Goal: Task Accomplishment & Management: Use online tool/utility

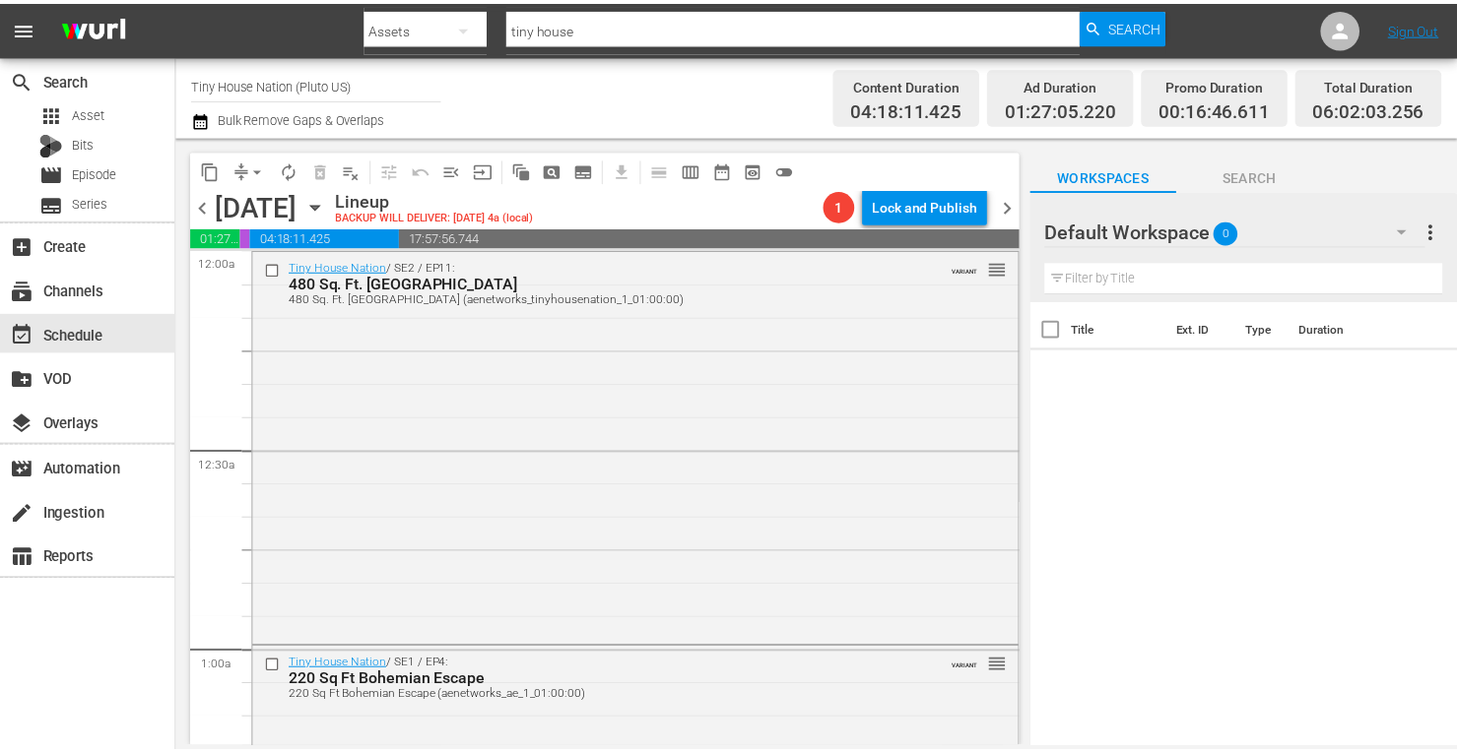
scroll to position [2155, 0]
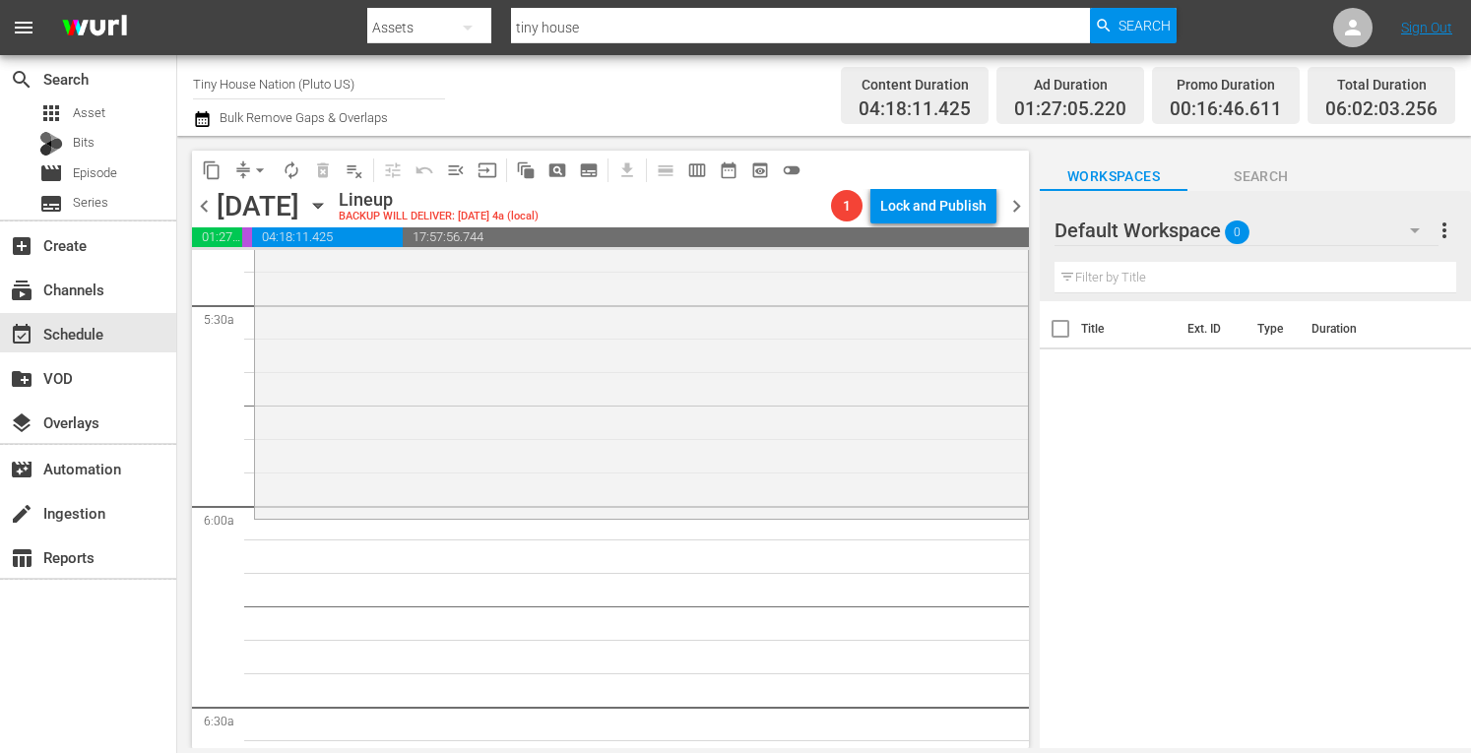
click at [1433, 231] on span "more_vert" at bounding box center [1445, 231] width 24 height 24
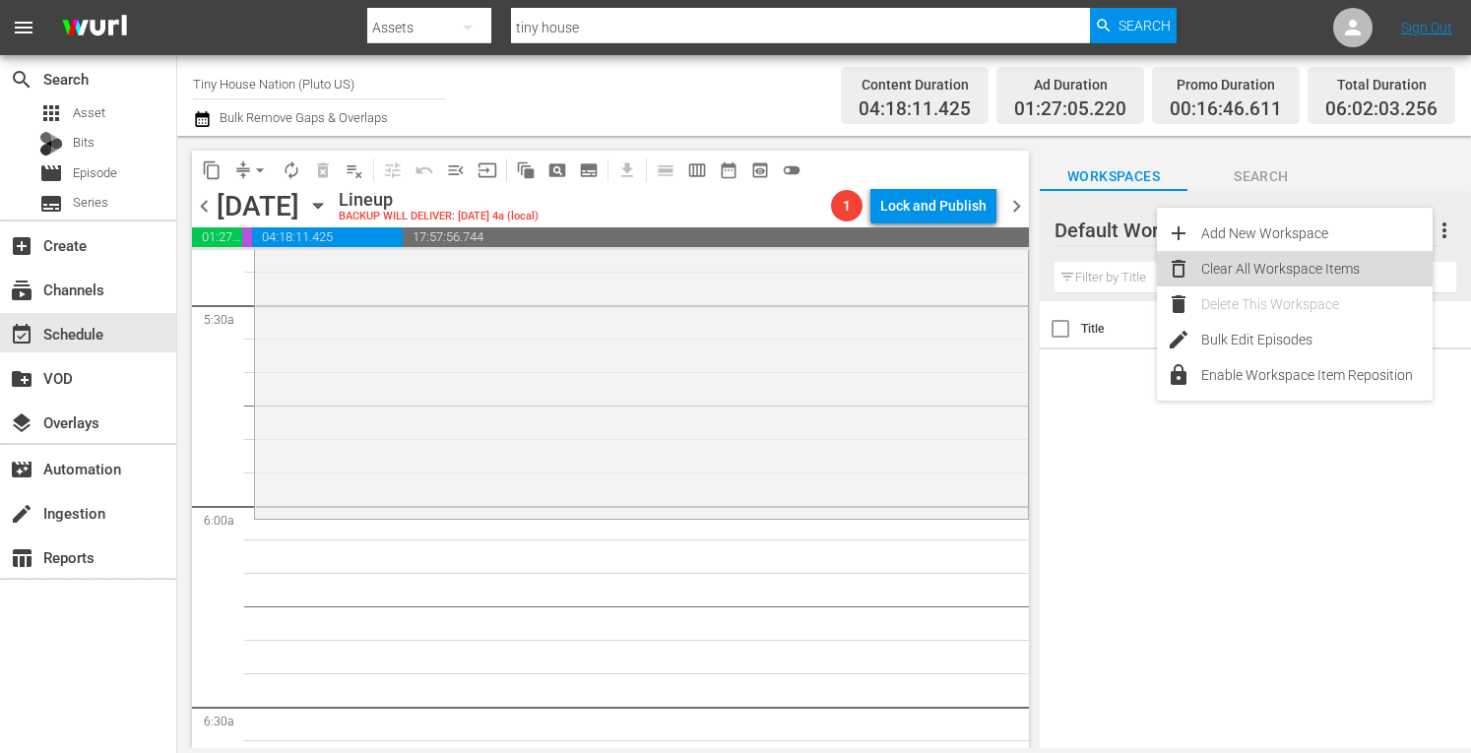
click at [1292, 264] on div "Clear All Workspace Items" at bounding box center [1317, 268] width 231 height 35
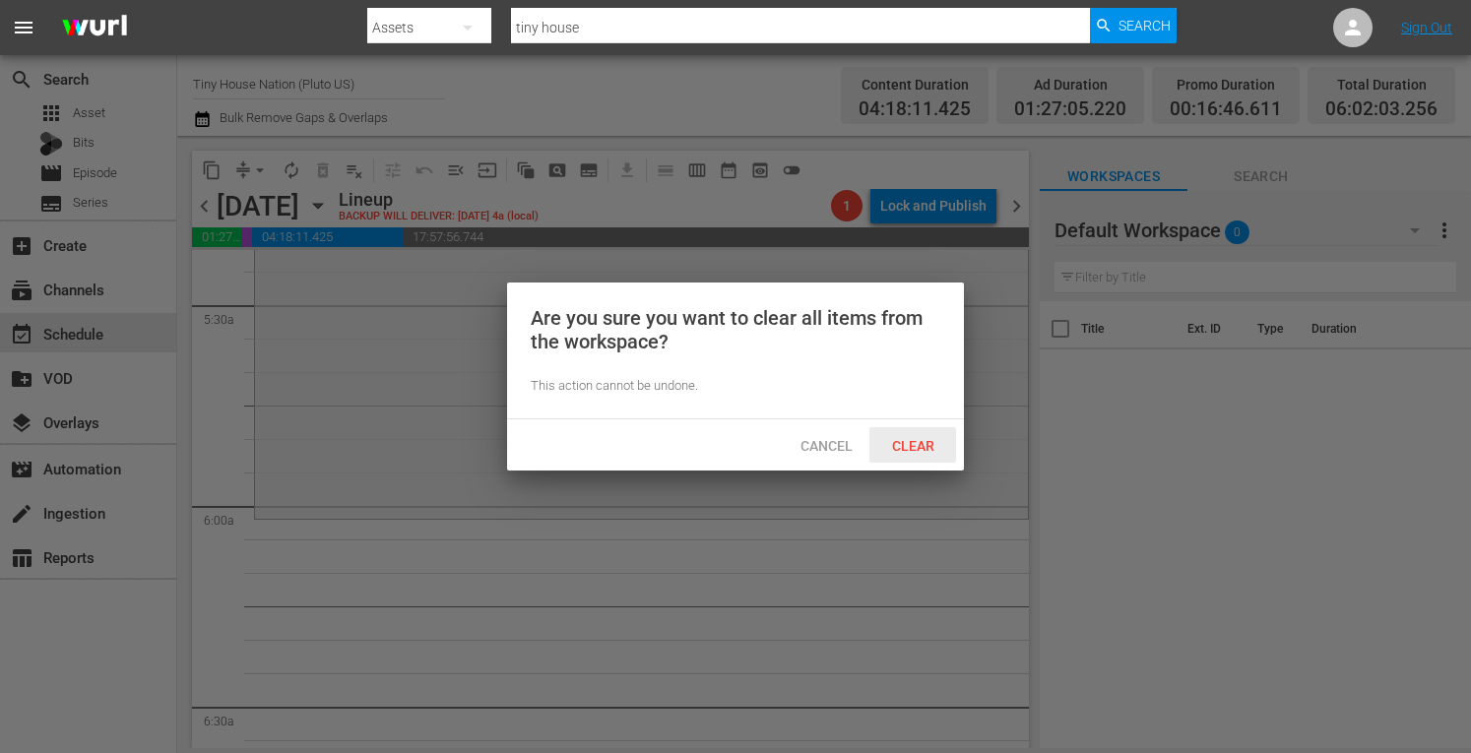
click at [888, 448] on span "Clear" at bounding box center [914, 446] width 74 height 16
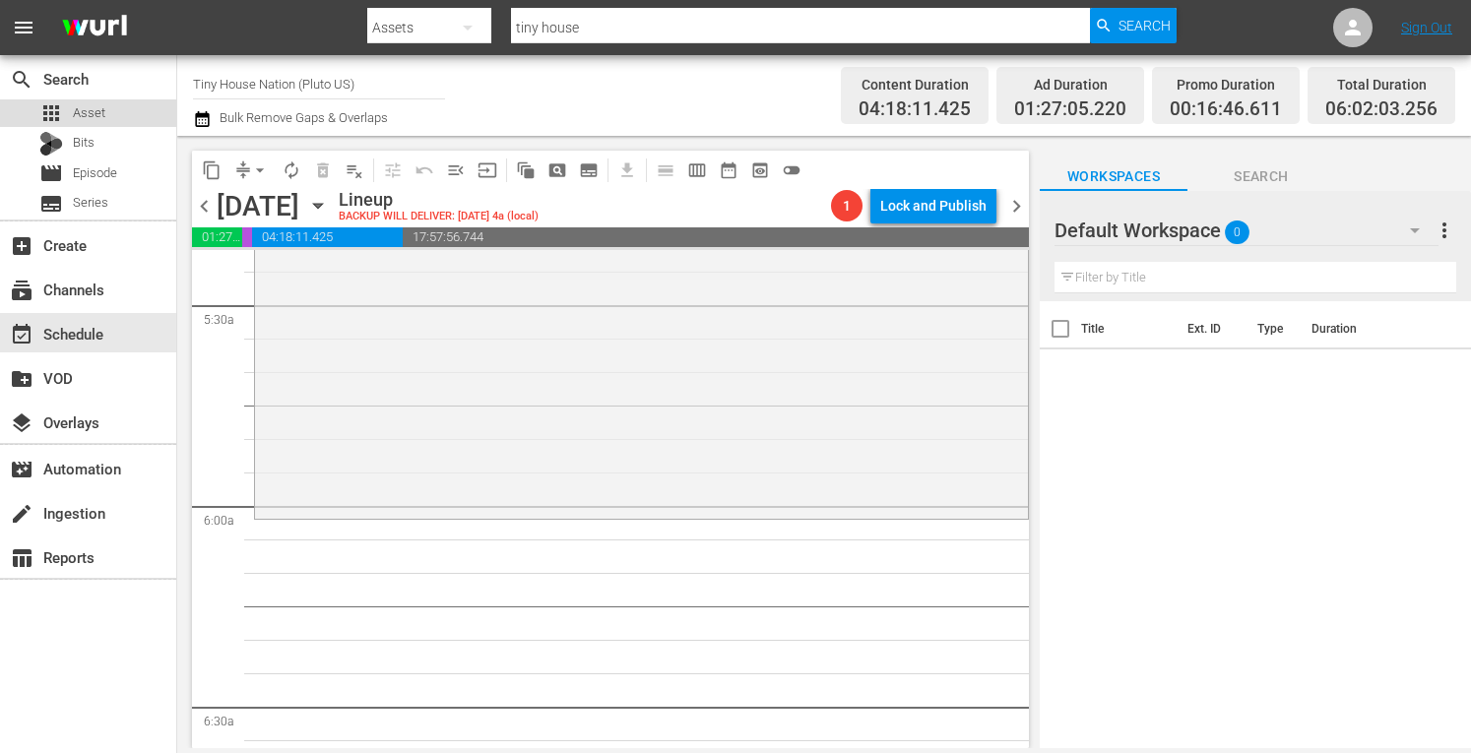
click at [104, 120] on div "apps Asset" at bounding box center [88, 113] width 176 height 28
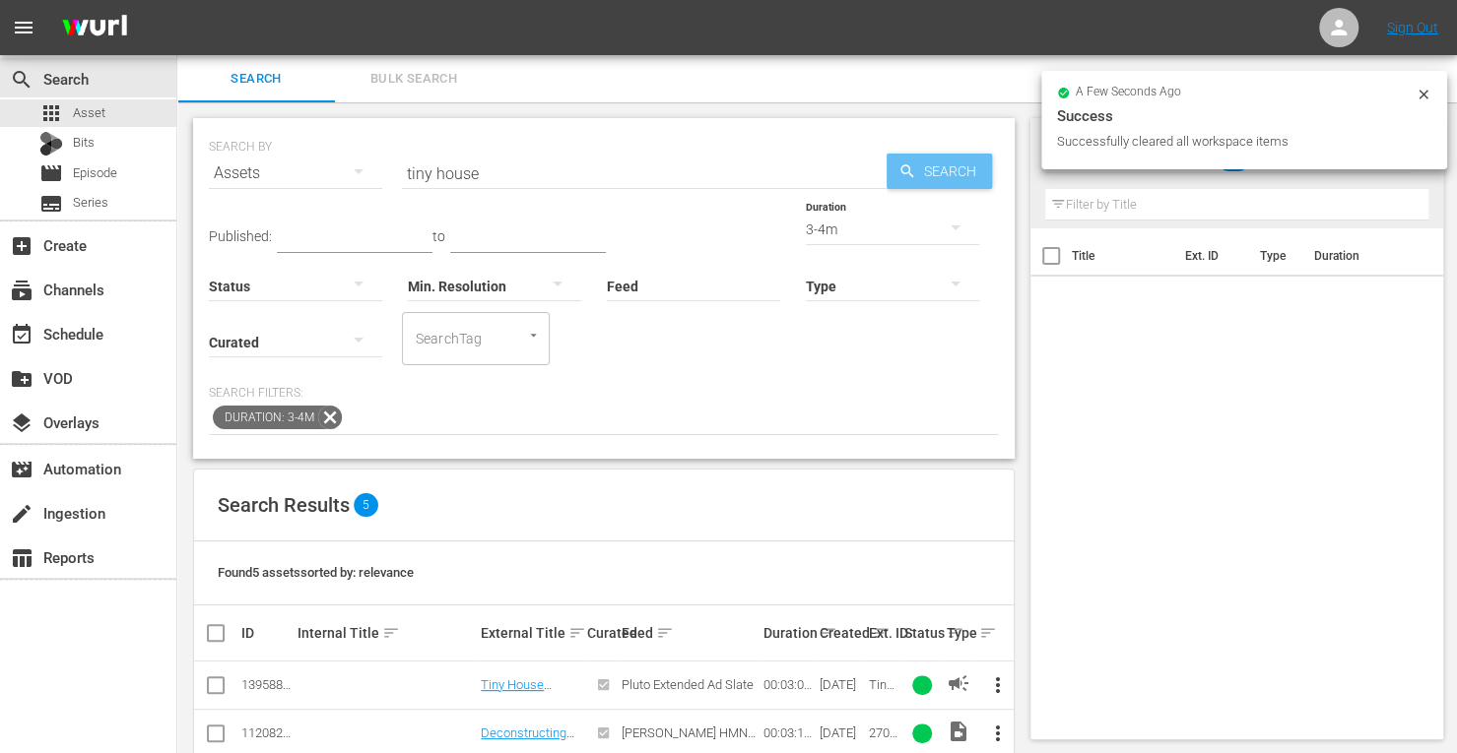
click at [967, 163] on span "Search" at bounding box center [954, 171] width 76 height 35
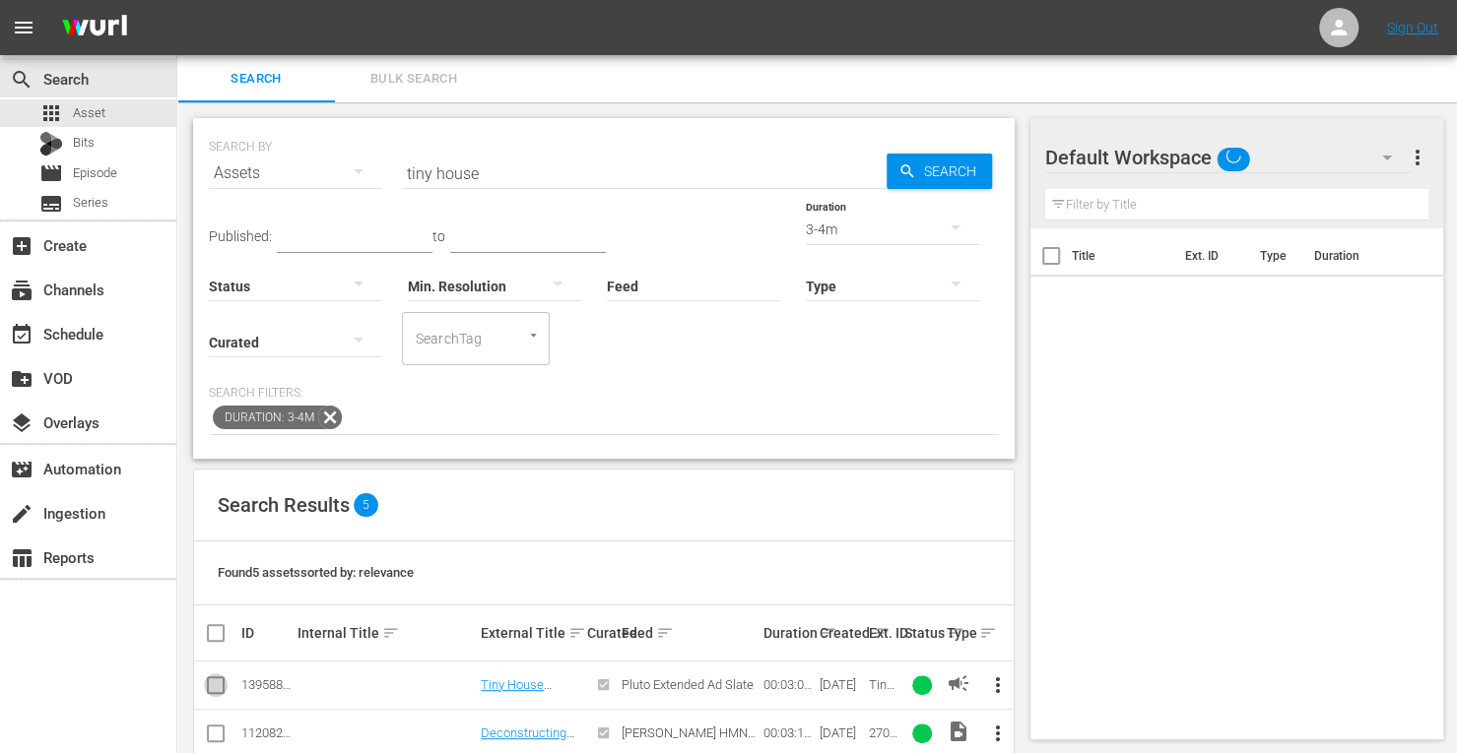
click at [204, 680] on input "checkbox" at bounding box center [216, 690] width 24 height 24
checkbox input "true"
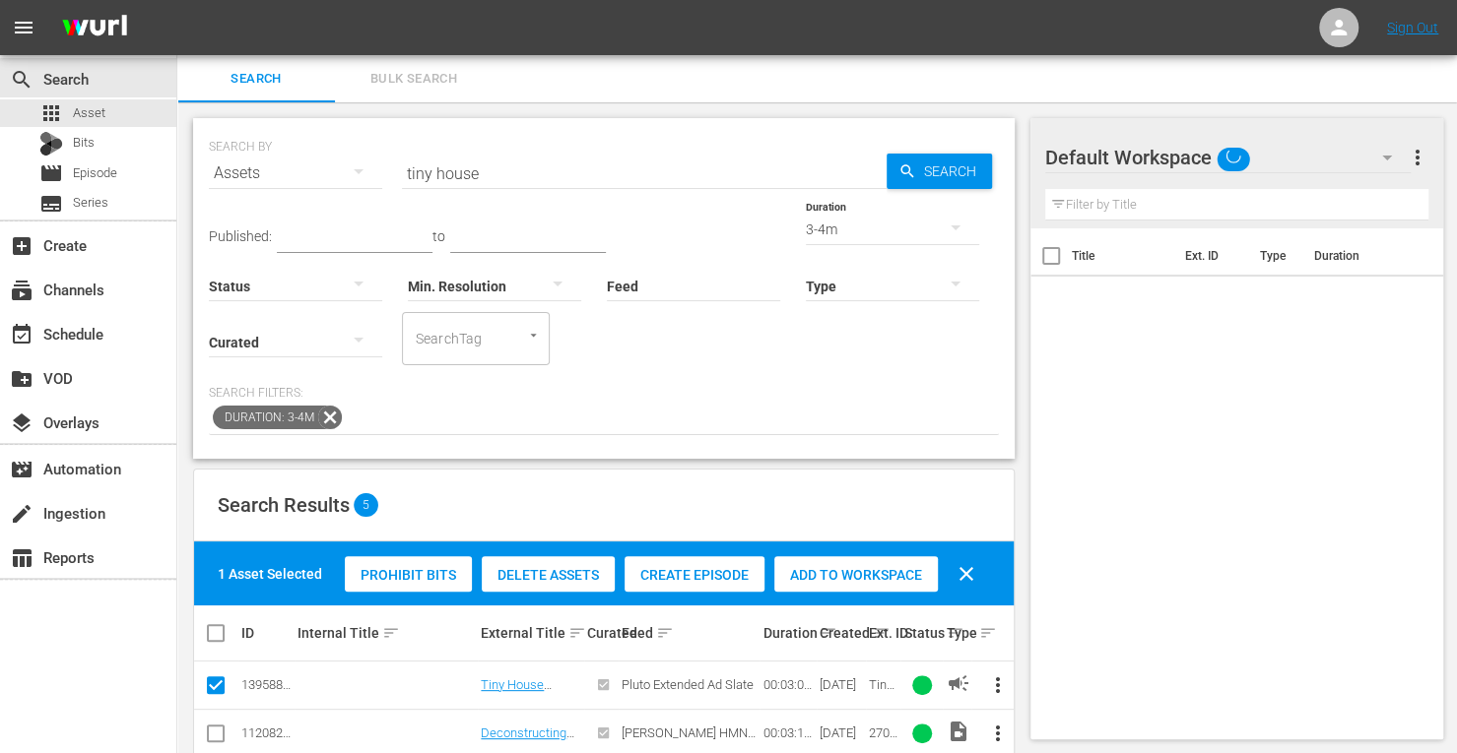
click at [880, 561] on div "Add to Workspace" at bounding box center [855, 574] width 163 height 37
click at [806, 235] on div "3-4m" at bounding box center [892, 229] width 173 height 55
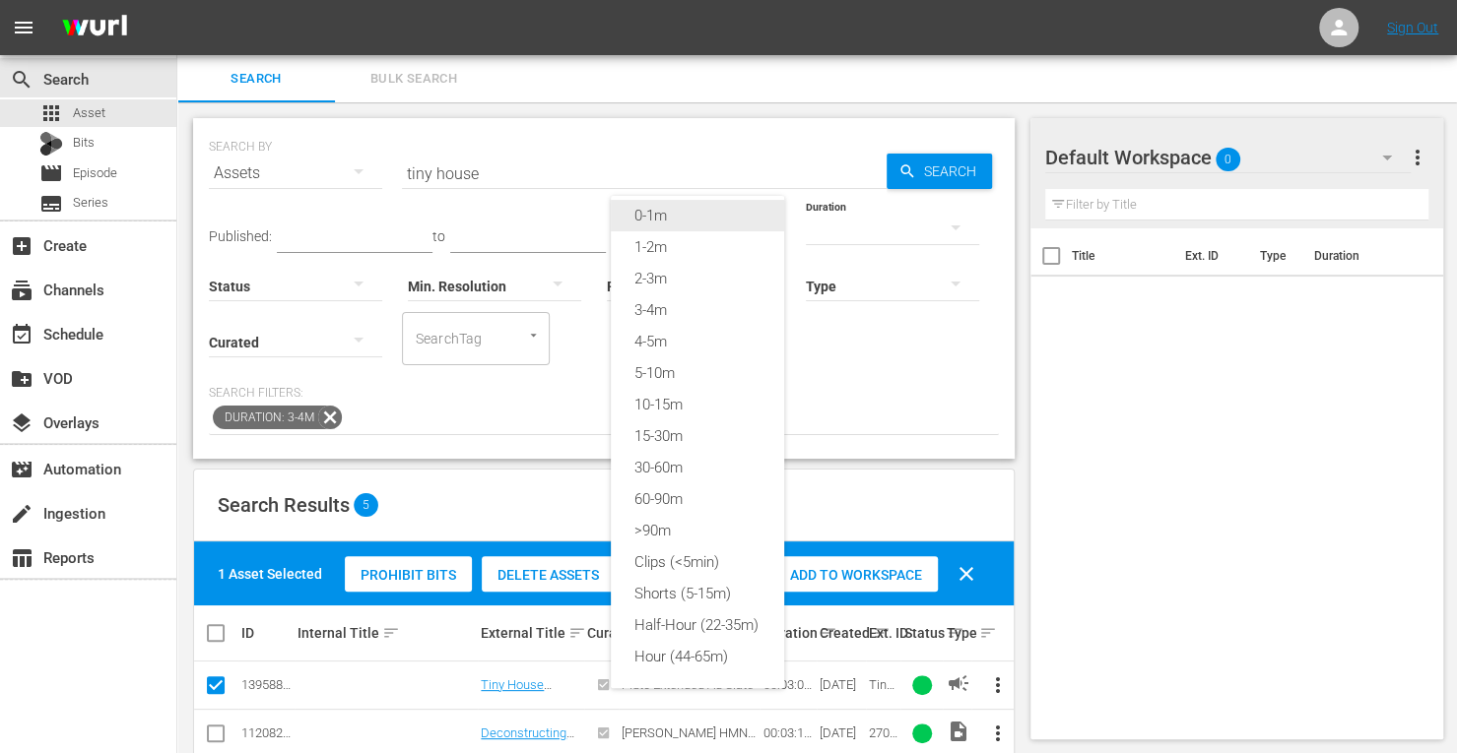
click at [698, 208] on div "0-1m" at bounding box center [697, 216] width 173 height 32
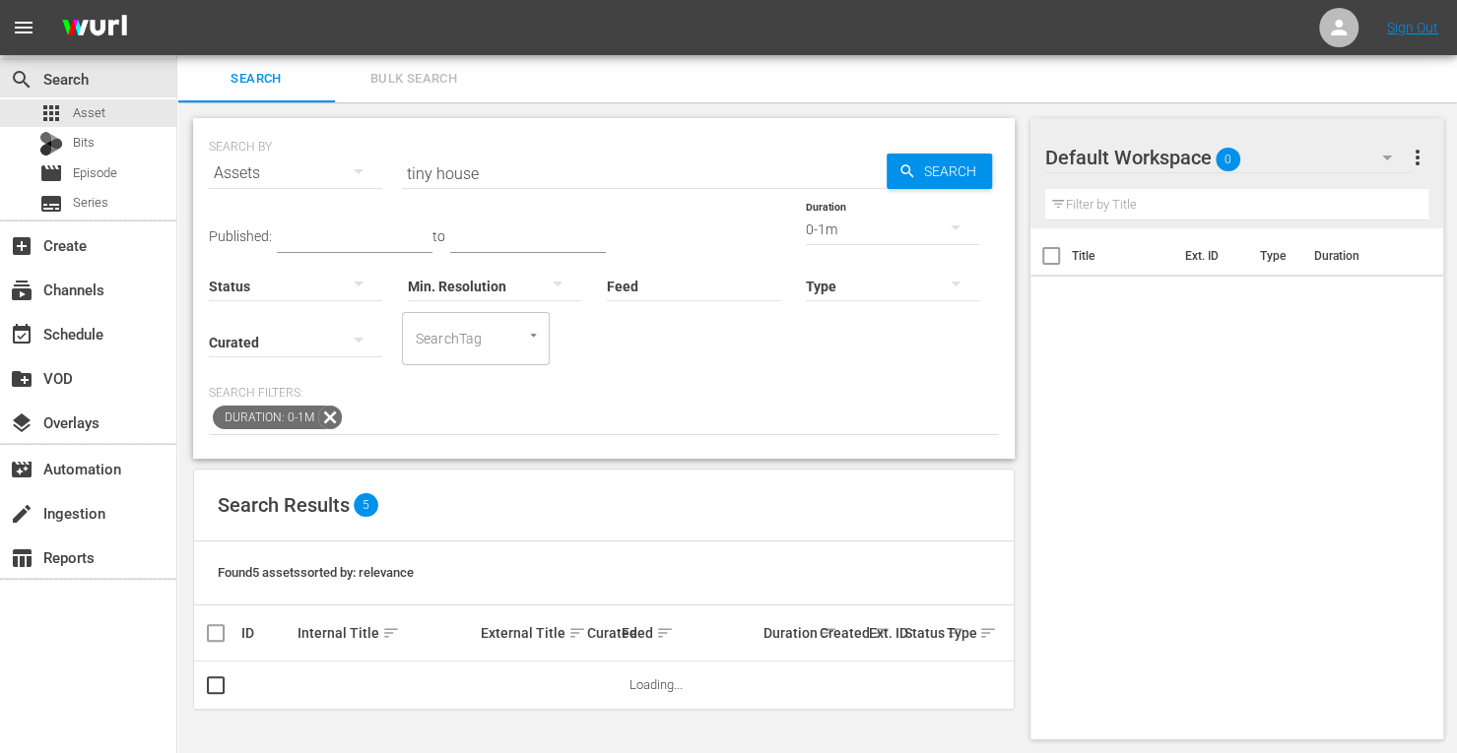
scroll to position [16, 0]
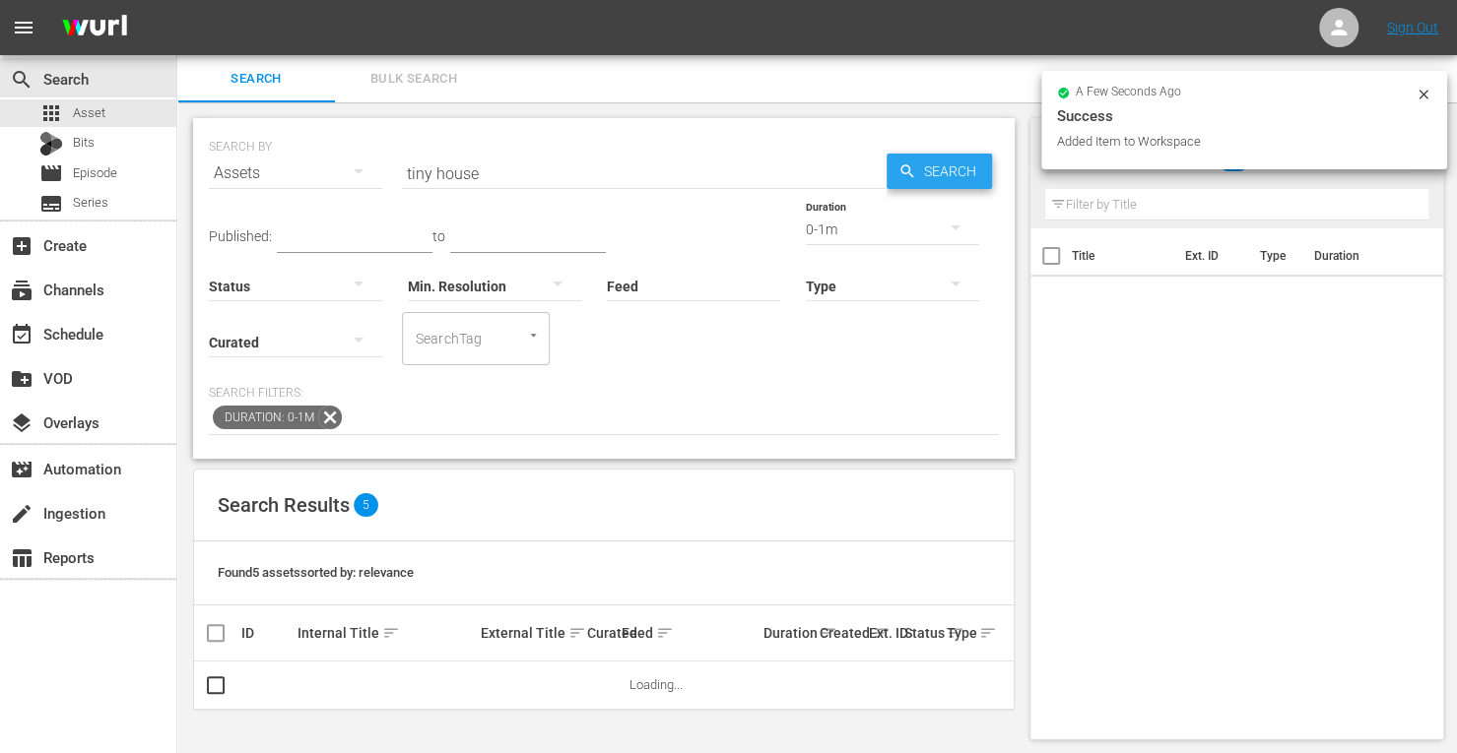
click at [975, 163] on span "Search" at bounding box center [954, 171] width 76 height 35
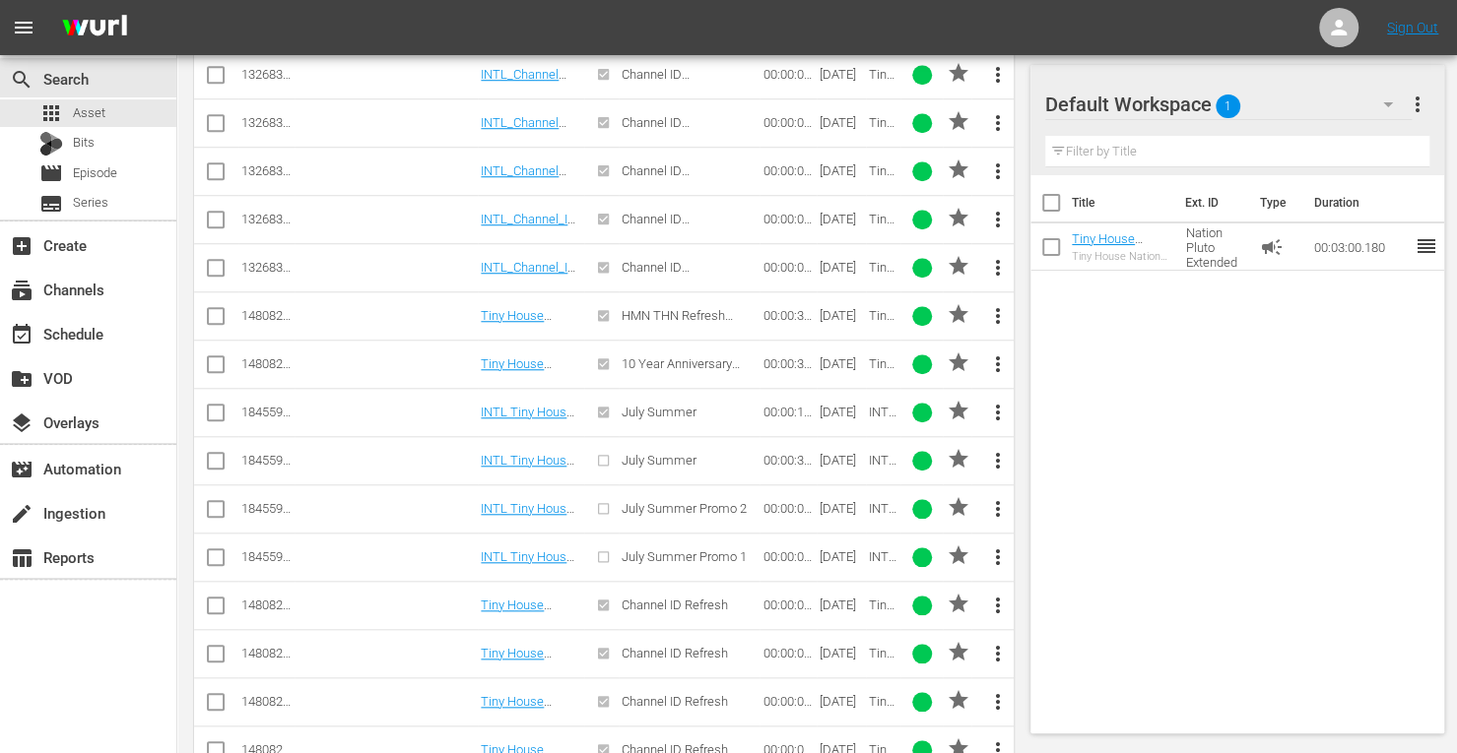
scroll to position [946, 0]
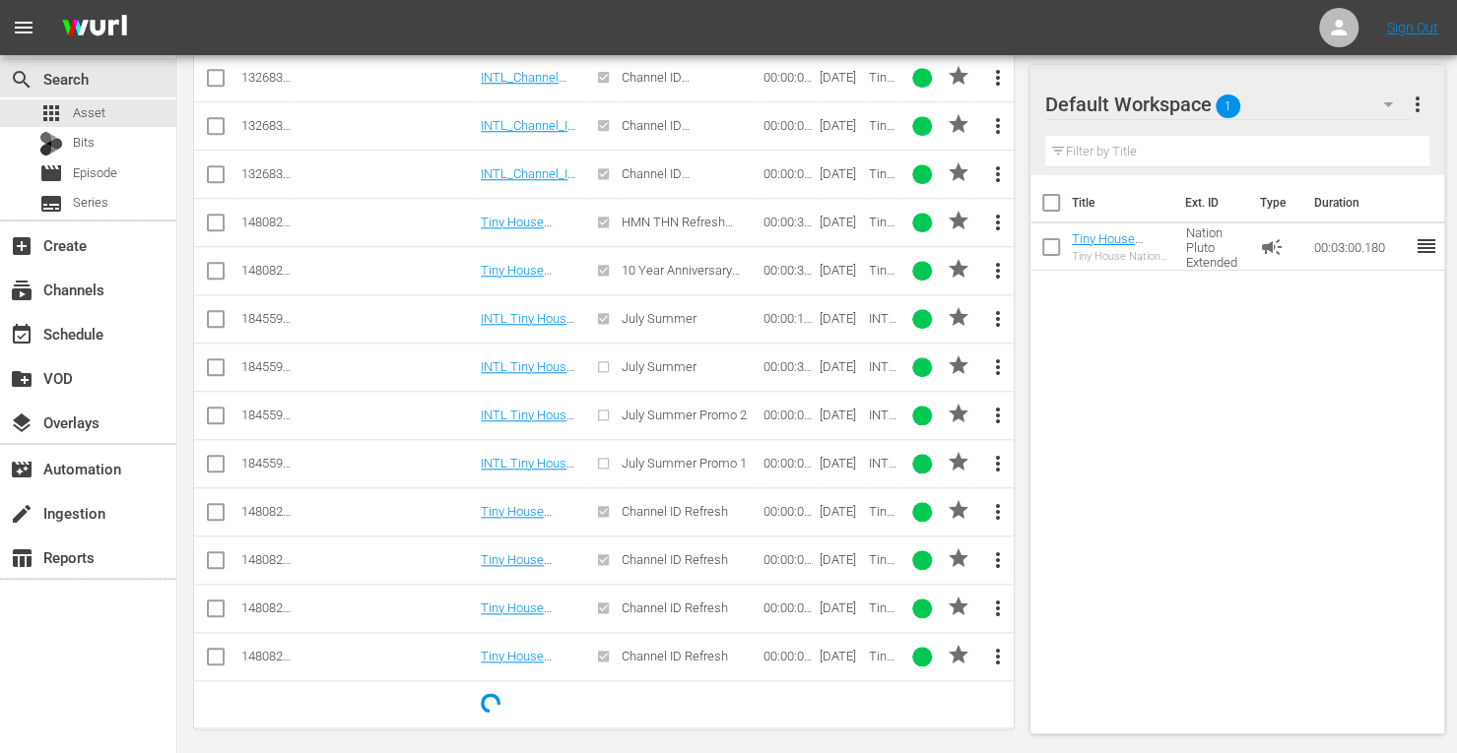
click at [217, 505] on input "checkbox" at bounding box center [216, 516] width 24 height 24
checkbox input "true"
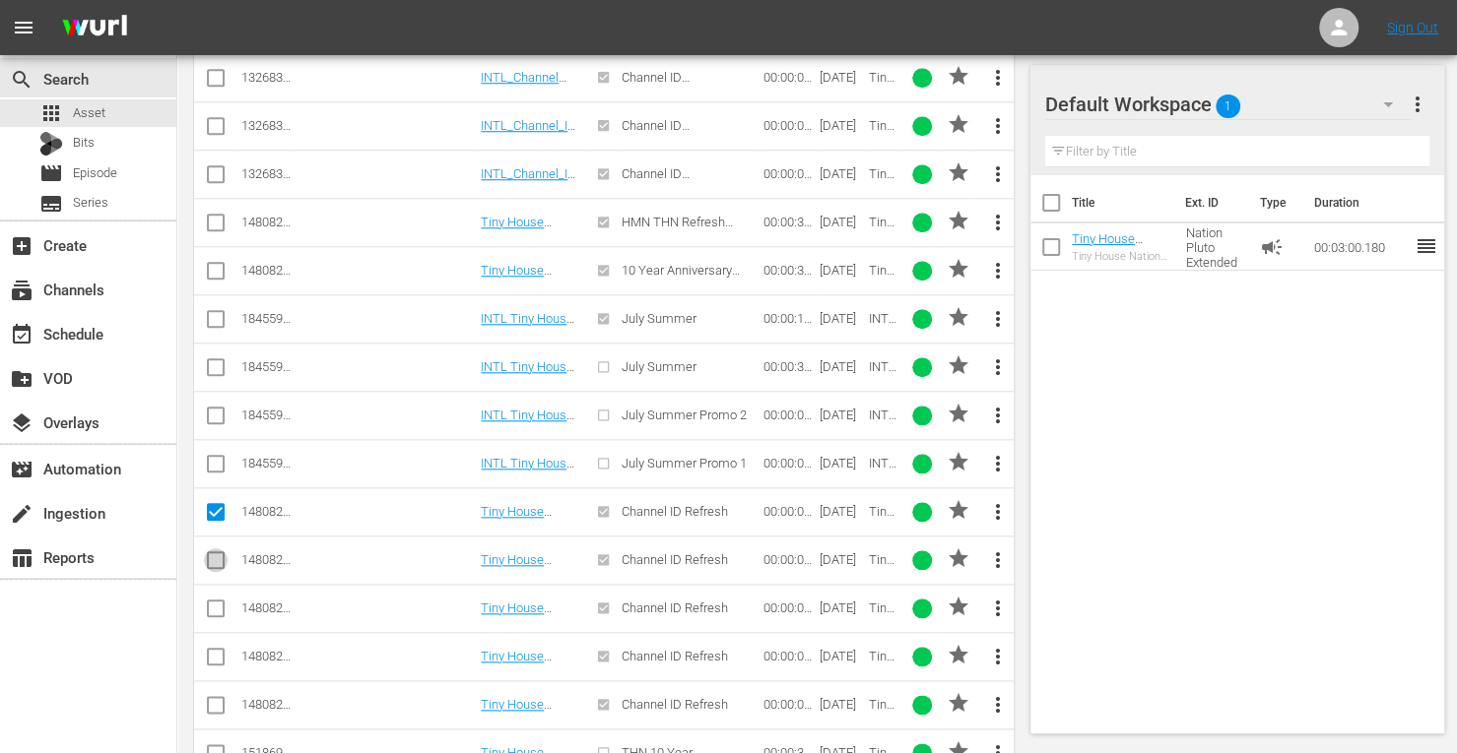
click at [217, 553] on input "checkbox" at bounding box center [216, 565] width 24 height 24
checkbox input "true"
click at [219, 601] on input "checkbox" at bounding box center [216, 613] width 24 height 24
checkbox input "true"
click at [219, 649] on input "checkbox" at bounding box center [216, 661] width 24 height 24
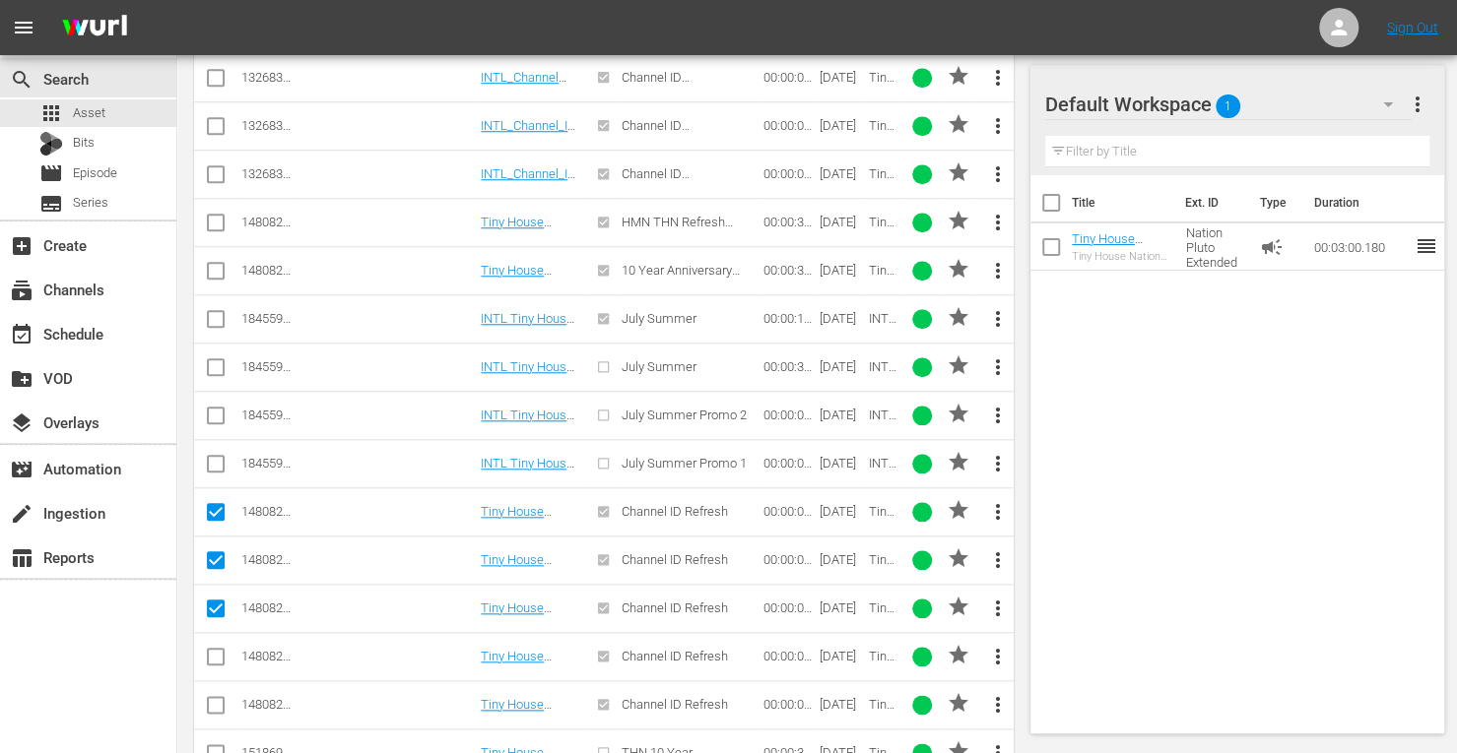
checkbox input "true"
click at [220, 697] on input "checkbox" at bounding box center [216, 709] width 24 height 24
checkbox input "true"
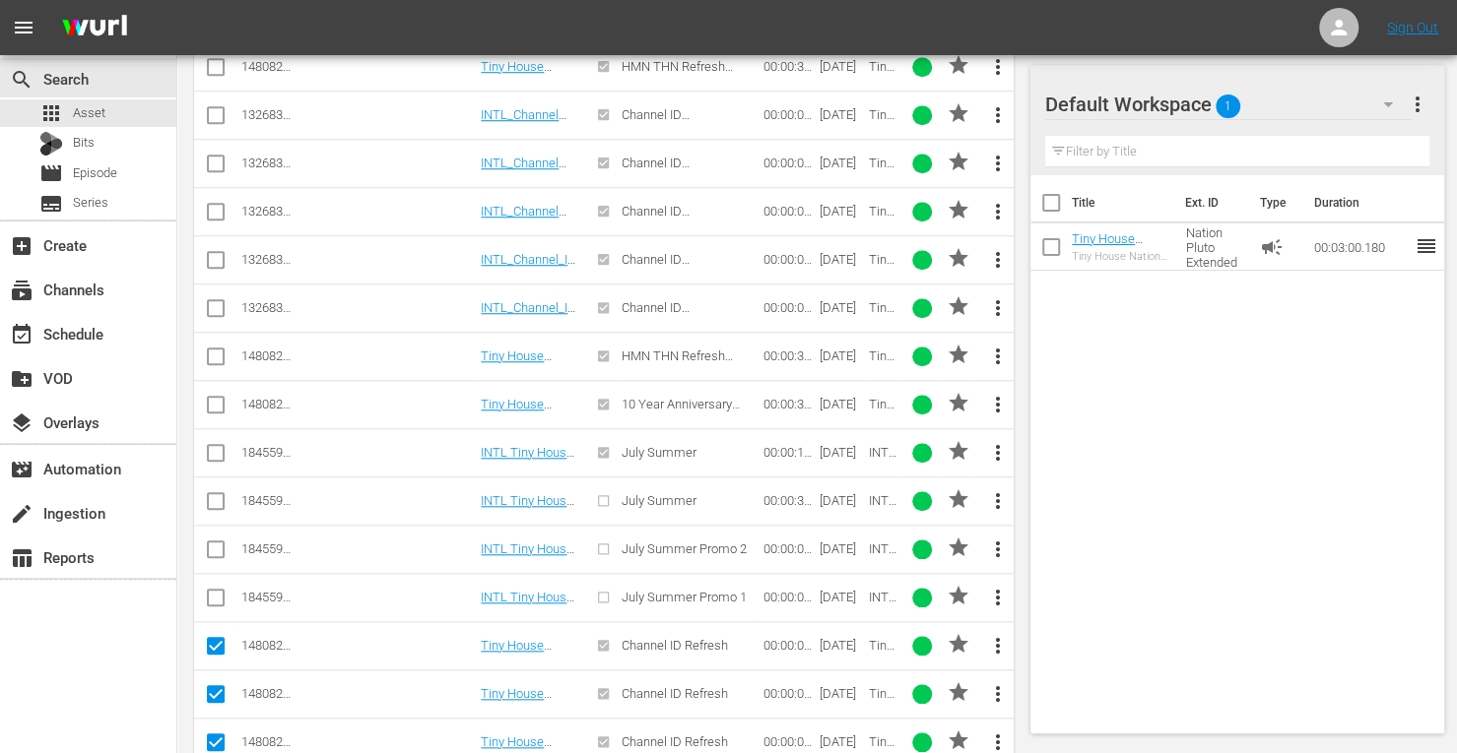
scroll to position [810, 0]
click at [220, 352] on input "checkbox" at bounding box center [216, 363] width 24 height 24
checkbox input "true"
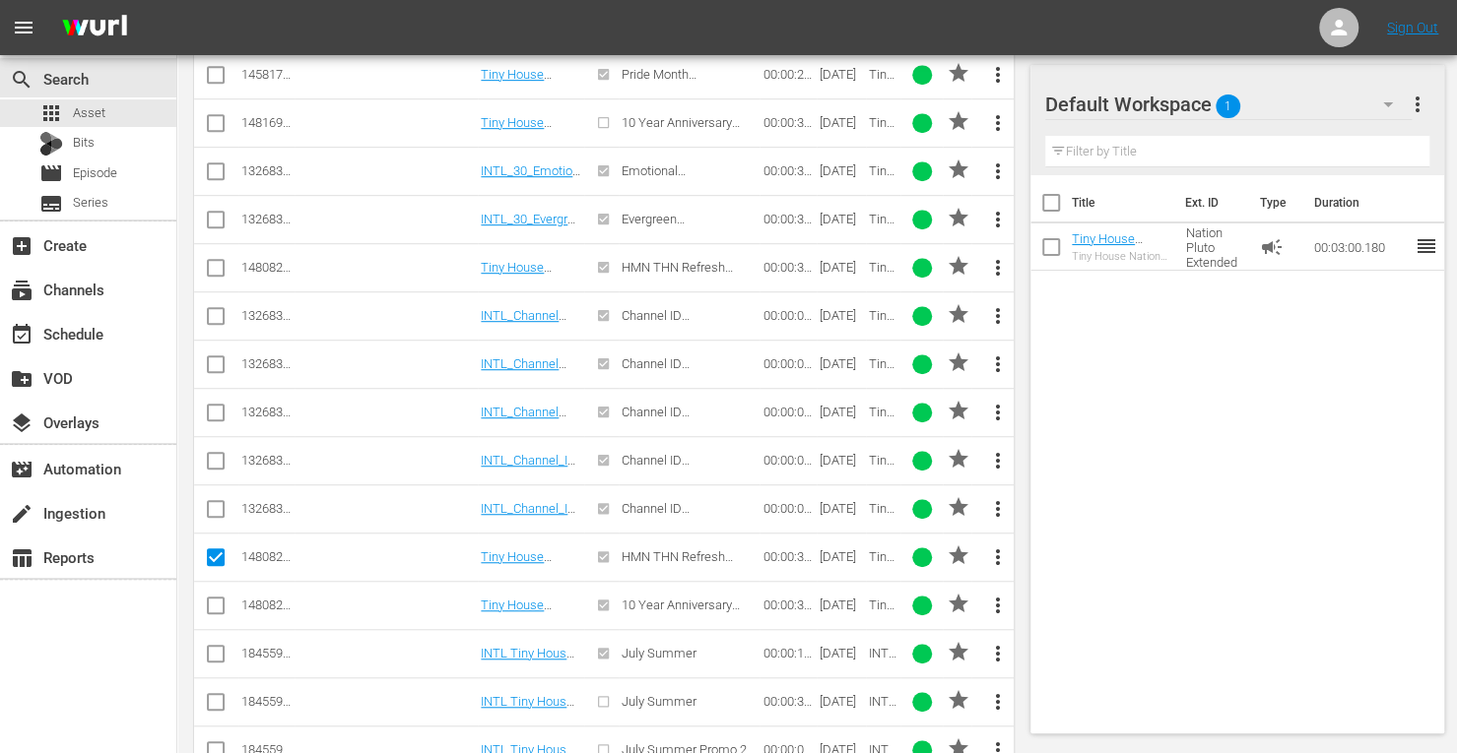
scroll to position [611, 0]
click at [215, 260] on input "checkbox" at bounding box center [216, 272] width 24 height 24
checkbox input "true"
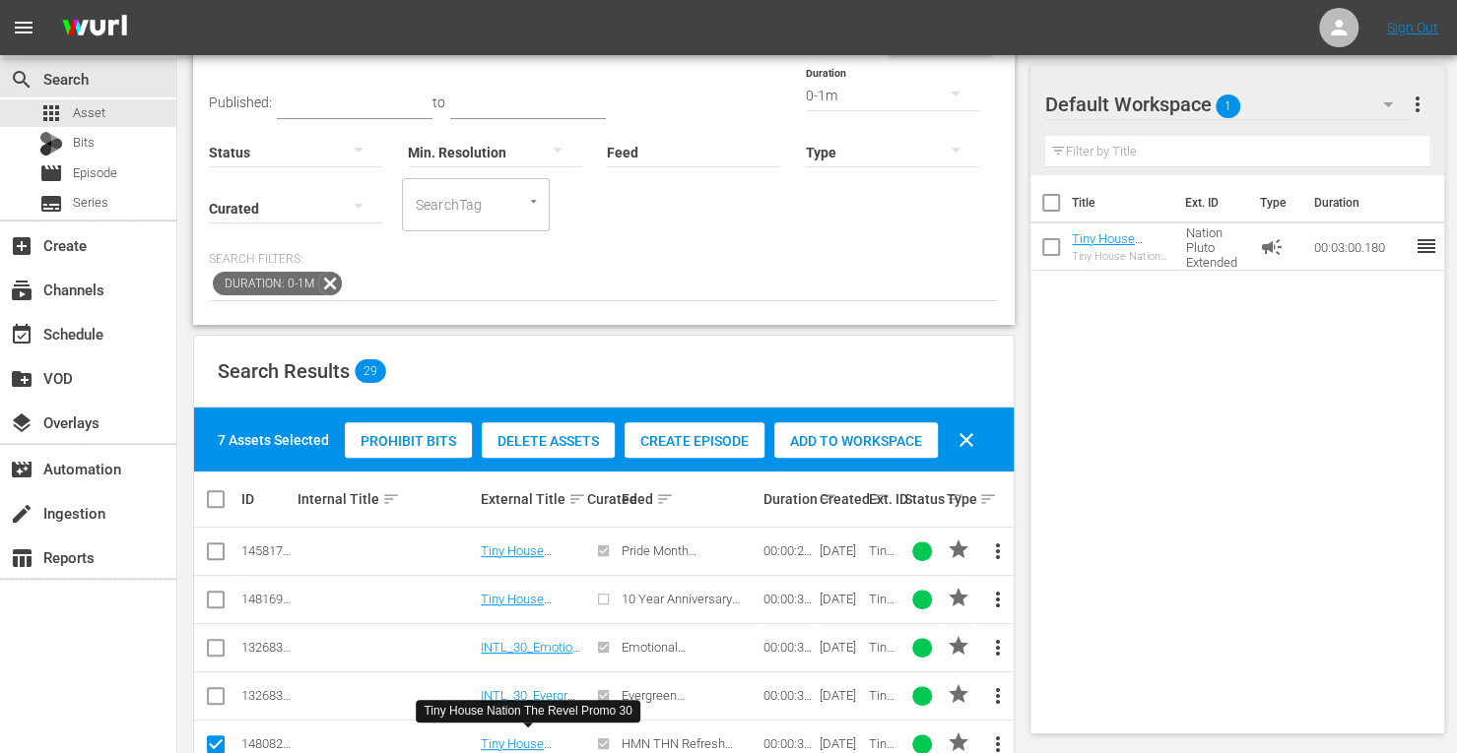
scroll to position [132, 0]
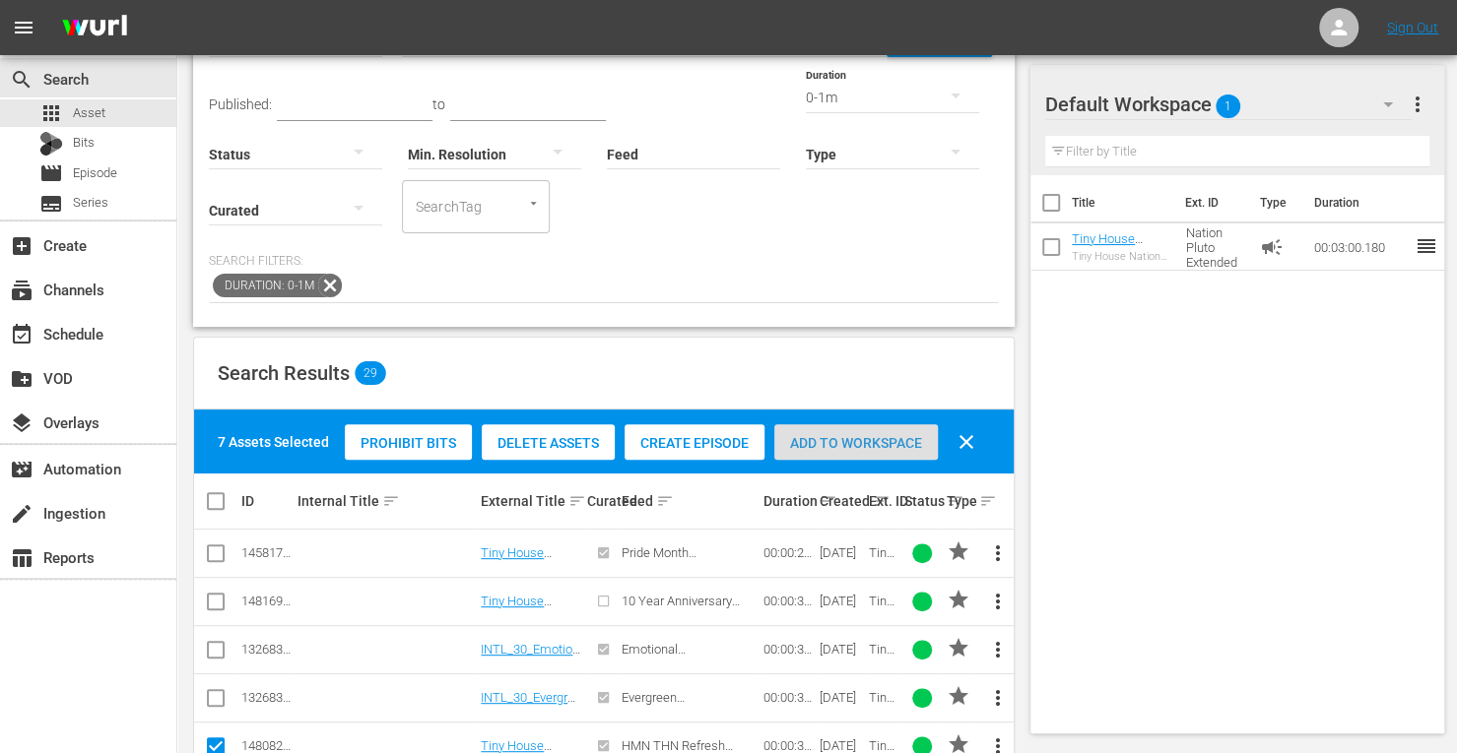
click at [865, 438] on span "Add to Workspace" at bounding box center [855, 443] width 163 height 16
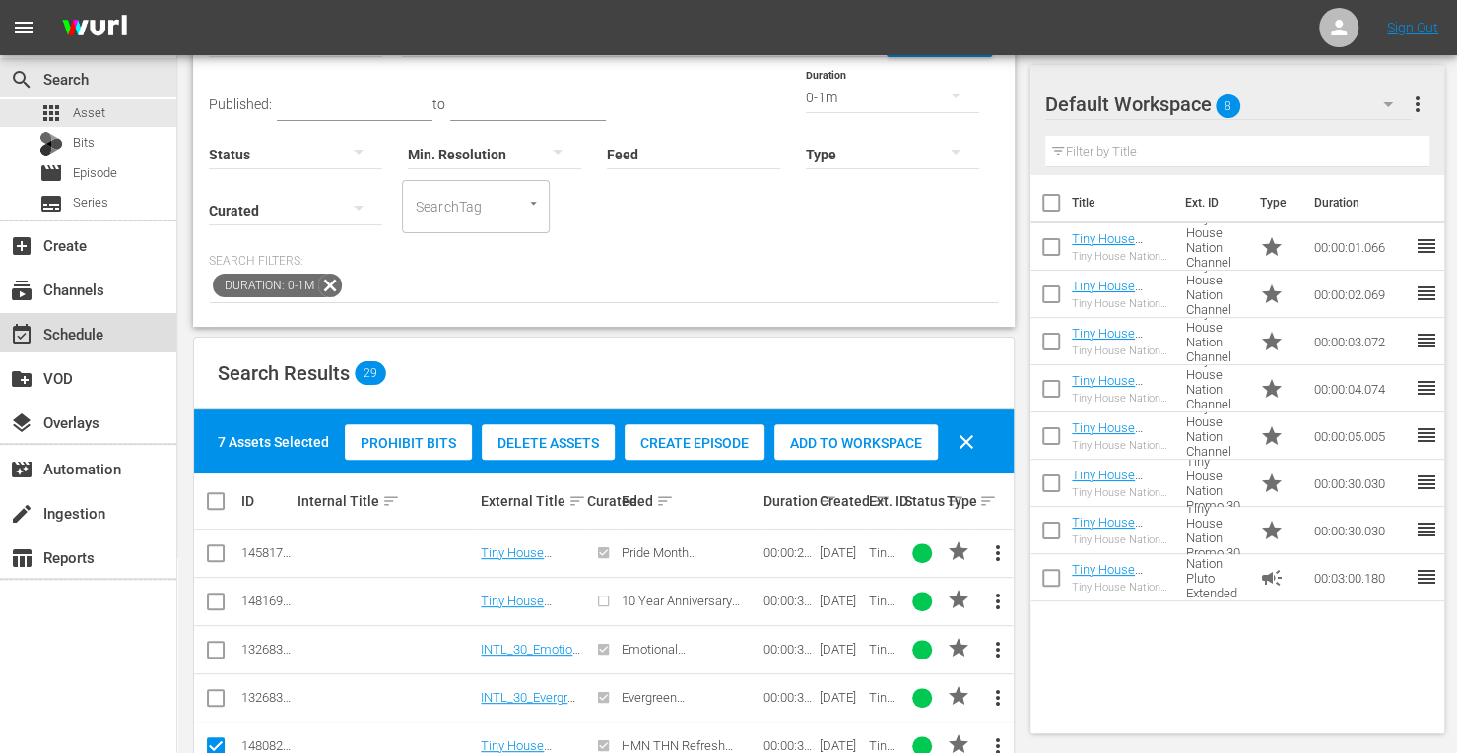
click at [88, 330] on div "event_available Schedule" at bounding box center [55, 331] width 110 height 18
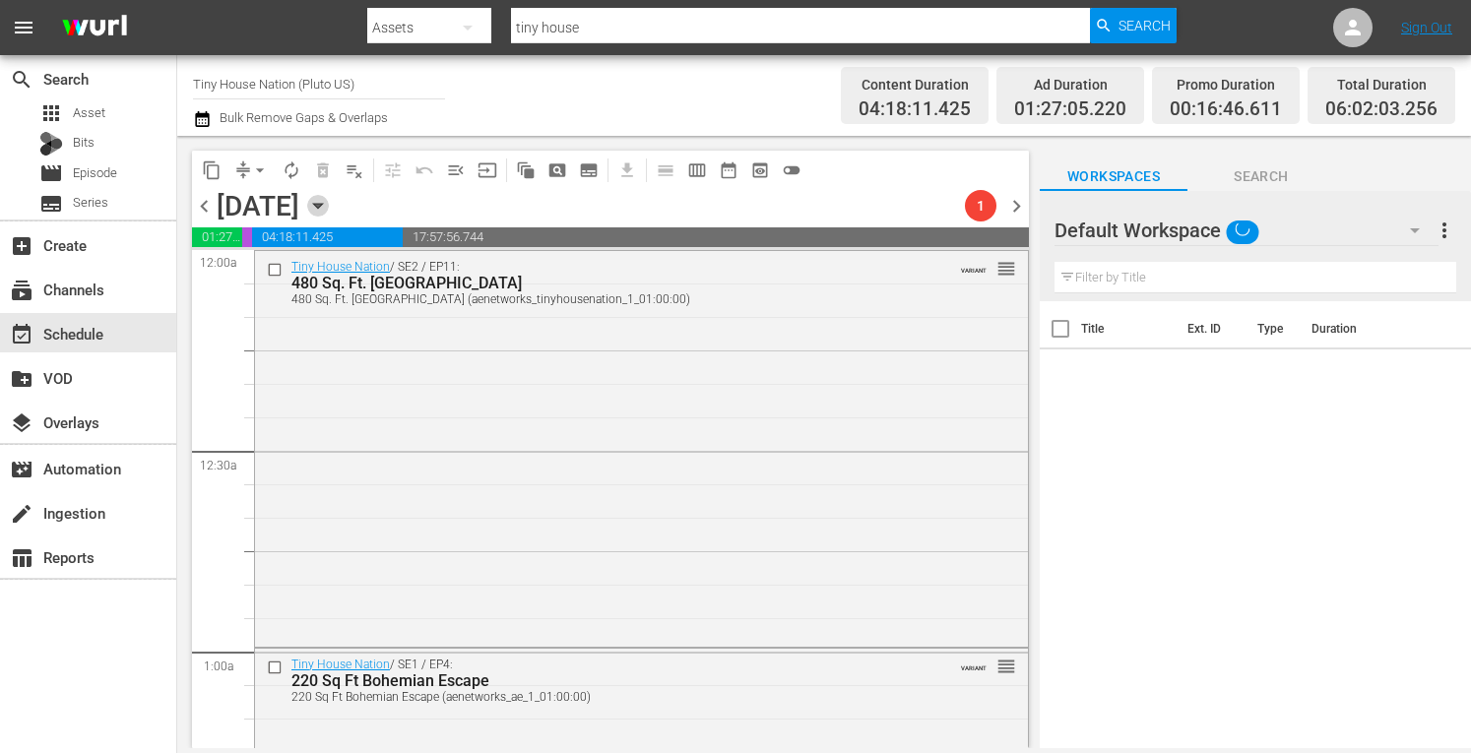
click at [329, 212] on icon "button" at bounding box center [318, 206] width 22 height 22
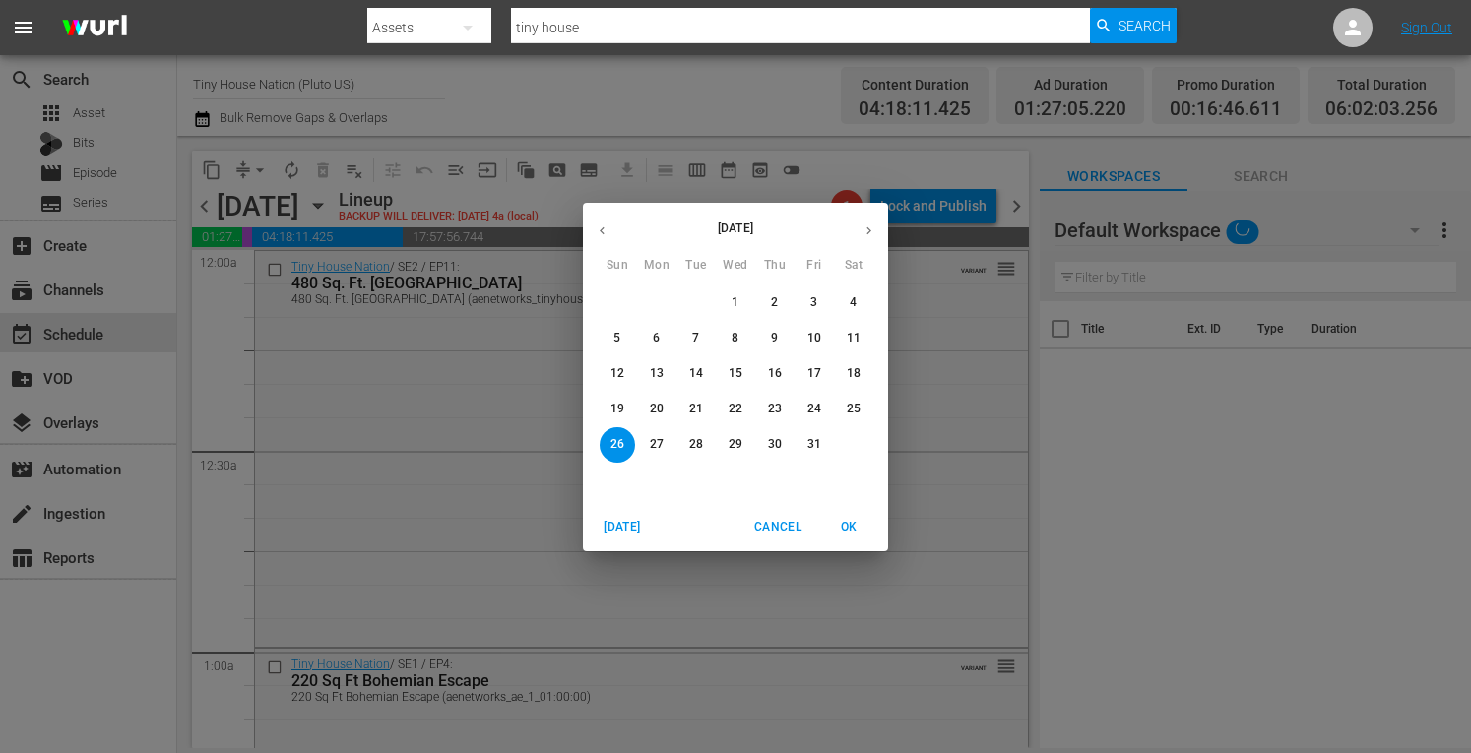
click at [657, 410] on p "20" at bounding box center [657, 409] width 14 height 17
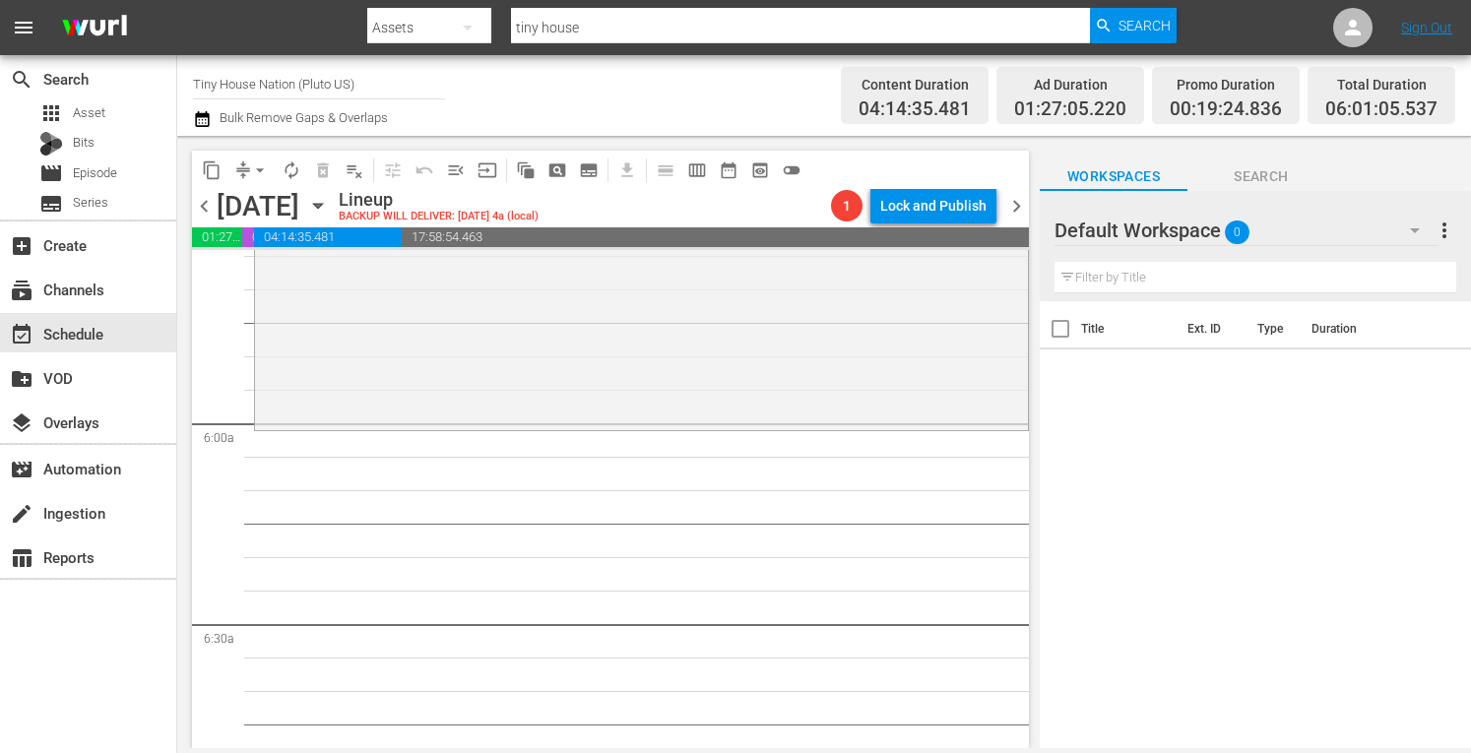
scroll to position [2214, 0]
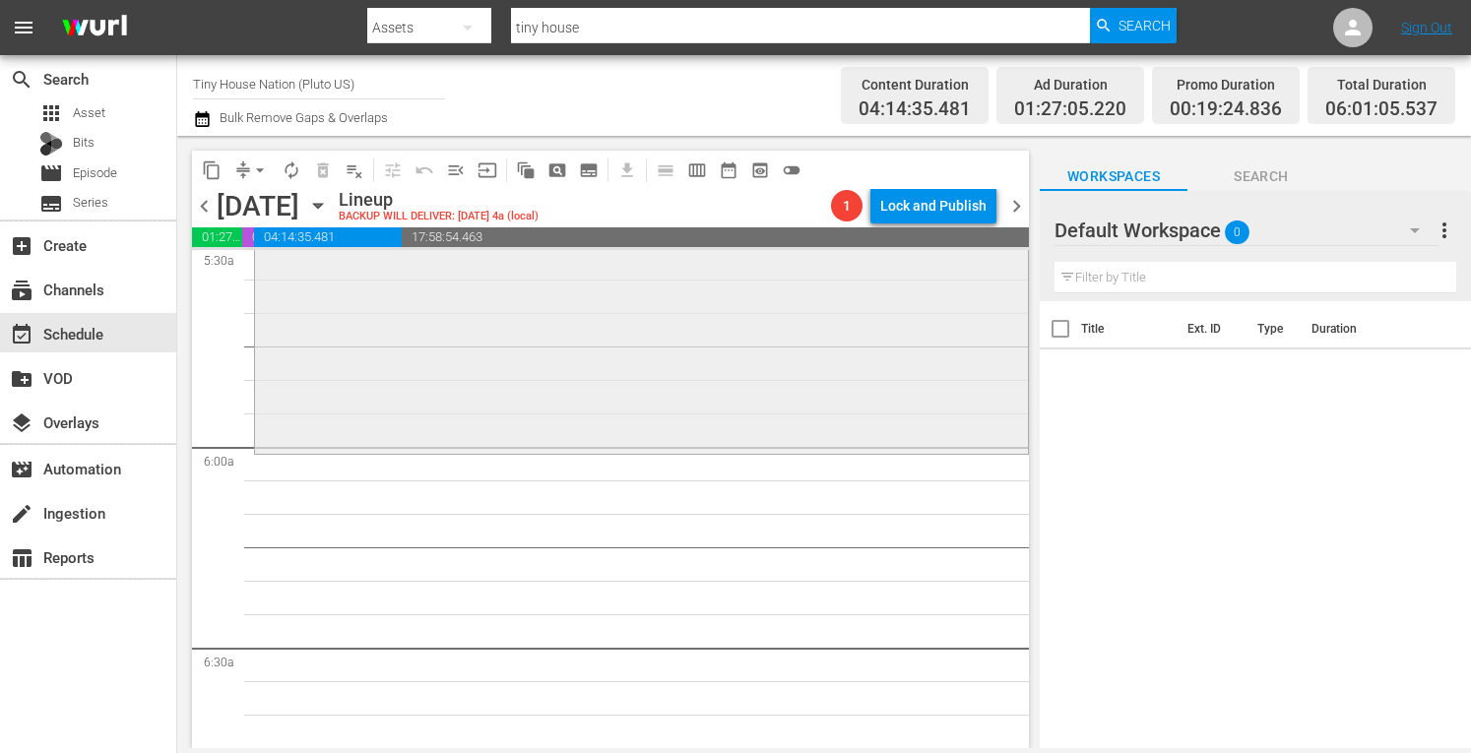
click at [388, 350] on div "Tiny House Nation / SE1 / EP5: 500 Sq Ft Rocky Mountain Mansion reorder" at bounding box center [641, 249] width 773 height 402
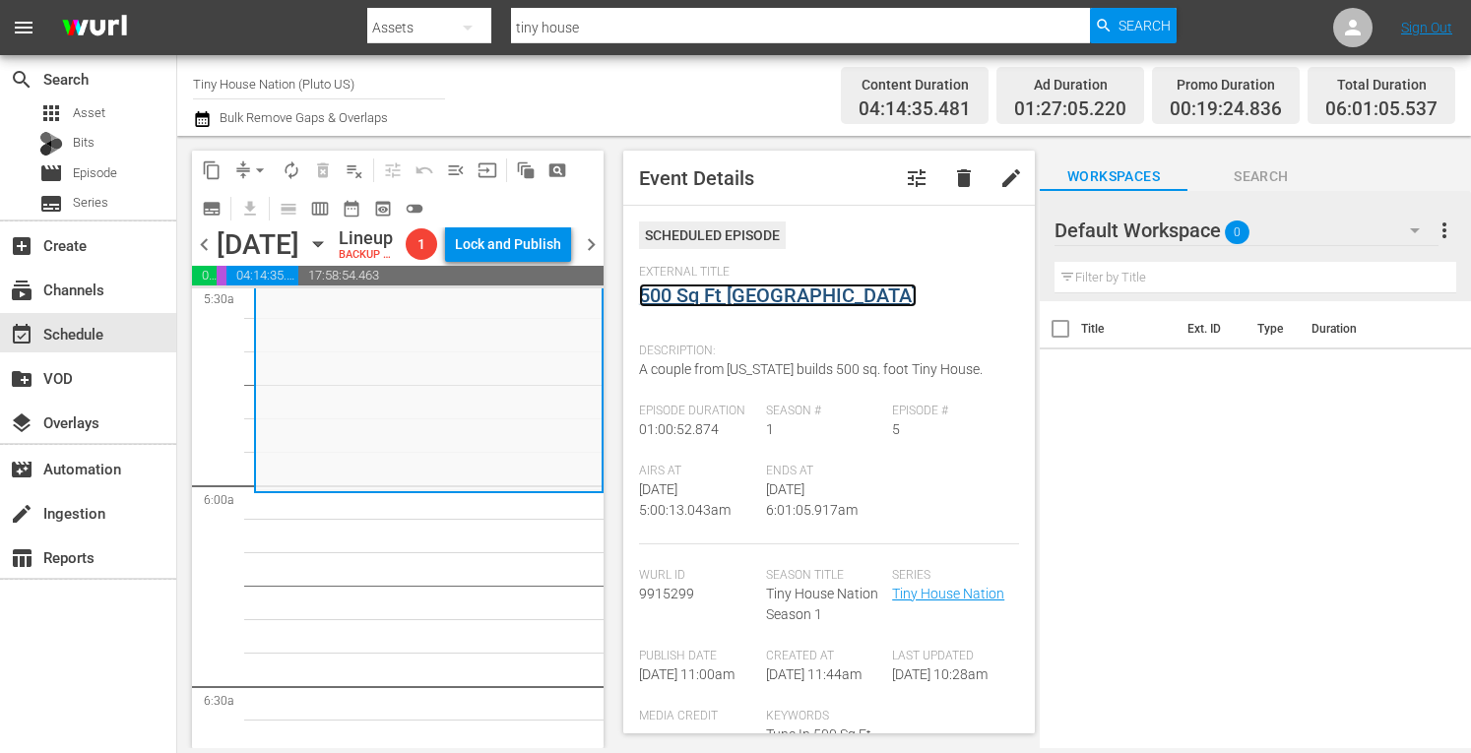
click at [831, 296] on link "500 Sq Ft Rocky Mountain Mansion" at bounding box center [778, 296] width 278 height 24
click at [255, 165] on span "arrow_drop_down" at bounding box center [260, 171] width 20 height 20
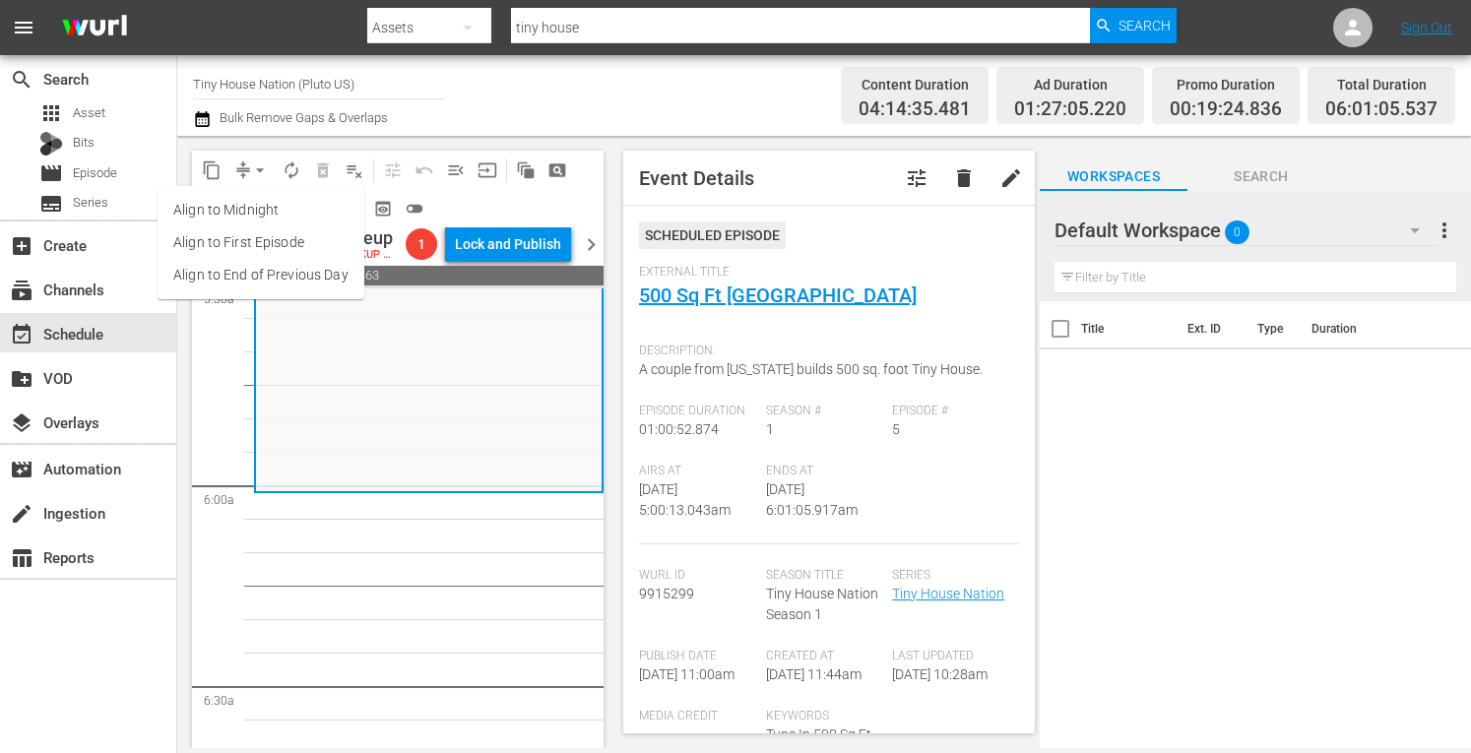
click at [224, 205] on li "Align to Midnight" at bounding box center [261, 210] width 207 height 33
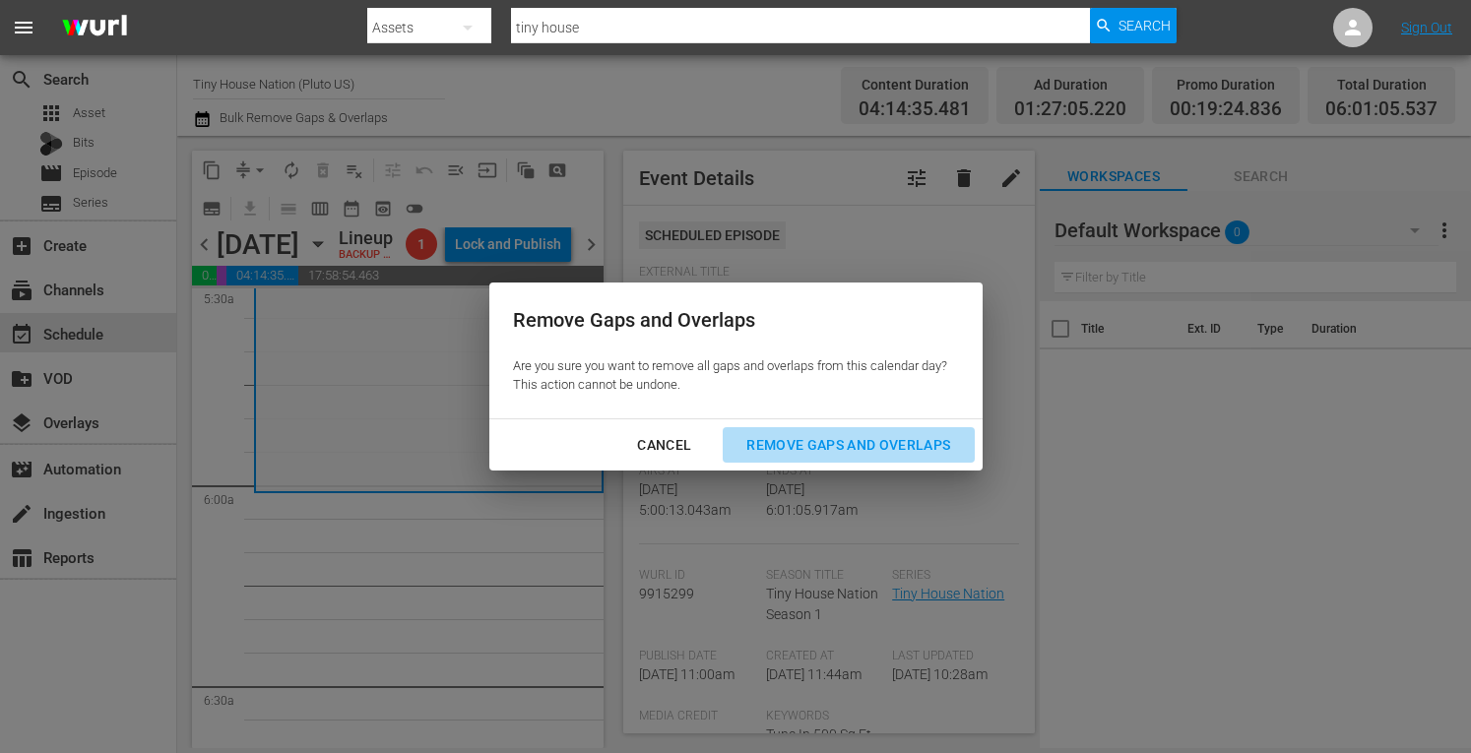
click at [837, 448] on div "Remove Gaps and Overlaps" at bounding box center [848, 445] width 235 height 25
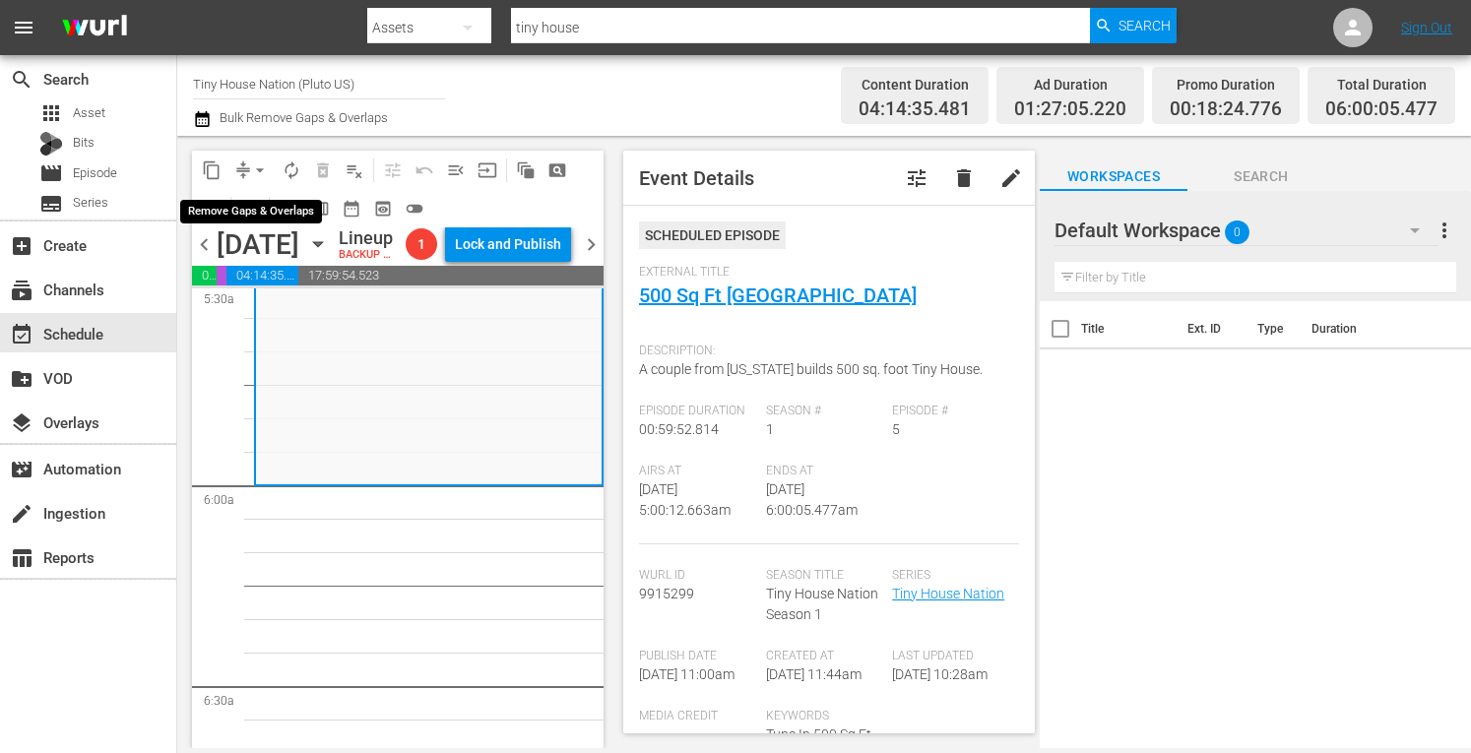
click at [263, 172] on span "arrow_drop_down" at bounding box center [260, 171] width 20 height 20
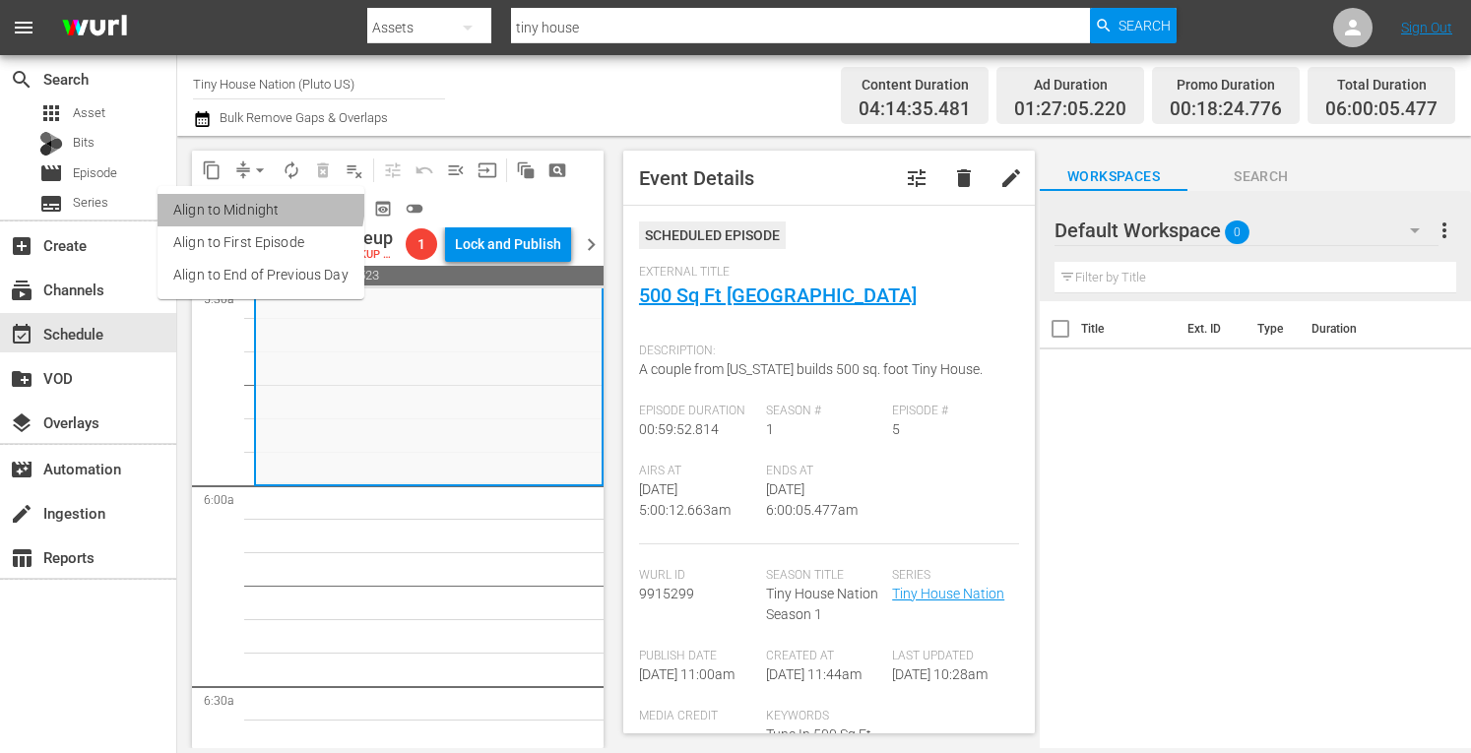
click at [242, 201] on li "Align to Midnight" at bounding box center [261, 210] width 207 height 33
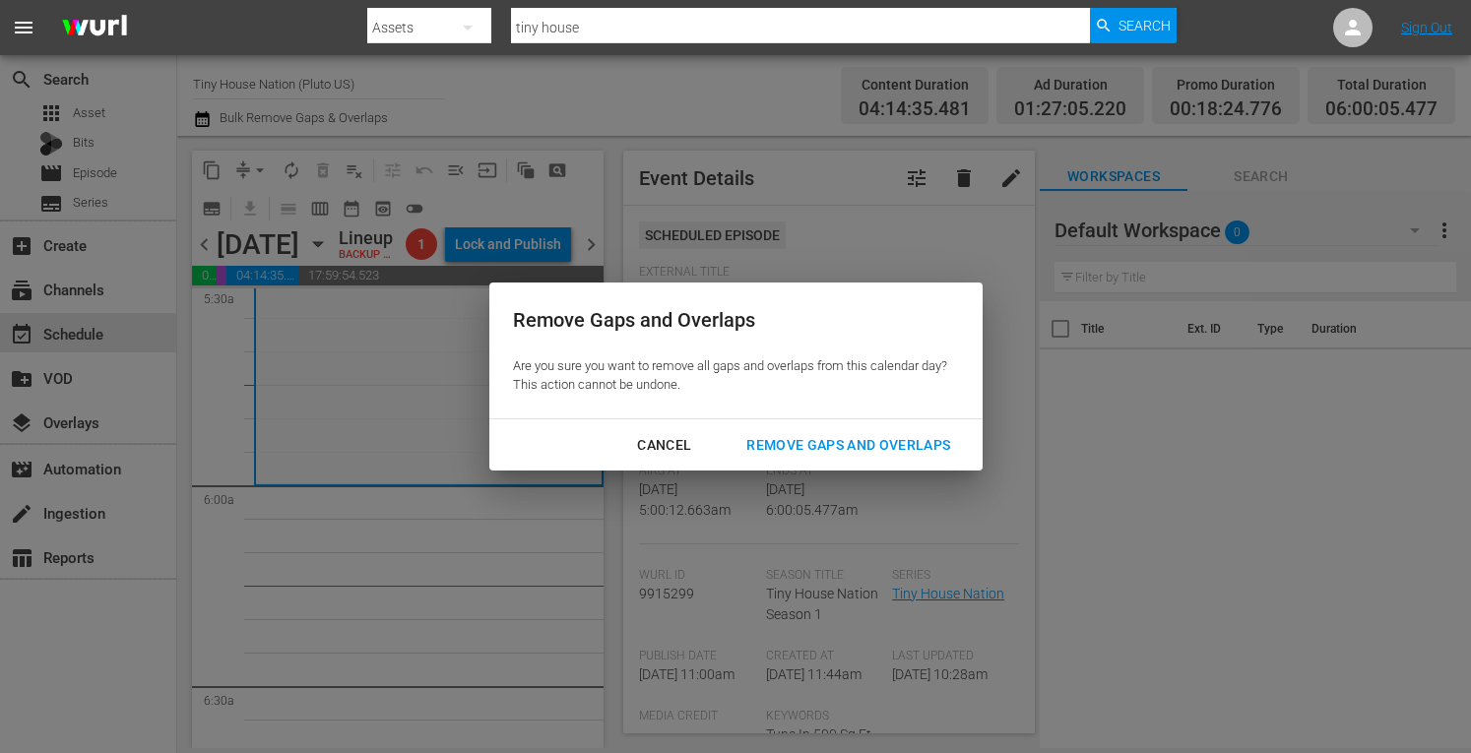
click at [850, 450] on div "Remove Gaps and Overlaps" at bounding box center [848, 445] width 235 height 25
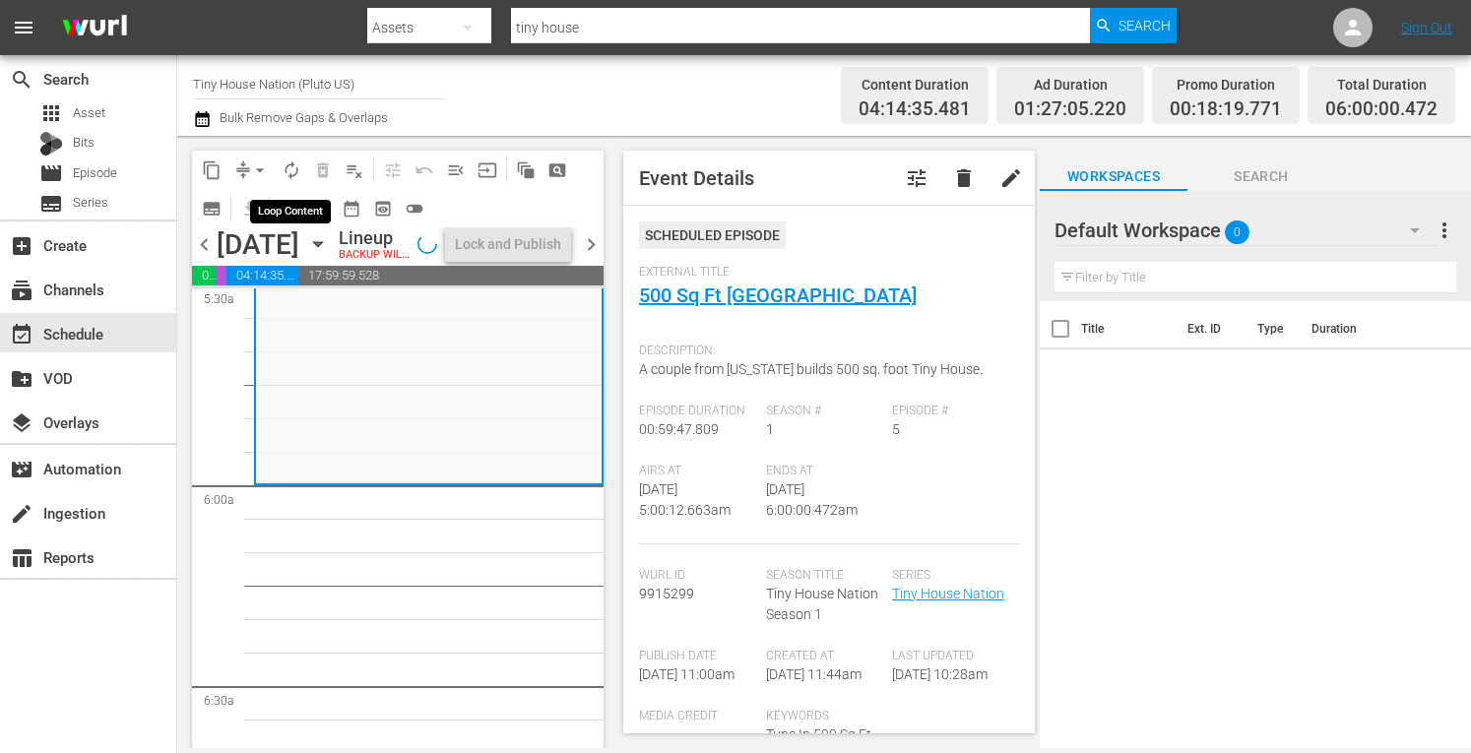
click at [290, 169] on span "autorenew_outlined" at bounding box center [292, 171] width 20 height 20
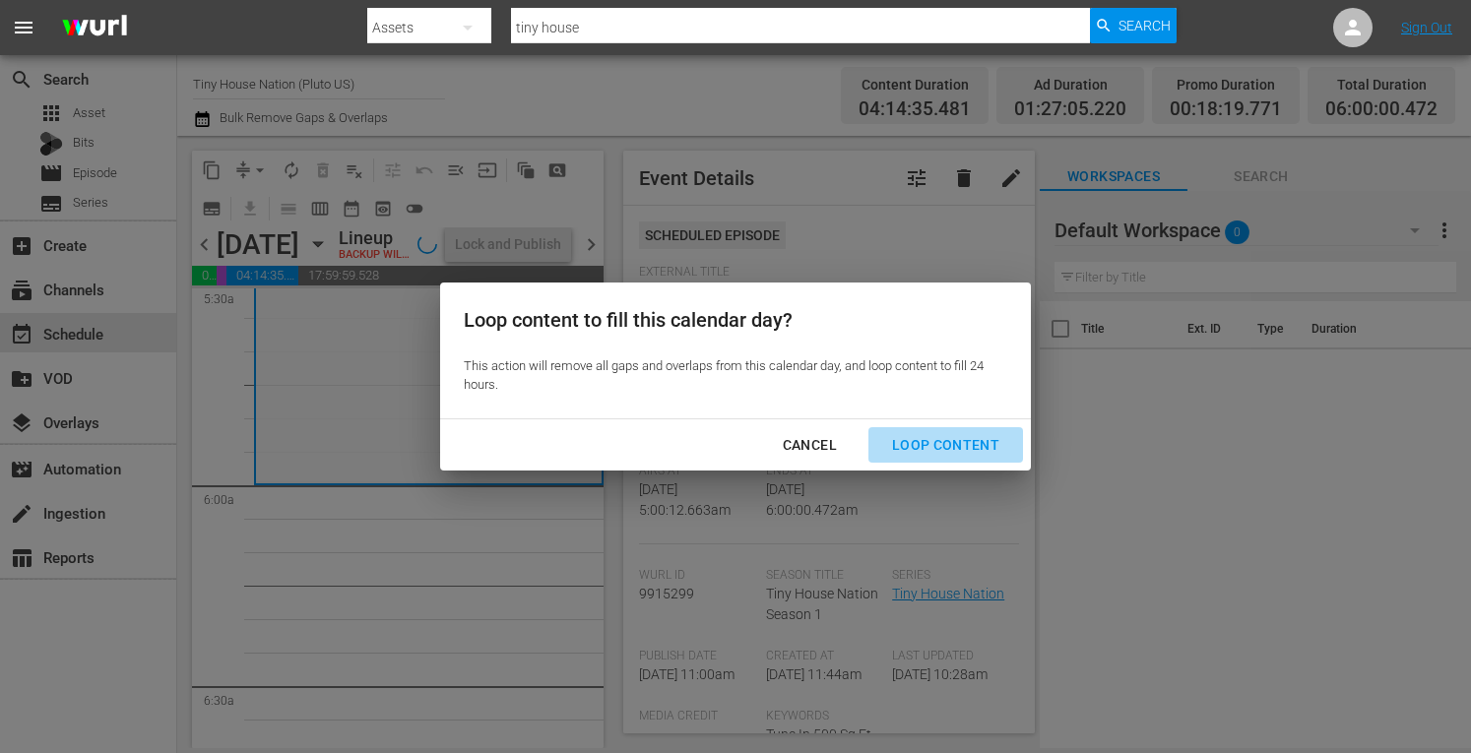
click at [973, 446] on div "Loop Content" at bounding box center [946, 445] width 139 height 25
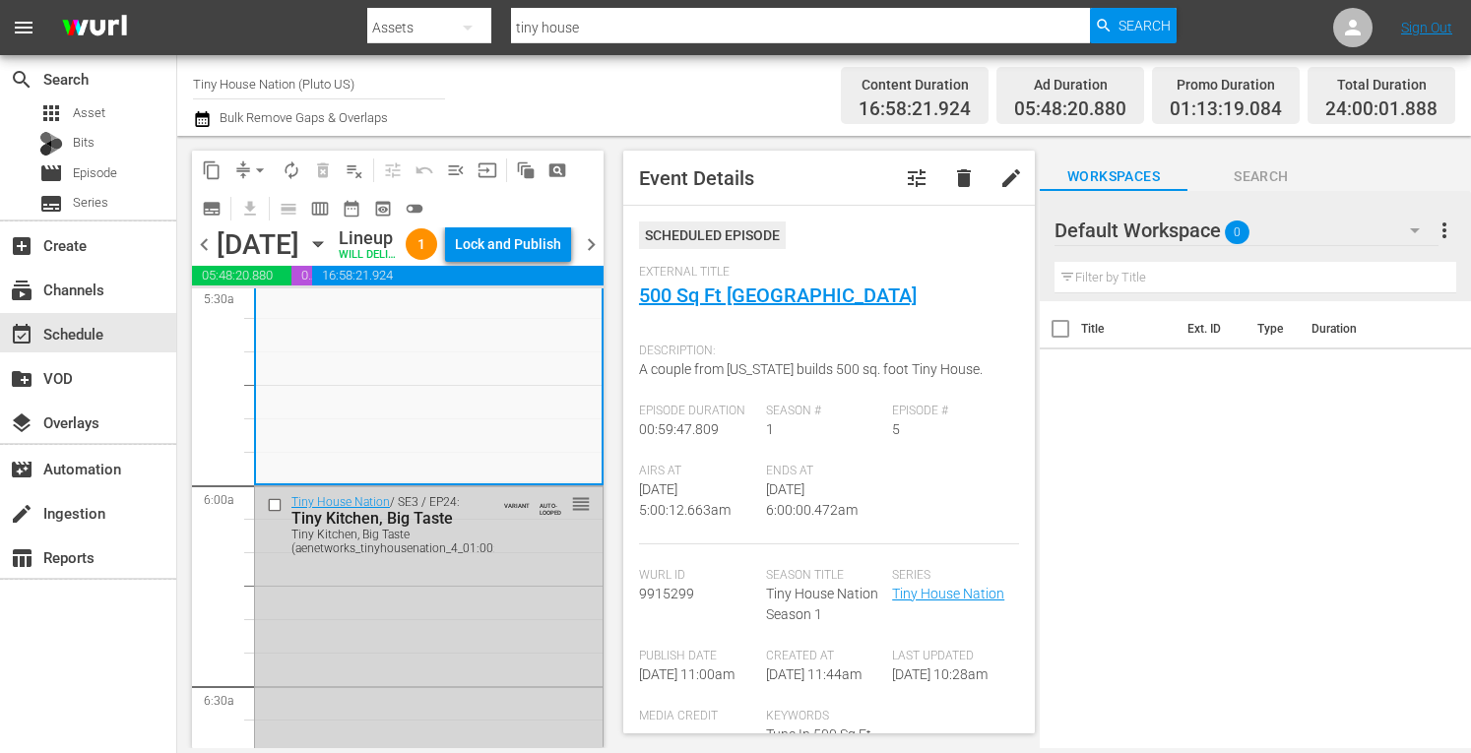
click at [263, 172] on span "arrow_drop_down" at bounding box center [260, 171] width 20 height 20
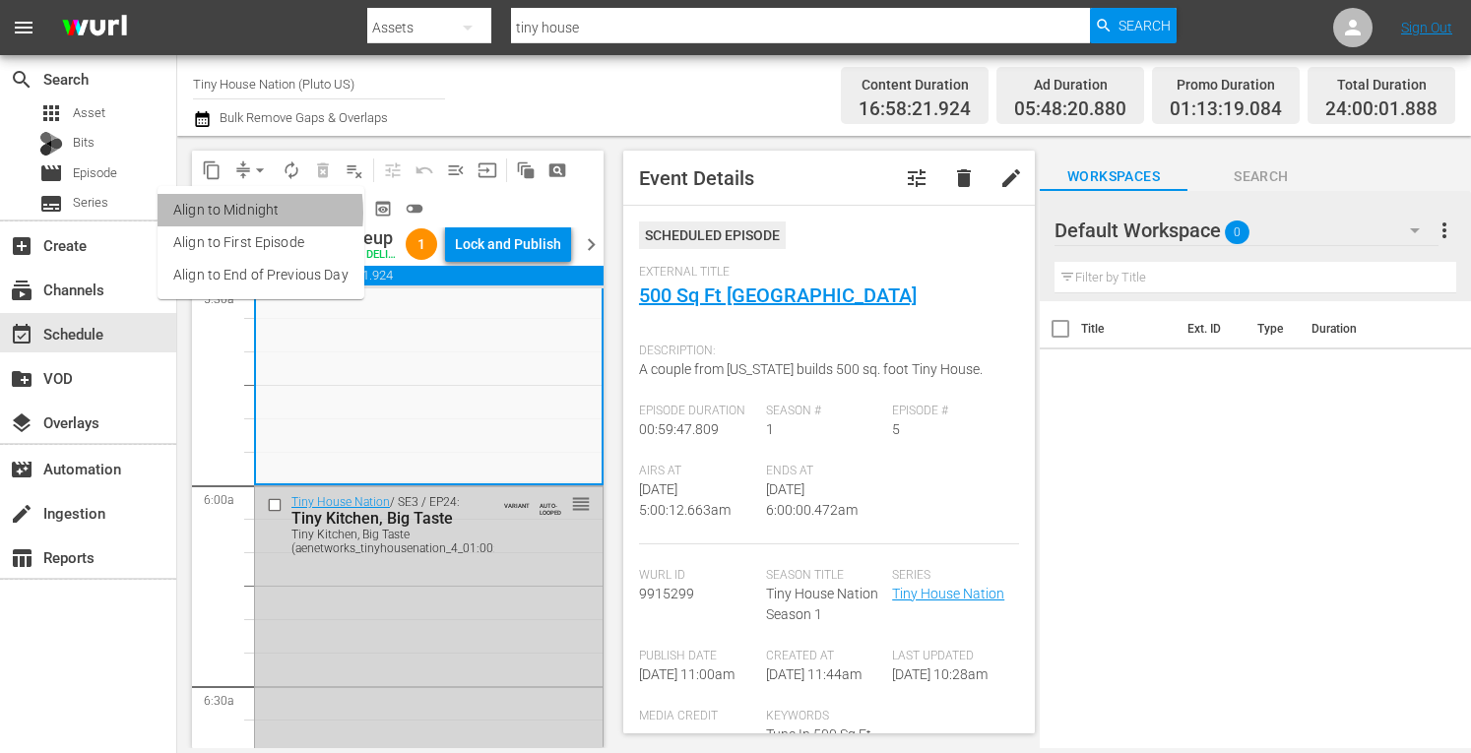
click at [216, 213] on li "Align to Midnight" at bounding box center [261, 210] width 207 height 33
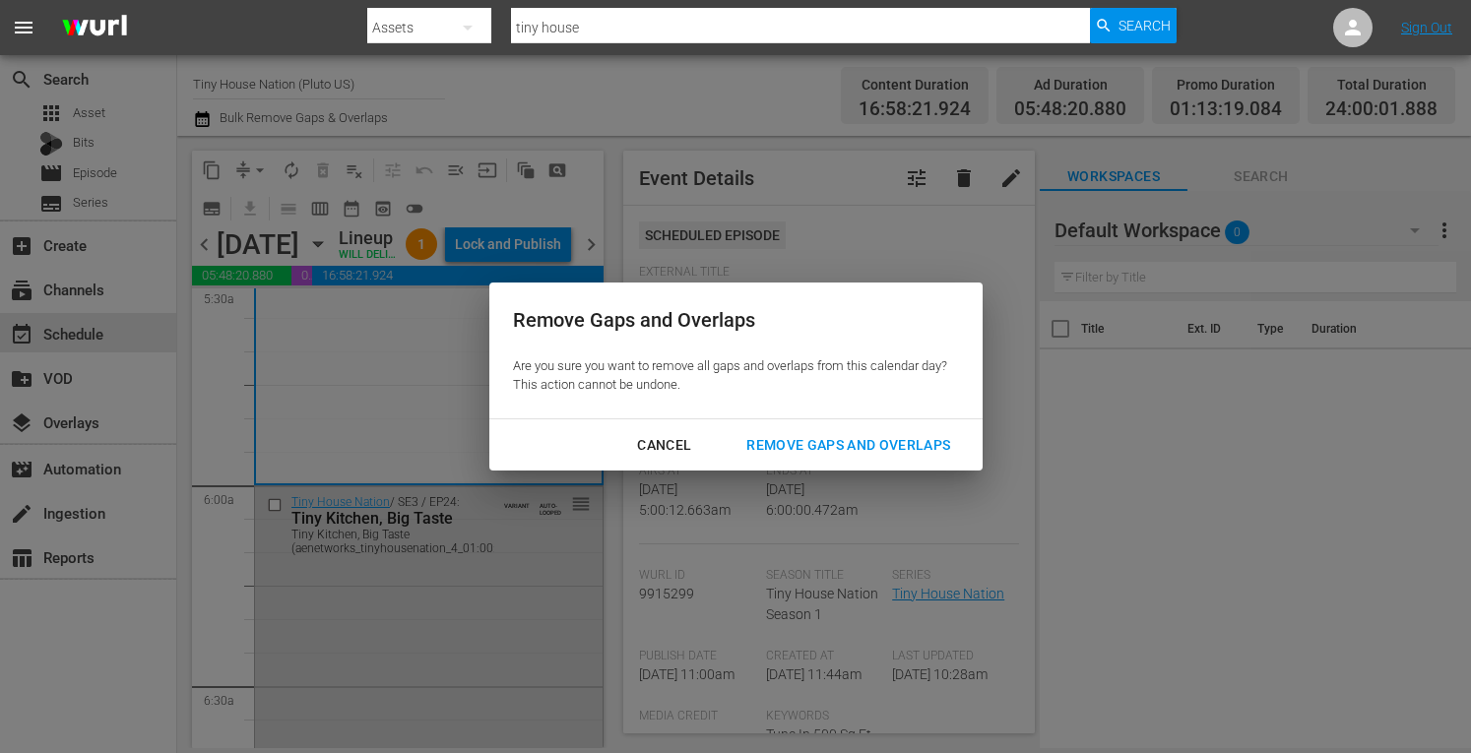
click at [842, 448] on div "Remove Gaps and Overlaps" at bounding box center [848, 445] width 235 height 25
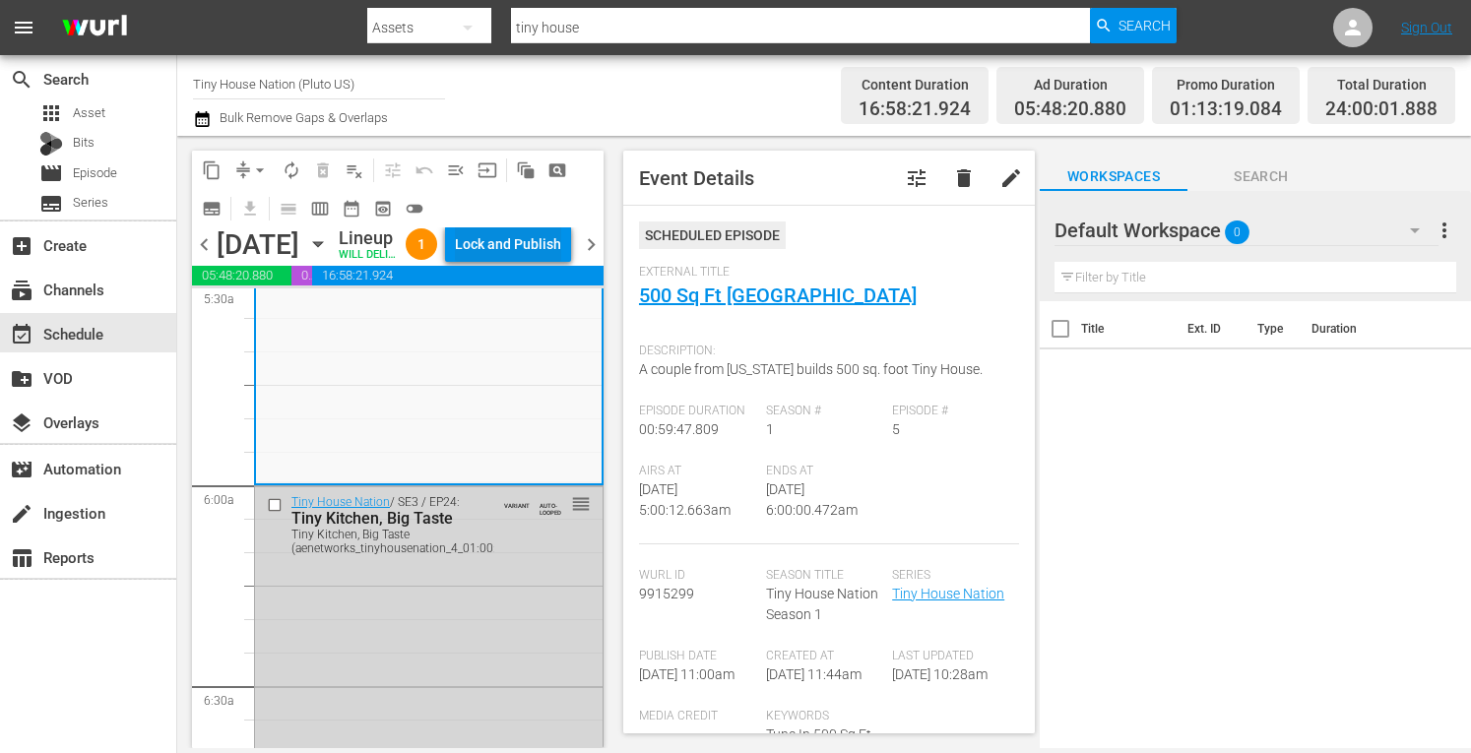
click at [518, 243] on div "Lock and Publish" at bounding box center [508, 244] width 106 height 35
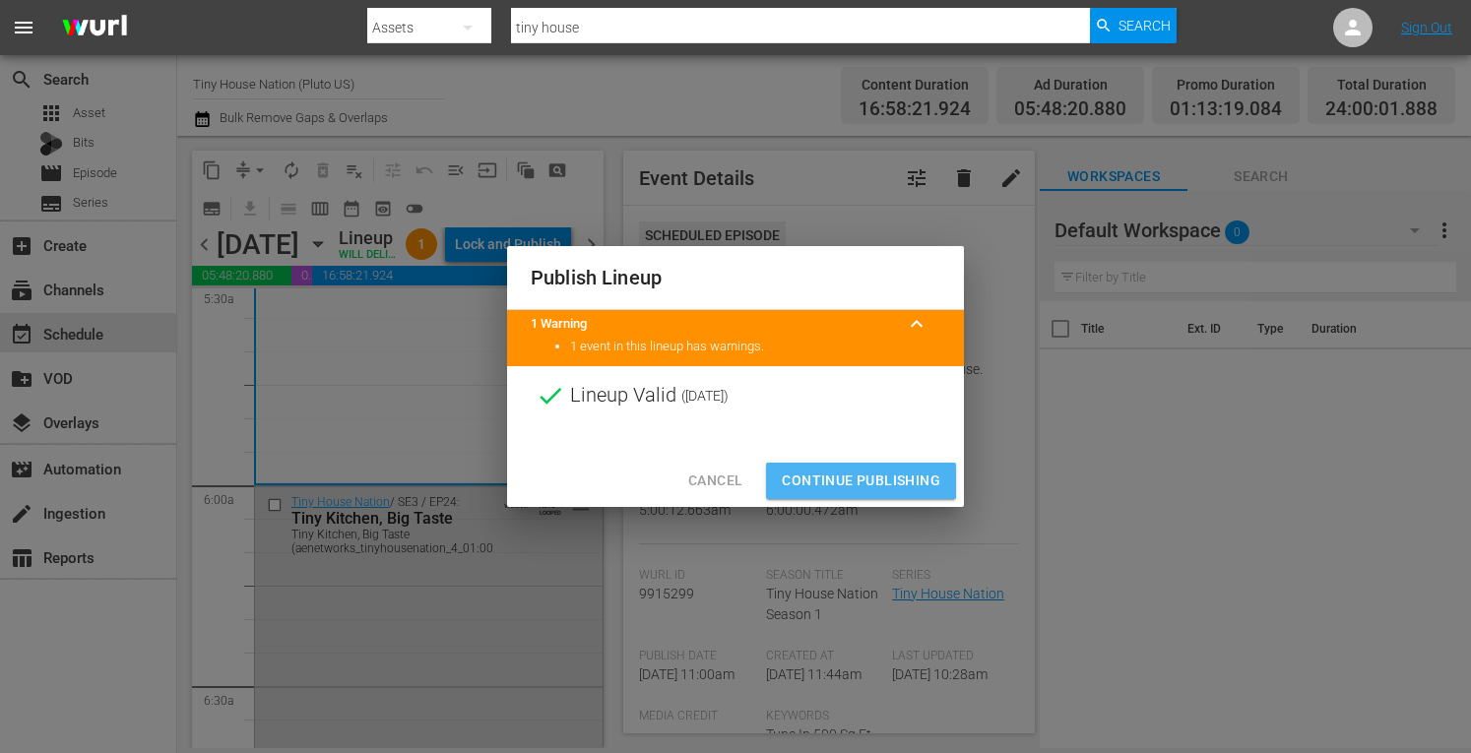
click at [810, 478] on span "Continue Publishing" at bounding box center [861, 481] width 159 height 25
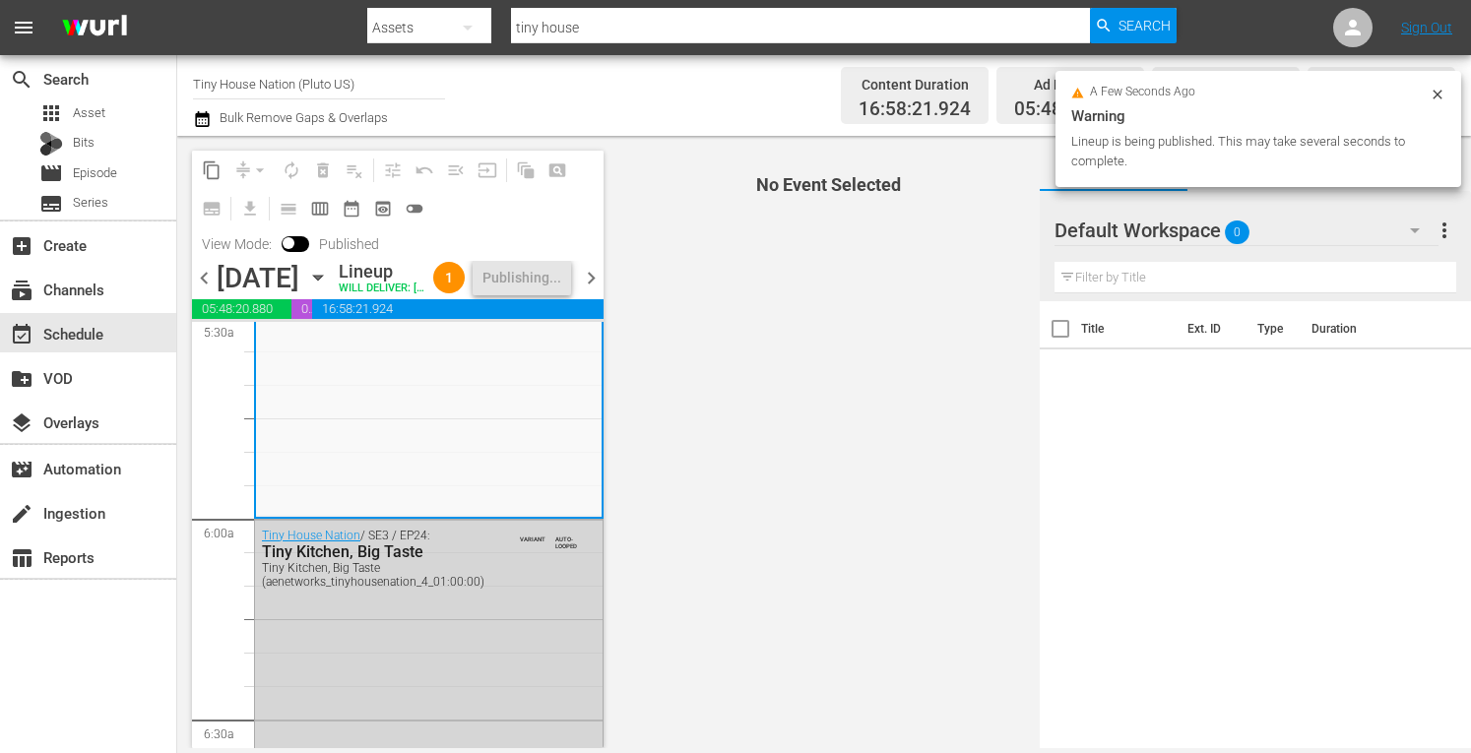
click at [589, 291] on span "chevron_right" at bounding box center [591, 278] width 25 height 25
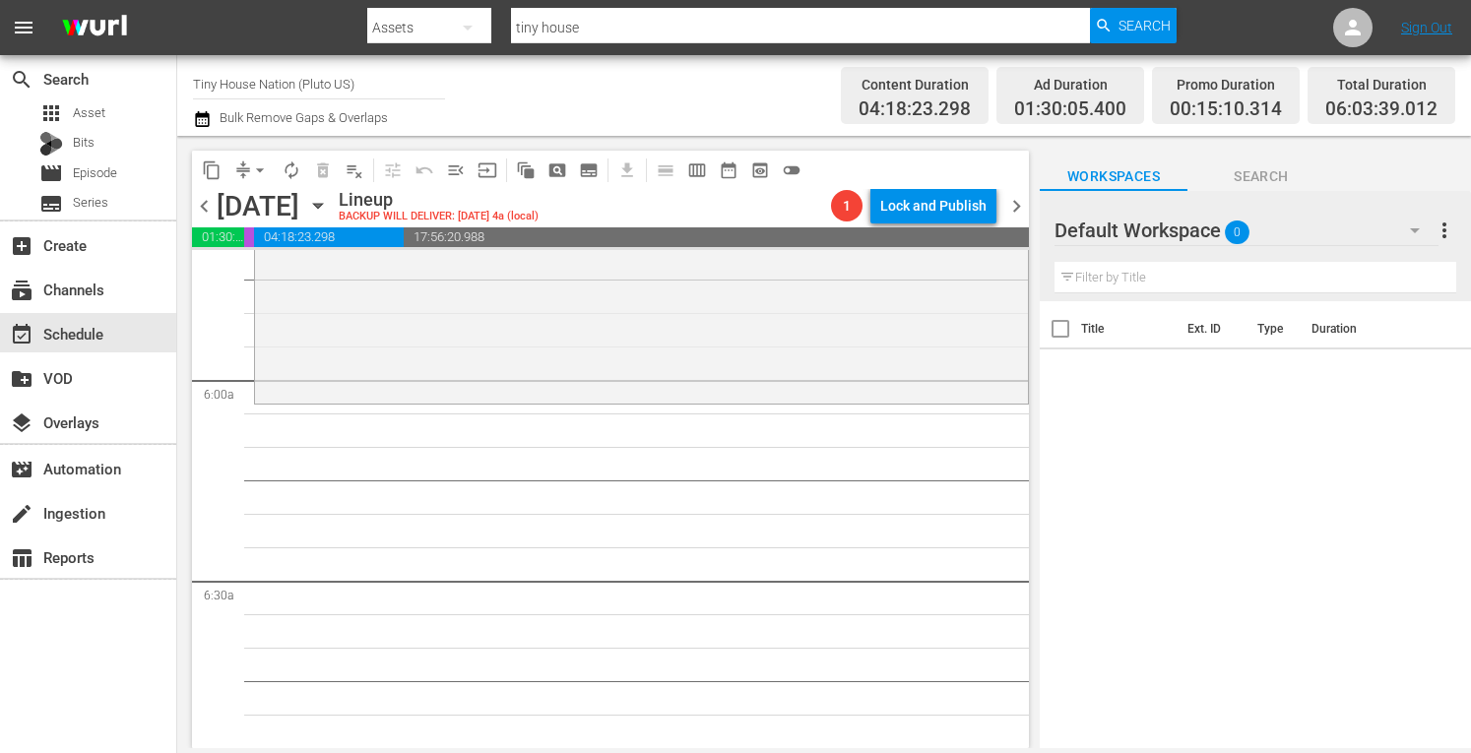
scroll to position [2181, 0]
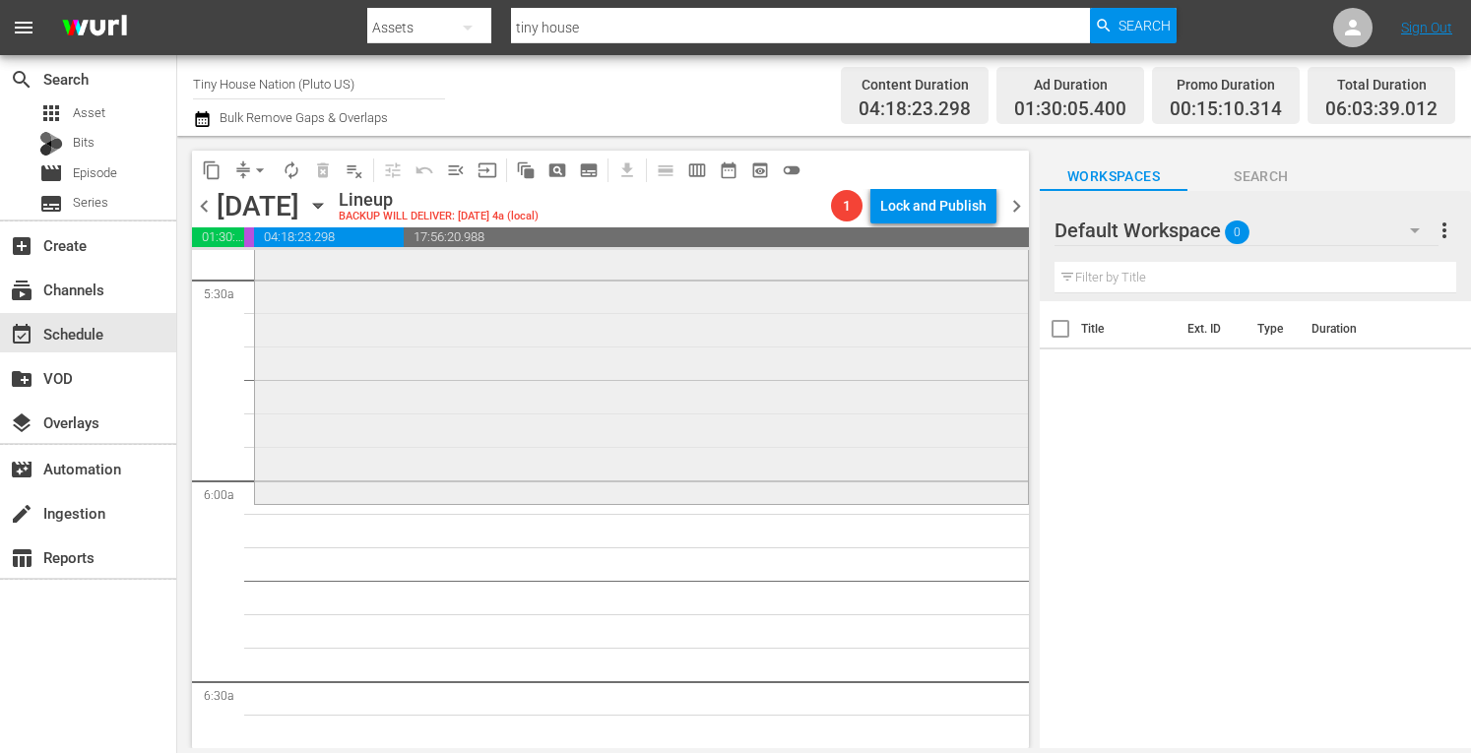
click at [455, 346] on div "Tiny House Nation / SE1 / EP2: River Escape River Escape (aenetworks_tinyhousen…" at bounding box center [641, 299] width 773 height 402
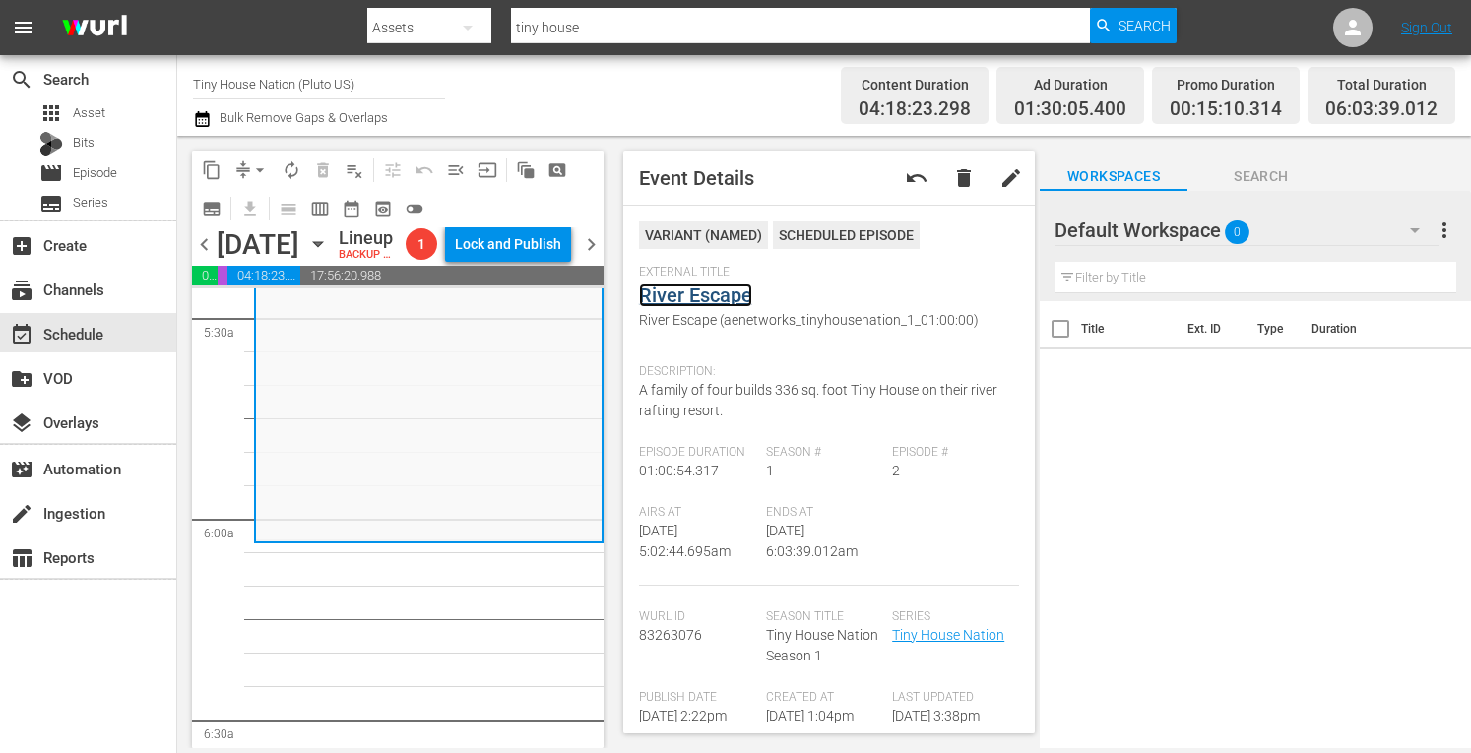
click at [719, 297] on link "River Escape" at bounding box center [695, 296] width 113 height 24
click at [262, 163] on span "arrow_drop_down" at bounding box center [260, 171] width 20 height 20
click at [230, 216] on li "Align to Midnight" at bounding box center [260, 210] width 163 height 33
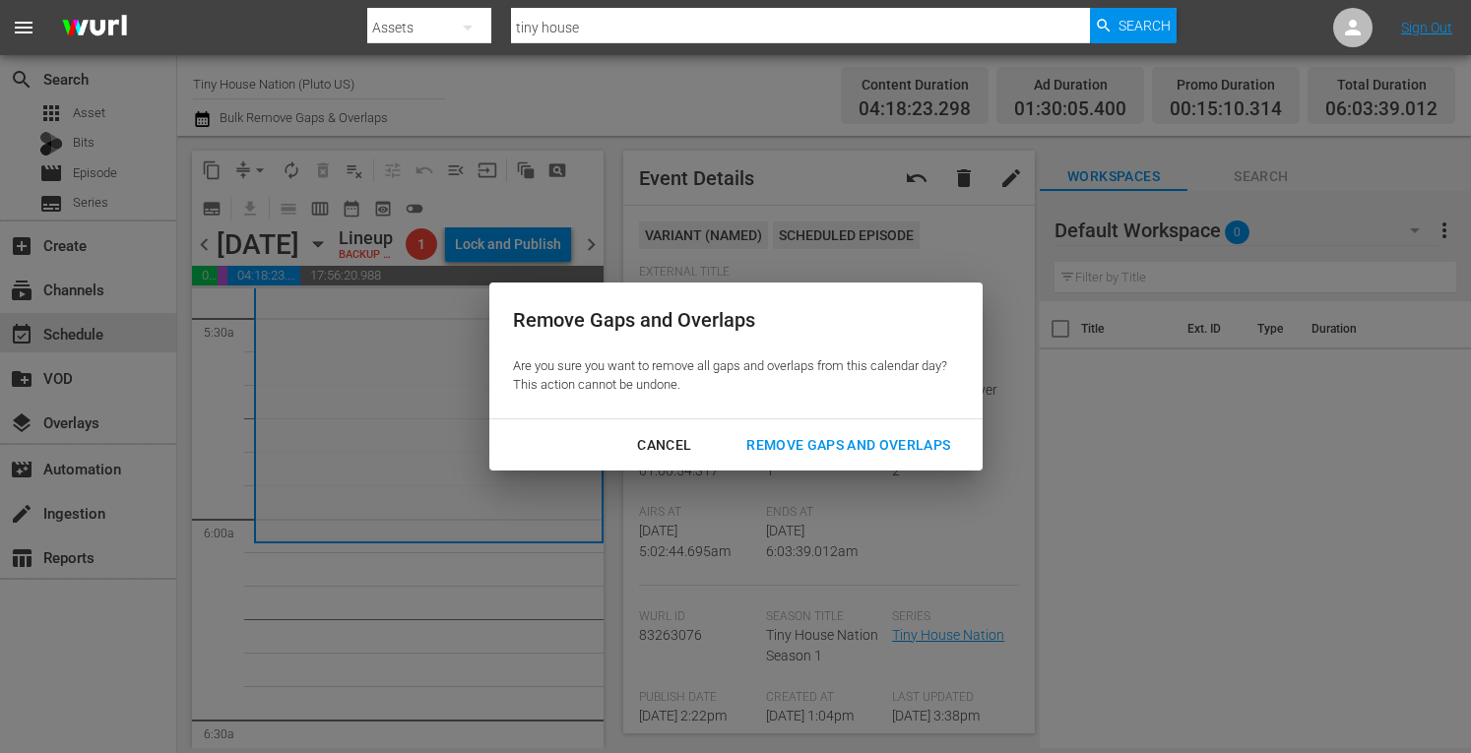
click at [846, 450] on div "Remove Gaps and Overlaps" at bounding box center [848, 445] width 235 height 25
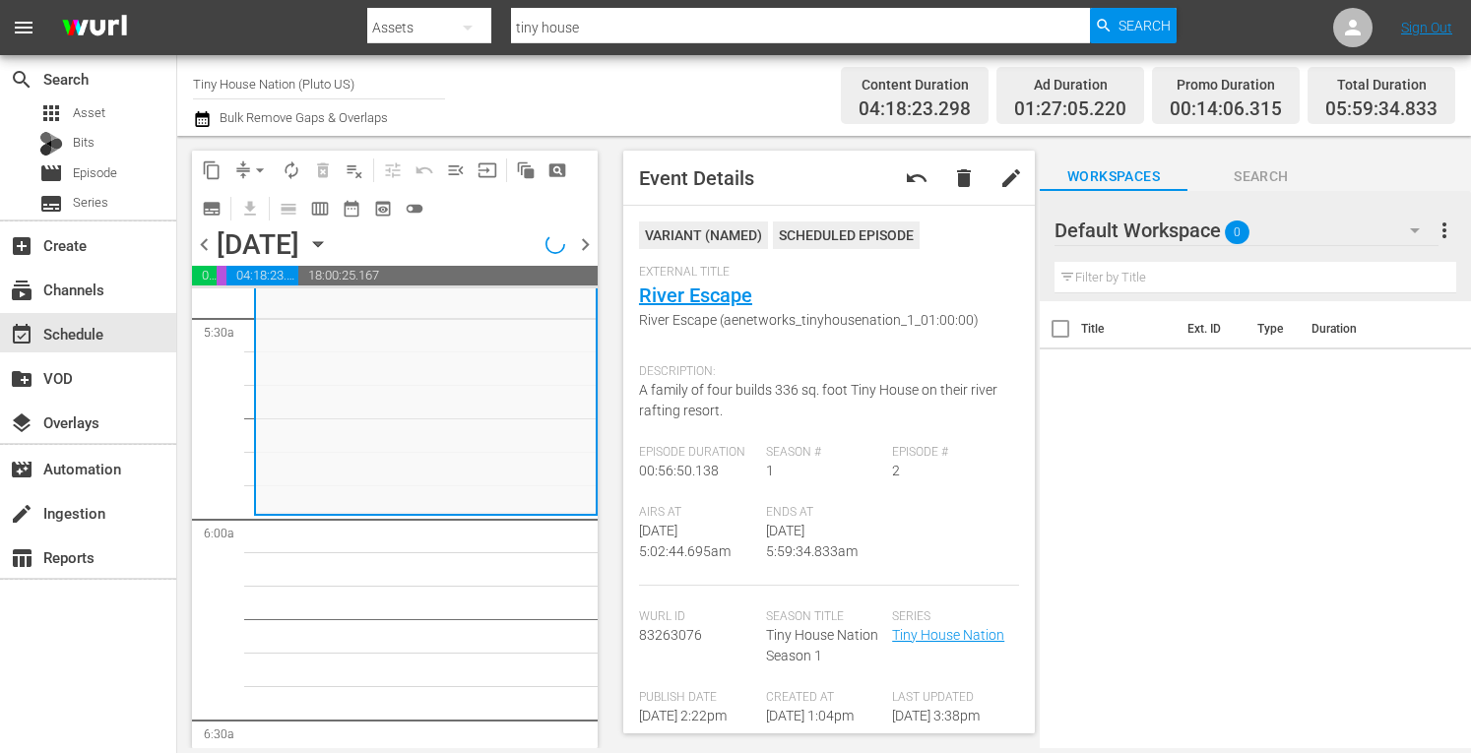
scroll to position [2147, 0]
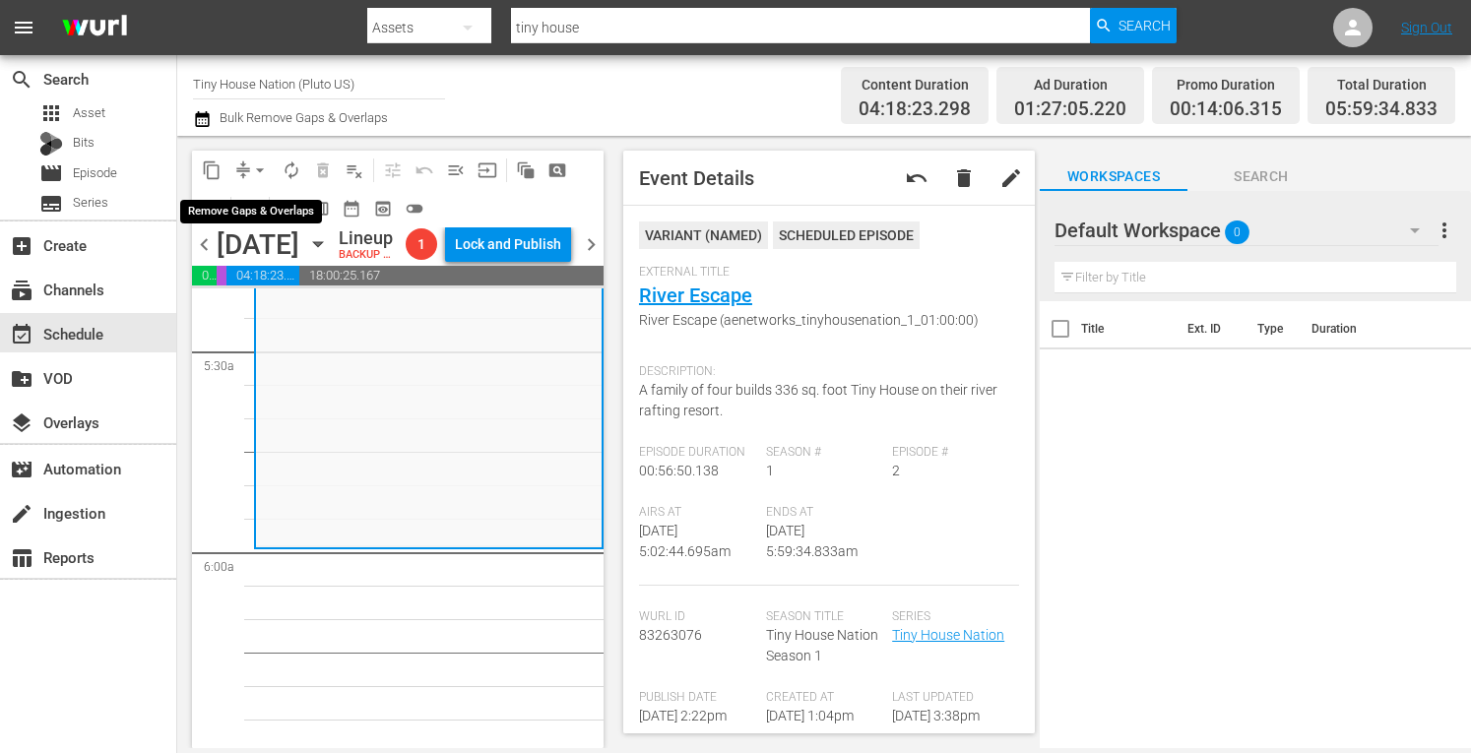
click at [262, 168] on span "arrow_drop_down" at bounding box center [260, 171] width 20 height 20
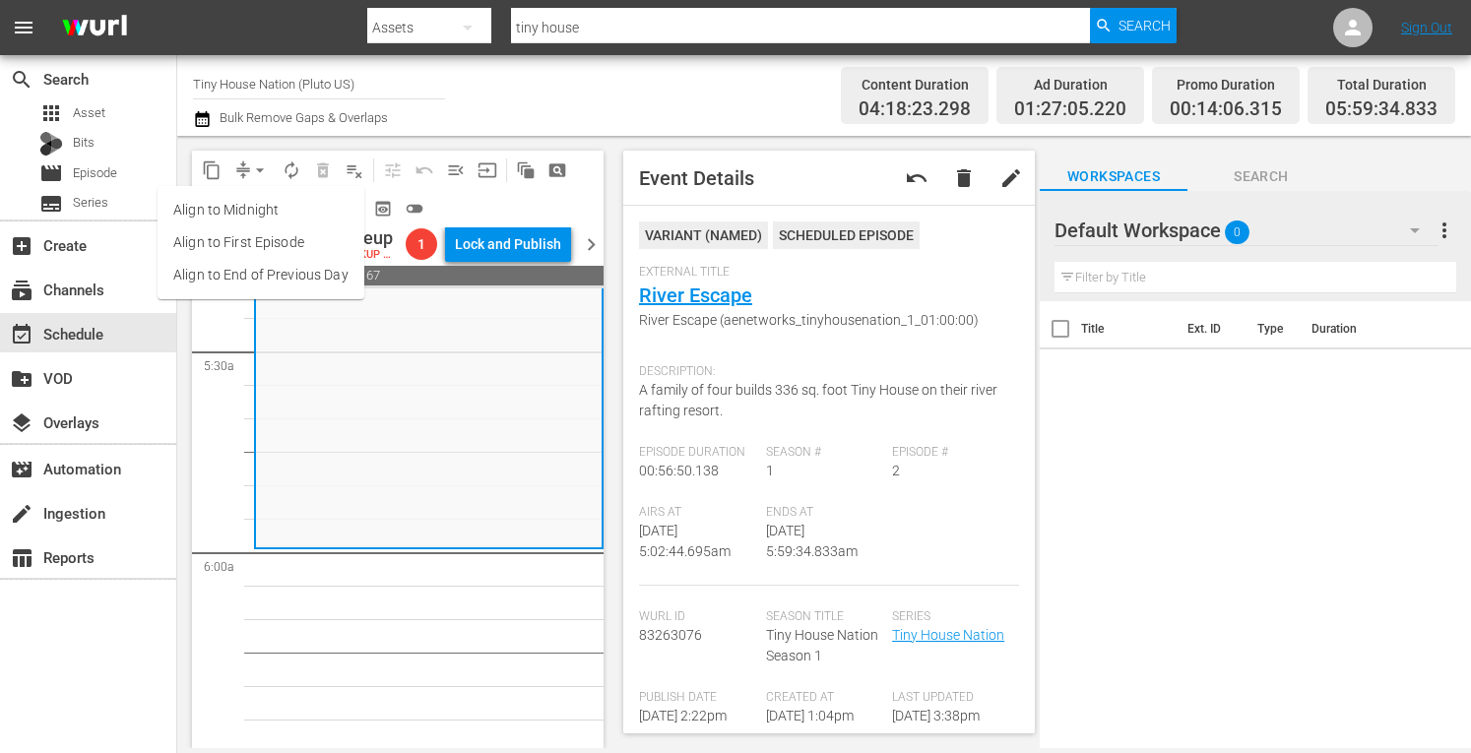
click at [230, 200] on li "Align to Midnight" at bounding box center [261, 210] width 207 height 33
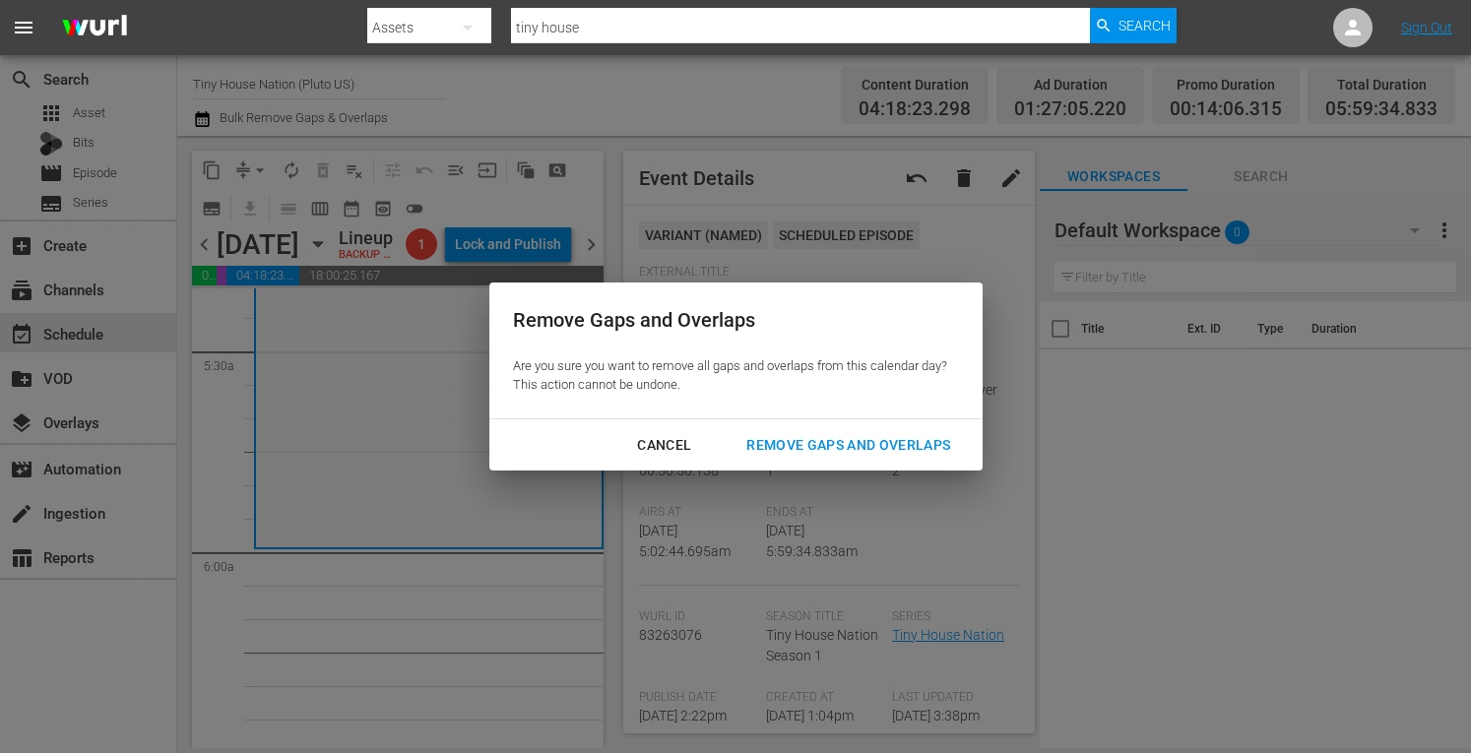
click at [873, 450] on div "Remove Gaps and Overlaps" at bounding box center [848, 445] width 235 height 25
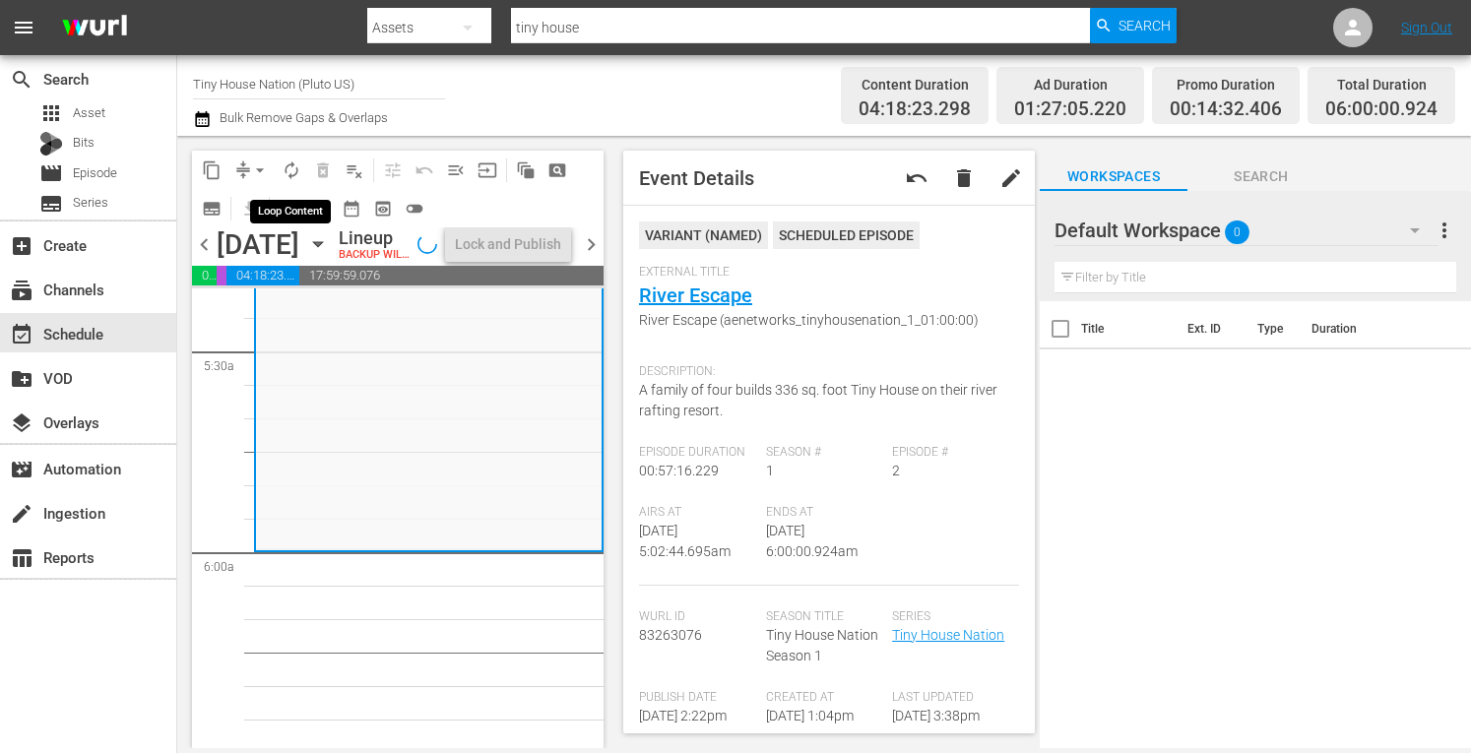
click at [288, 166] on span "autorenew_outlined" at bounding box center [292, 171] width 20 height 20
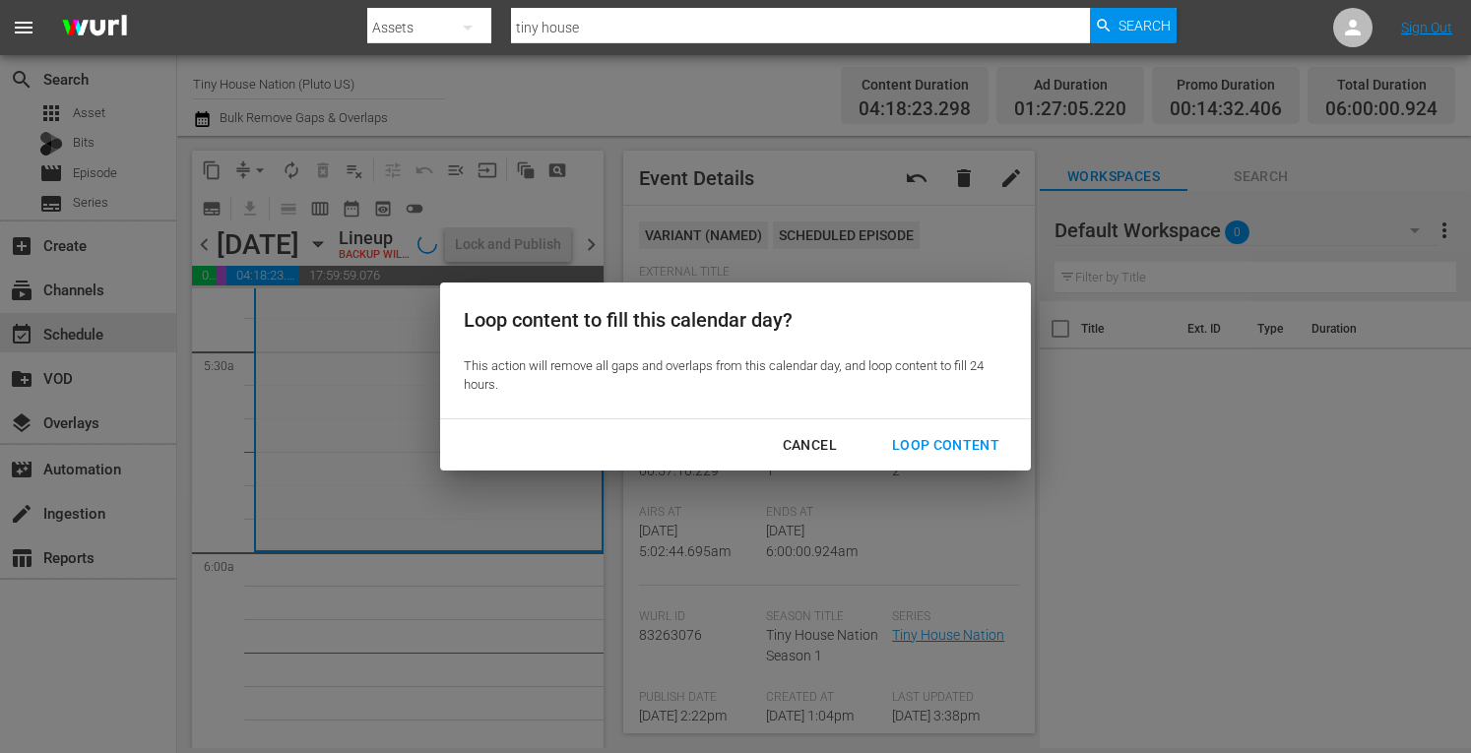
click at [968, 443] on div "Loop Content" at bounding box center [946, 445] width 139 height 25
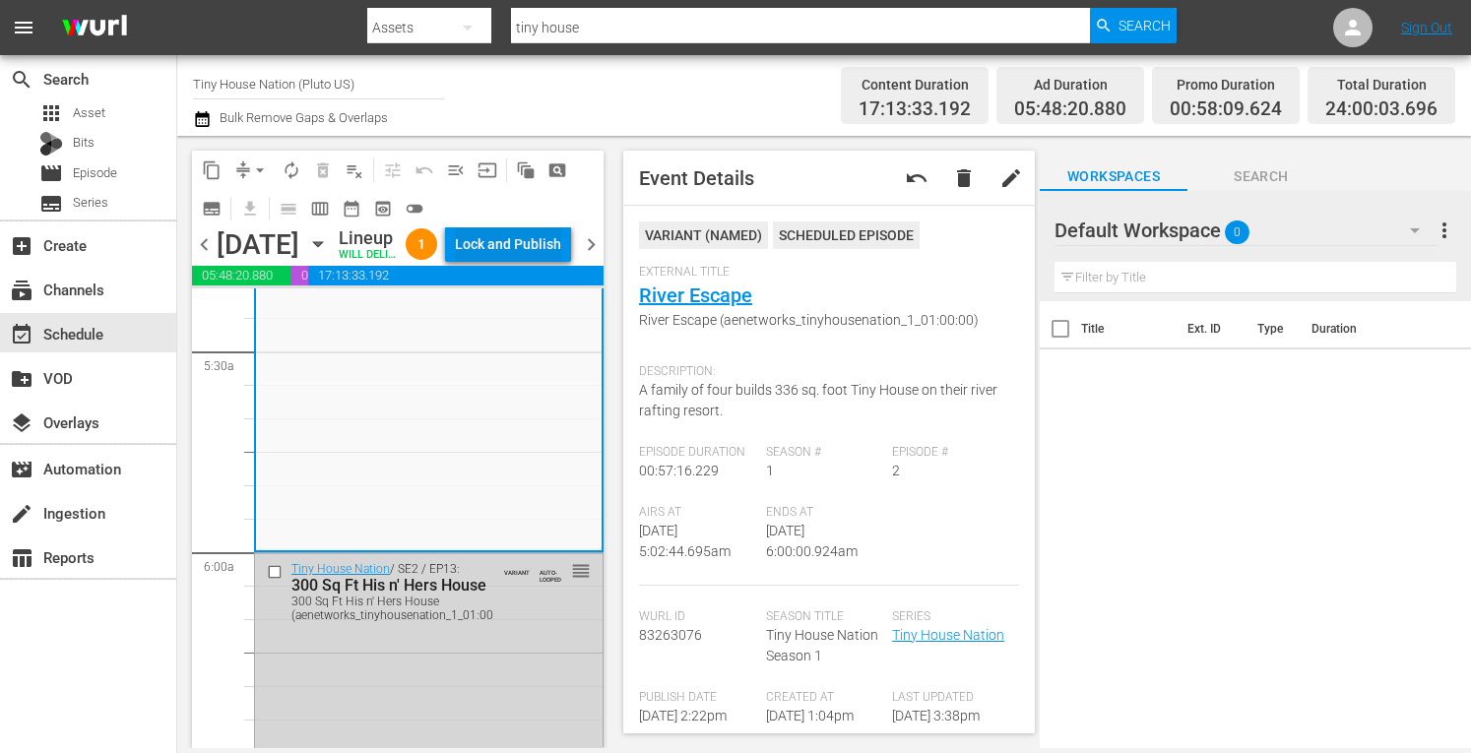
click at [539, 242] on div "Lock and Publish" at bounding box center [508, 244] width 106 height 35
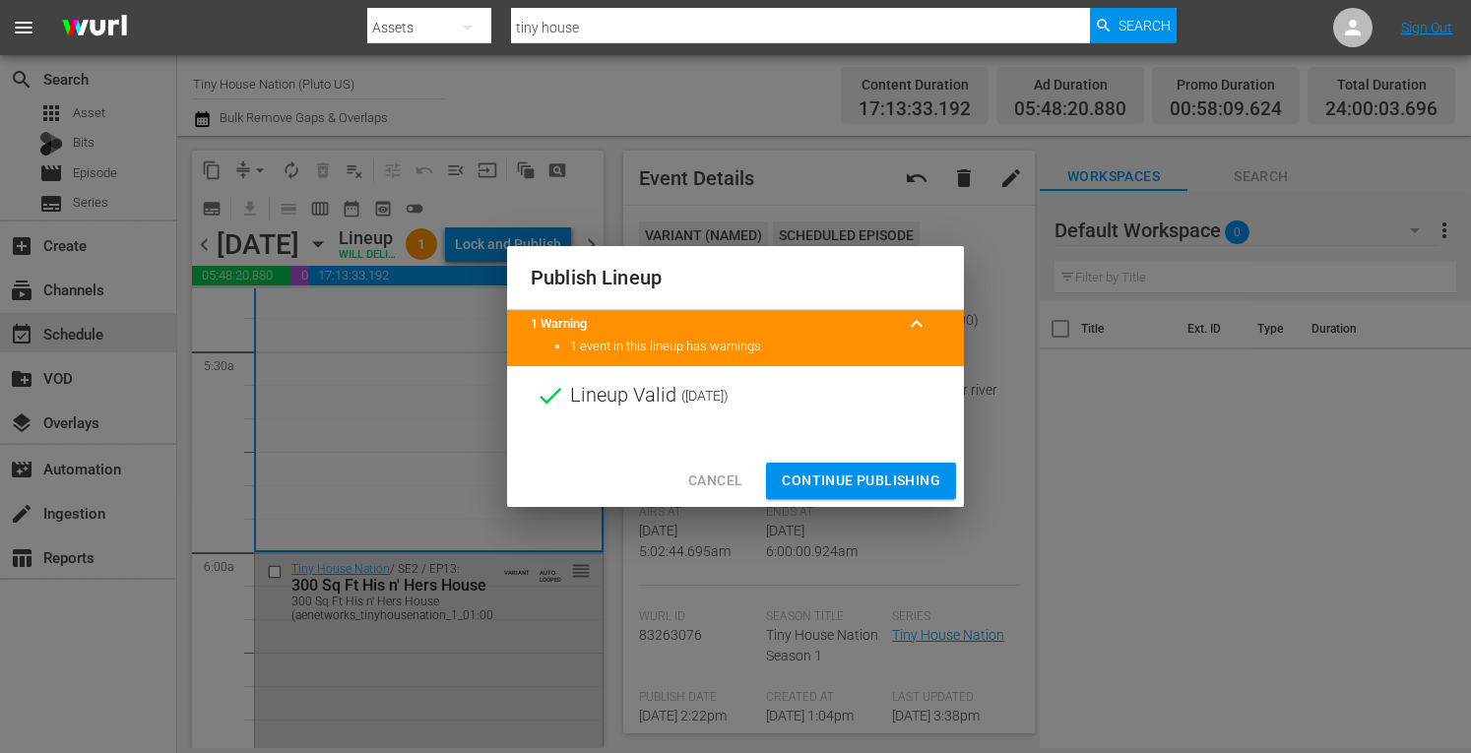
click at [852, 486] on span "Continue Publishing" at bounding box center [861, 481] width 159 height 25
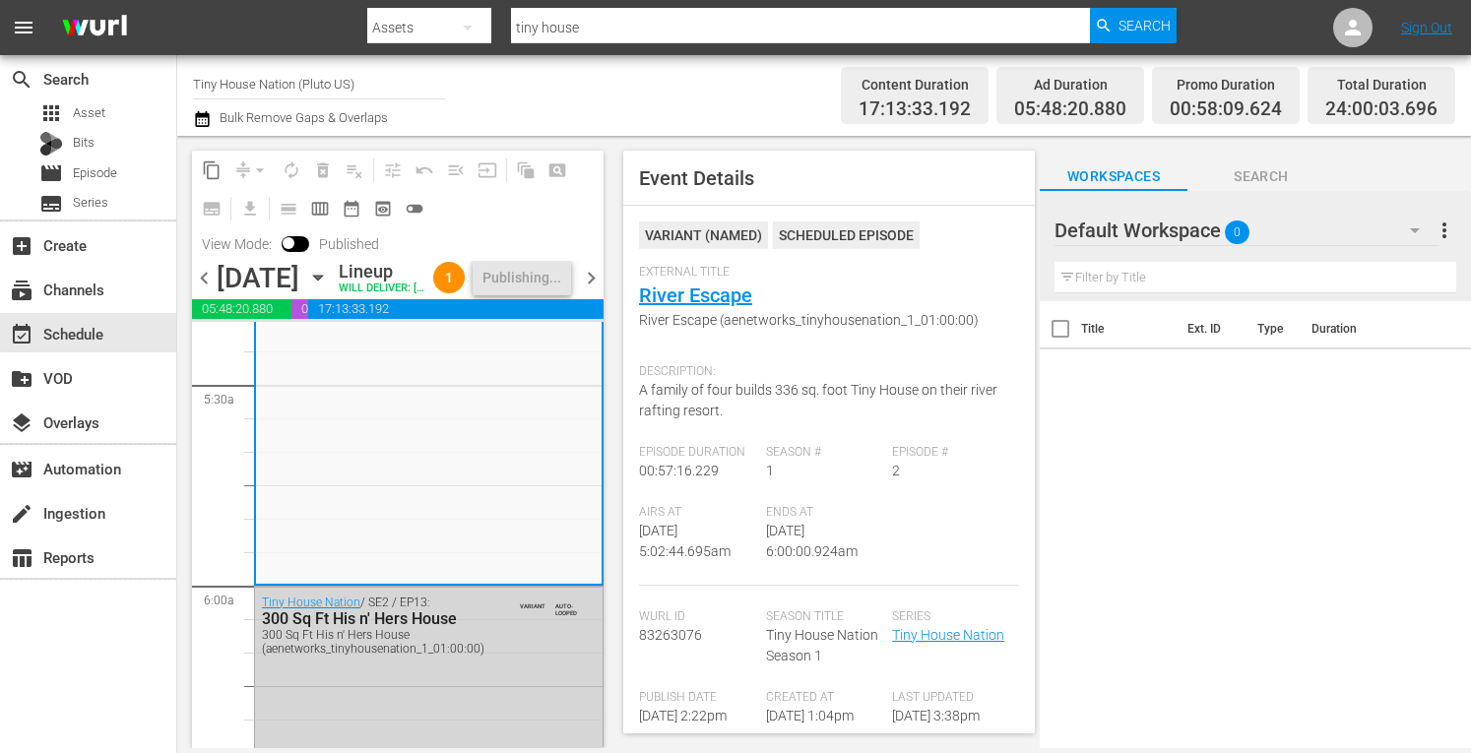
click at [587, 291] on span "chevron_right" at bounding box center [591, 278] width 25 height 25
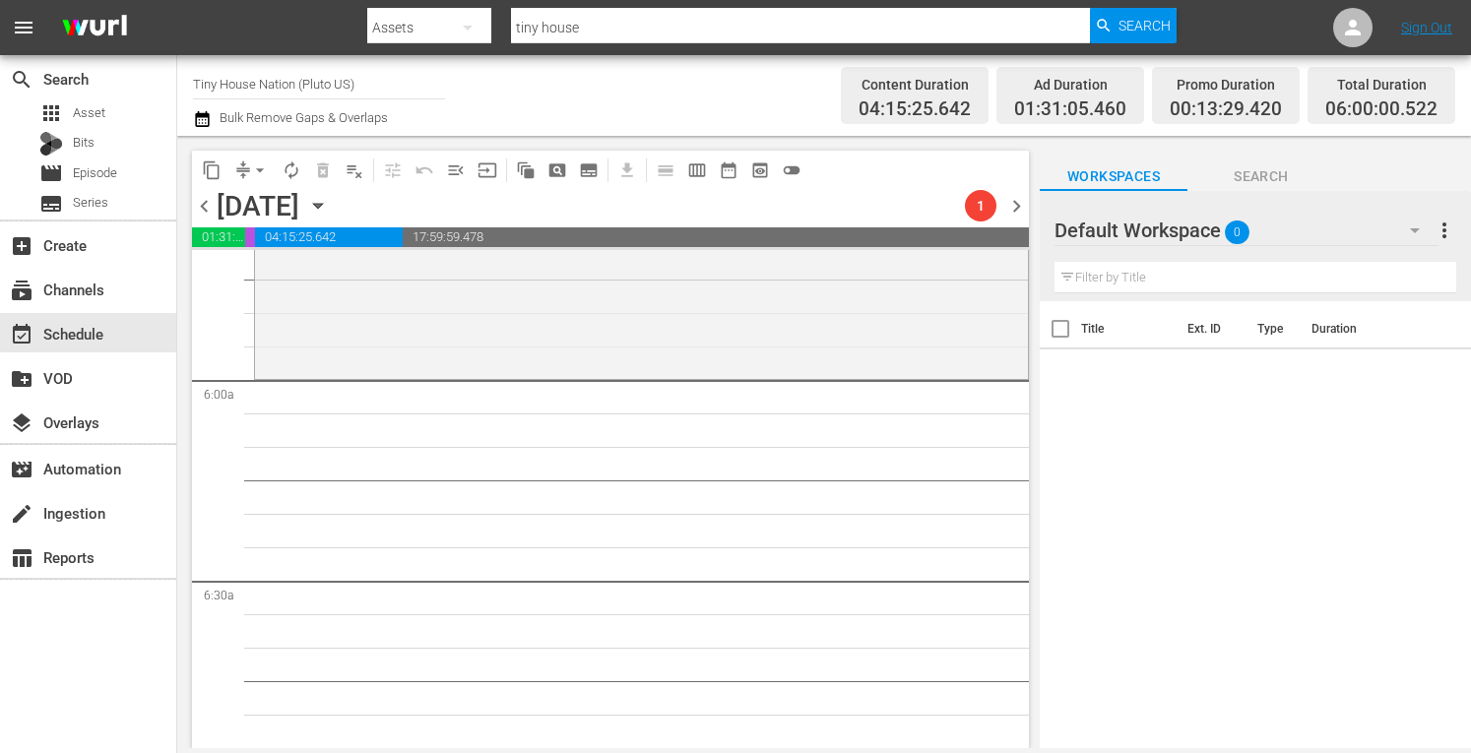
scroll to position [2047, 0]
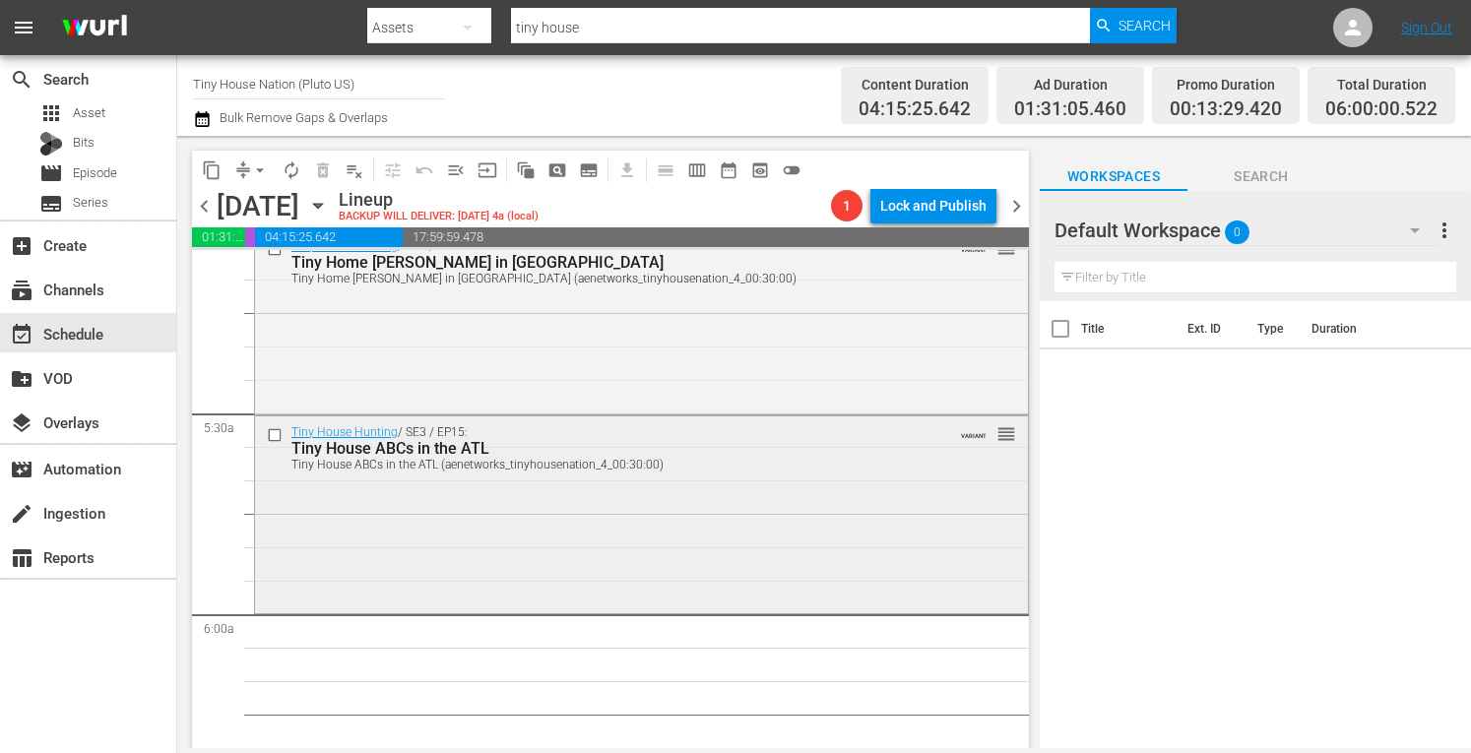
click at [546, 525] on div "Tiny House Hunting / SE3 / EP15: Tiny House ABCs in the ATL Tiny House ABCs in …" at bounding box center [641, 514] width 773 height 194
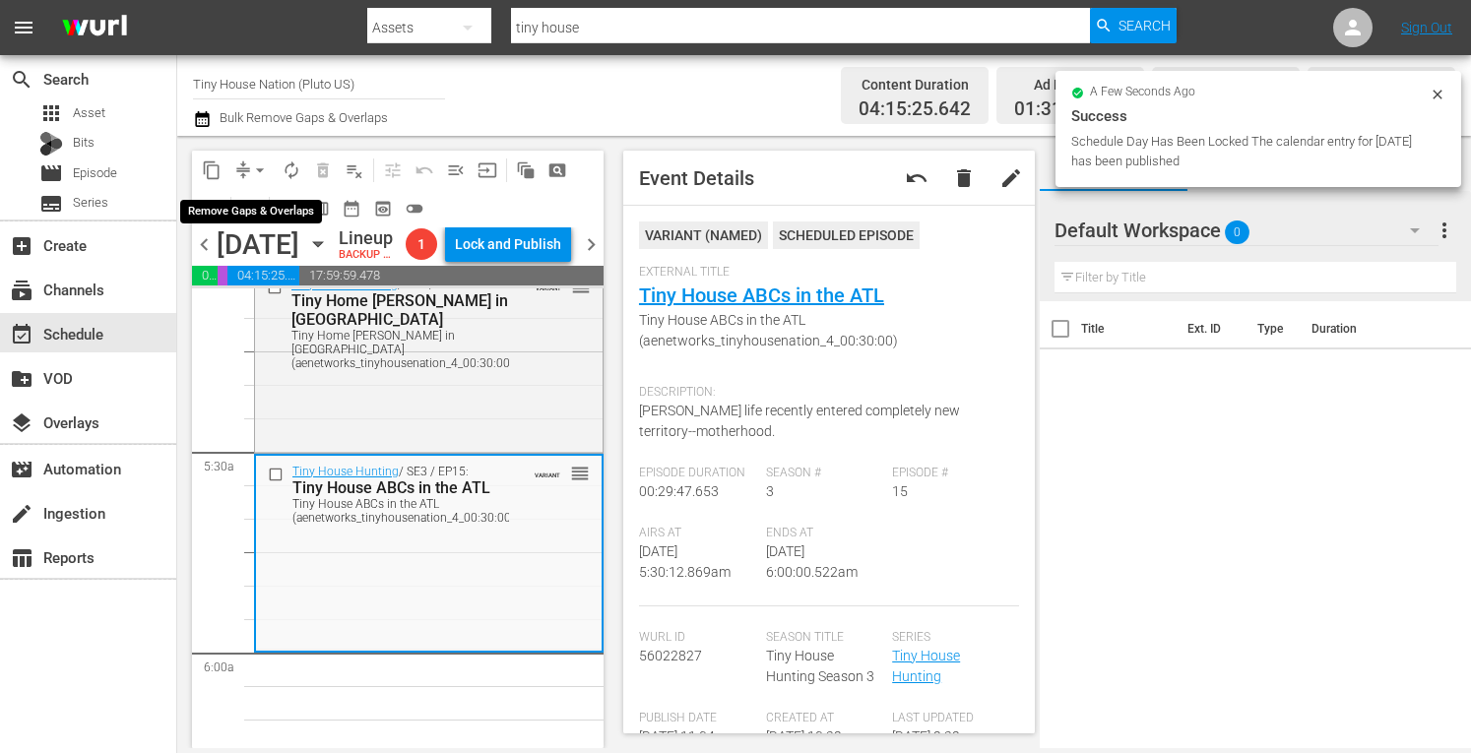
click at [255, 173] on span "arrow_drop_down" at bounding box center [260, 171] width 20 height 20
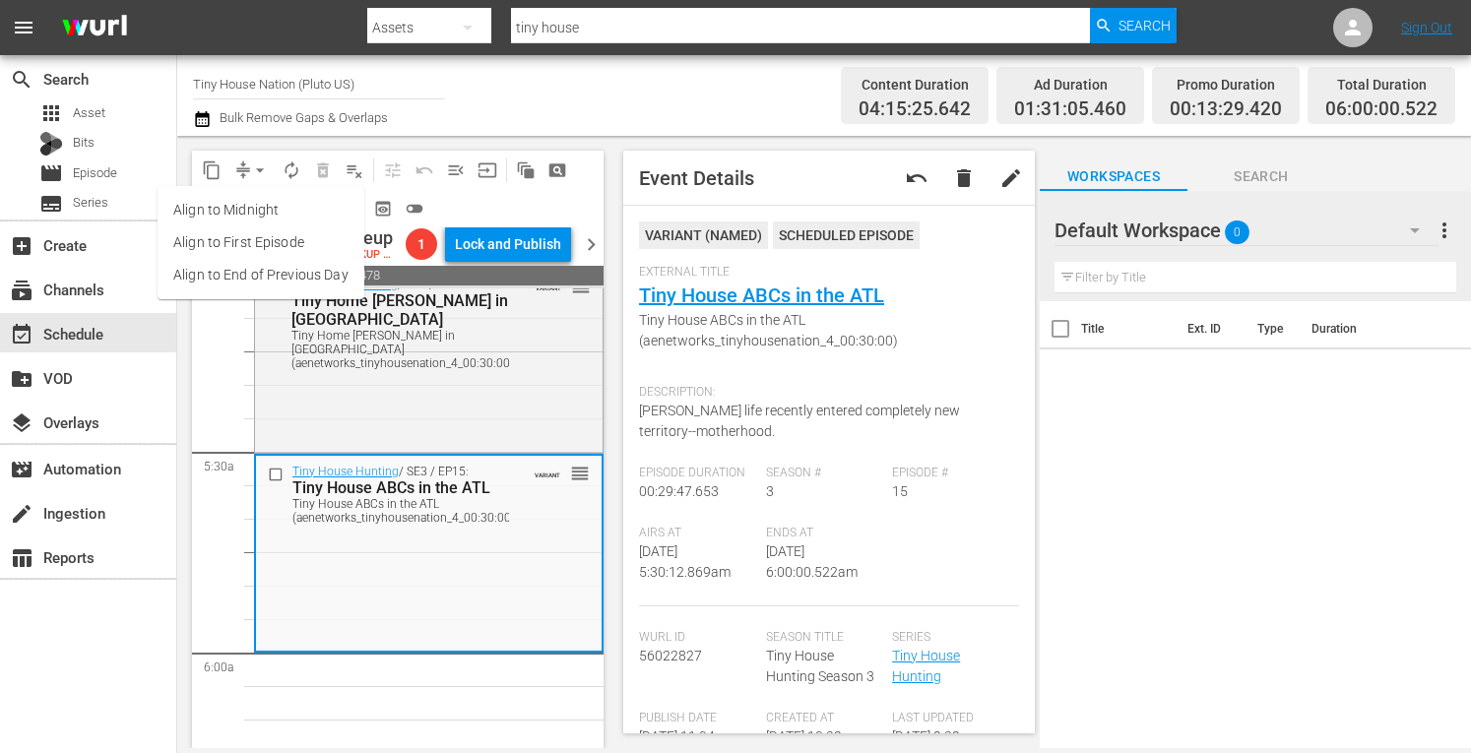
click at [225, 211] on li "Align to Midnight" at bounding box center [261, 210] width 207 height 33
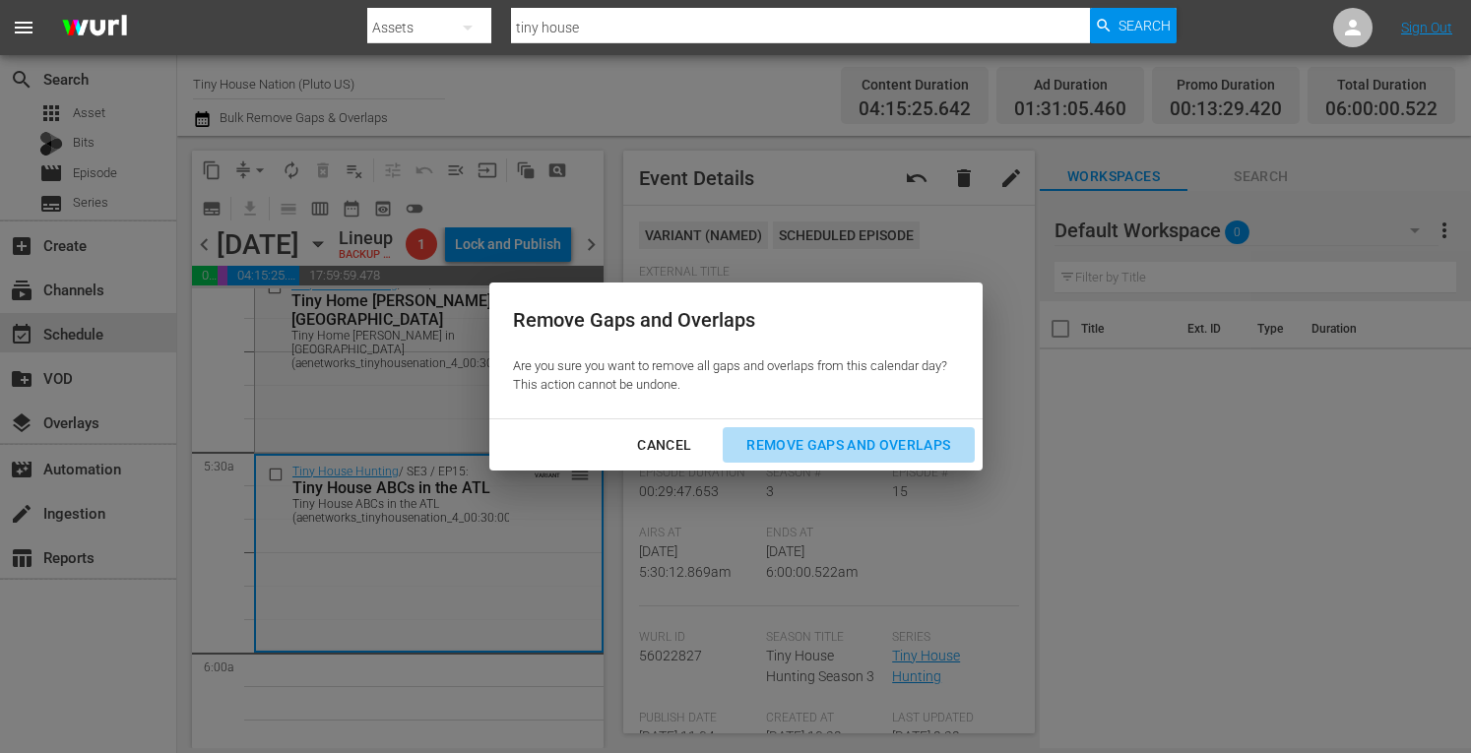
click at [814, 446] on div "Remove Gaps and Overlaps" at bounding box center [848, 445] width 235 height 25
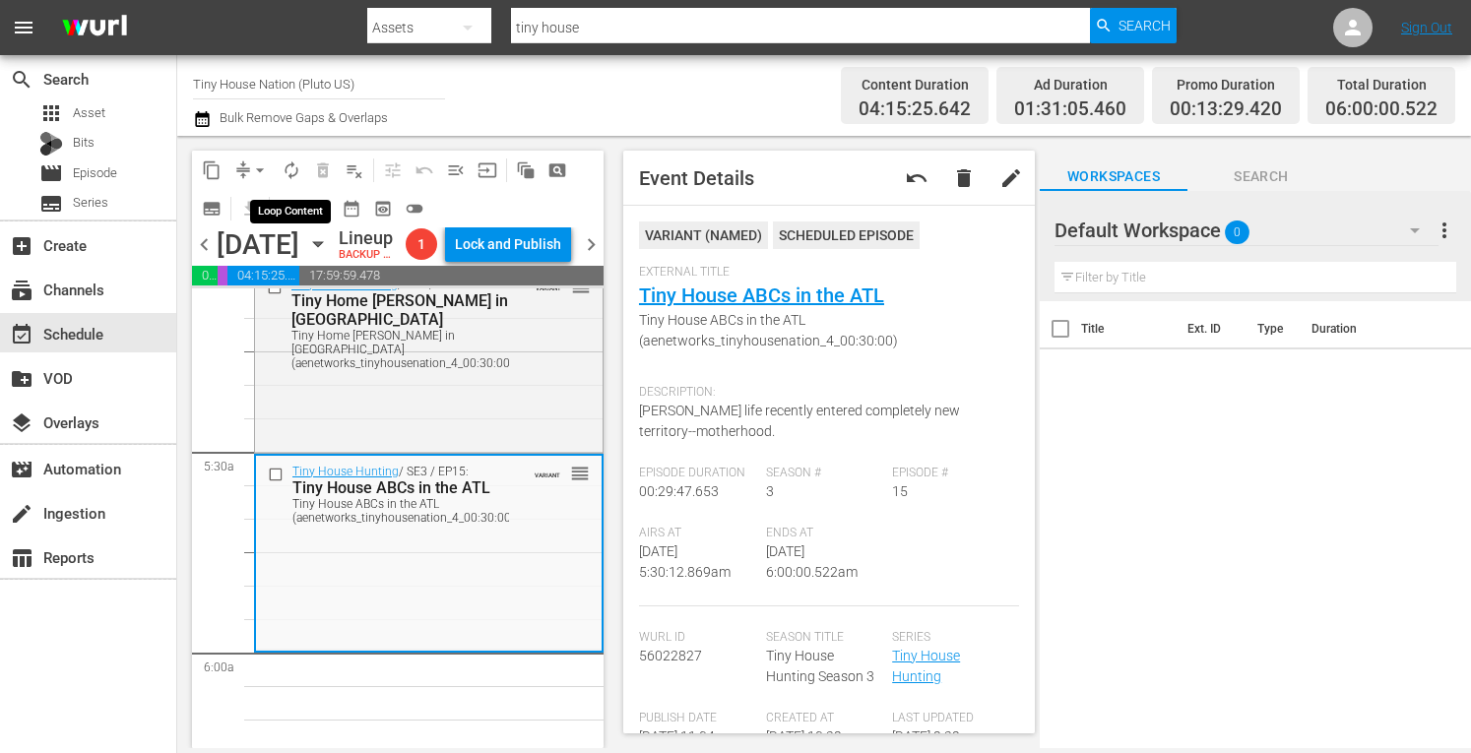
click at [286, 170] on span "autorenew_outlined" at bounding box center [292, 171] width 20 height 20
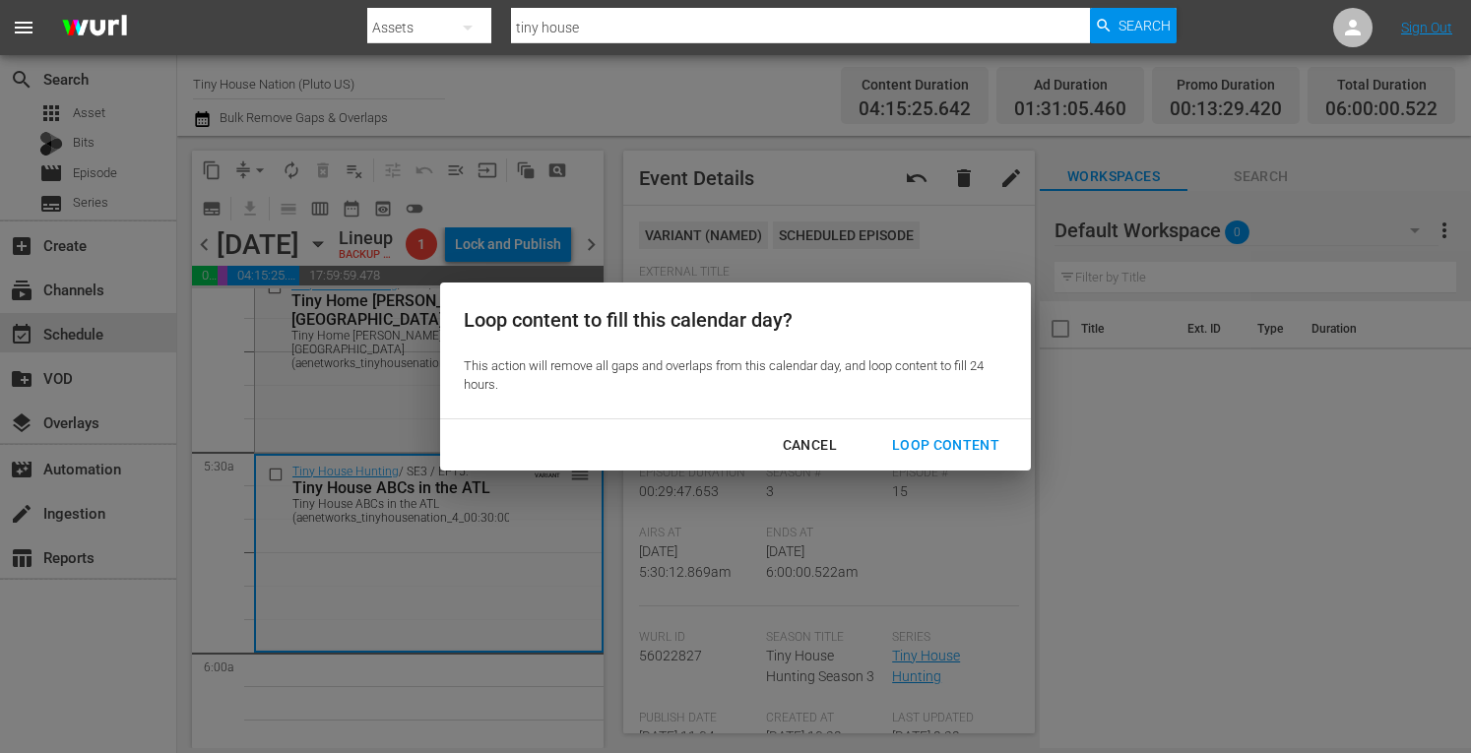
click at [920, 440] on div "Loop Content" at bounding box center [946, 445] width 139 height 25
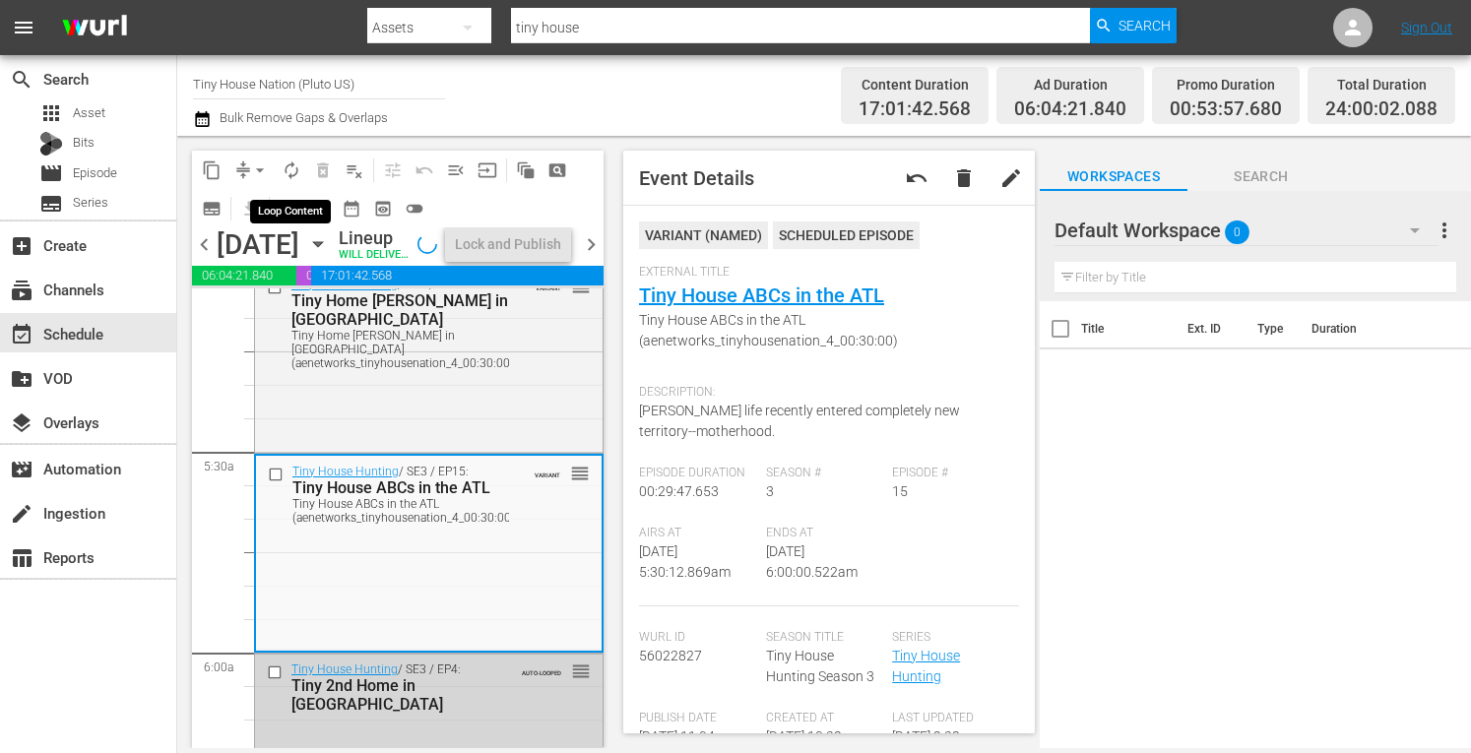
click at [292, 165] on span "autorenew_outlined" at bounding box center [292, 171] width 20 height 20
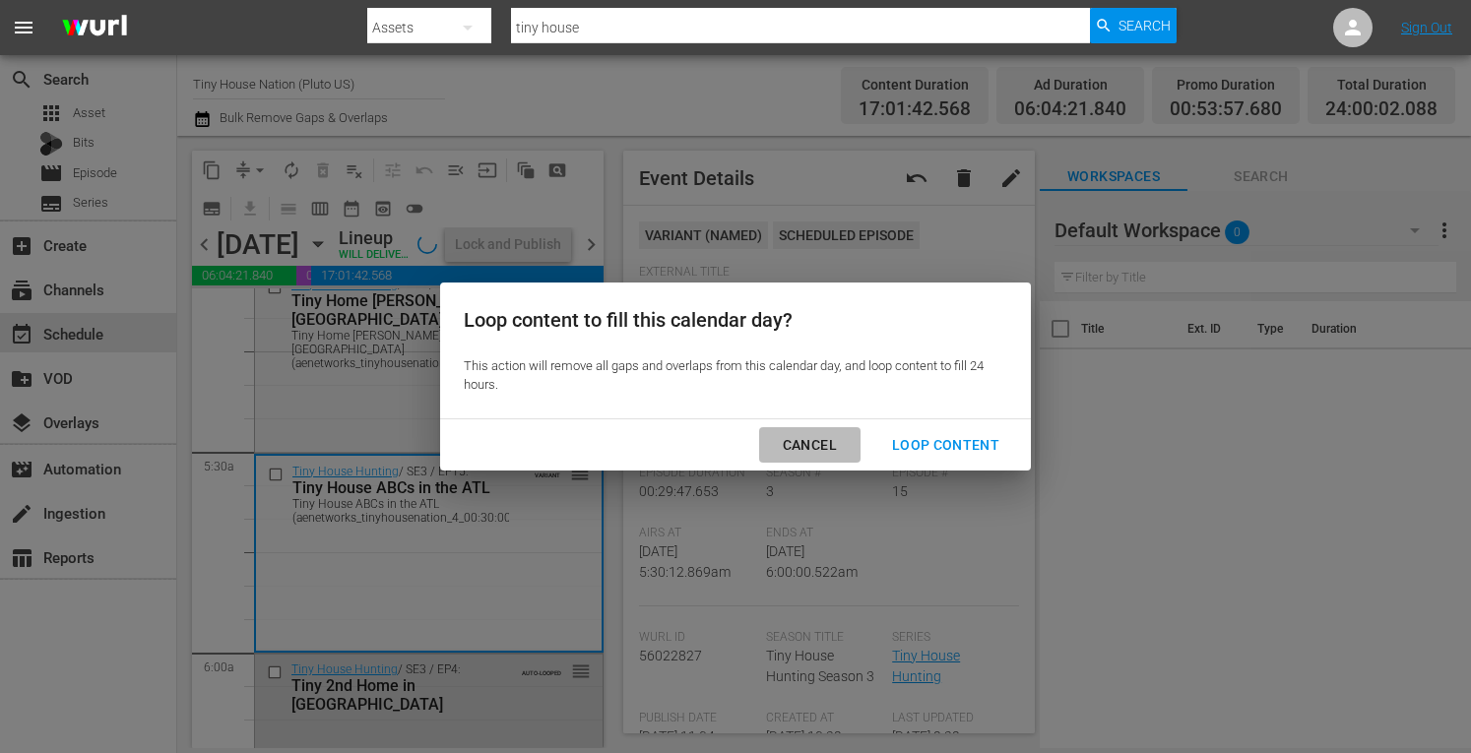
click at [798, 440] on div "Cancel" at bounding box center [810, 445] width 86 height 25
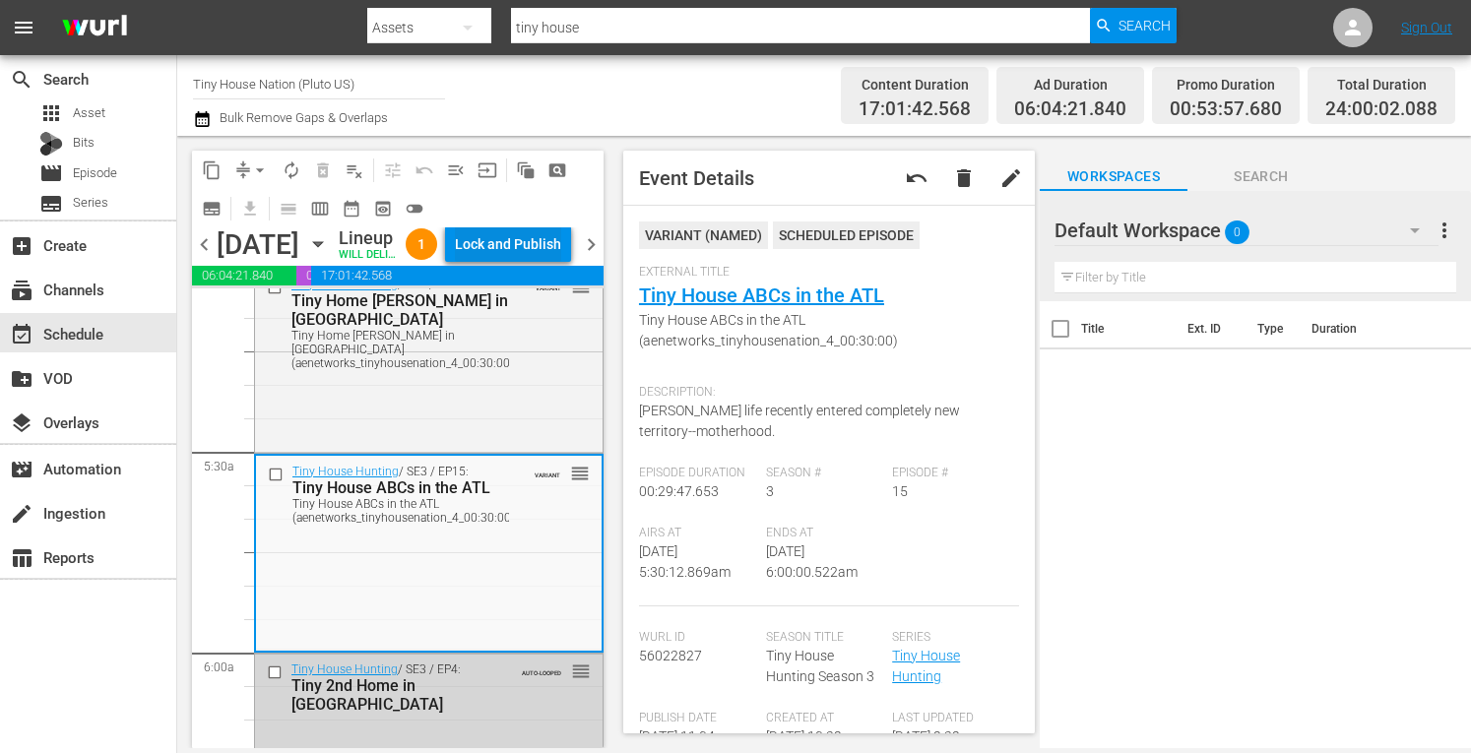
click at [499, 237] on div "Lock and Publish" at bounding box center [508, 244] width 106 height 35
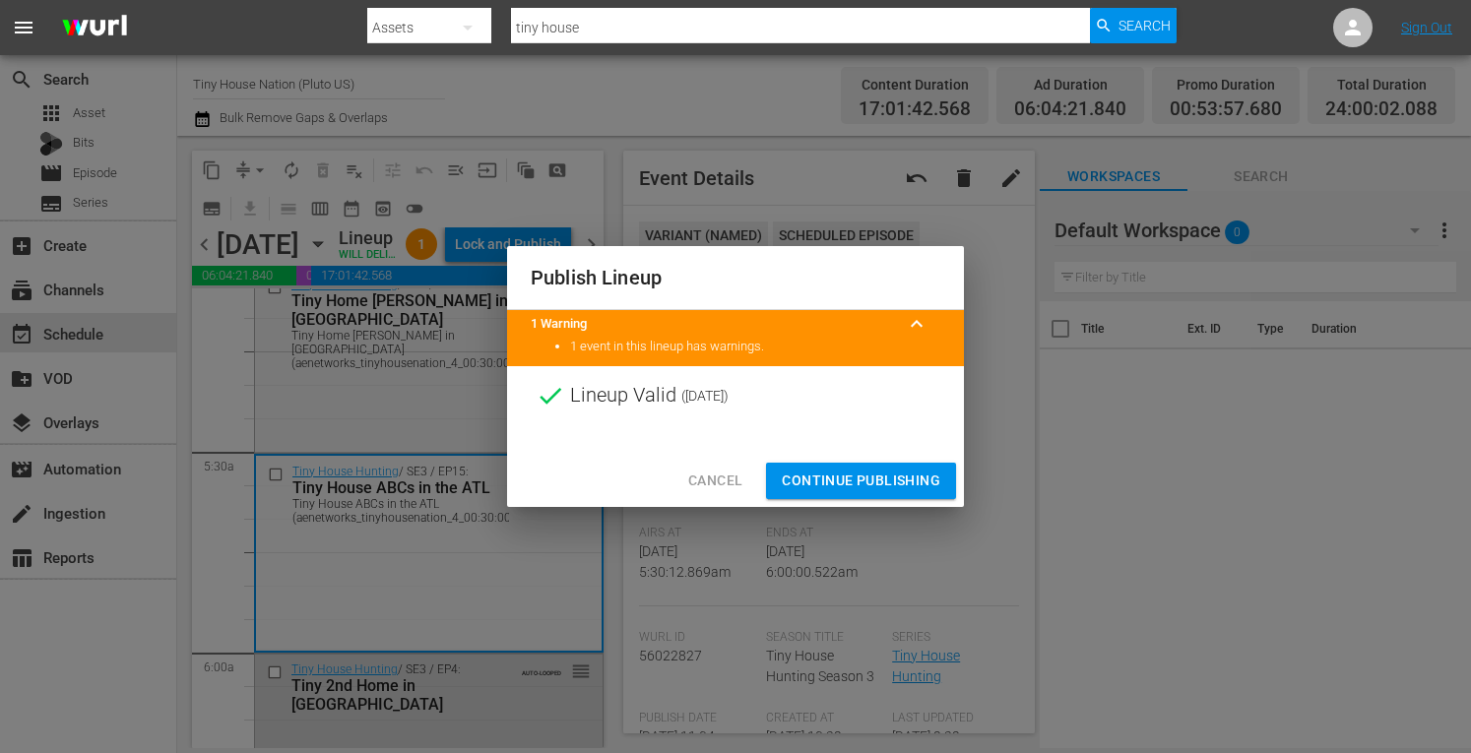
click at [859, 481] on span "Continue Publishing" at bounding box center [861, 481] width 159 height 25
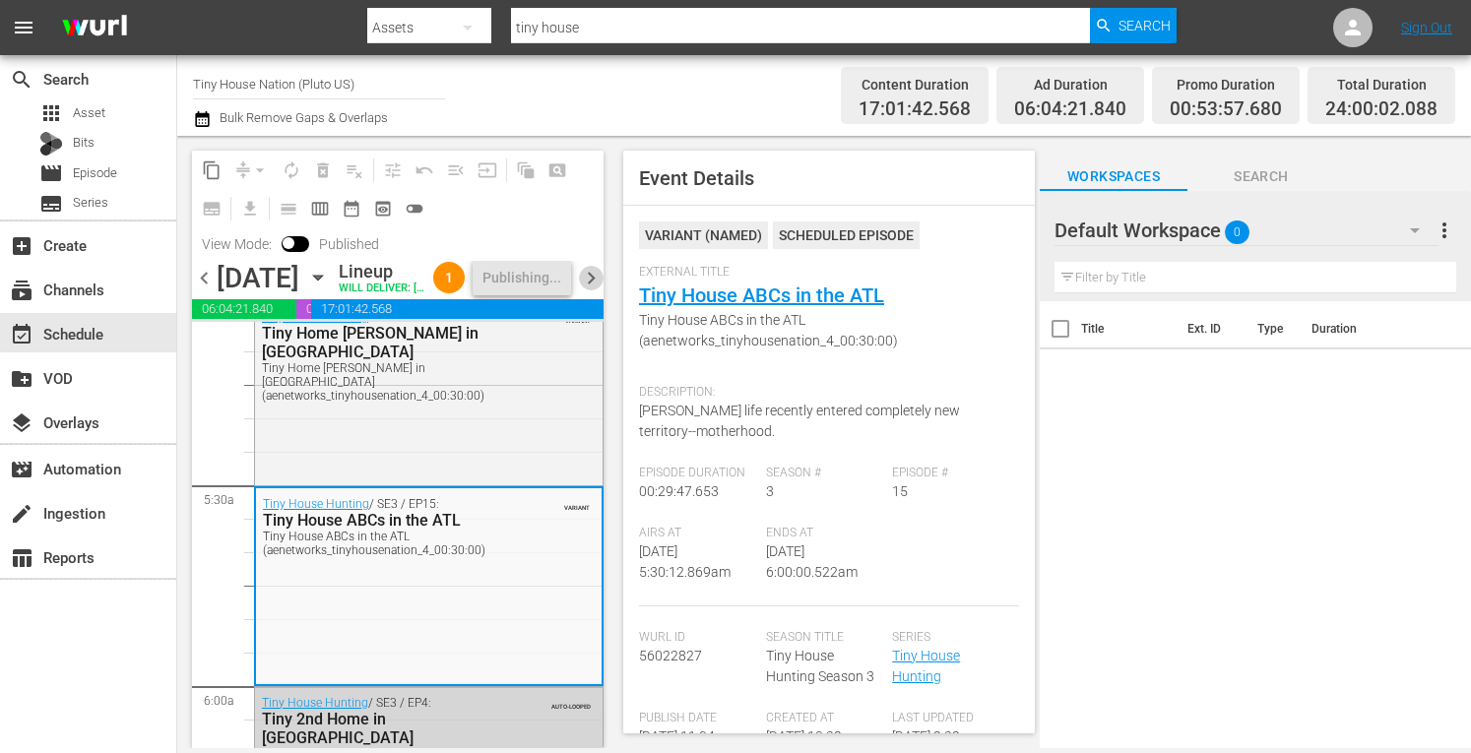
click at [587, 291] on span "chevron_right" at bounding box center [591, 278] width 25 height 25
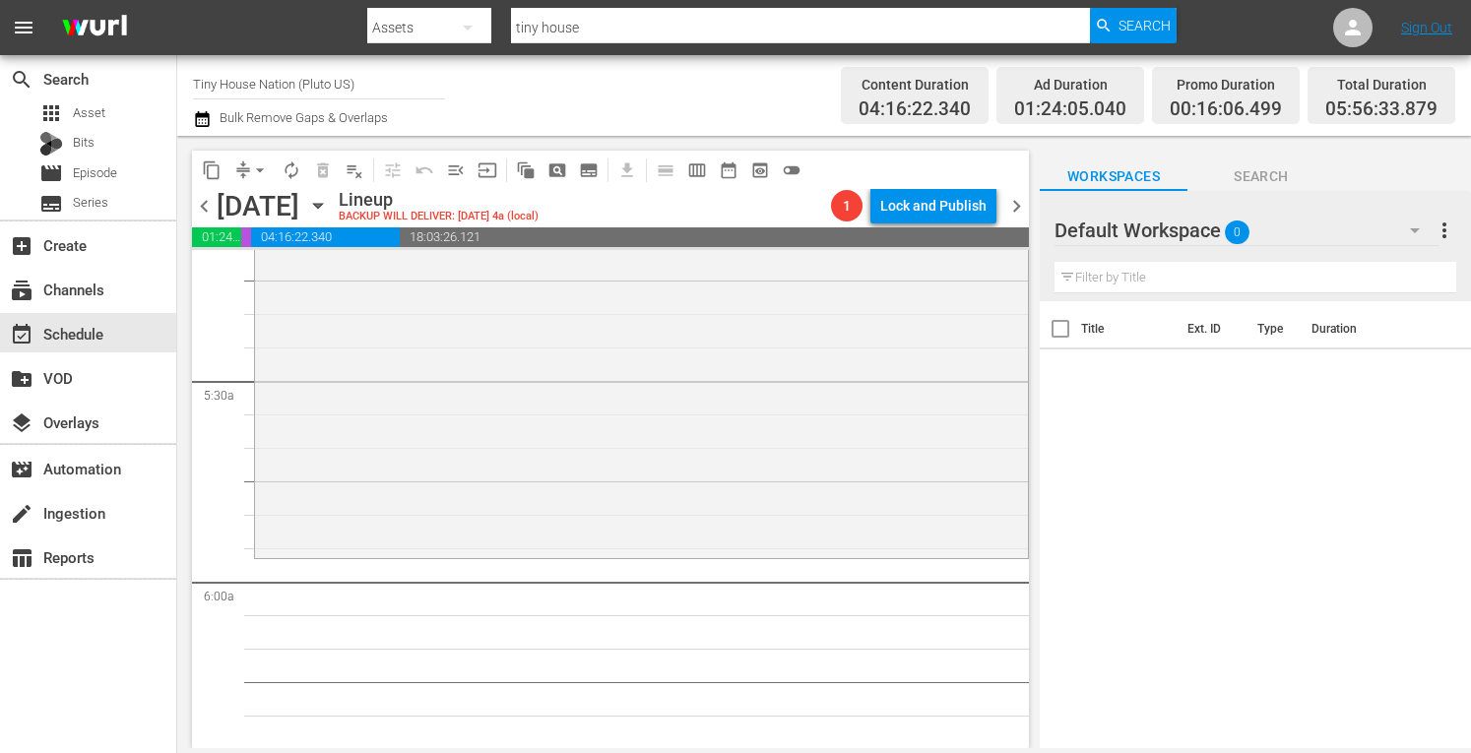
scroll to position [2081, 0]
click at [439, 451] on div "Tiny House Nation / SE3 / EP19: 240 Sq. Ft. Tiny Ski Lodge 240 Sq. Ft. Tiny Ski…" at bounding box center [641, 362] width 773 height 377
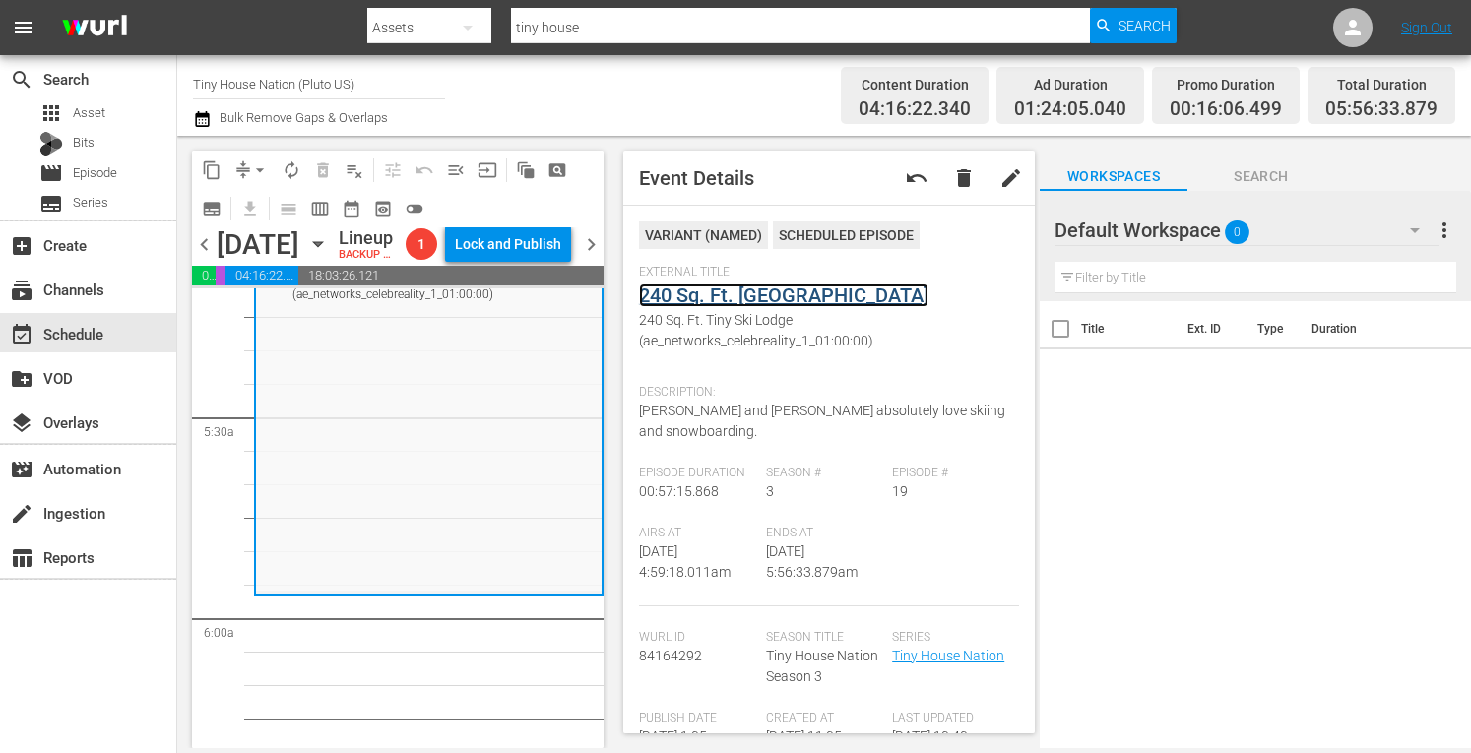
click at [762, 291] on link "240 Sq. Ft. Tiny Ski Lodge" at bounding box center [784, 296] width 290 height 24
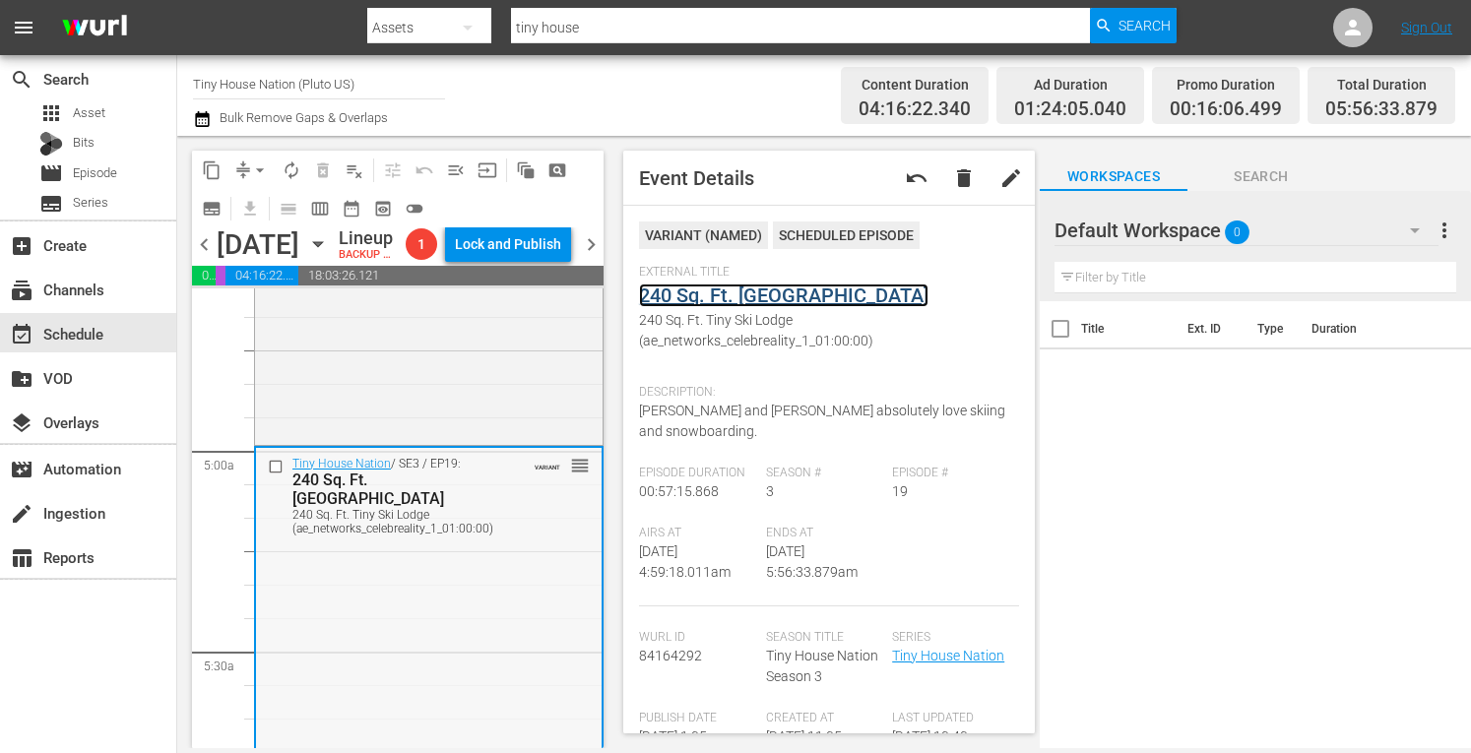
scroll to position [1841, 0]
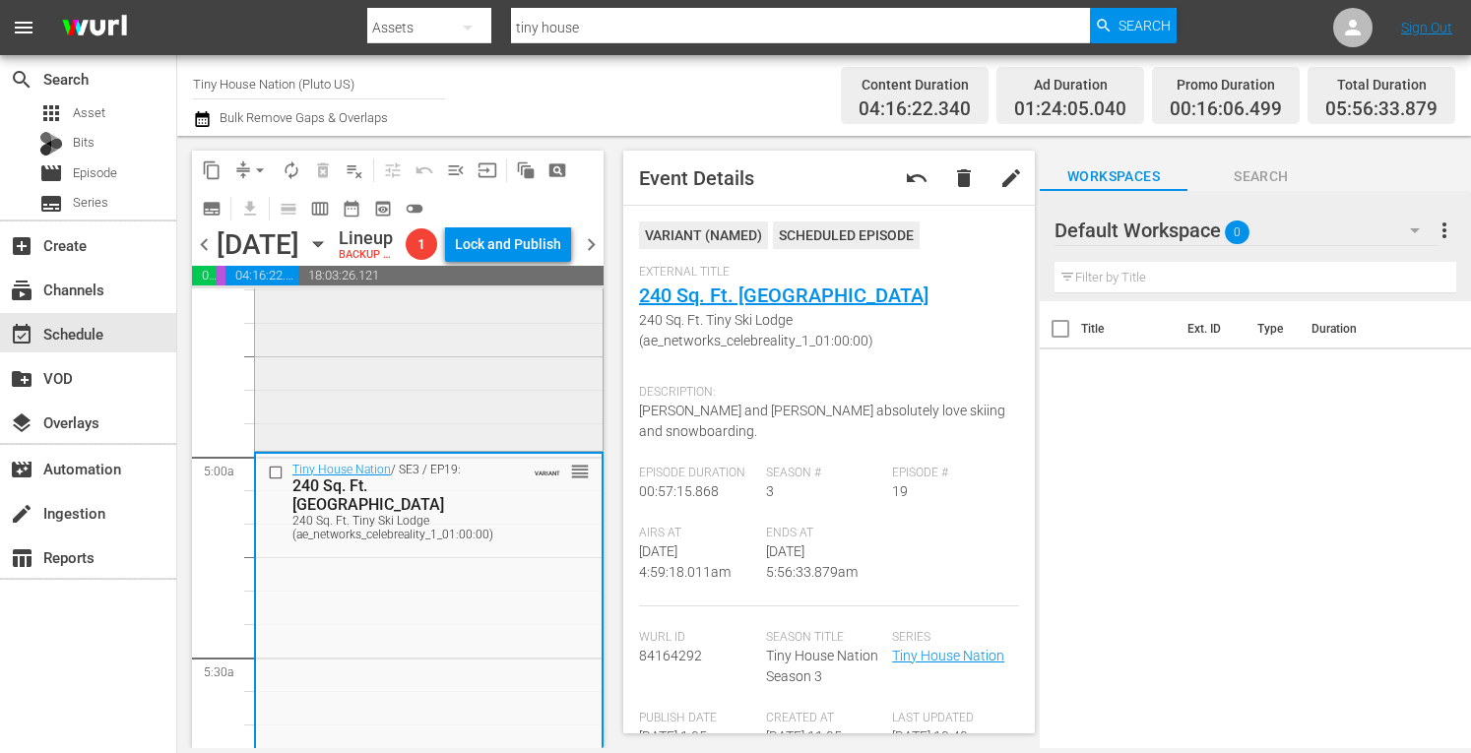
click at [395, 409] on div "Tiny House Nation / SE4 / EP4: 325 Sq Ft Texan's Take Tiny House 325 Sq Ft Texa…" at bounding box center [429, 245] width 348 height 406
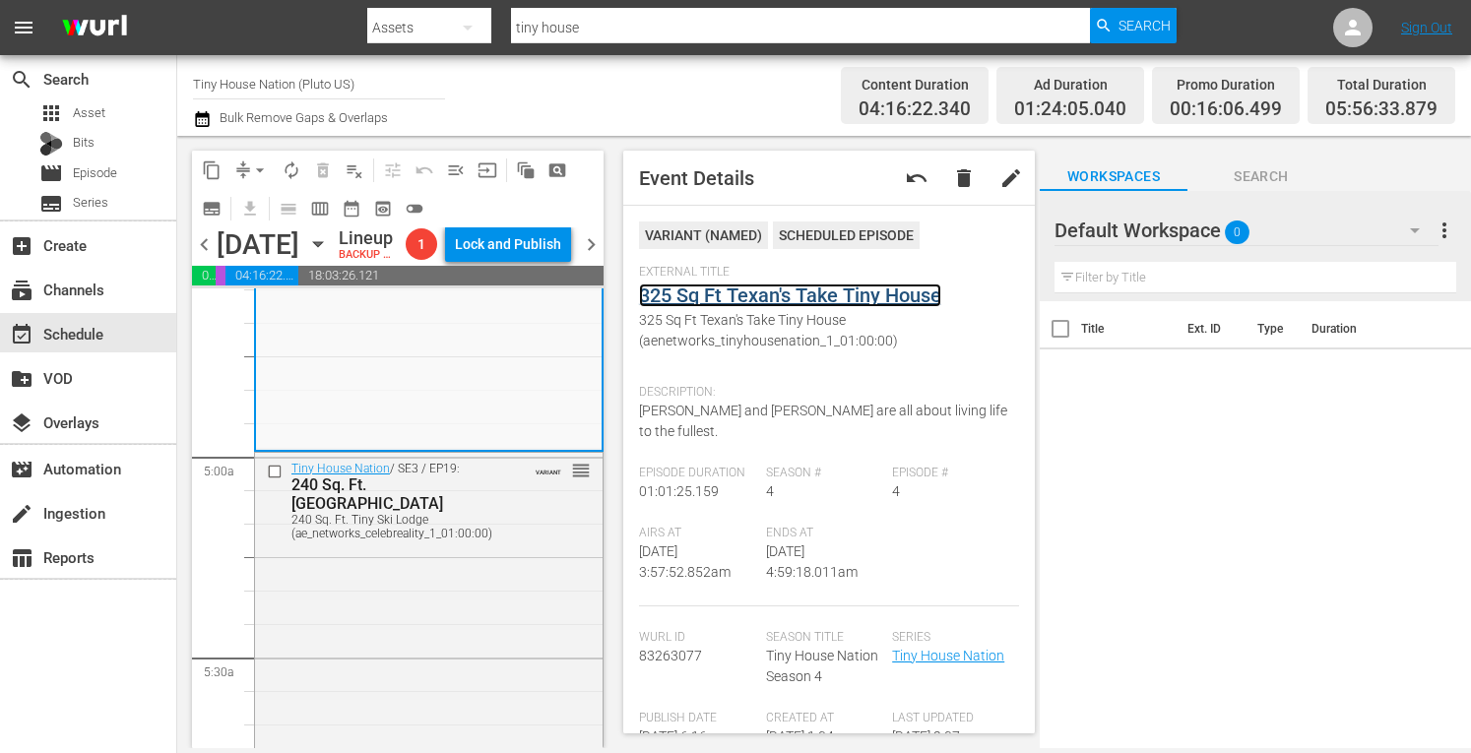
click at [717, 294] on link "325 Sq Ft Texan's Take Tiny House" at bounding box center [790, 296] width 302 height 24
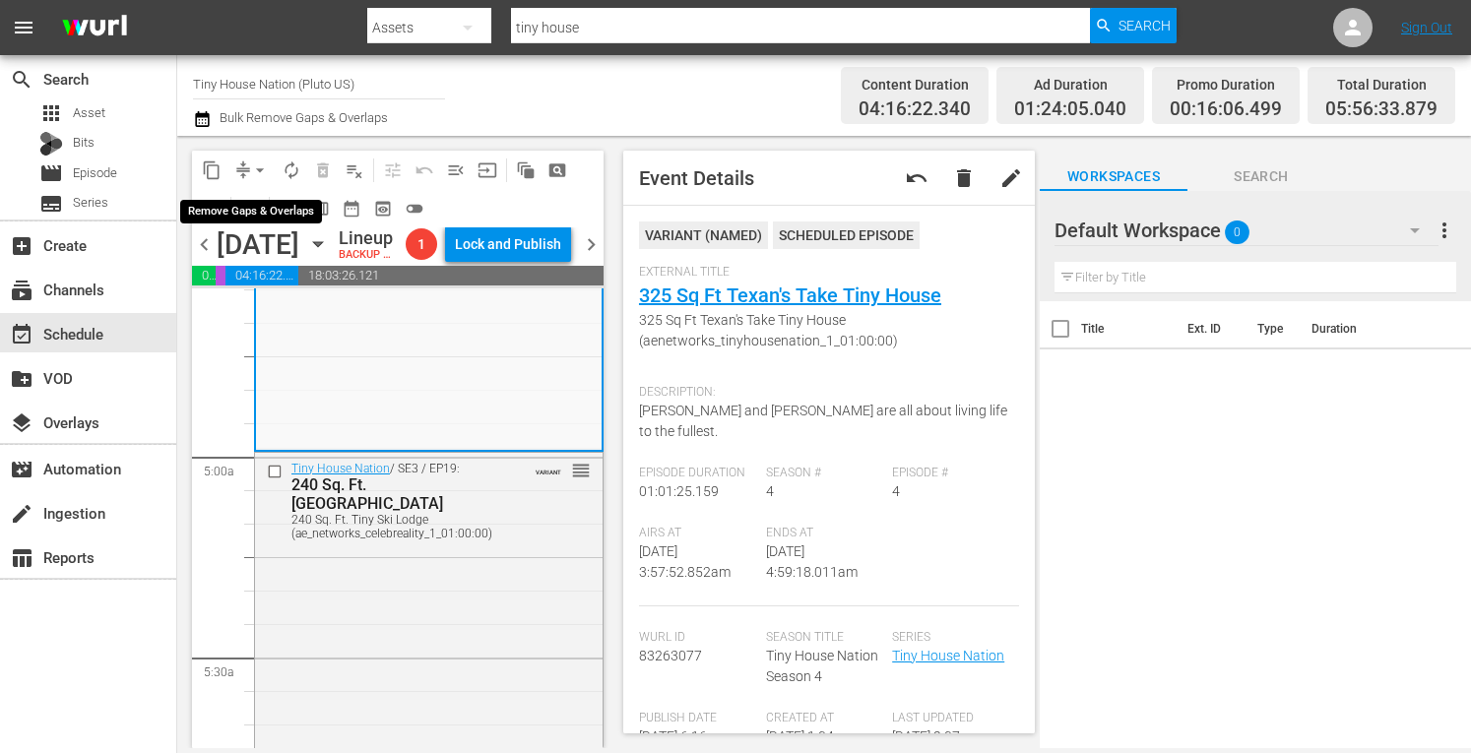
click at [250, 168] on span "arrow_drop_down" at bounding box center [260, 171] width 20 height 20
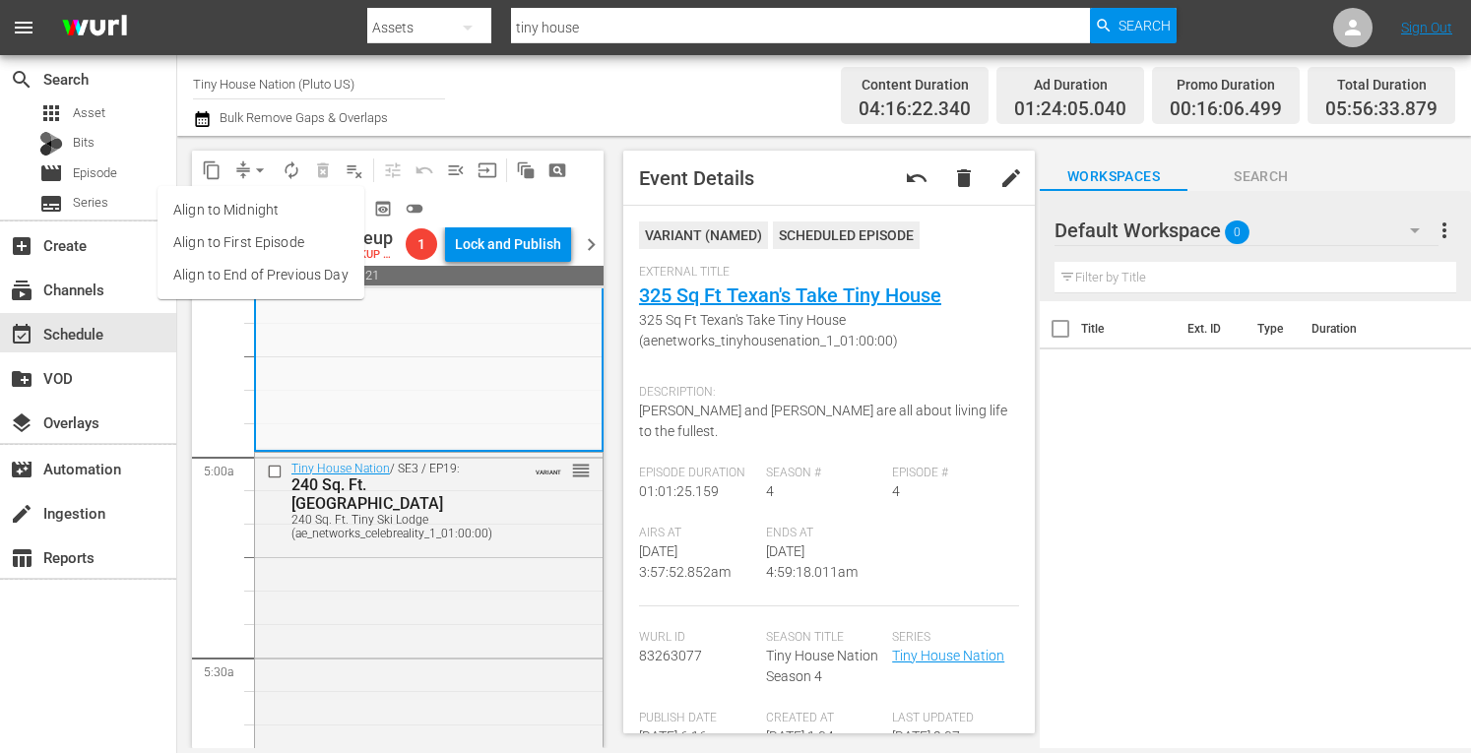
click at [219, 210] on li "Align to Midnight" at bounding box center [261, 210] width 207 height 33
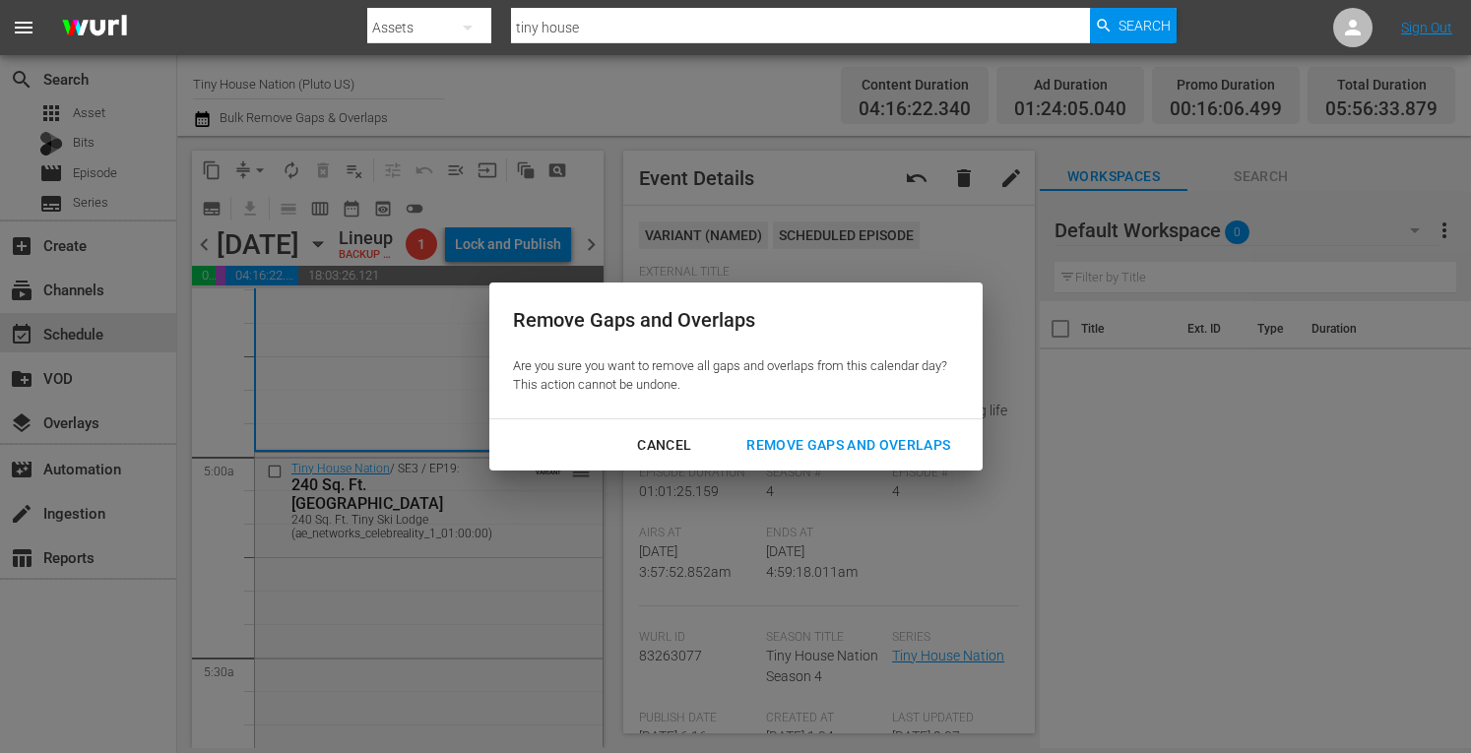
click at [841, 448] on div "Remove Gaps and Overlaps" at bounding box center [848, 445] width 235 height 25
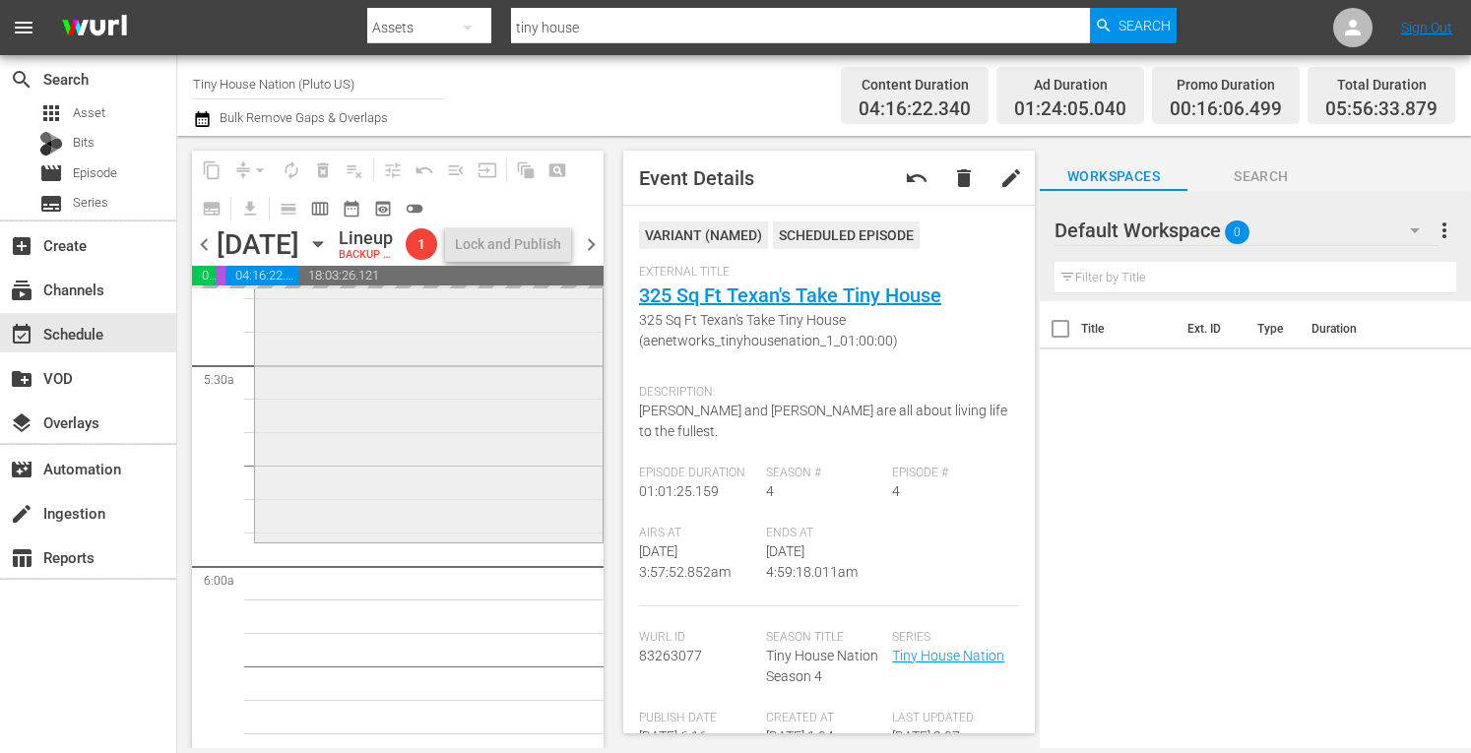
scroll to position [2130, 0]
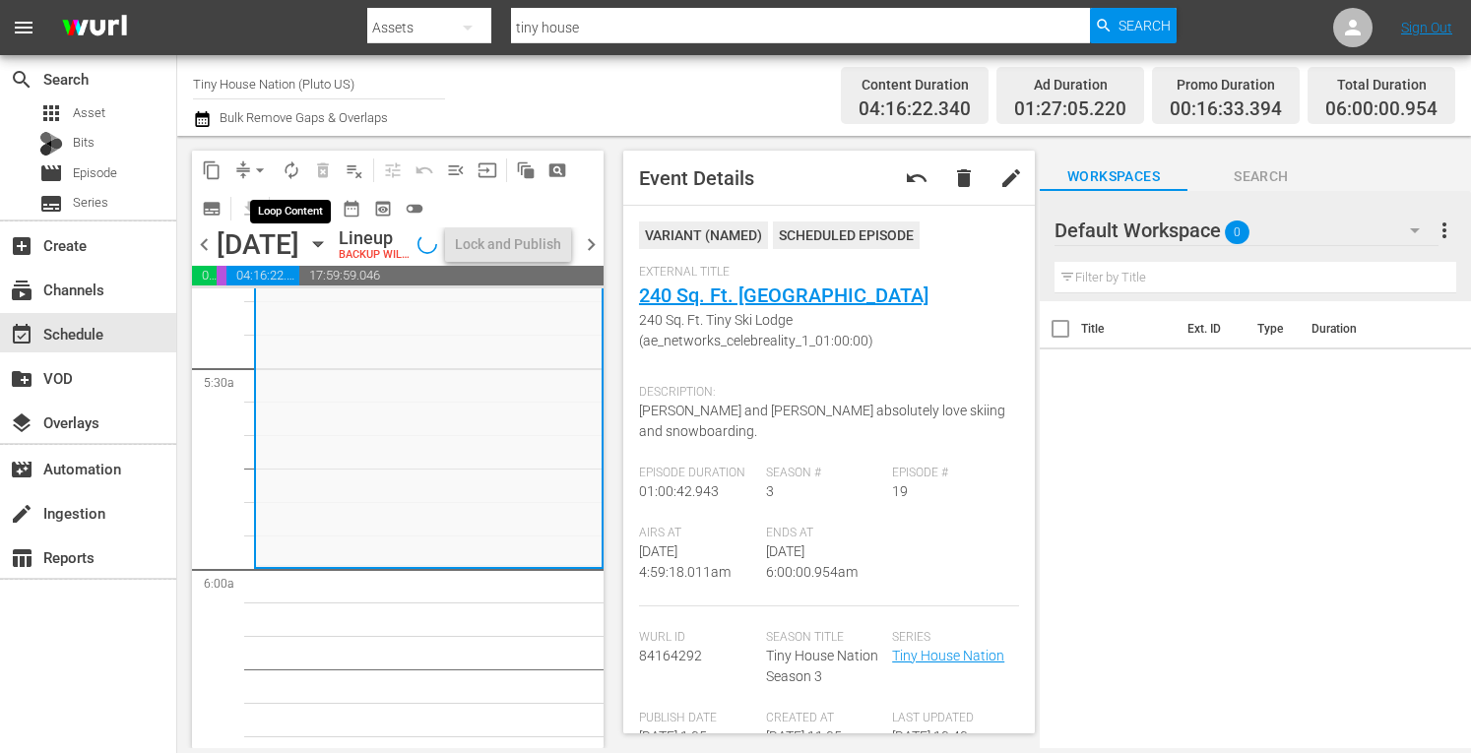
click at [292, 173] on span "autorenew_outlined" at bounding box center [292, 171] width 20 height 20
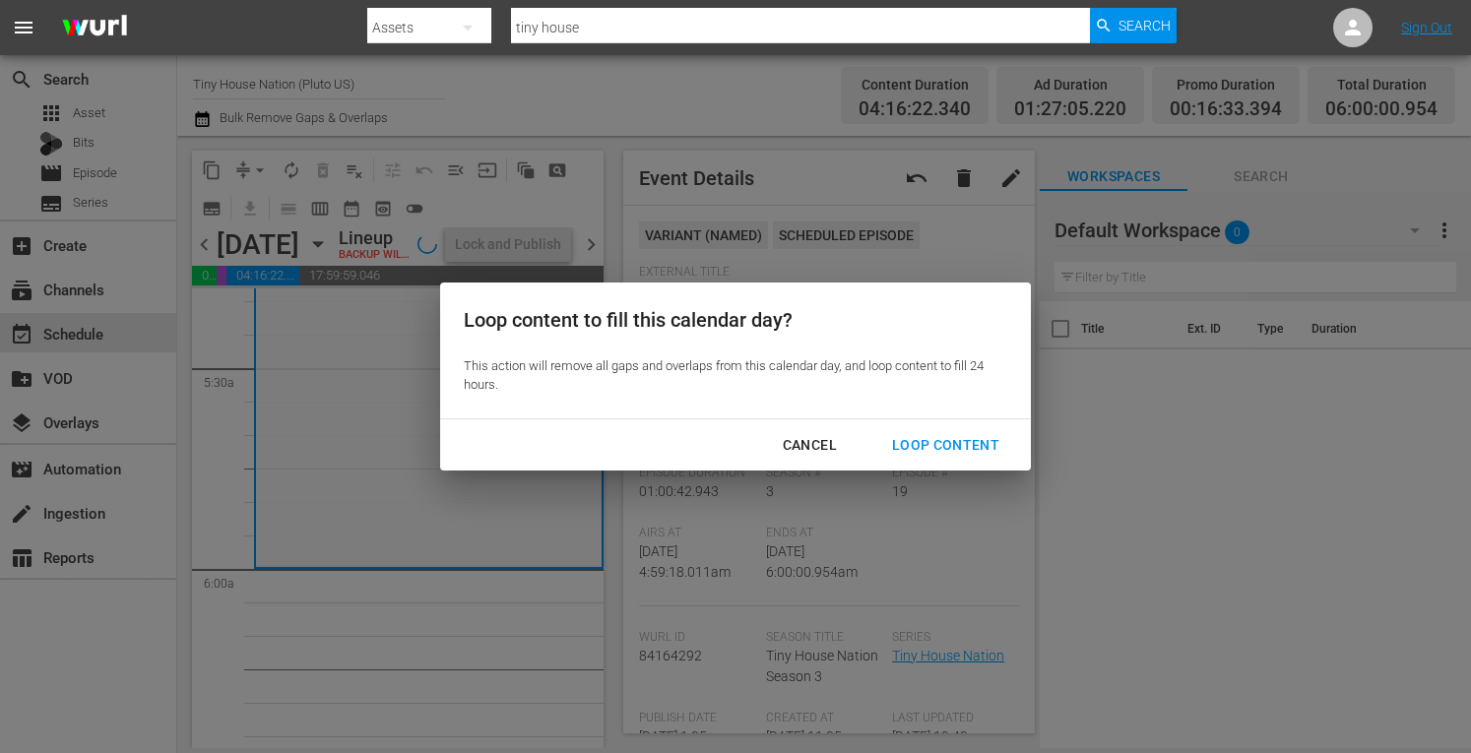
click at [938, 440] on div "Loop Content" at bounding box center [946, 445] width 139 height 25
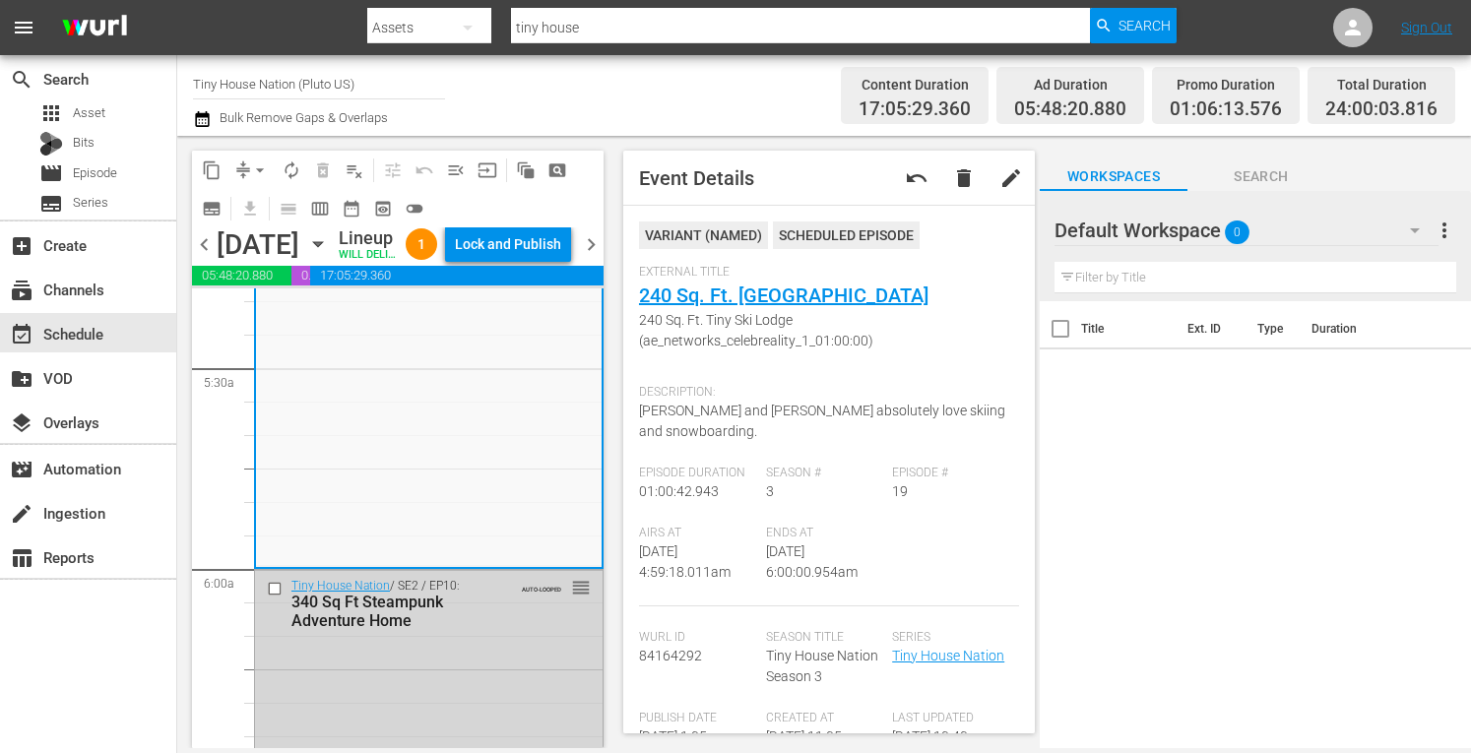
click at [521, 247] on div "Lock and Publish" at bounding box center [508, 244] width 106 height 35
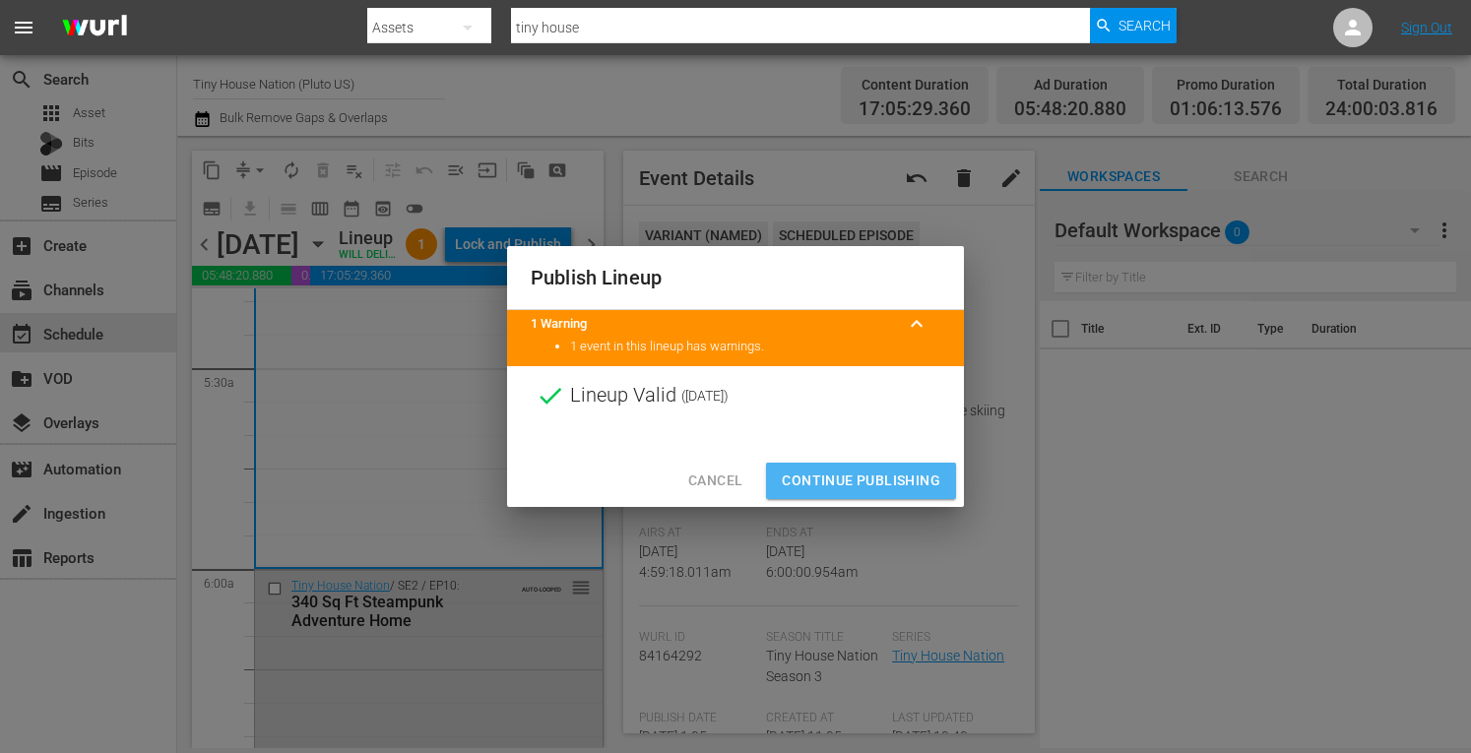
click at [841, 490] on span "Continue Publishing" at bounding box center [861, 481] width 159 height 25
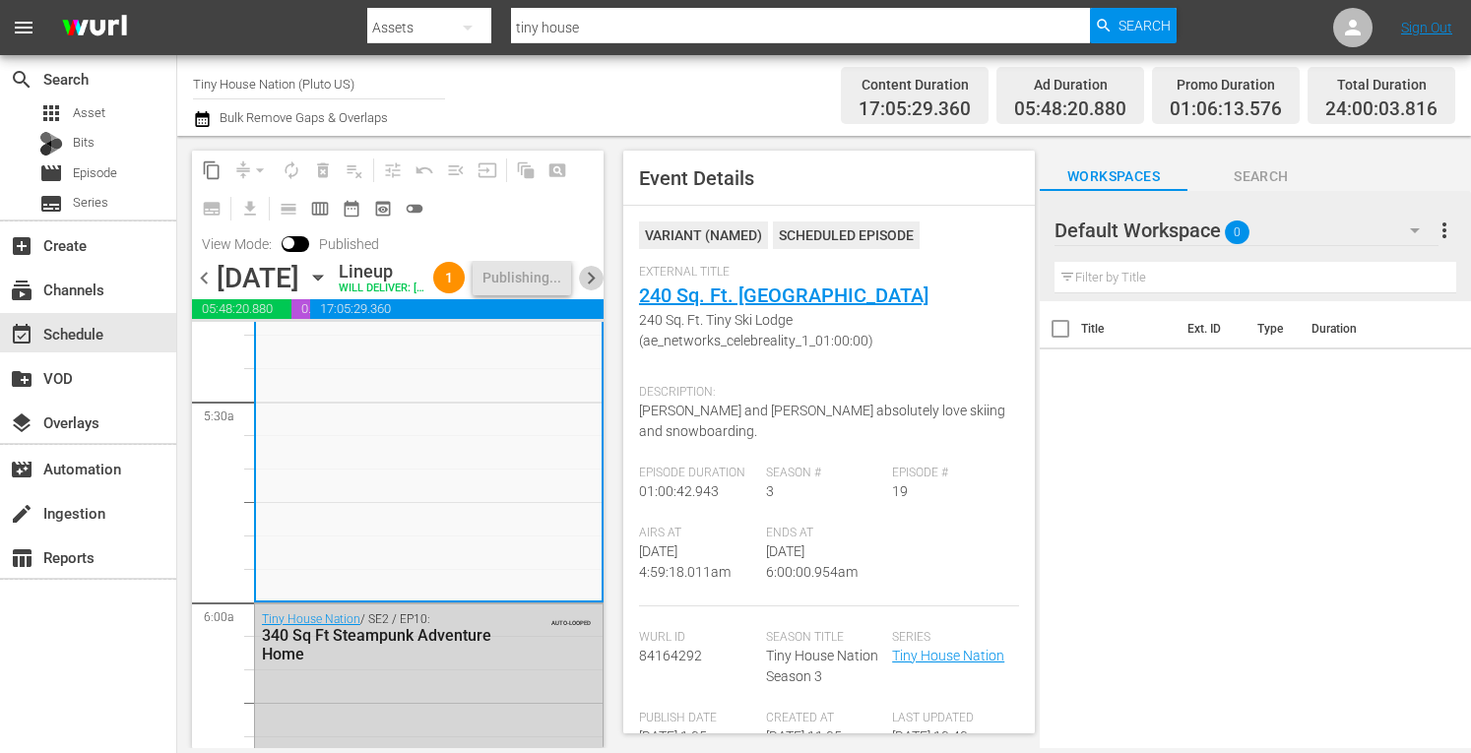
click at [593, 291] on span "chevron_right" at bounding box center [591, 278] width 25 height 25
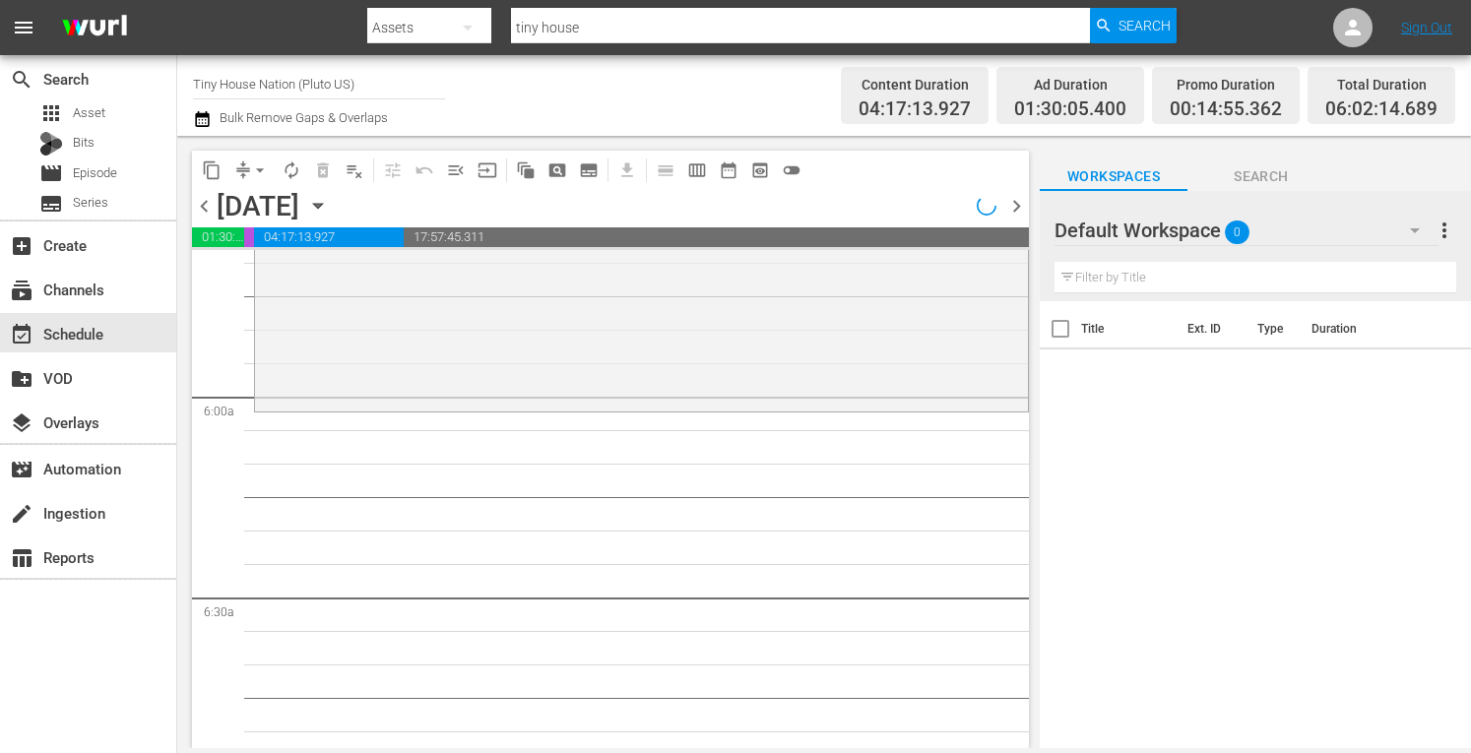
scroll to position [2130, 0]
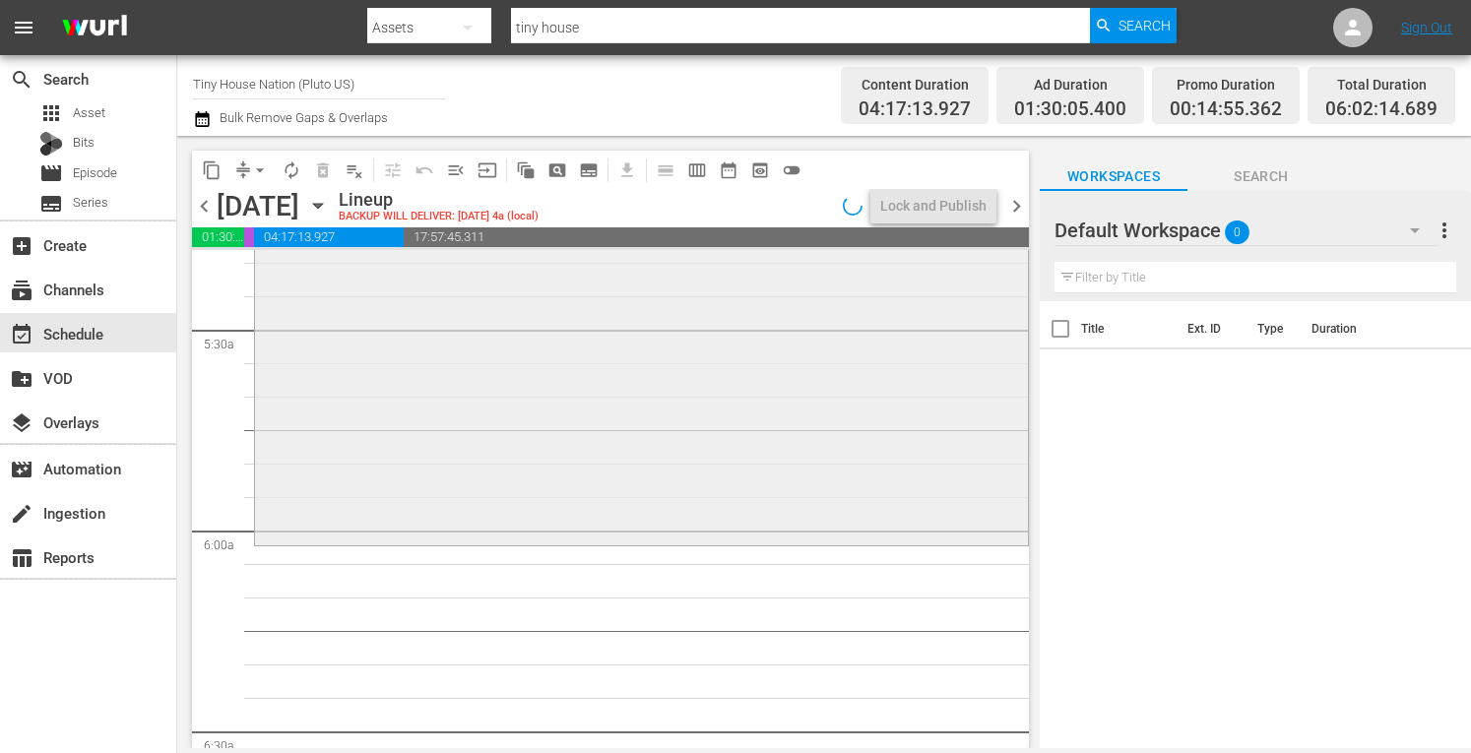
click at [561, 411] on div "Tiny House Nation / SE4 / EP19: 320 Sq Ft Tiny Zen Den 320 Sq Ft Tiny Zen Den (…" at bounding box center [641, 348] width 773 height 388
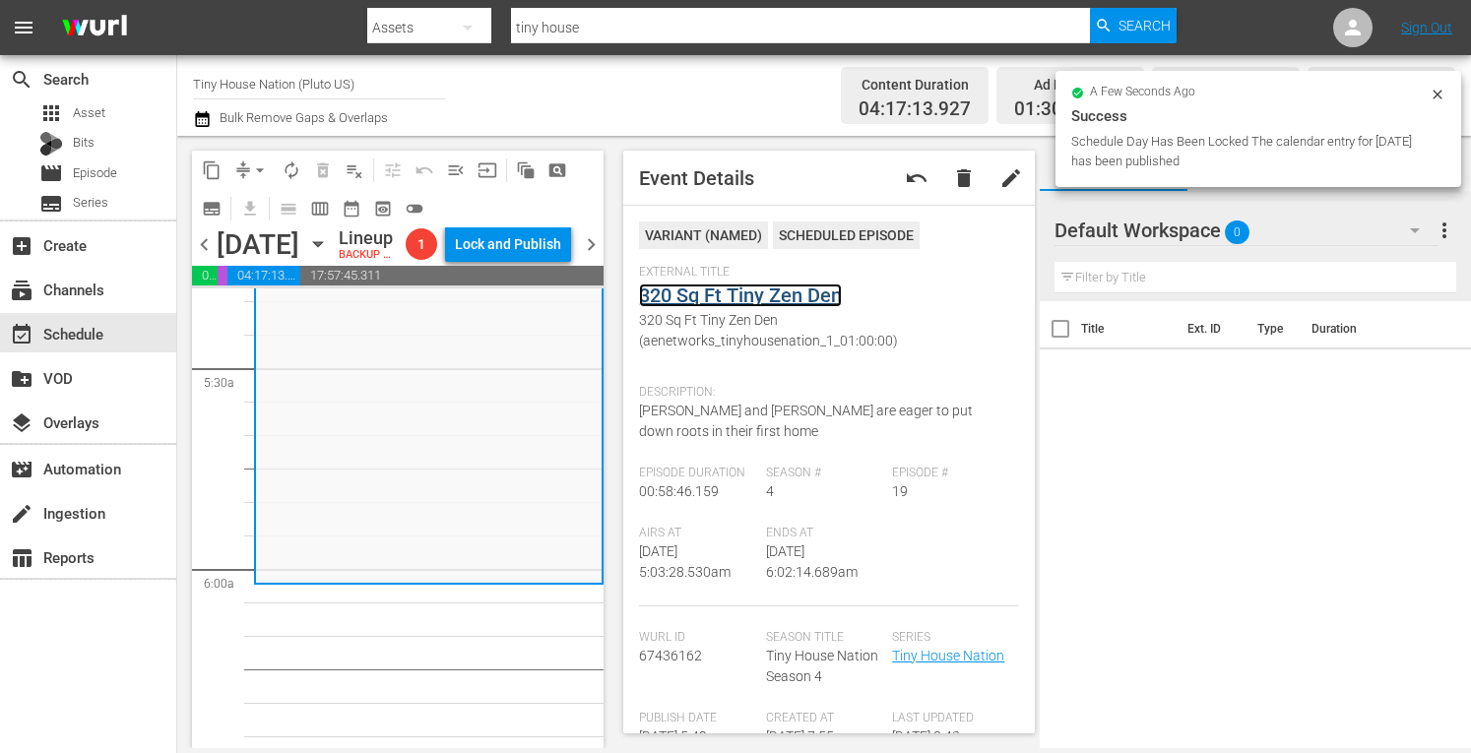
click at [727, 296] on link "320 Sq Ft Tiny Zen Den" at bounding box center [740, 296] width 203 height 24
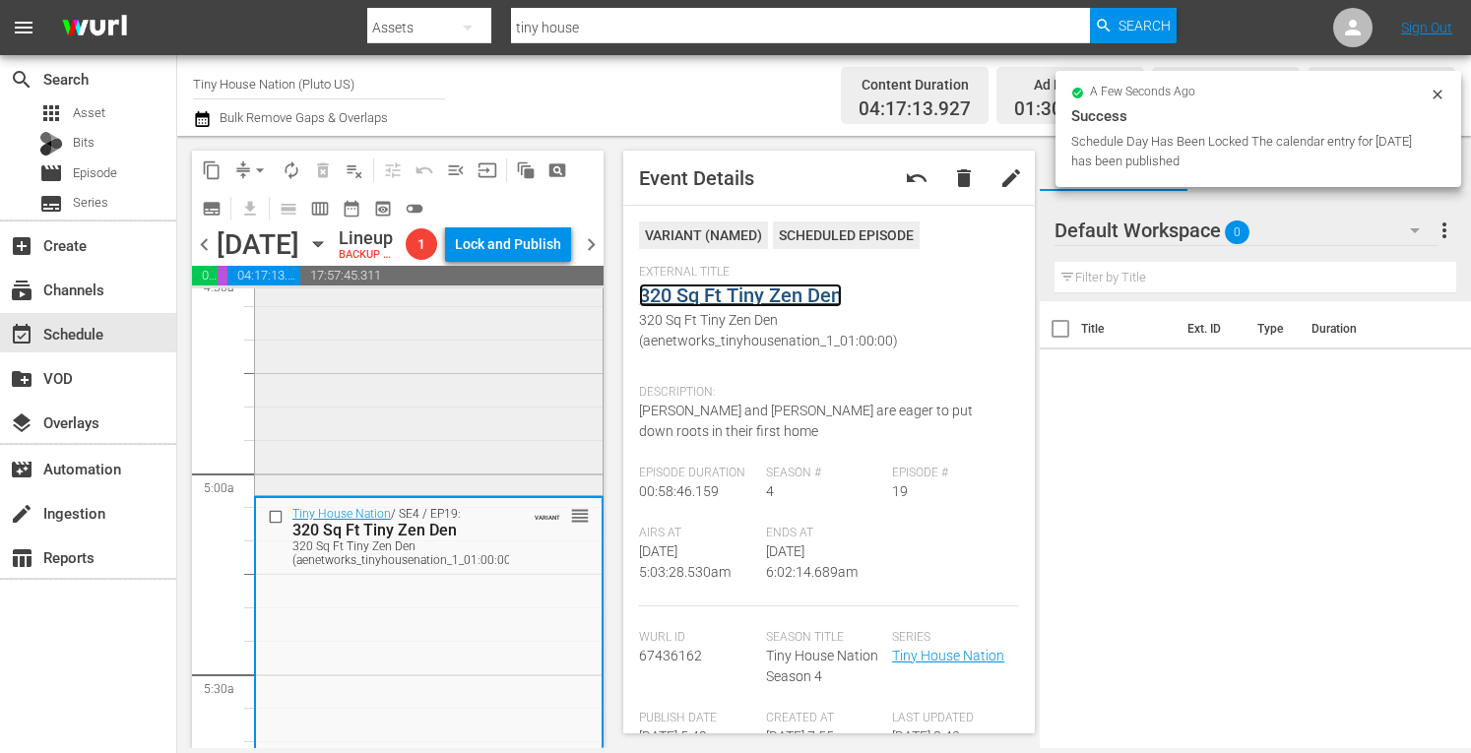
scroll to position [1823, 0]
click at [378, 421] on div "Tiny House Nation / SE2 / EP16: 300 Sq Ft Crash Pad reorder" at bounding box center [429, 296] width 348 height 394
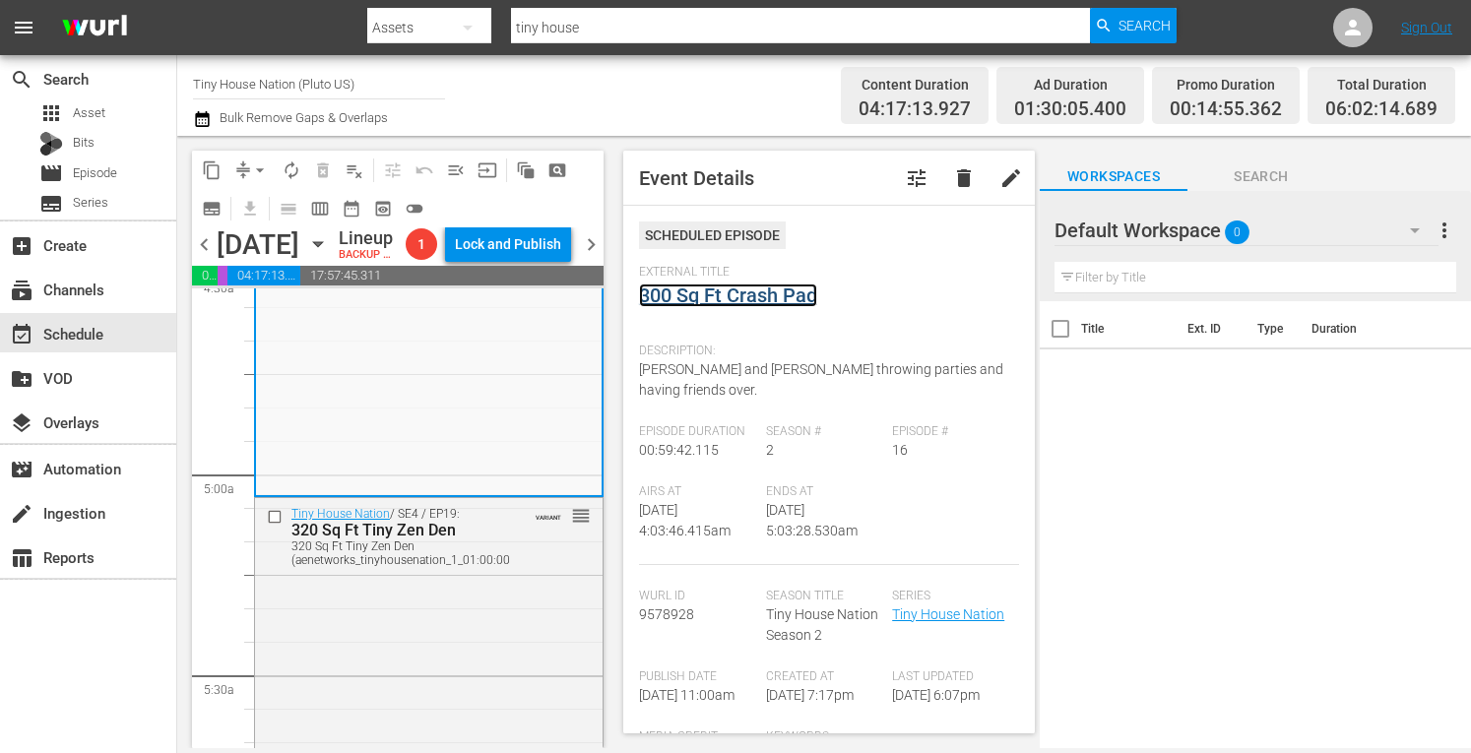
click at [748, 295] on link "300 Sq Ft Crash Pad" at bounding box center [728, 296] width 178 height 24
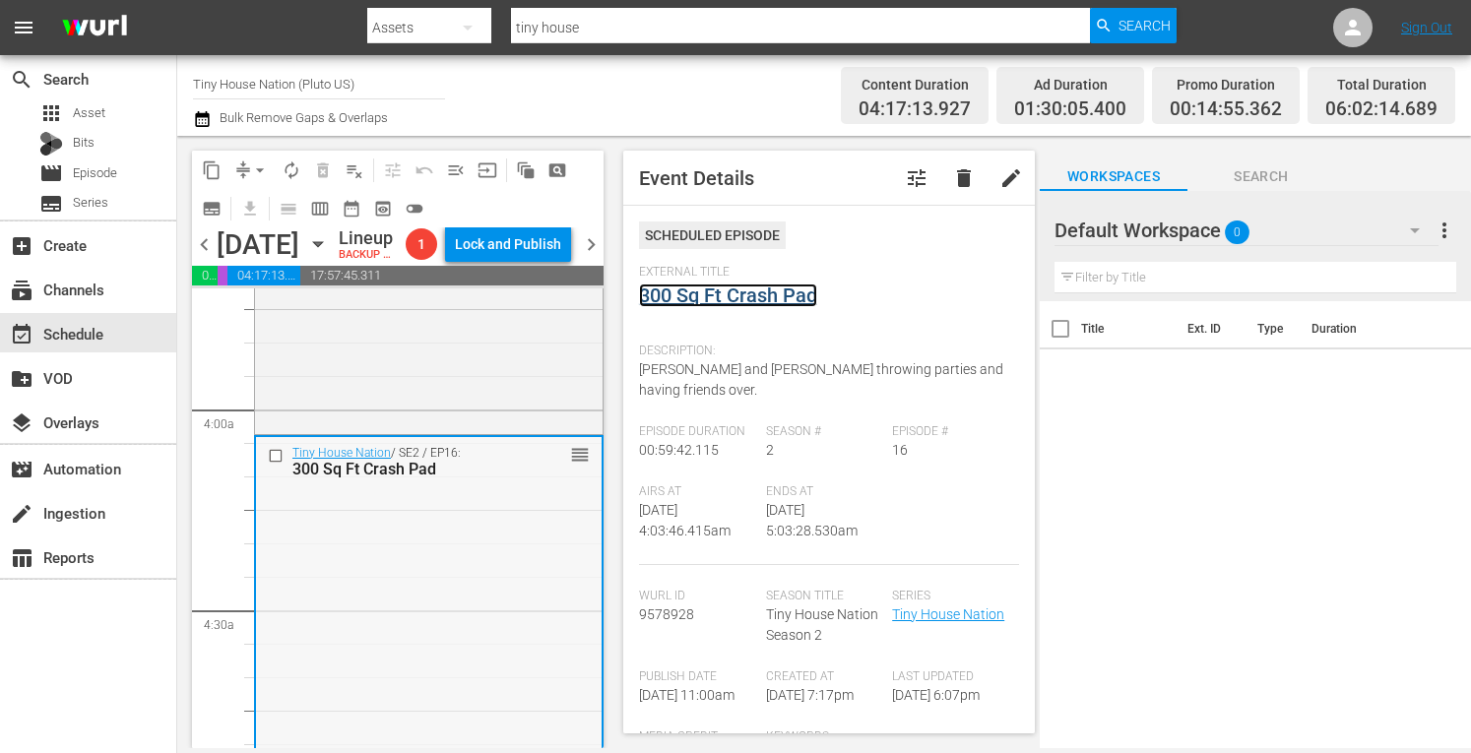
scroll to position [1468, 0]
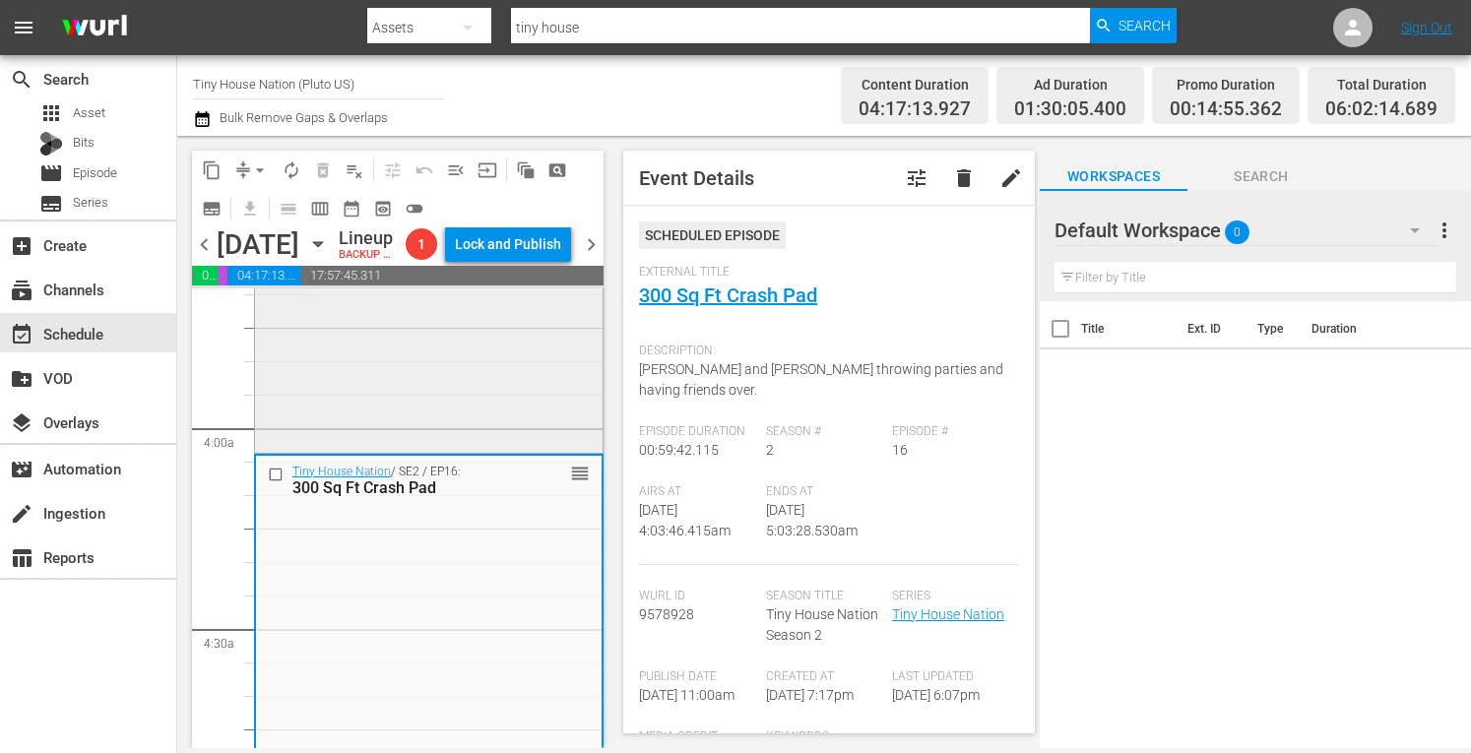
click at [380, 394] on div "Tiny House Nation / SE2 / EP18: 340 Sq. Ft. Pioneer House reorder" at bounding box center [429, 244] width 348 height 410
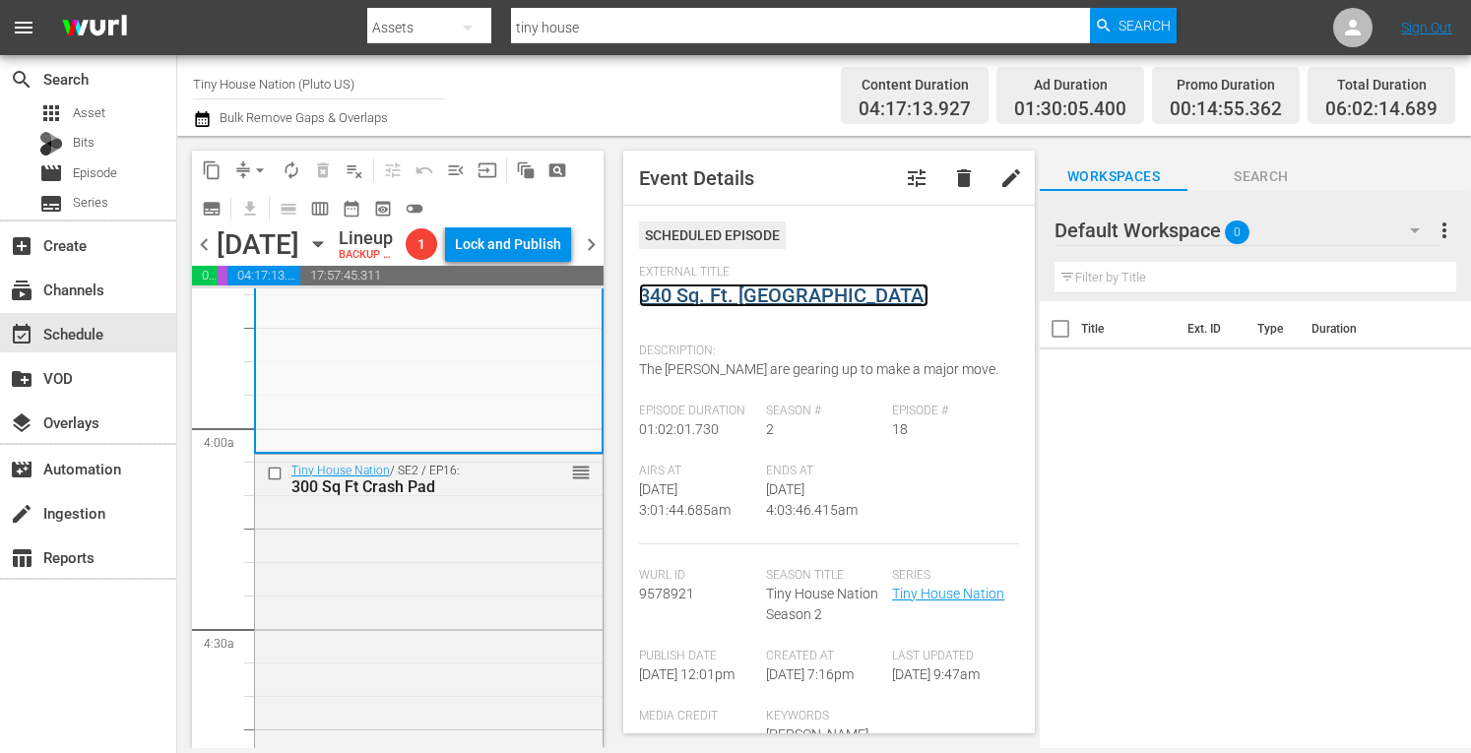
click at [794, 295] on link "340 Sq. Ft. Pioneer House" at bounding box center [784, 296] width 290 height 24
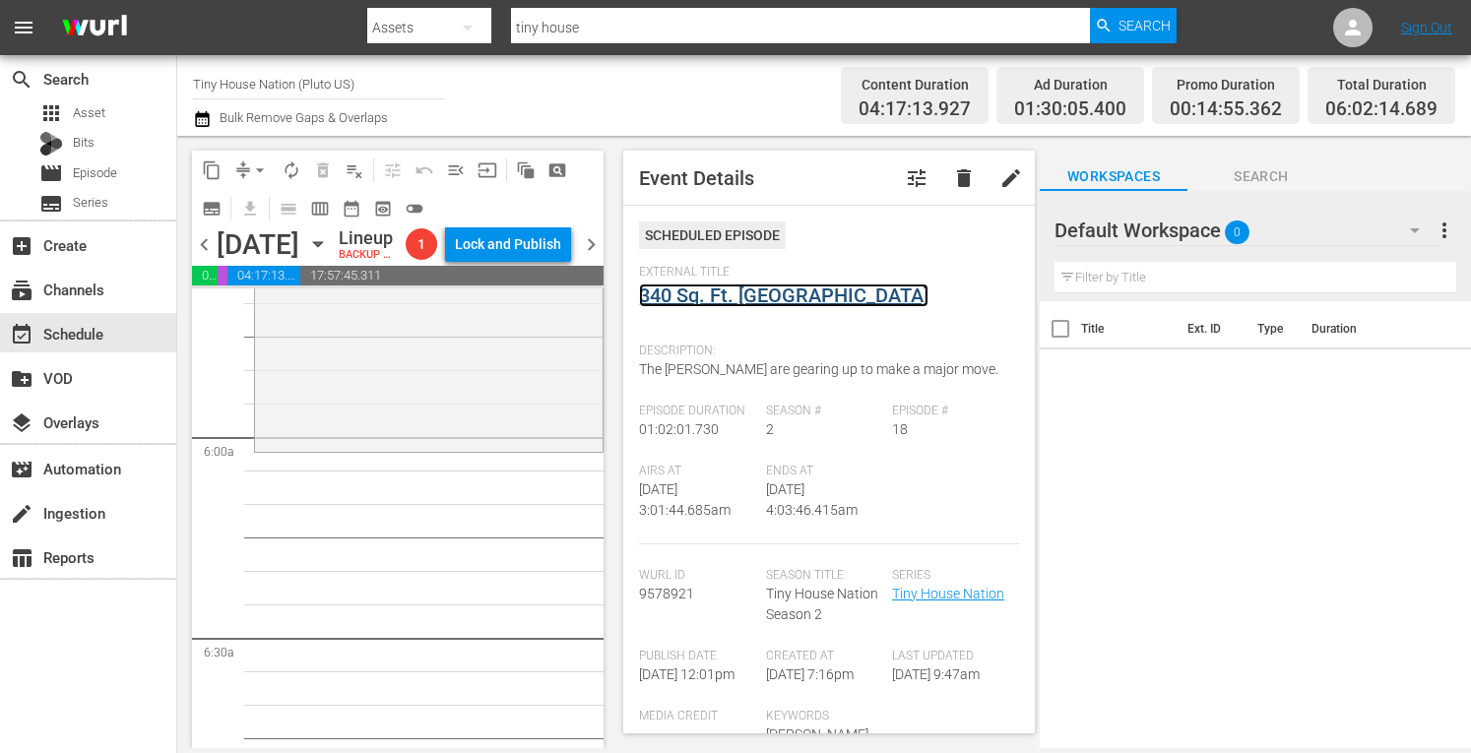
scroll to position [2263, 0]
click at [443, 417] on div "Tiny House Nation / SE4 / EP19: 320 Sq Ft Tiny Zen Den 320 Sq Ft Tiny Zen Den (…" at bounding box center [429, 252] width 348 height 388
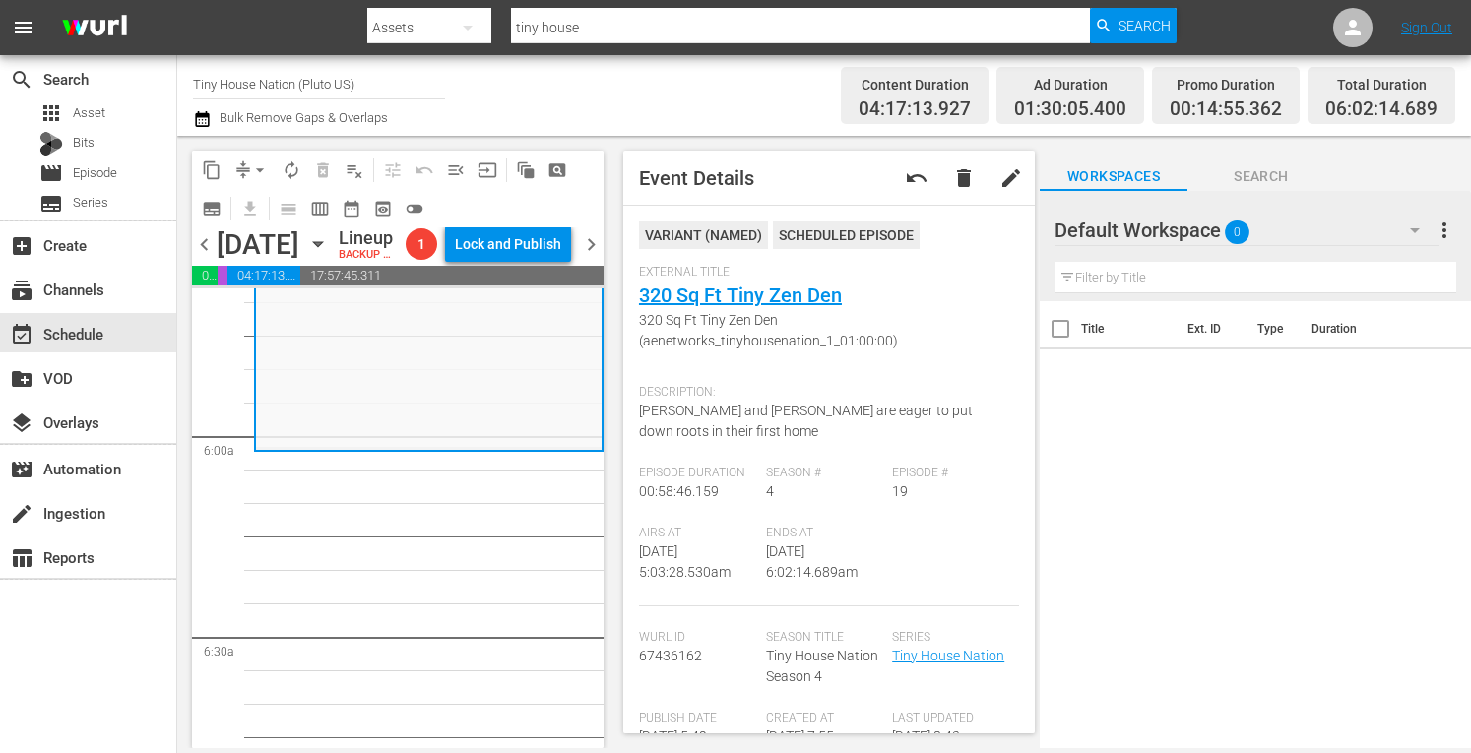
click at [255, 168] on span "arrow_drop_down" at bounding box center [260, 171] width 20 height 20
click at [238, 209] on li "Align to Midnight" at bounding box center [260, 210] width 163 height 33
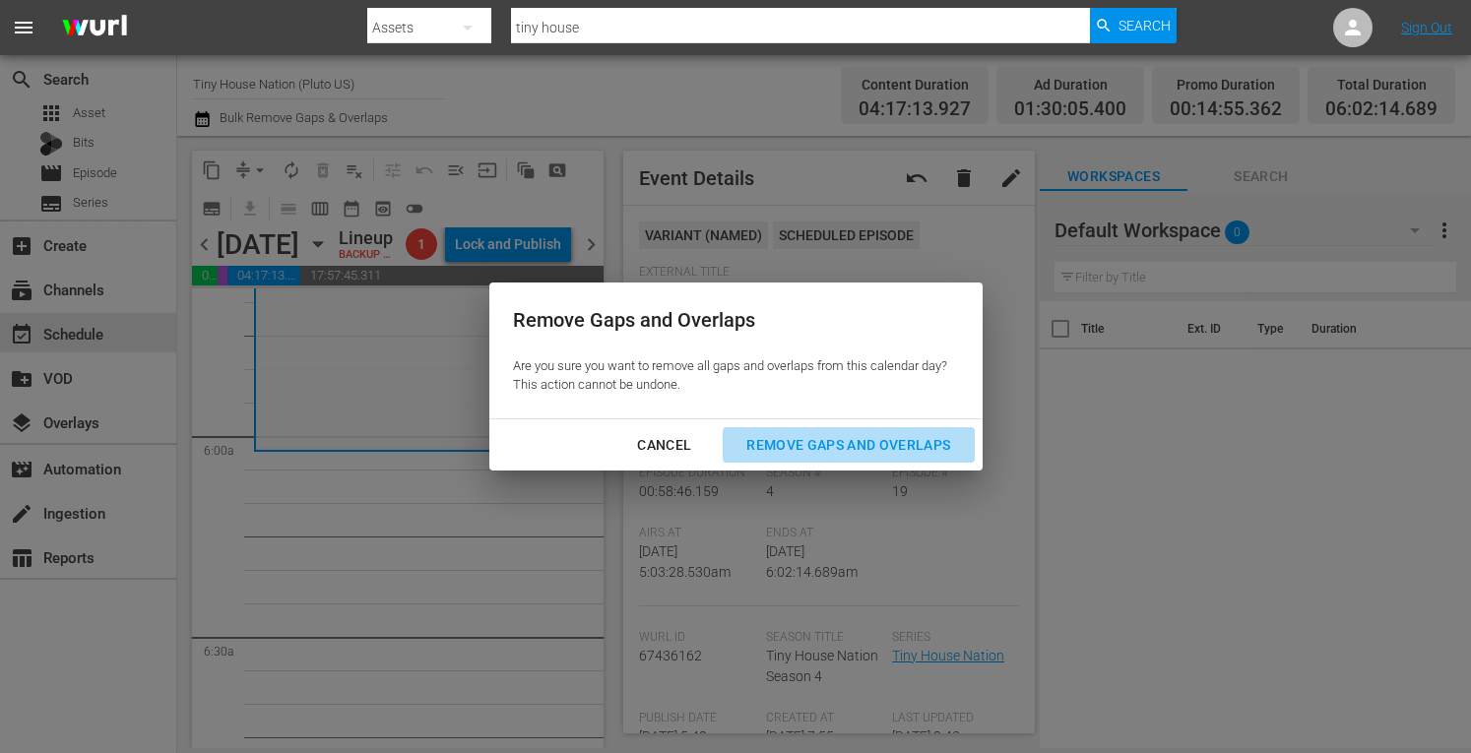
click at [819, 427] on button "Remove Gaps and Overlaps" at bounding box center [848, 445] width 251 height 36
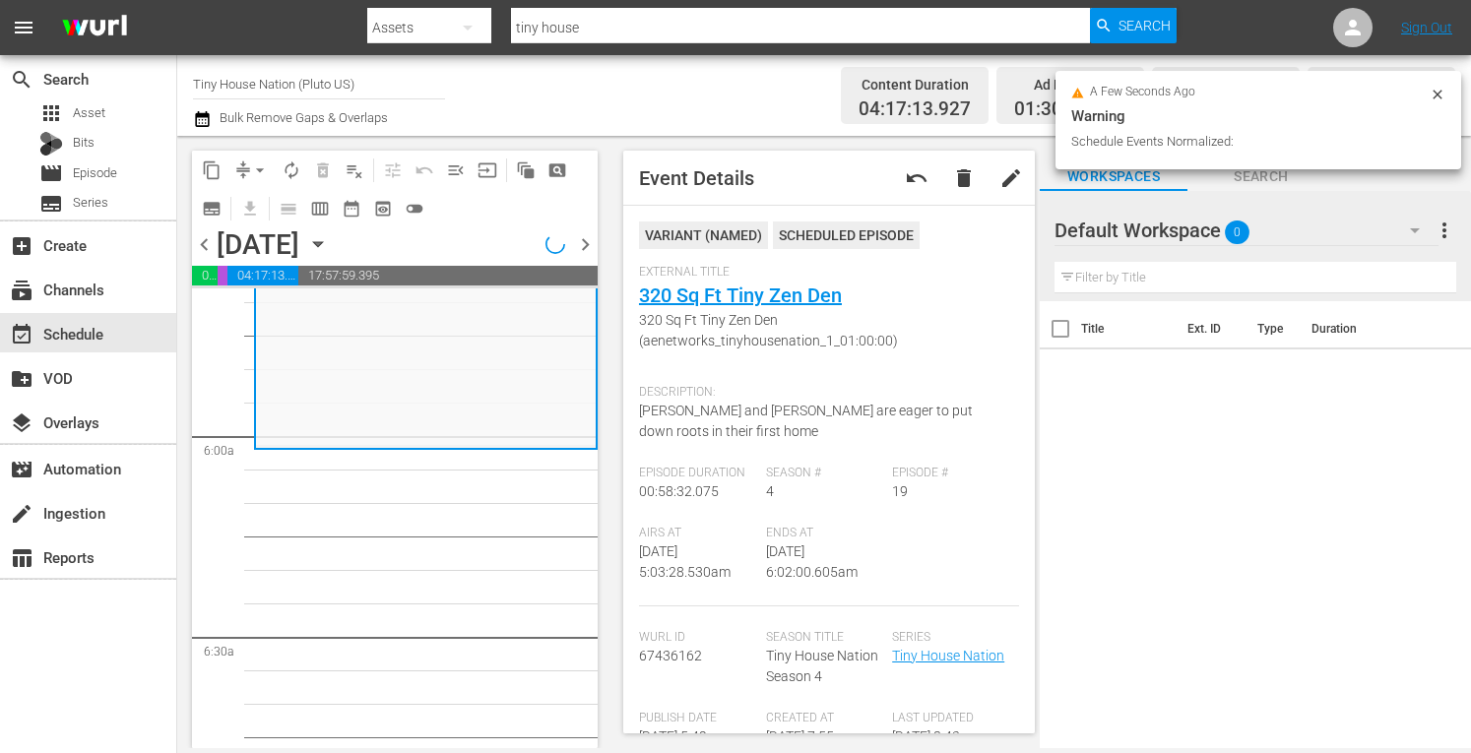
scroll to position [2230, 0]
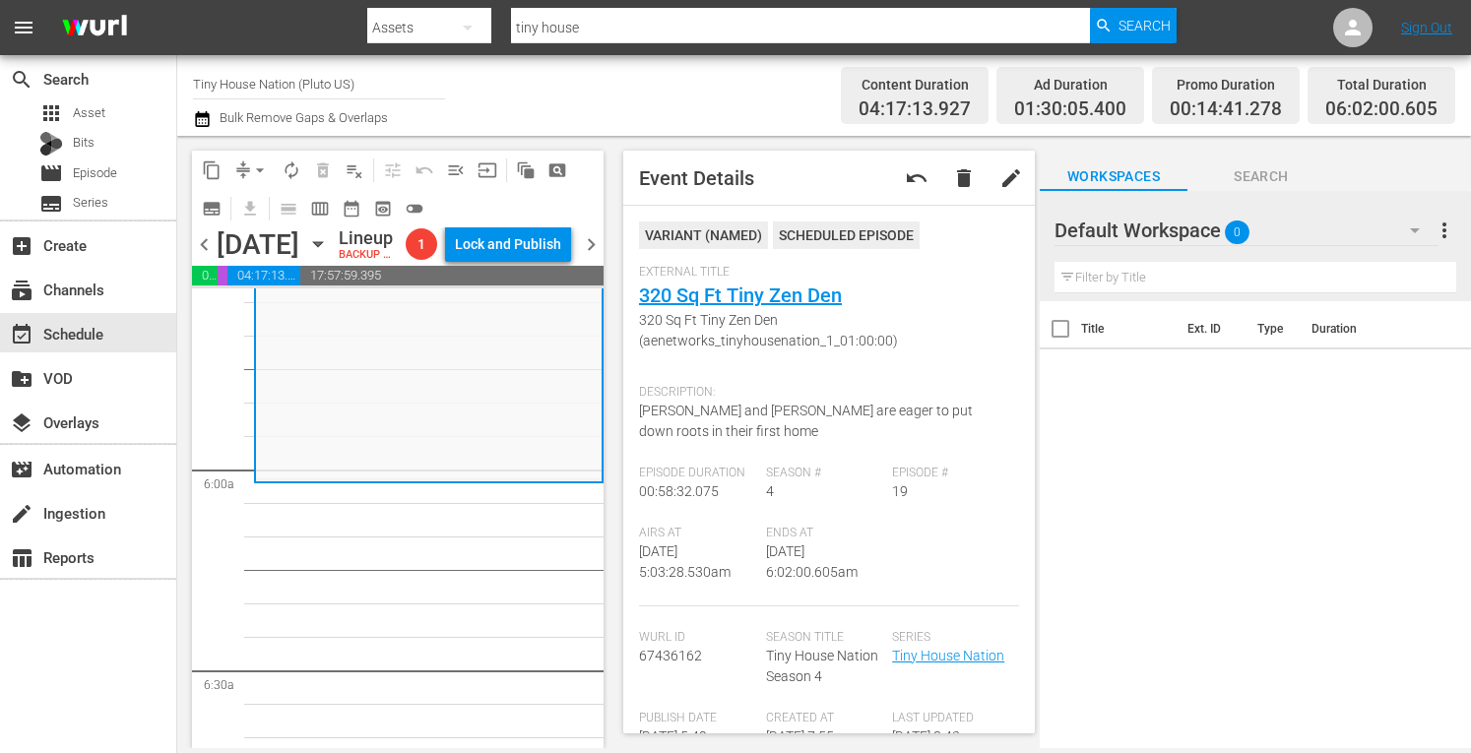
click at [252, 180] on button "arrow_drop_down" at bounding box center [260, 171] width 32 height 32
click at [228, 218] on li "Align to Midnight" at bounding box center [261, 210] width 207 height 33
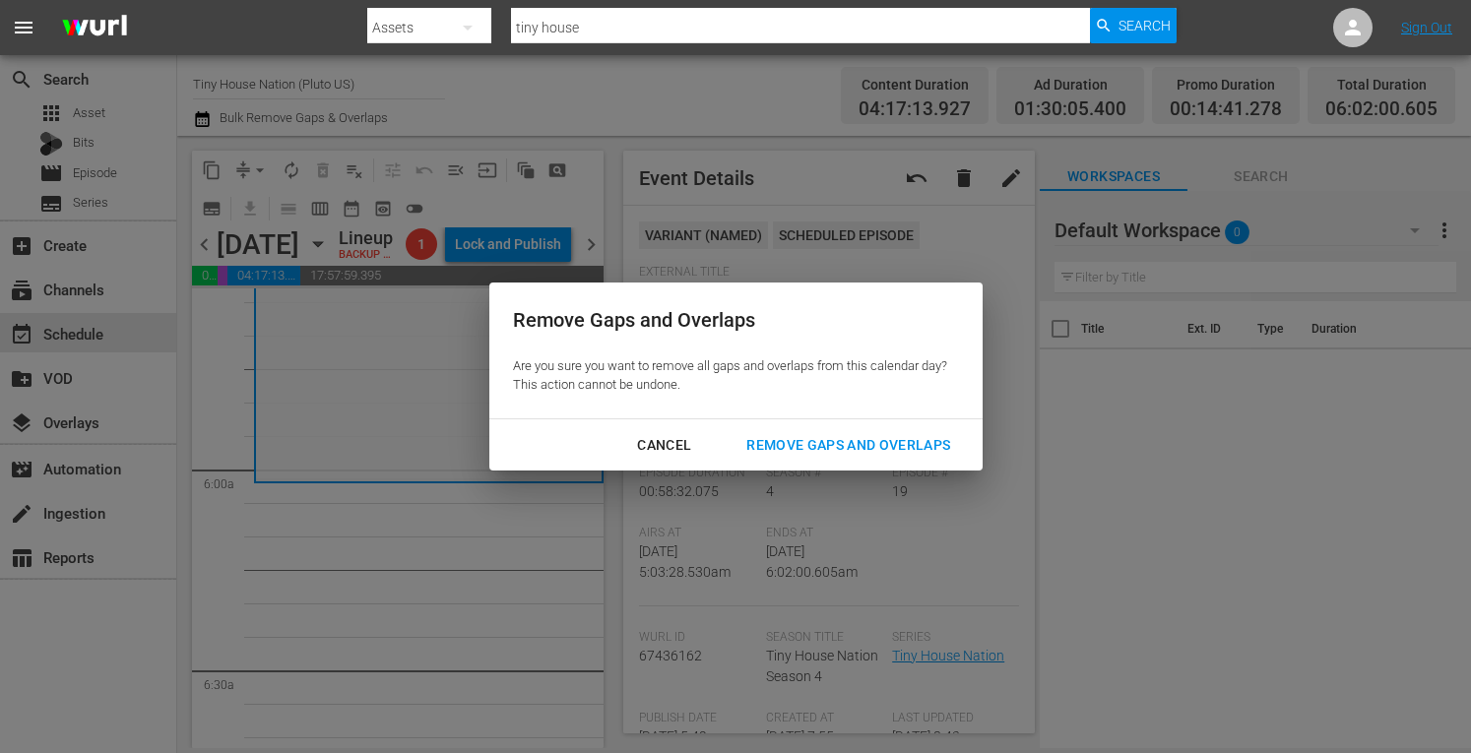
click at [802, 442] on div "Remove Gaps and Overlaps" at bounding box center [848, 445] width 235 height 25
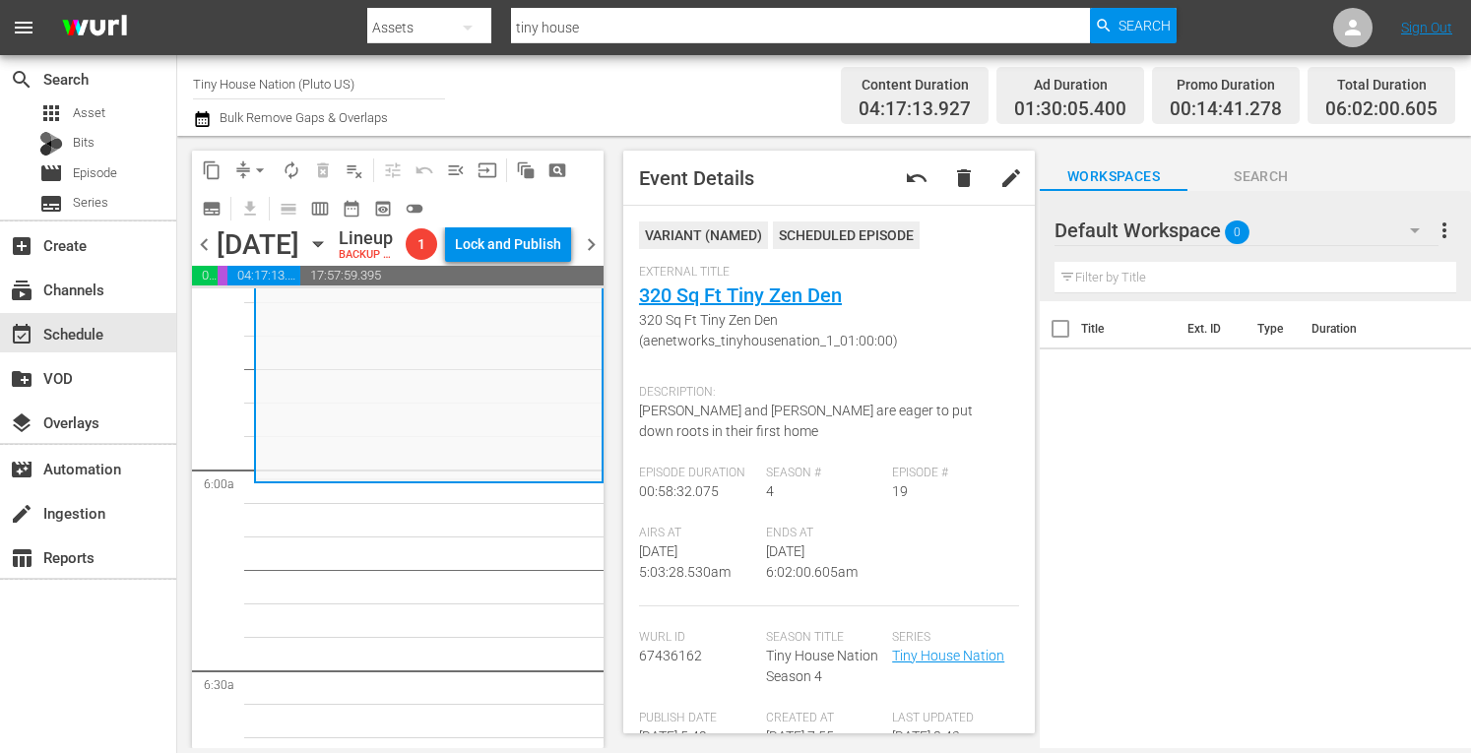
click at [252, 163] on span "arrow_drop_down" at bounding box center [260, 171] width 20 height 20
click at [220, 215] on li "Align to Midnight" at bounding box center [261, 210] width 207 height 33
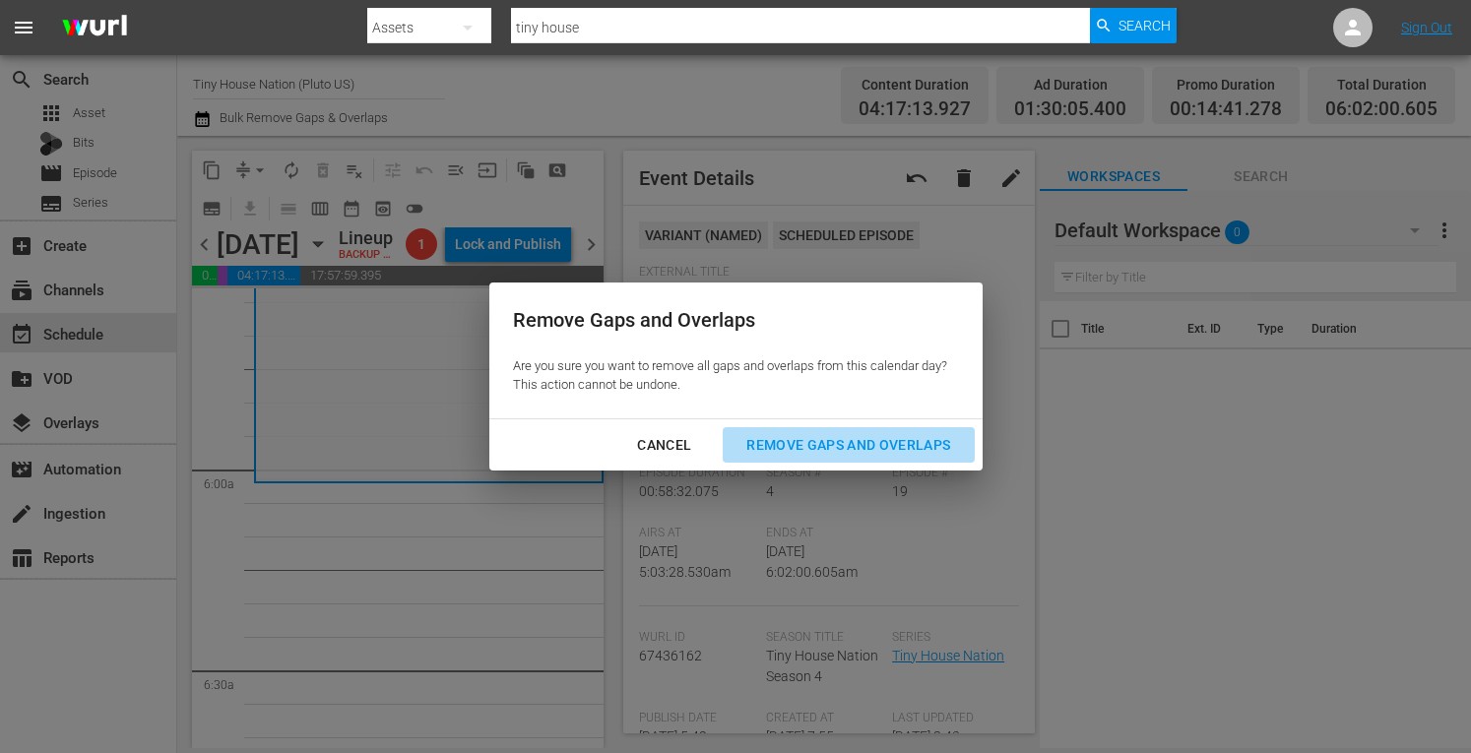
click at [864, 457] on button "Remove Gaps and Overlaps" at bounding box center [848, 445] width 251 height 36
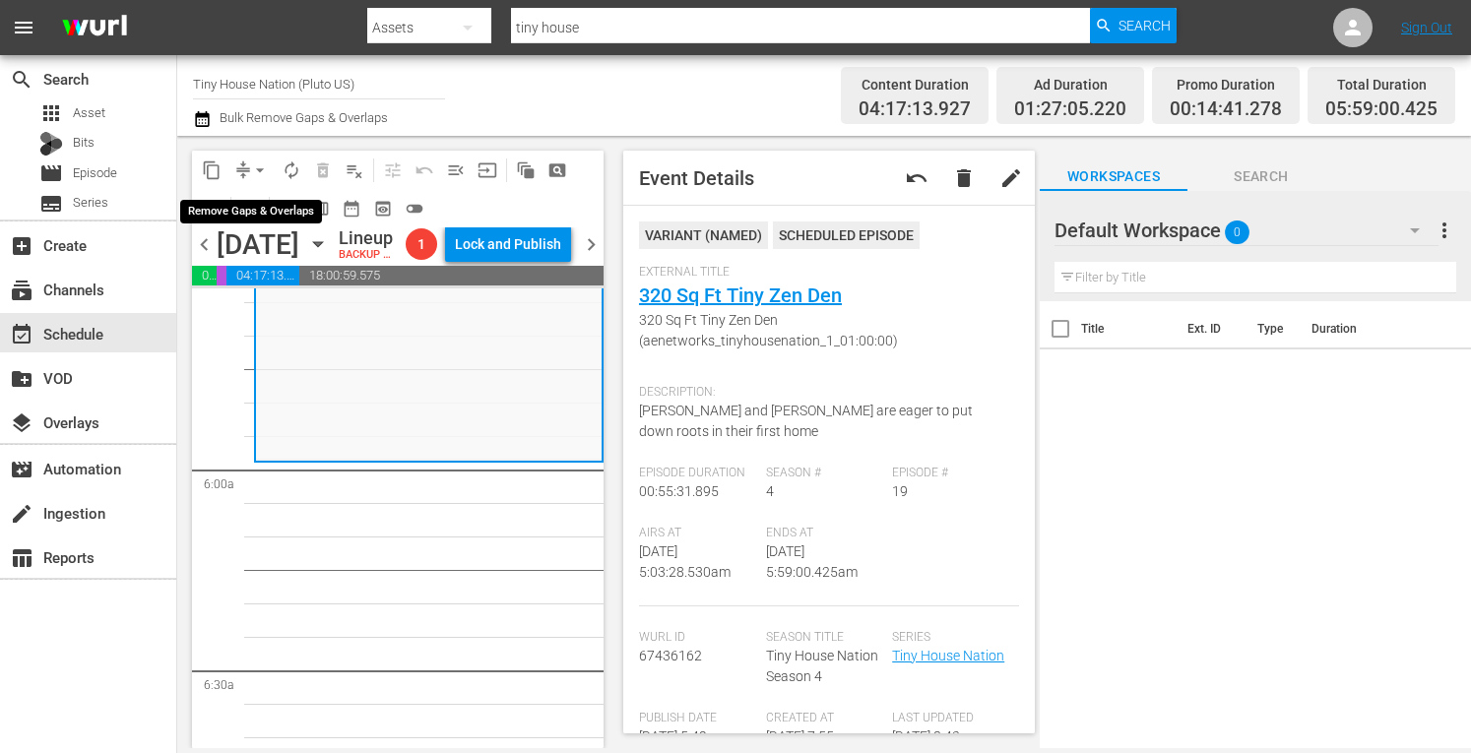
click at [252, 169] on span "arrow_drop_down" at bounding box center [260, 171] width 20 height 20
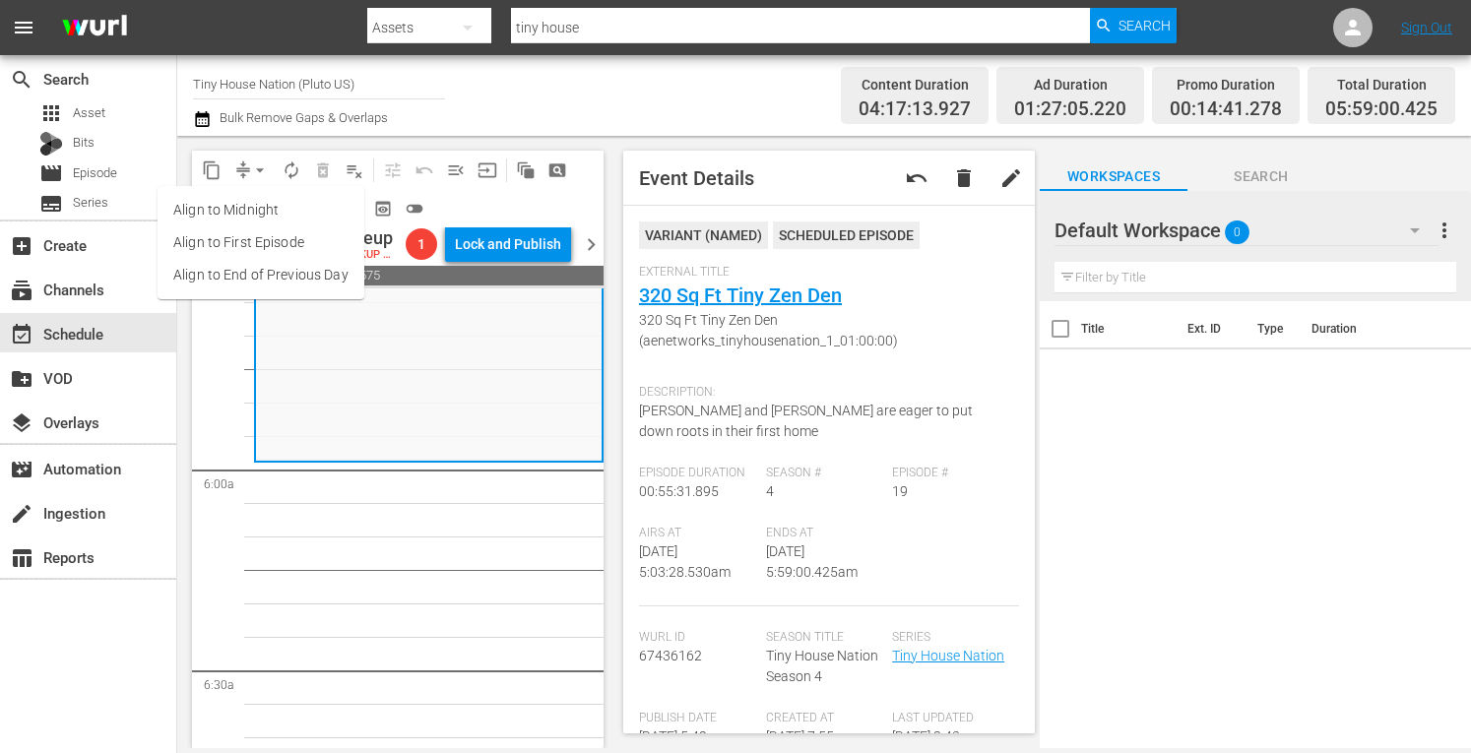
click at [221, 216] on li "Align to Midnight" at bounding box center [261, 210] width 207 height 33
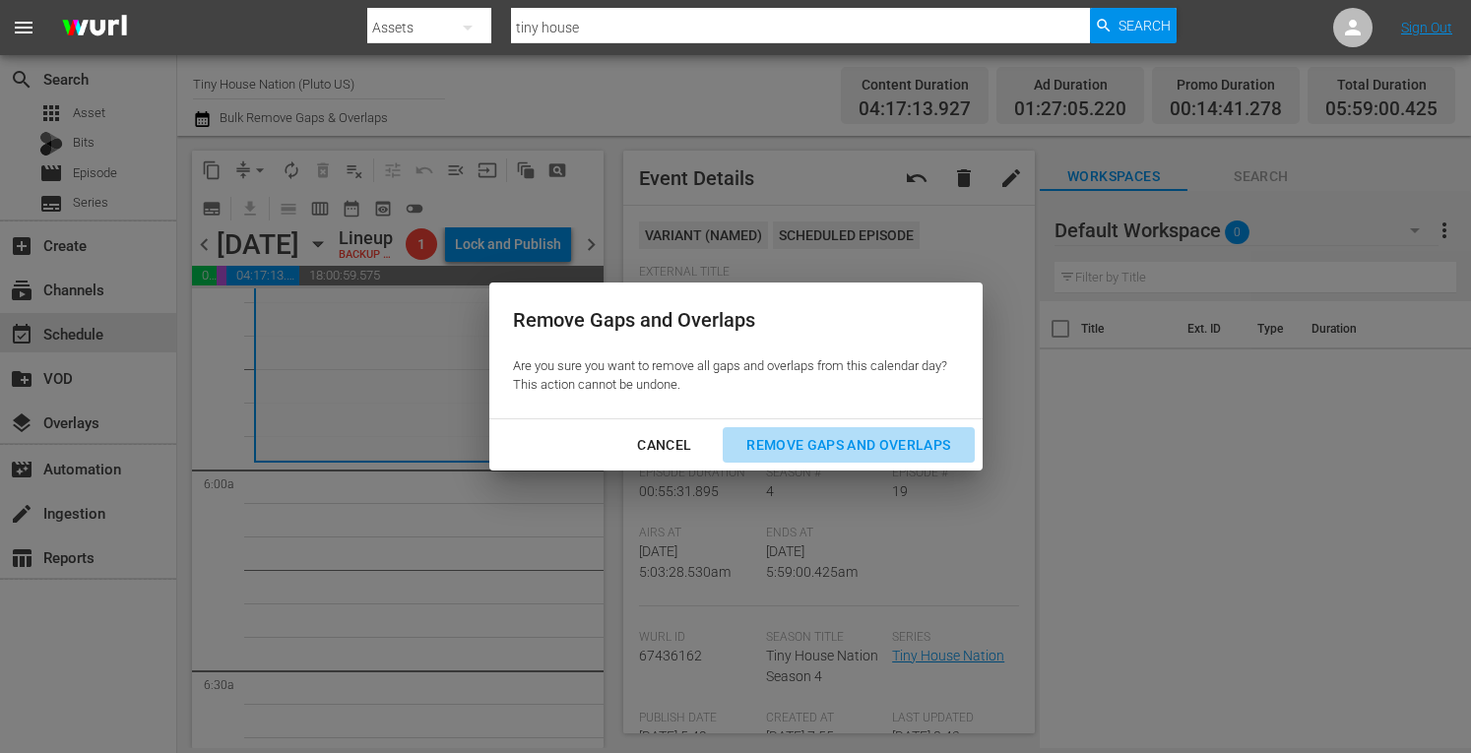
click at [788, 452] on div "Remove Gaps and Overlaps" at bounding box center [848, 445] width 235 height 25
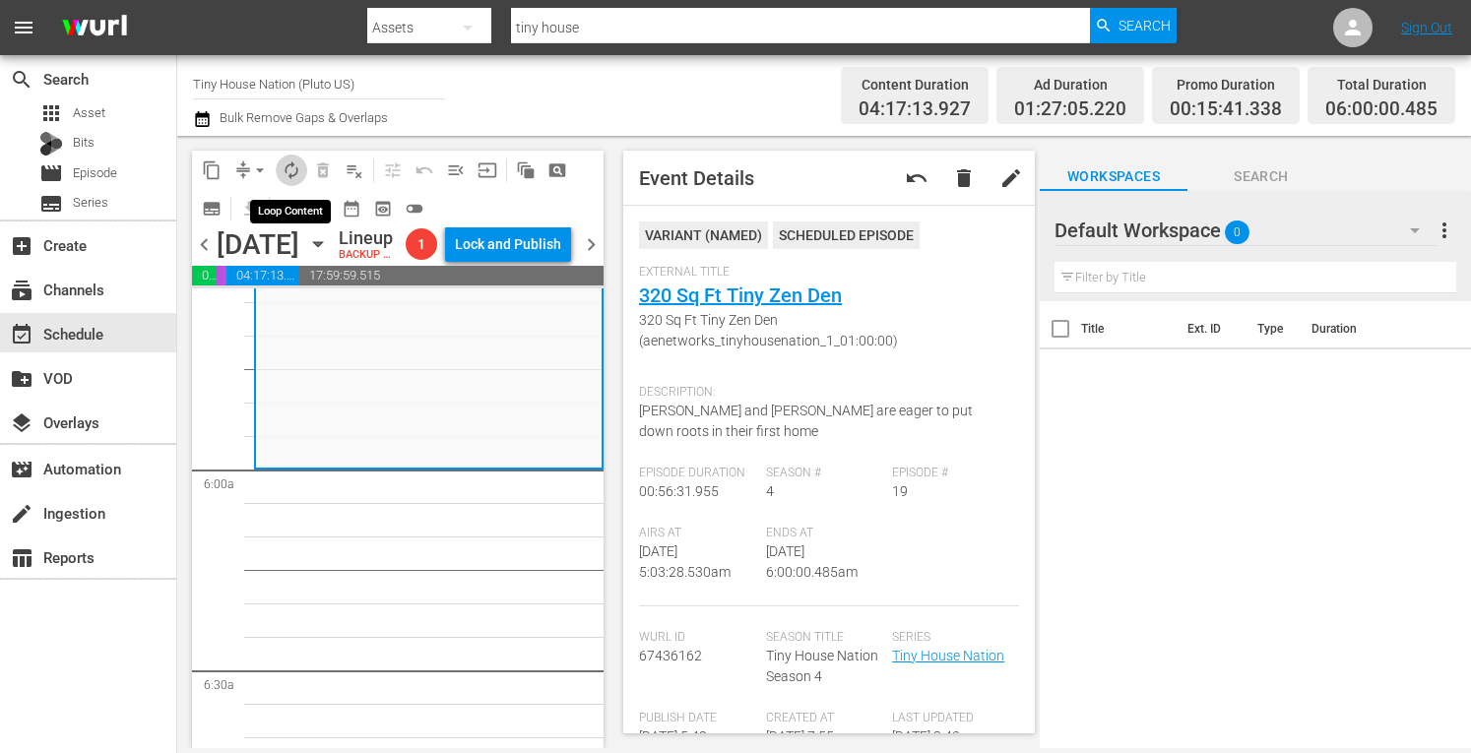
click at [290, 167] on span "autorenew_outlined" at bounding box center [292, 171] width 20 height 20
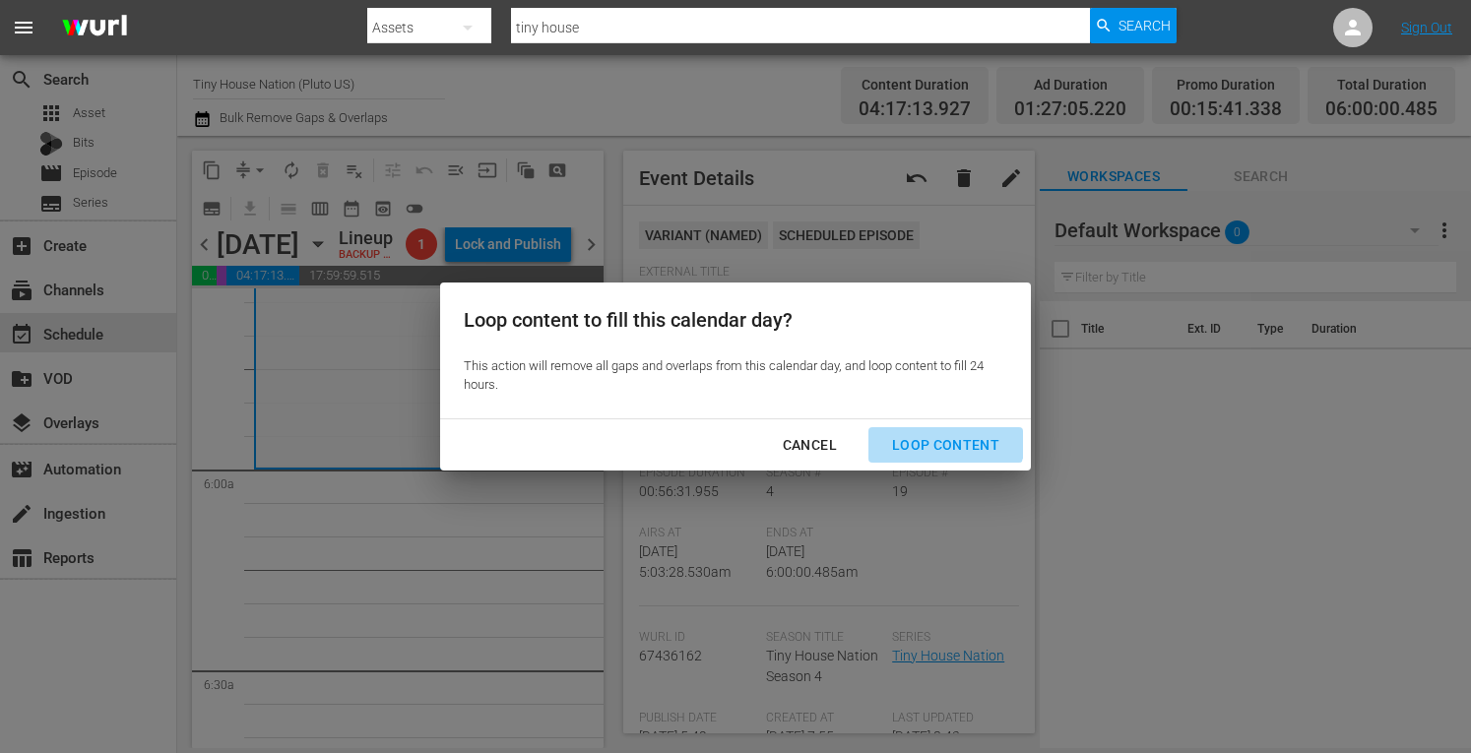
click at [932, 434] on div "Loop Content" at bounding box center [946, 445] width 139 height 25
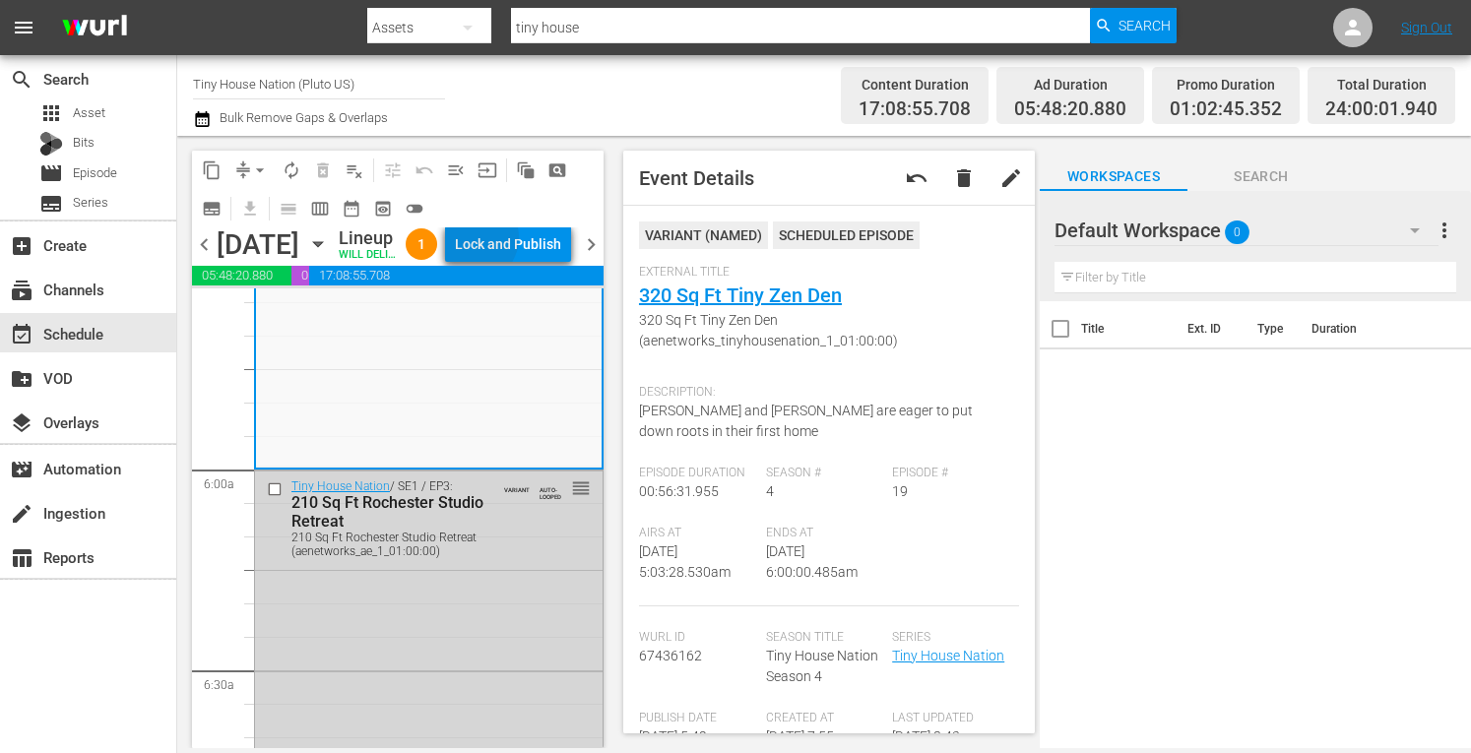
click at [520, 241] on div "Lock and Publish" at bounding box center [508, 244] width 106 height 35
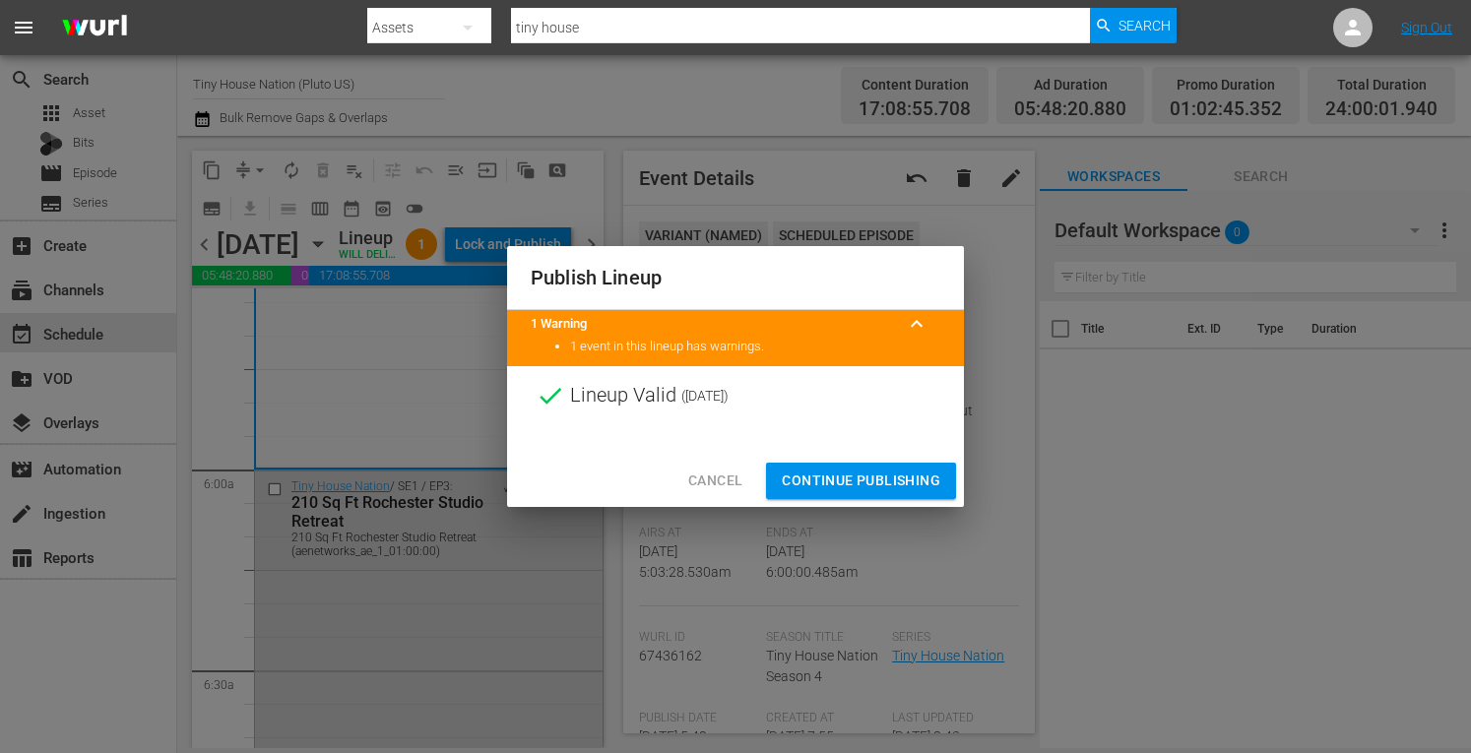
click at [844, 482] on span "Continue Publishing" at bounding box center [861, 481] width 159 height 25
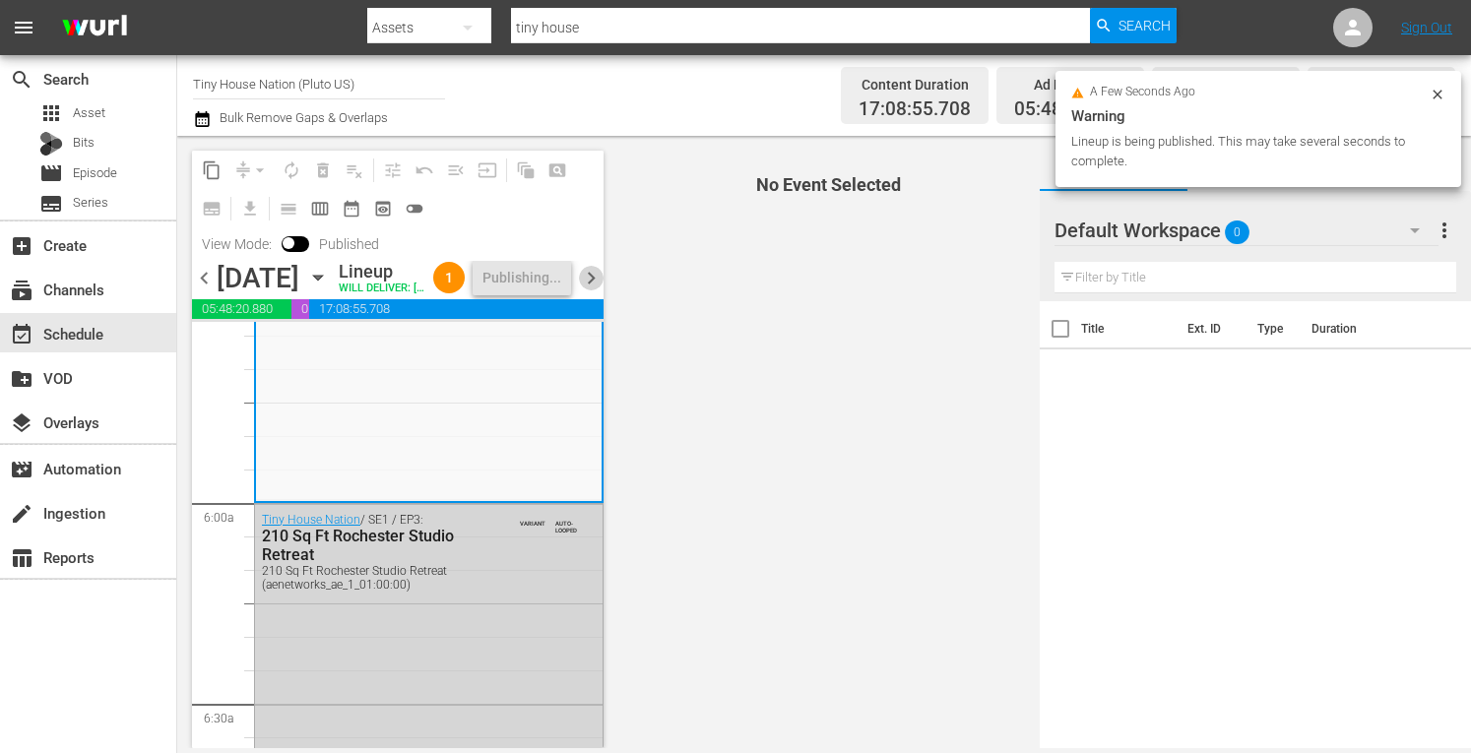
click at [595, 291] on span "chevron_right" at bounding box center [591, 278] width 25 height 25
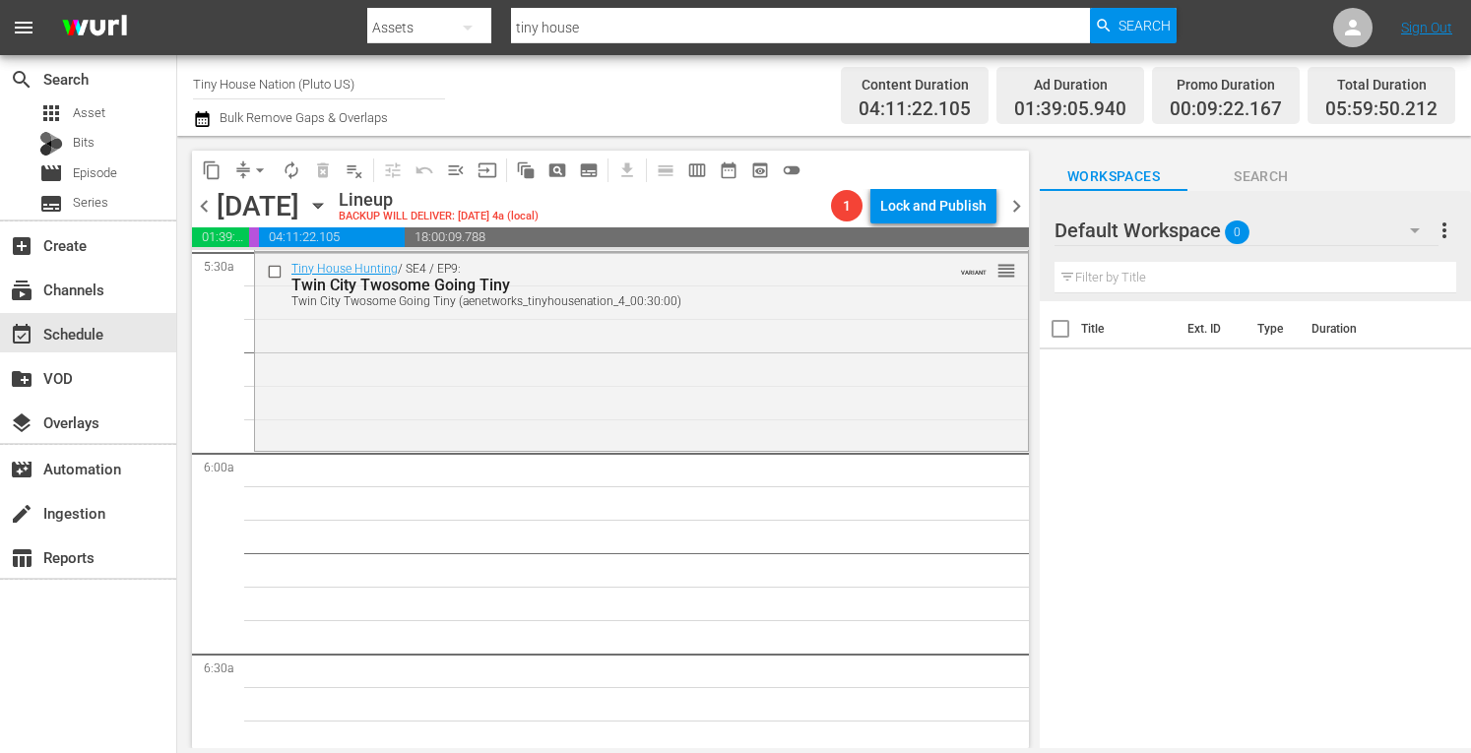
scroll to position [2209, 0]
click at [392, 394] on div "Tiny House Hunting / SE4 / EP9: Twin City Twosome Going Tiny Twin City Twosome …" at bounding box center [641, 349] width 773 height 195
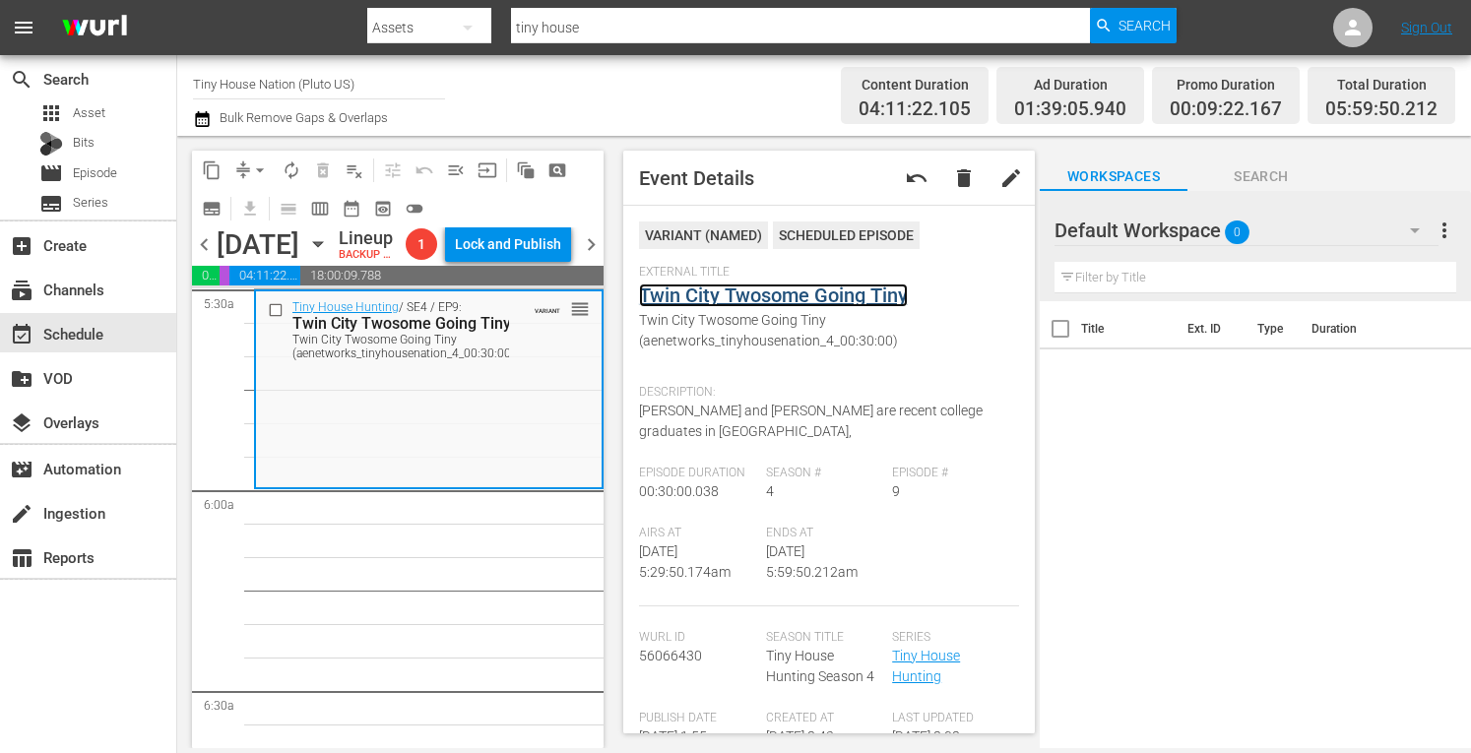
click at [717, 289] on link "Twin City Twosome Going Tiny" at bounding box center [773, 296] width 269 height 24
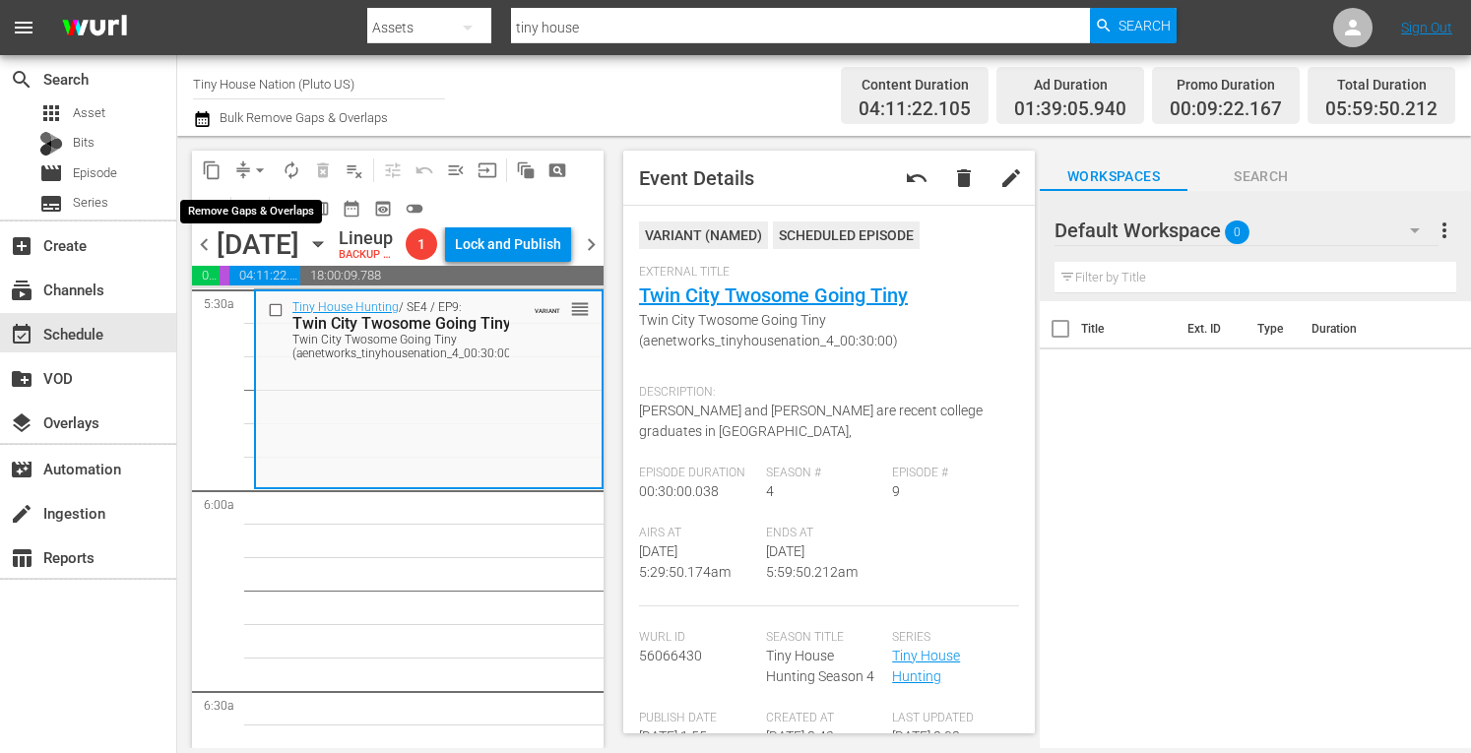
click at [260, 164] on span "arrow_drop_down" at bounding box center [260, 171] width 20 height 20
drag, startPoint x: 226, startPoint y: 228, endPoint x: 236, endPoint y: 211, distance: 19.9
click at [236, 211] on ul "Align to Midnight Align to First Episode" at bounding box center [260, 226] width 163 height 81
click at [236, 211] on li "Align to Midnight" at bounding box center [260, 210] width 163 height 33
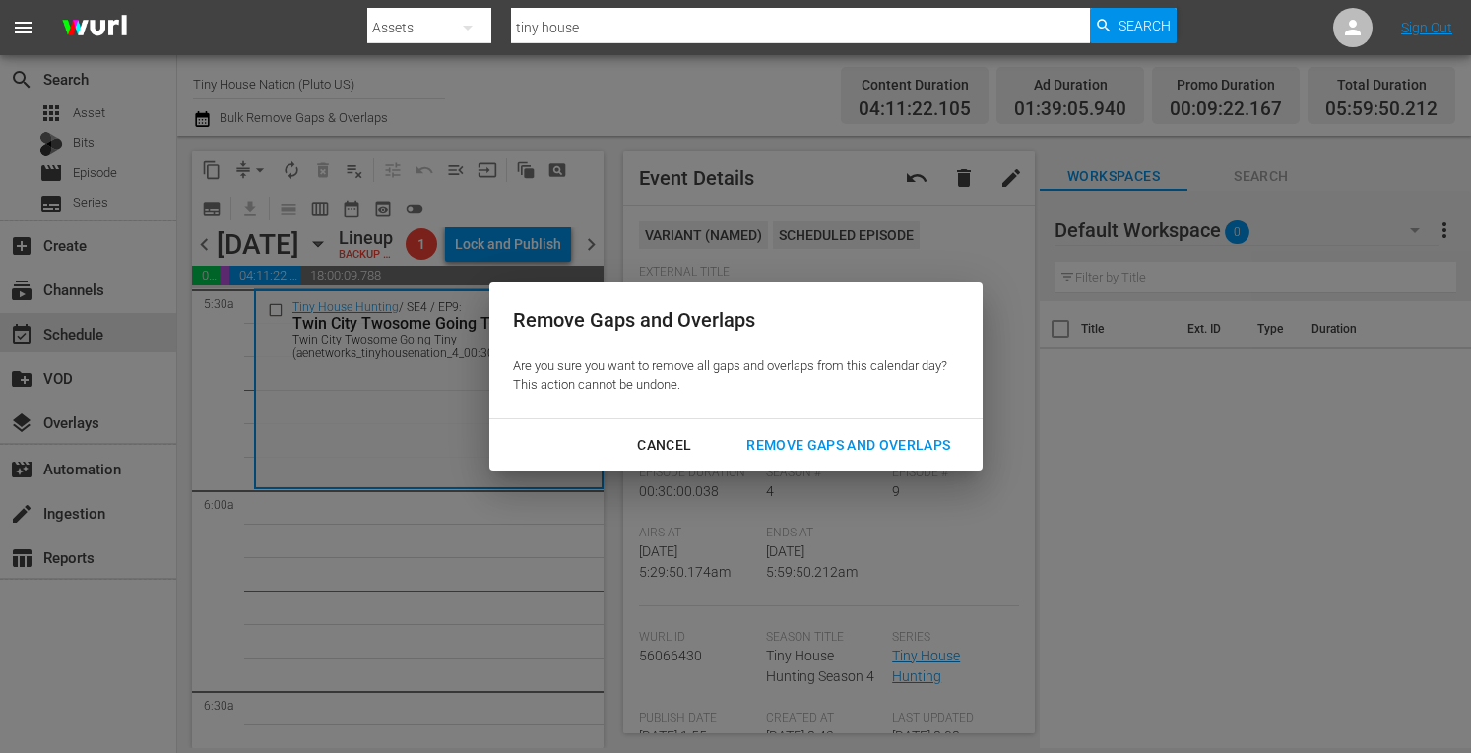
click at [800, 426] on div "Cancel Remove Gaps and Overlaps" at bounding box center [736, 446] width 493 height 52
click at [821, 440] on div "Remove Gaps and Overlaps" at bounding box center [848, 445] width 235 height 25
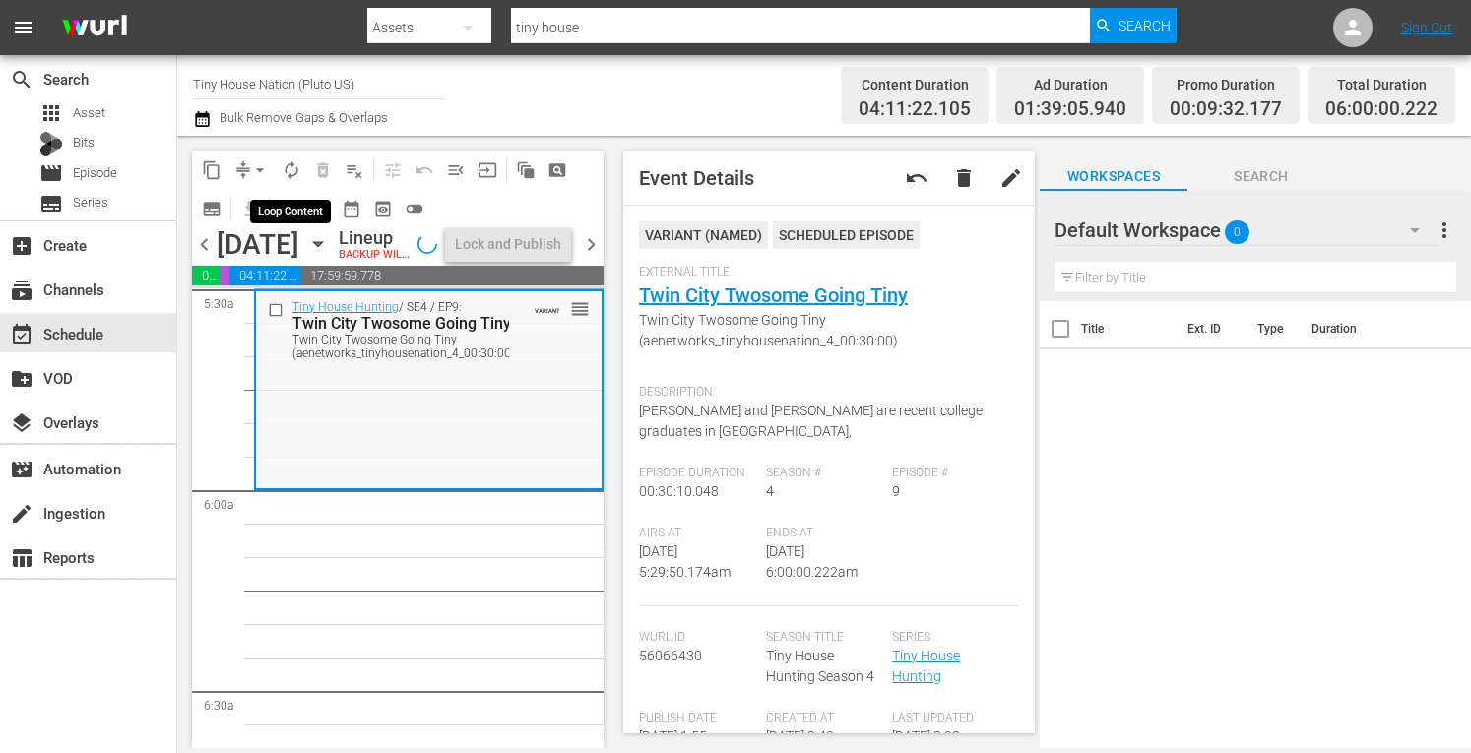
click at [292, 172] on span "autorenew_outlined" at bounding box center [292, 171] width 20 height 20
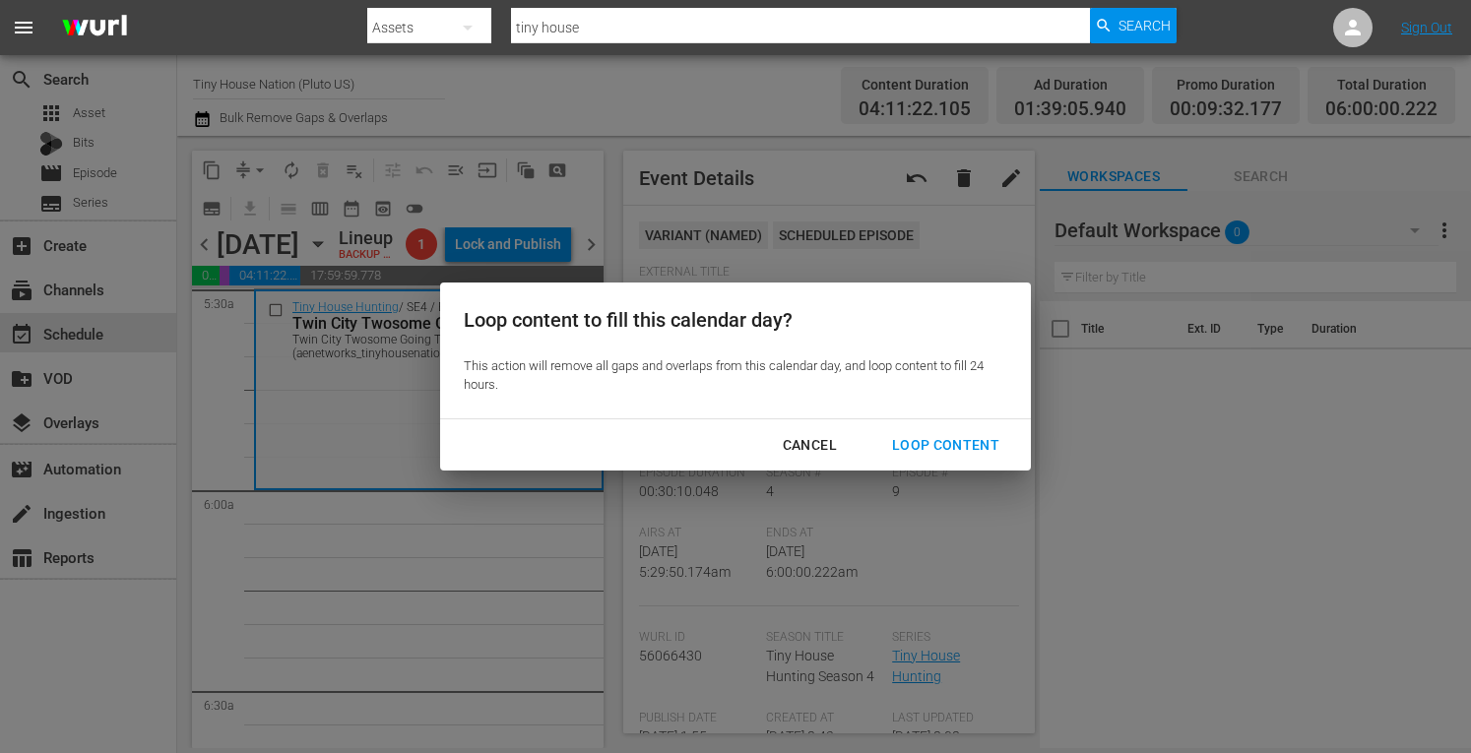
click at [827, 456] on div "Cancel" at bounding box center [810, 445] width 86 height 25
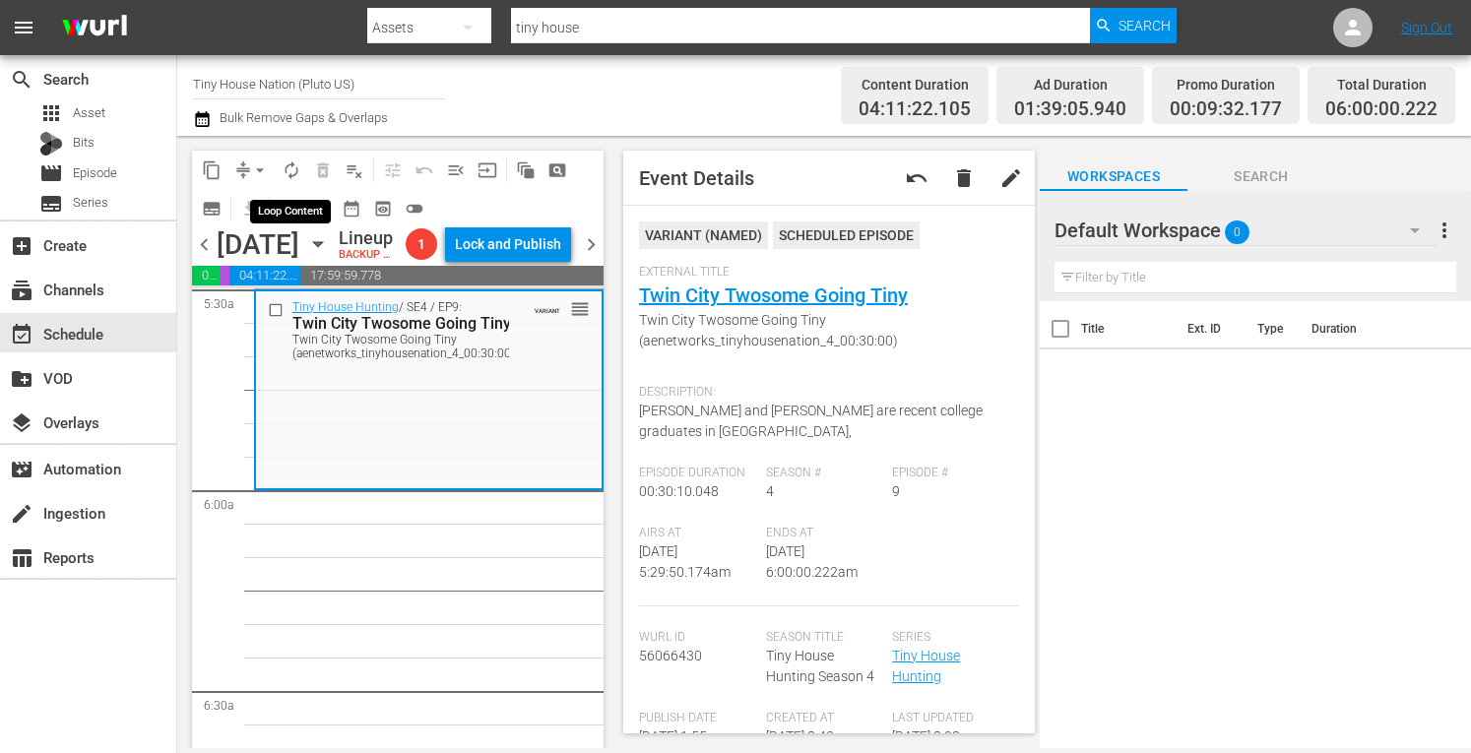
click at [286, 159] on button "autorenew_outlined" at bounding box center [292, 171] width 32 height 32
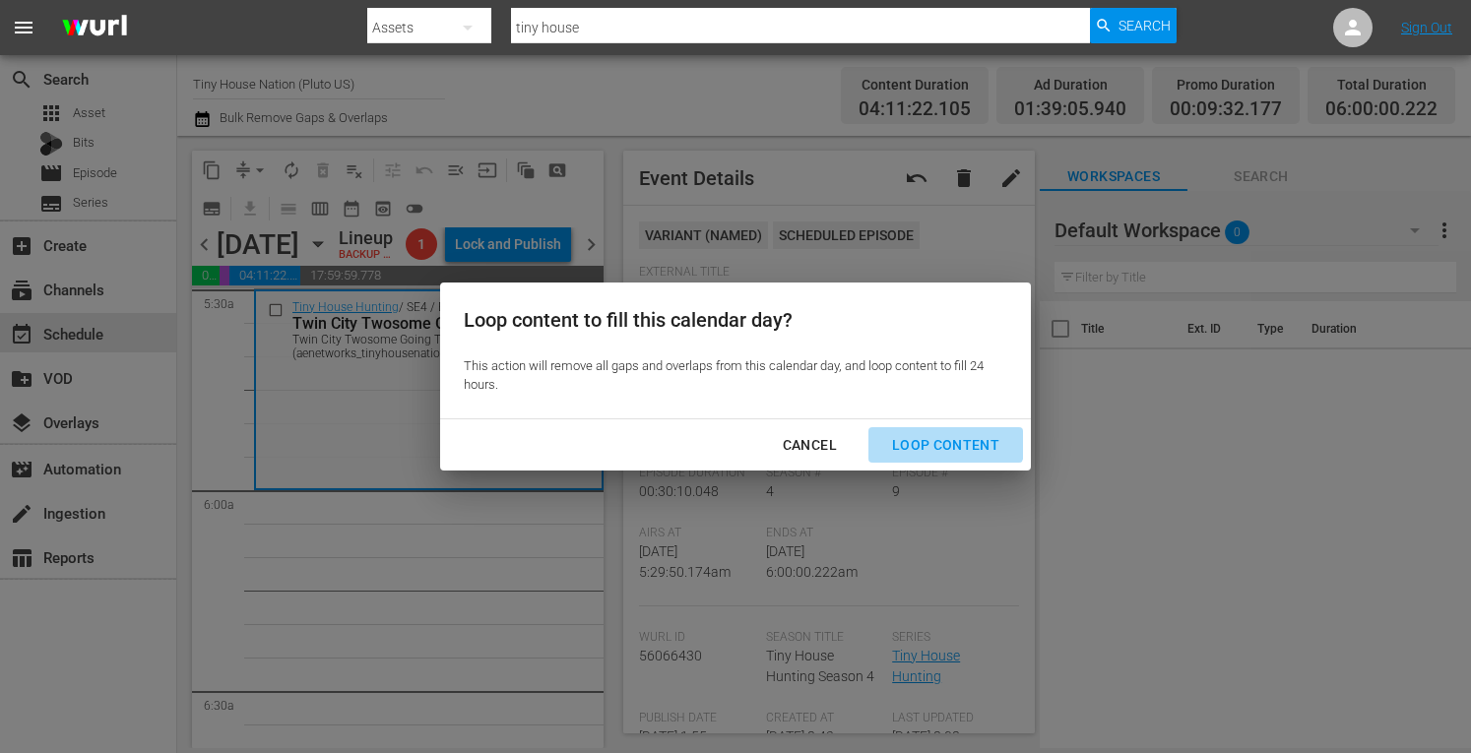
click at [921, 427] on button "Loop Content" at bounding box center [946, 445] width 155 height 36
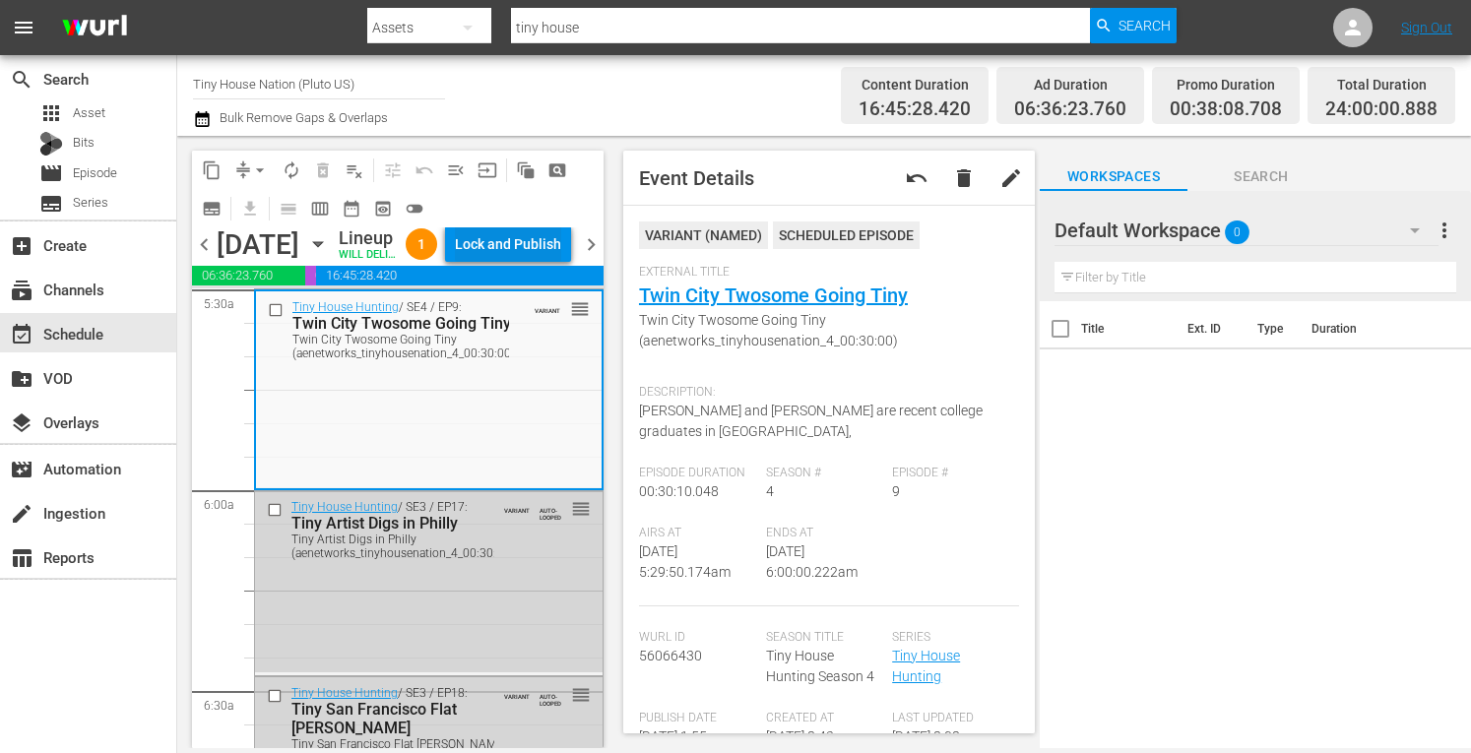
click at [506, 243] on div "Lock and Publish" at bounding box center [508, 244] width 106 height 35
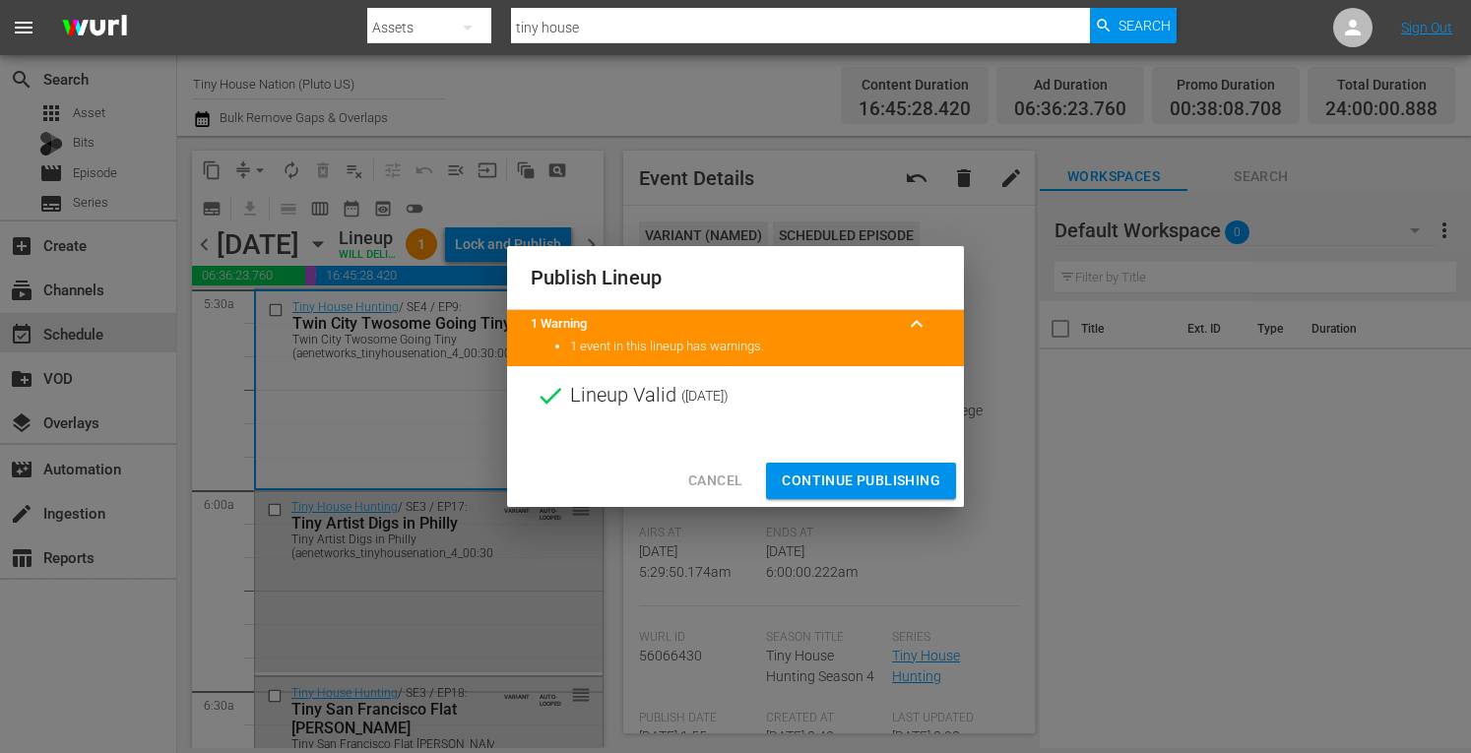
click at [825, 451] on div at bounding box center [735, 440] width 457 height 30
click at [816, 478] on span "Continue Publishing" at bounding box center [861, 481] width 159 height 25
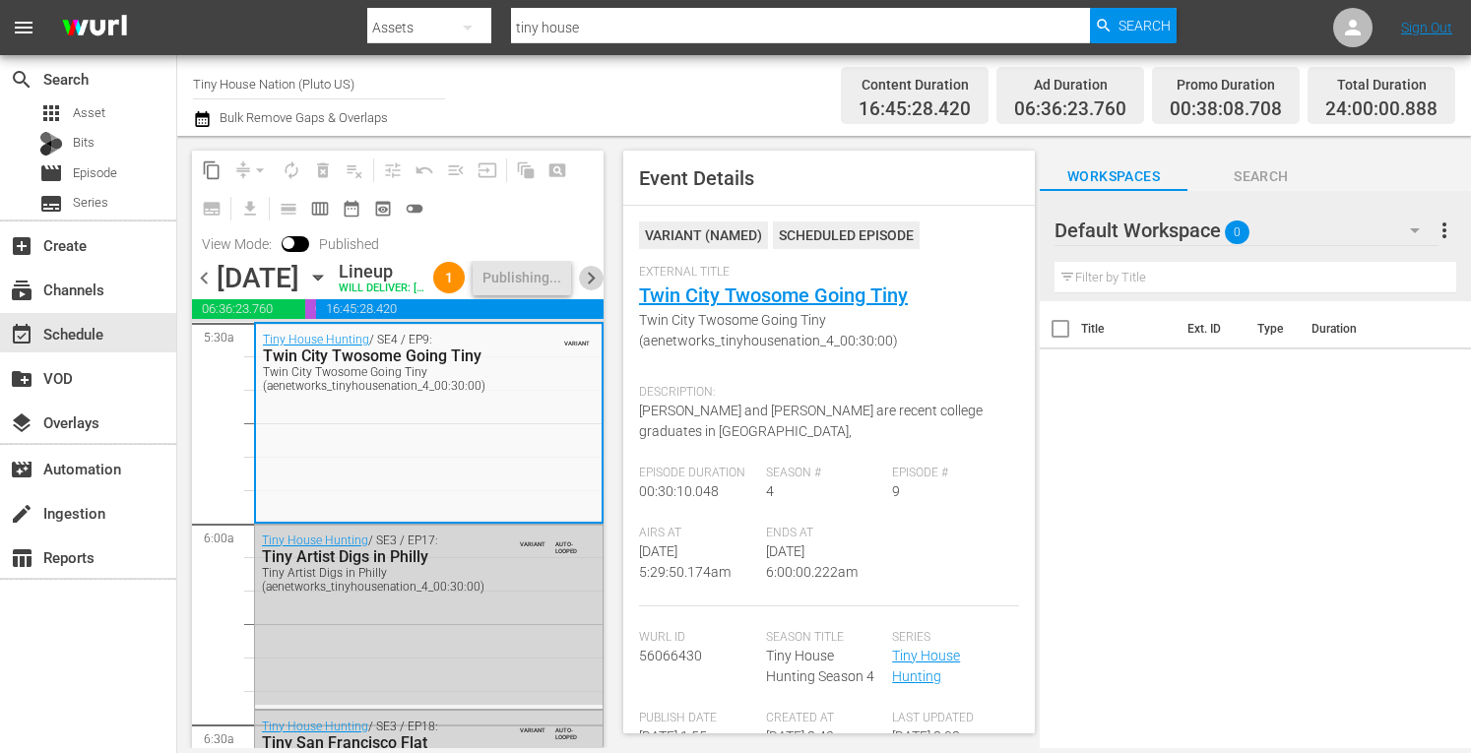
click at [595, 291] on span "chevron_right" at bounding box center [591, 278] width 25 height 25
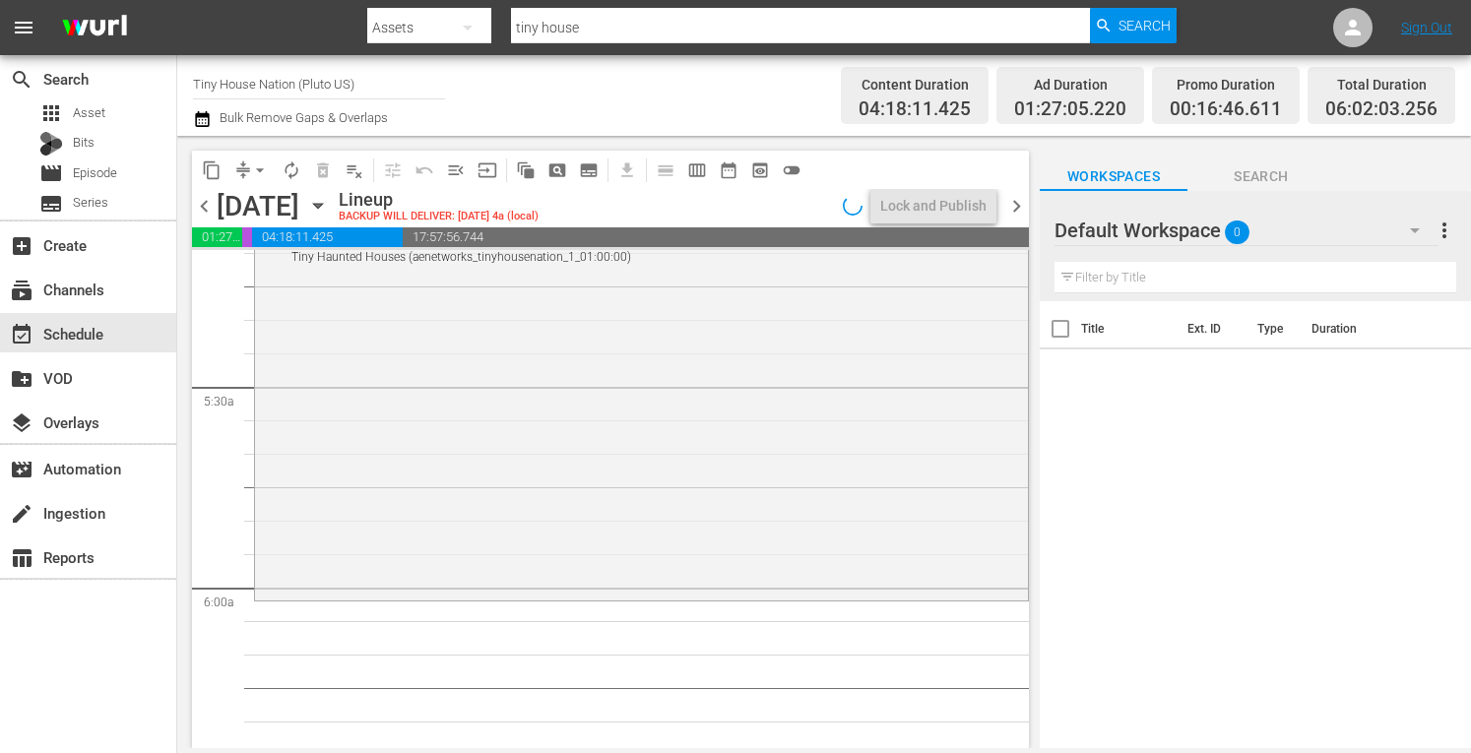
scroll to position [2078, 0]
click at [538, 447] on div "Tiny House Nation / SE1 / EP9: Tiny Haunted Houses Tiny Haunted Houses (aenetwo…" at bounding box center [641, 398] width 773 height 388
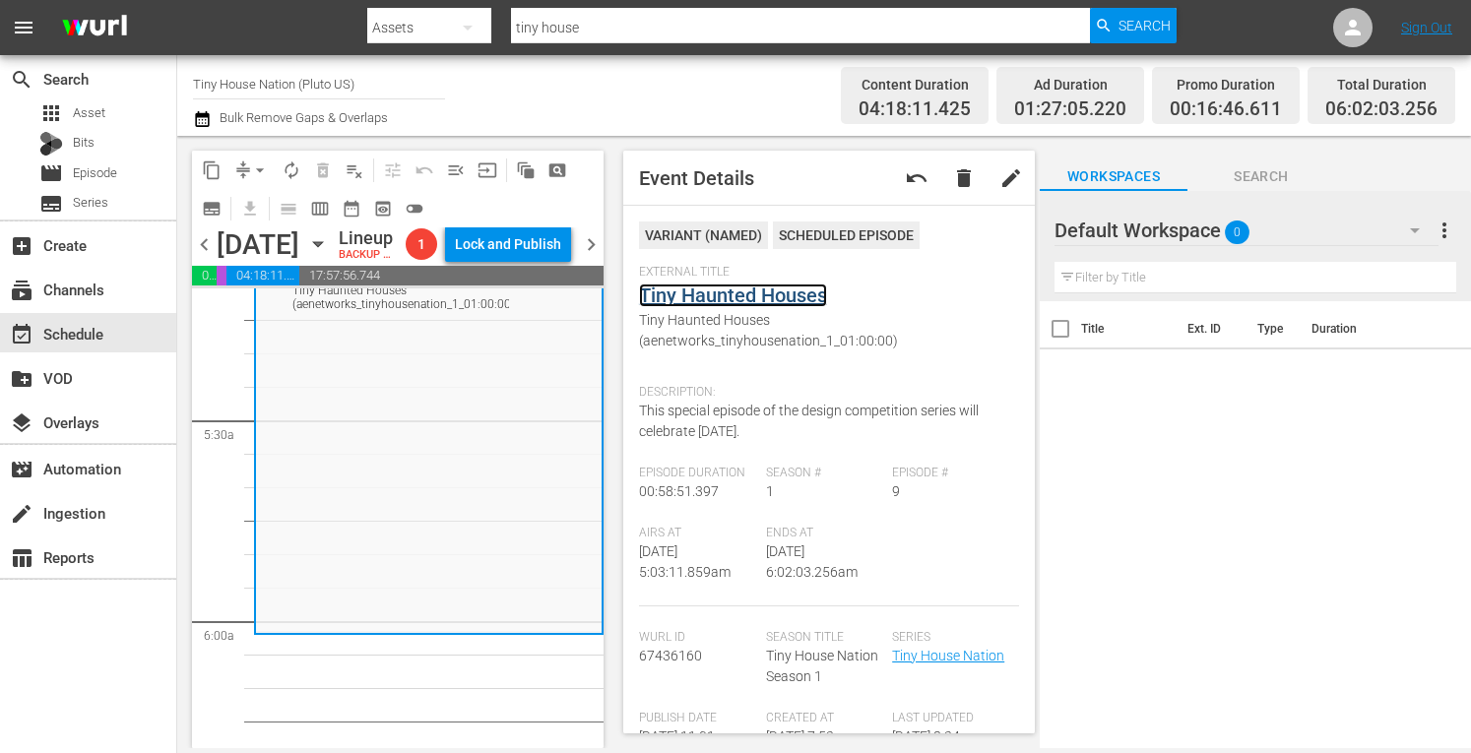
click at [714, 293] on link "Tiny Haunted Houses" at bounding box center [733, 296] width 188 height 24
click at [252, 168] on span "arrow_drop_down" at bounding box center [260, 171] width 20 height 20
click at [225, 202] on li "Align to Midnight" at bounding box center [260, 210] width 163 height 33
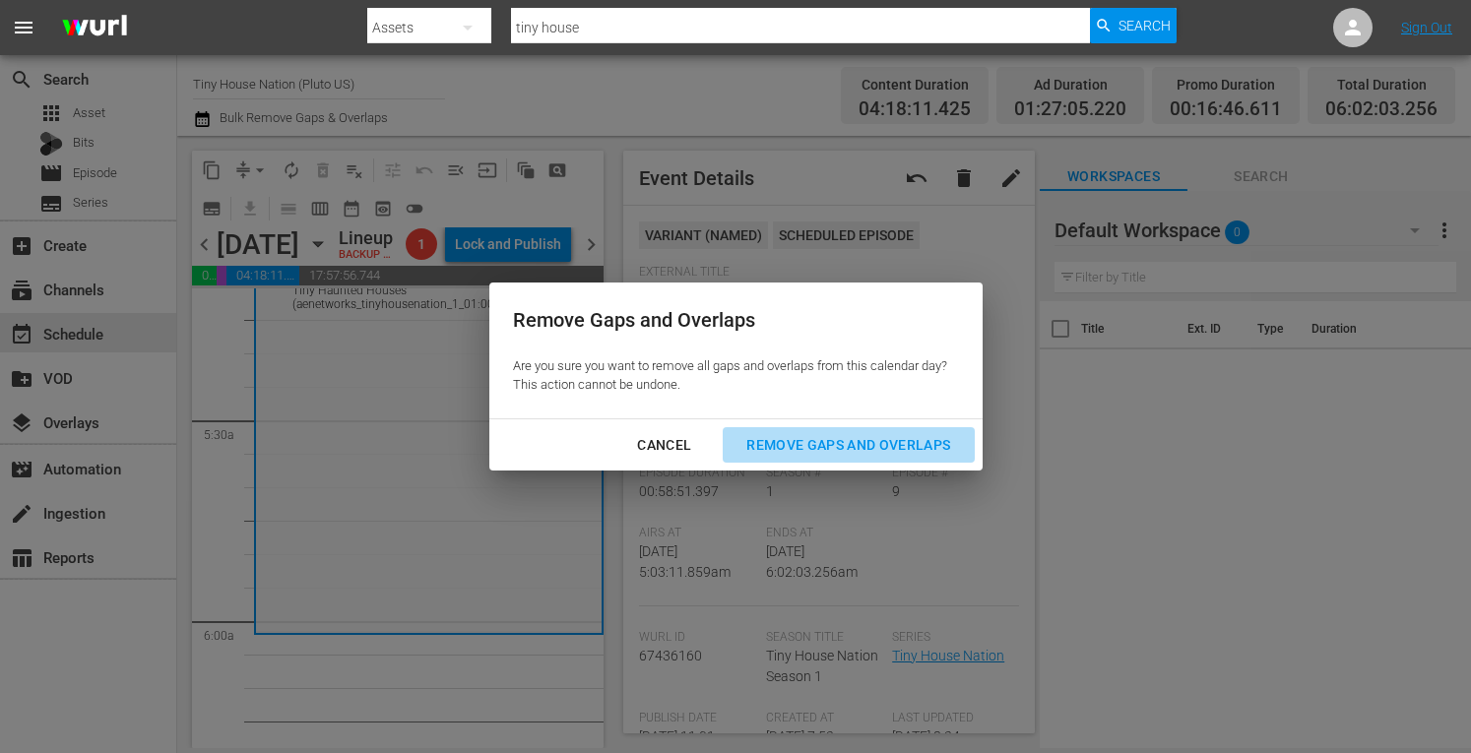
click at [804, 444] on div "Remove Gaps and Overlaps" at bounding box center [848, 445] width 235 height 25
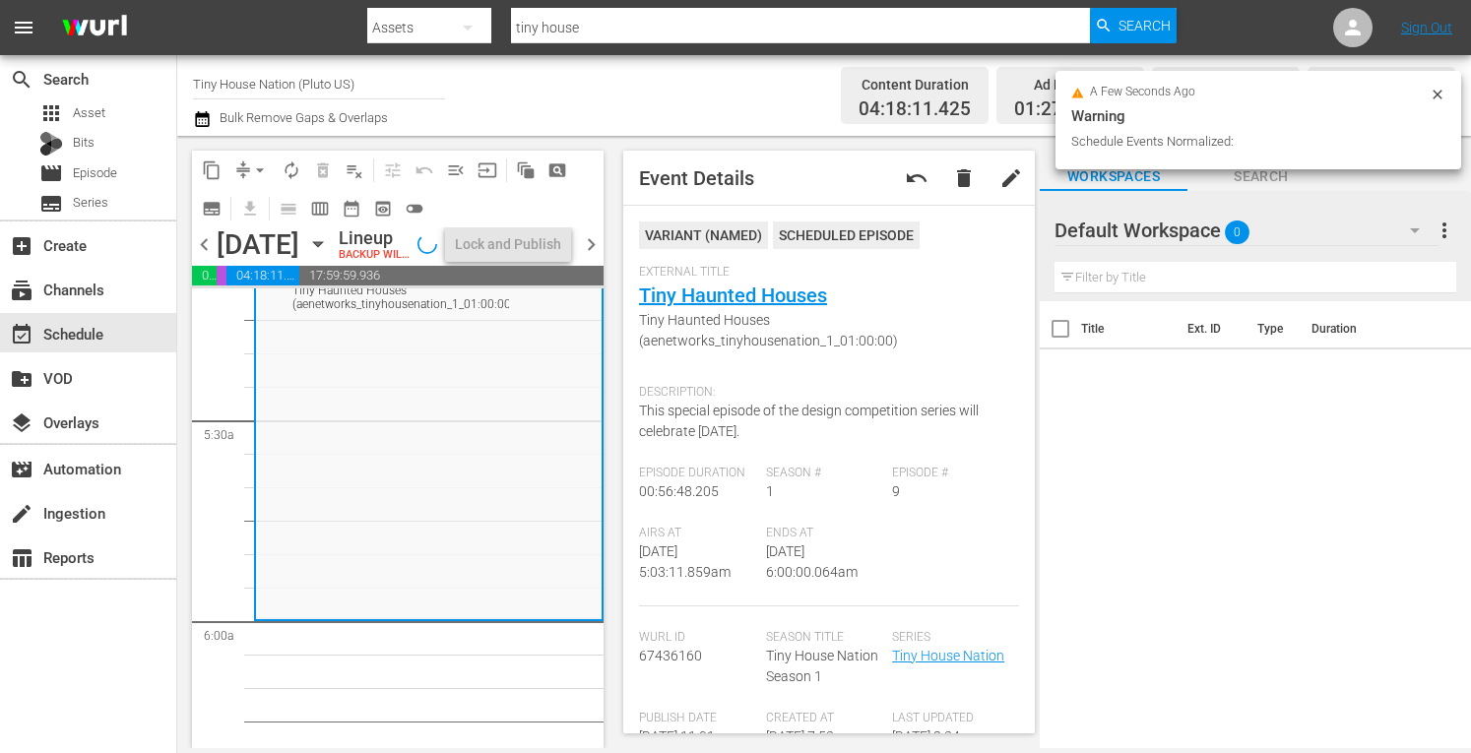
scroll to position [2045, 0]
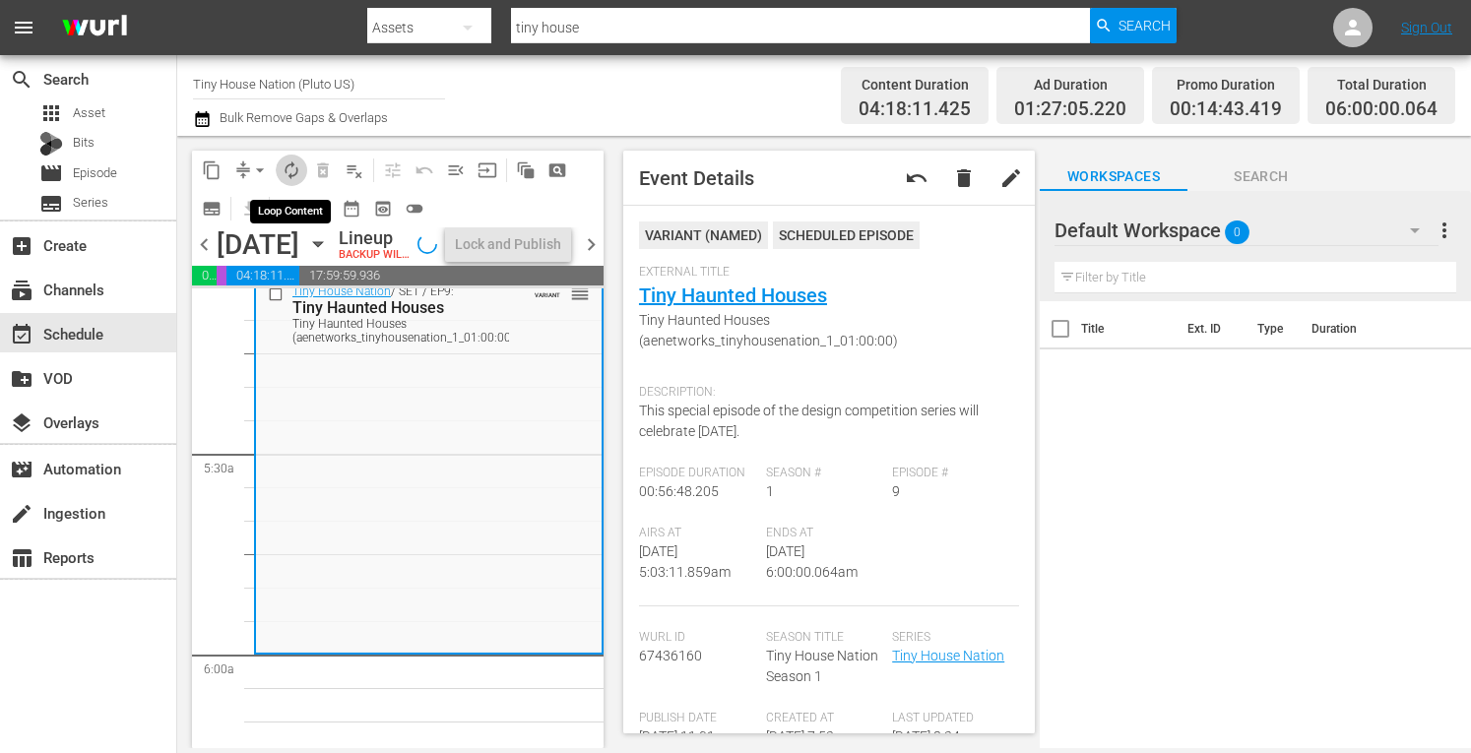
click at [290, 172] on span "autorenew_outlined" at bounding box center [292, 171] width 20 height 20
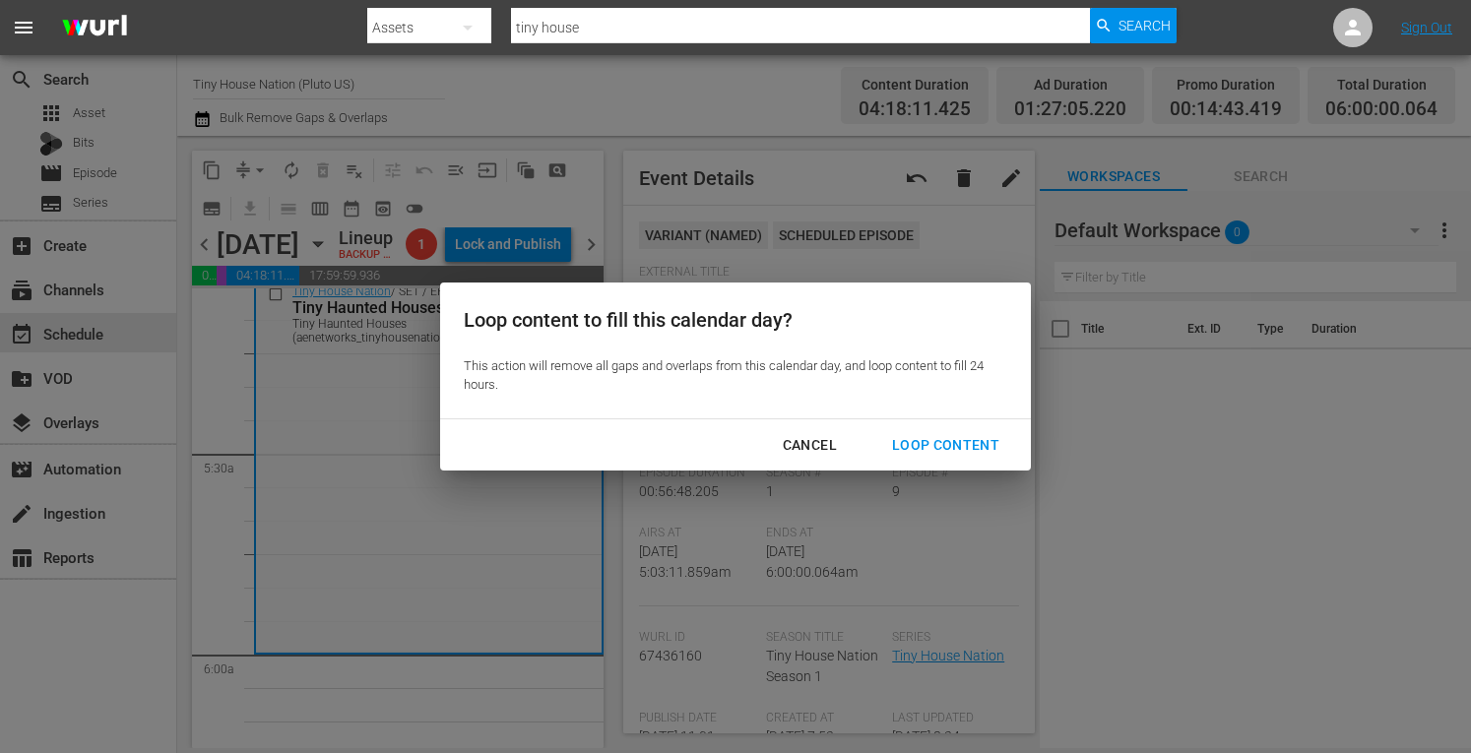
click at [936, 442] on div "Loop Content" at bounding box center [946, 445] width 139 height 25
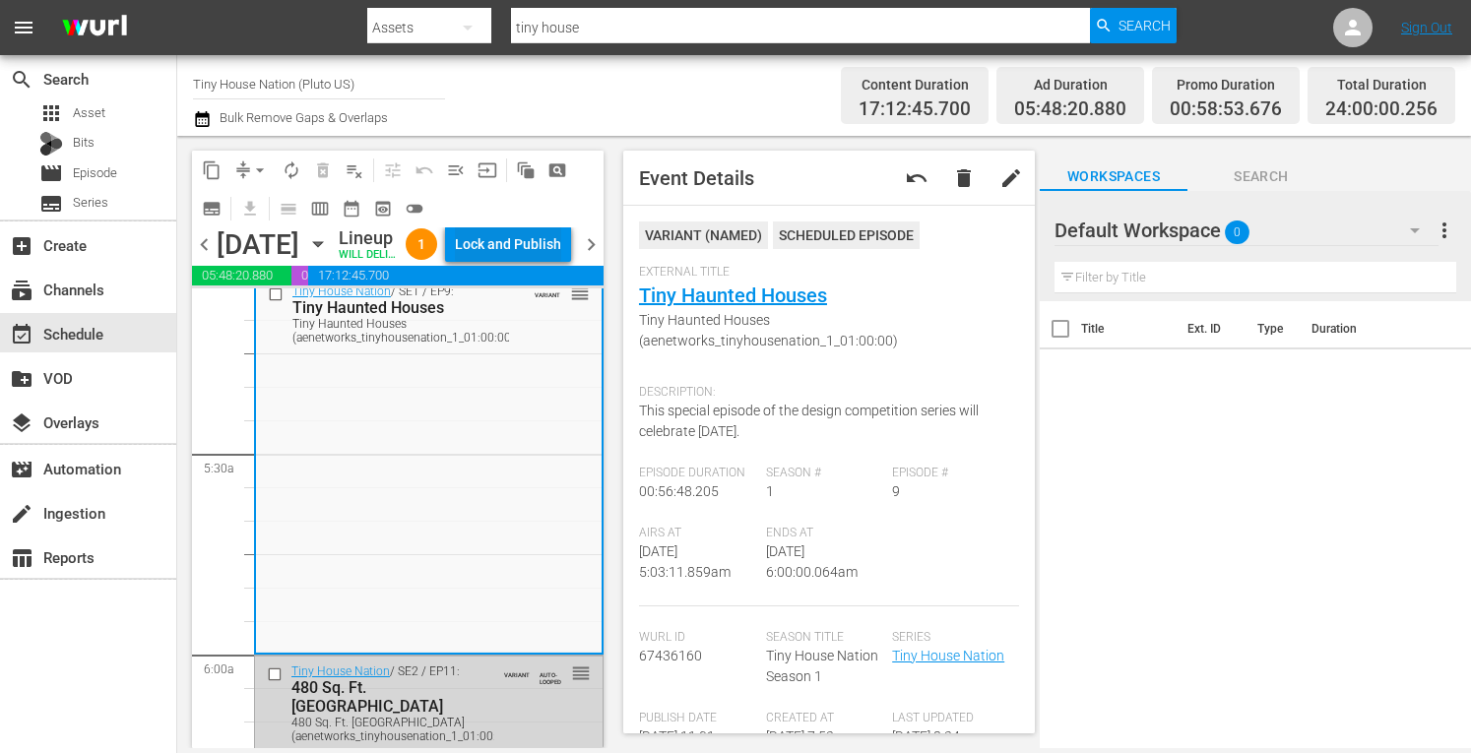
click at [538, 253] on div "Lock and Publish" at bounding box center [508, 244] width 106 height 35
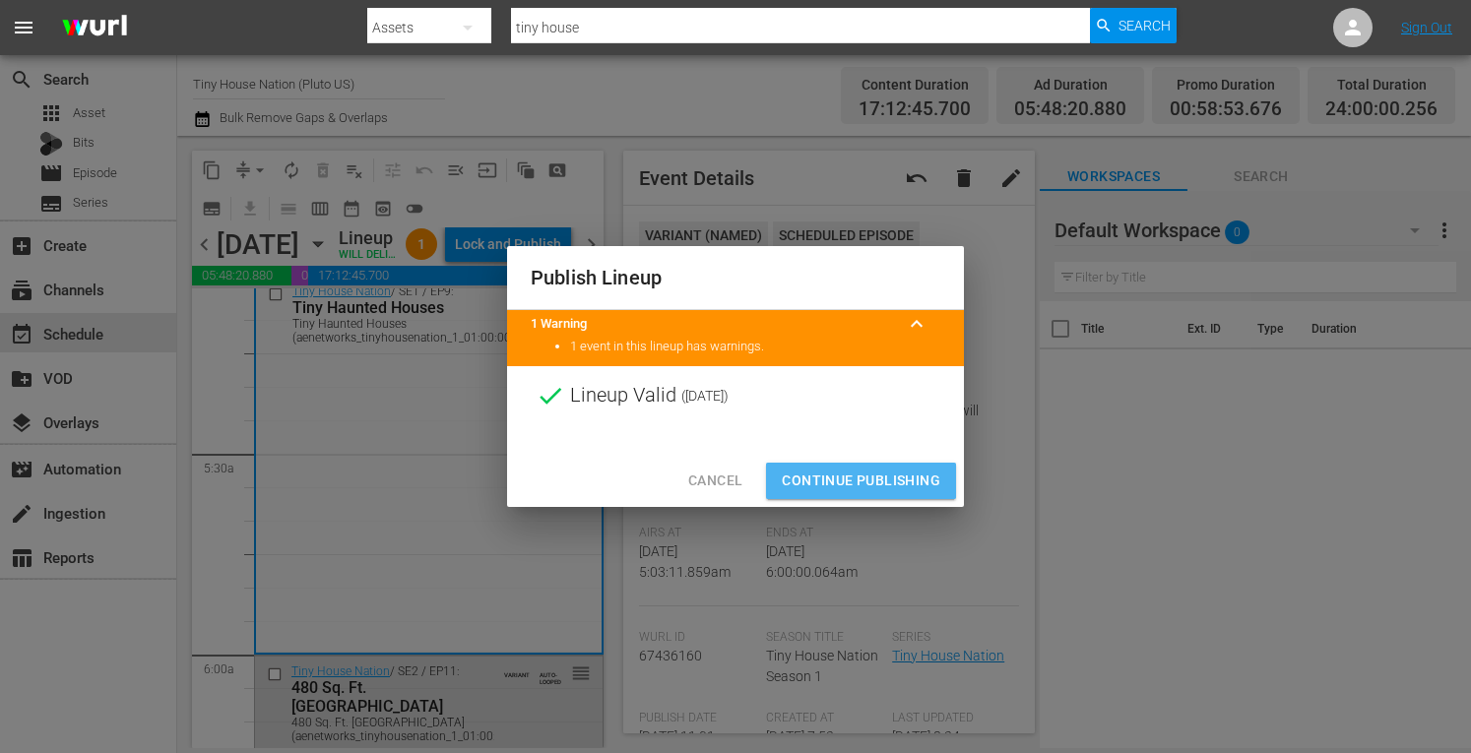
click at [821, 474] on span "Continue Publishing" at bounding box center [861, 481] width 159 height 25
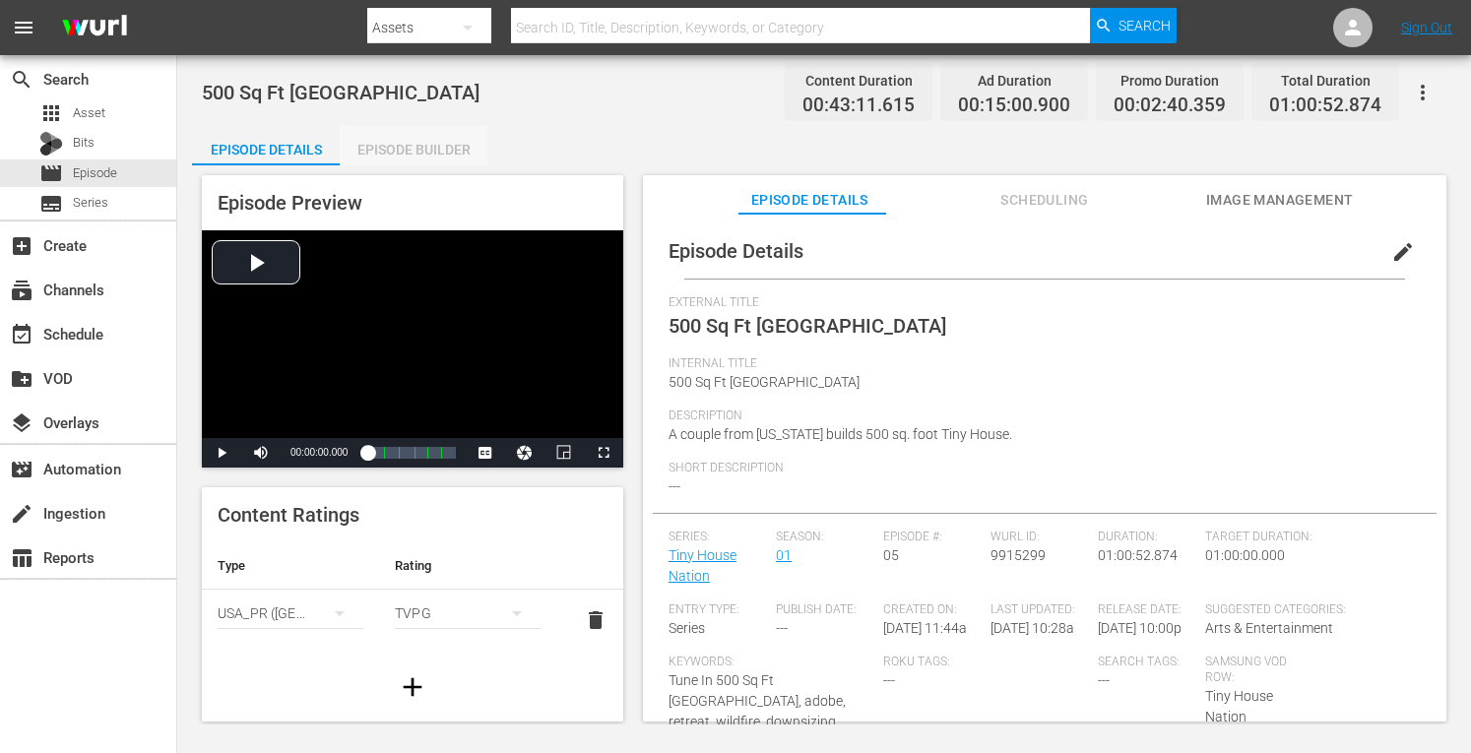
click at [429, 153] on div "Episode Builder" at bounding box center [414, 149] width 148 height 47
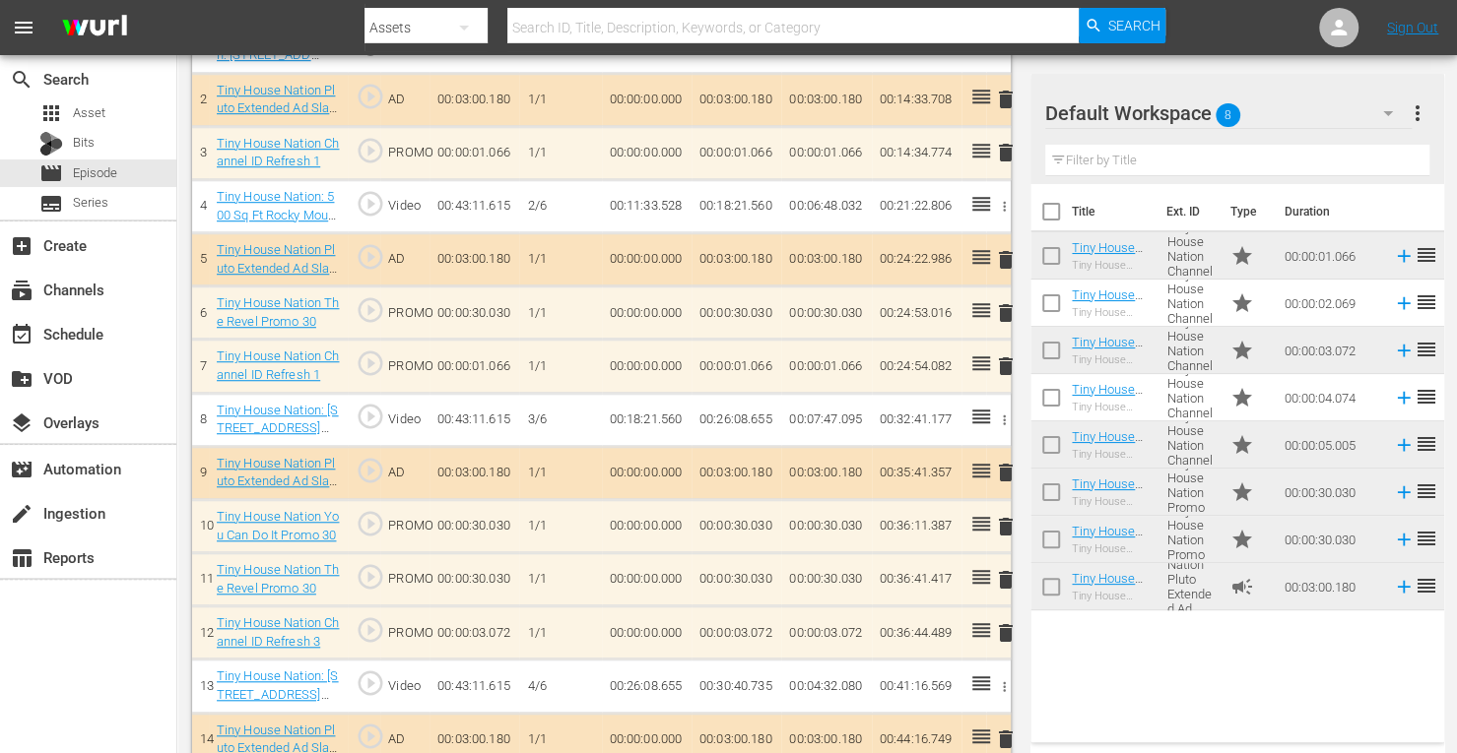
scroll to position [692, 0]
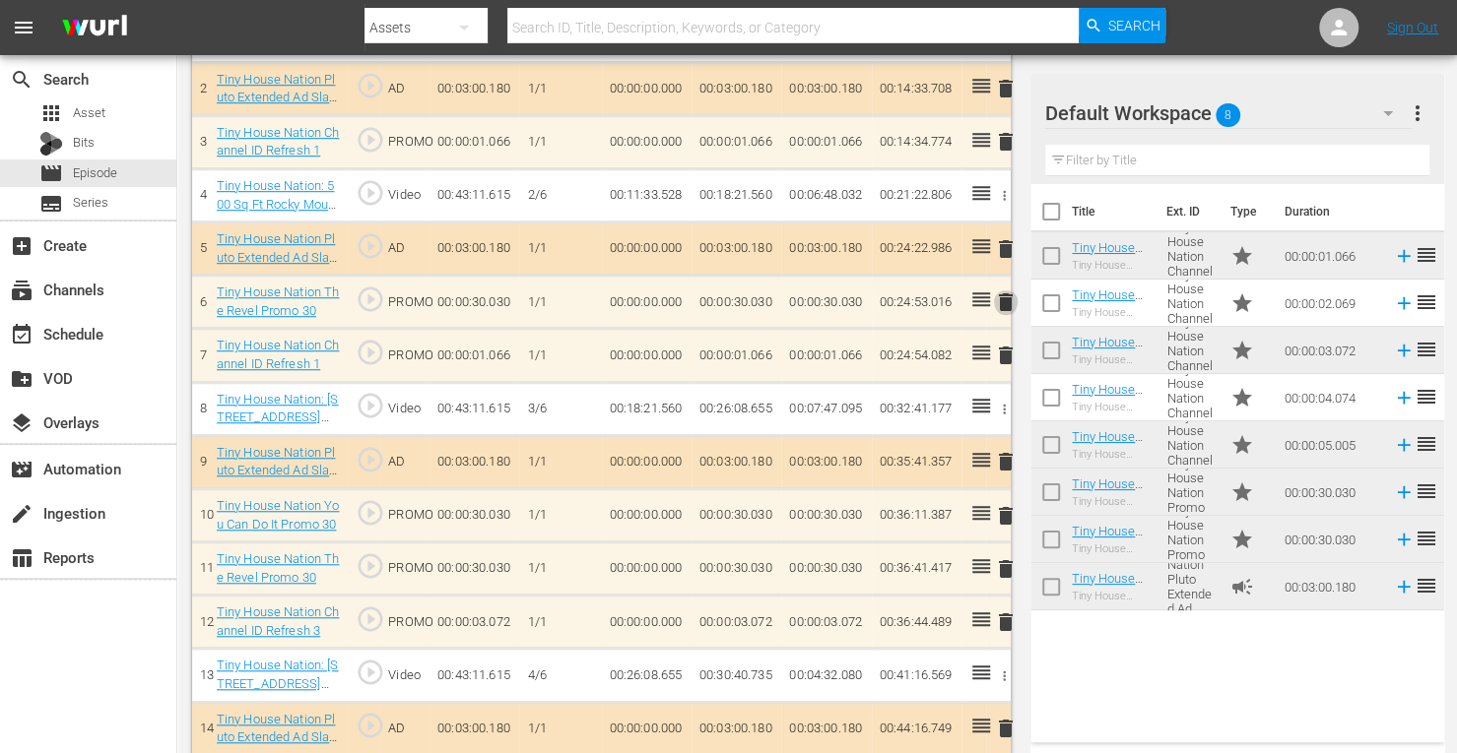
click at [1011, 298] on span "delete" at bounding box center [1006, 303] width 24 height 24
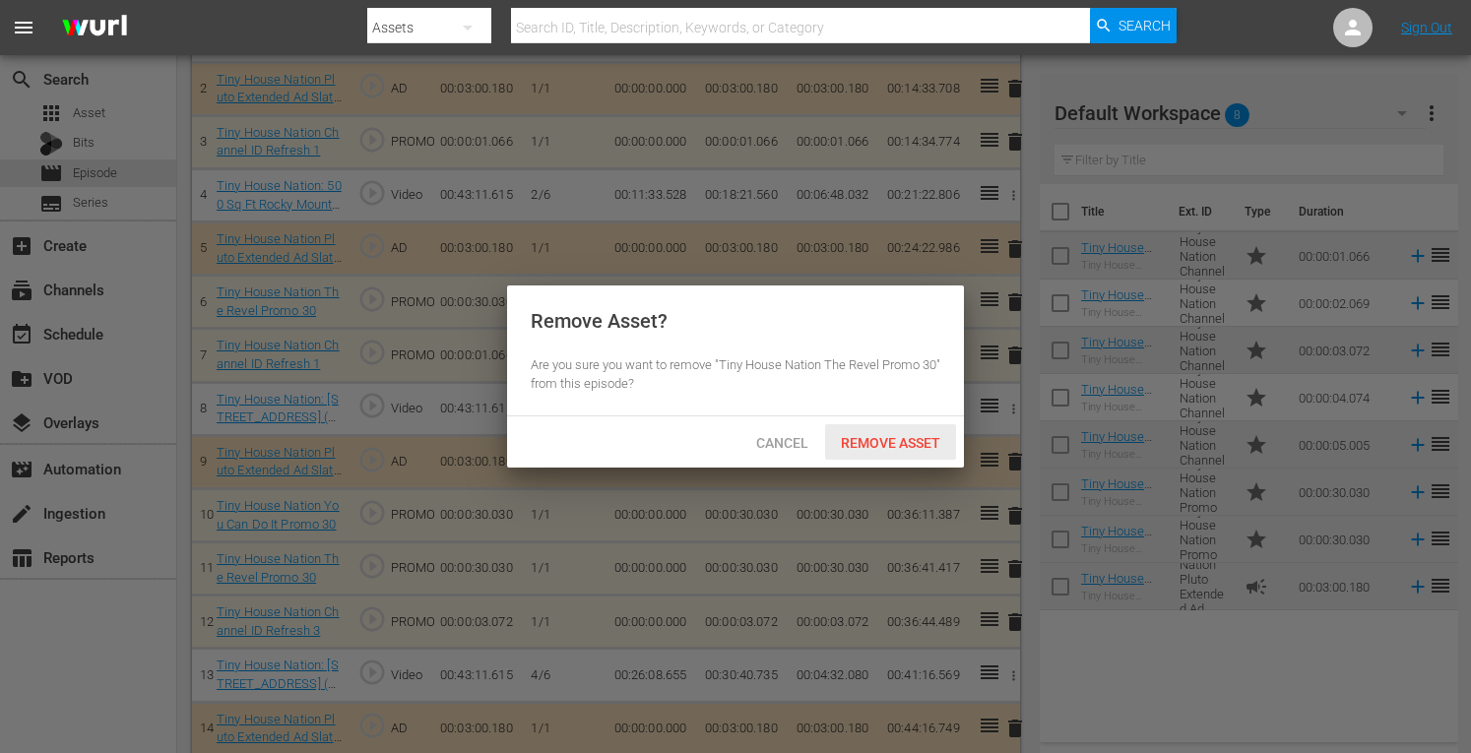
click at [892, 435] on span "Remove Asset" at bounding box center [890, 443] width 131 height 16
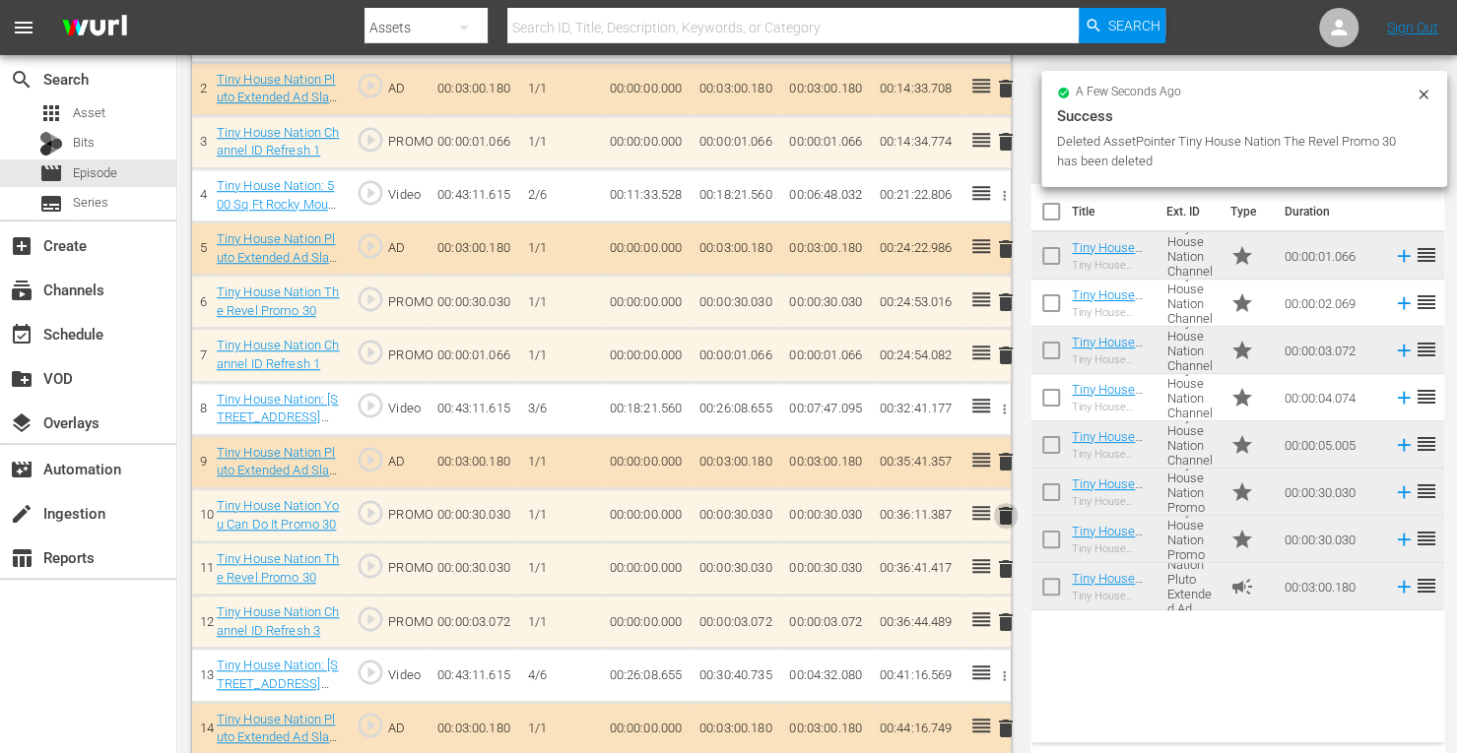
click at [999, 511] on span "delete" at bounding box center [1006, 516] width 24 height 24
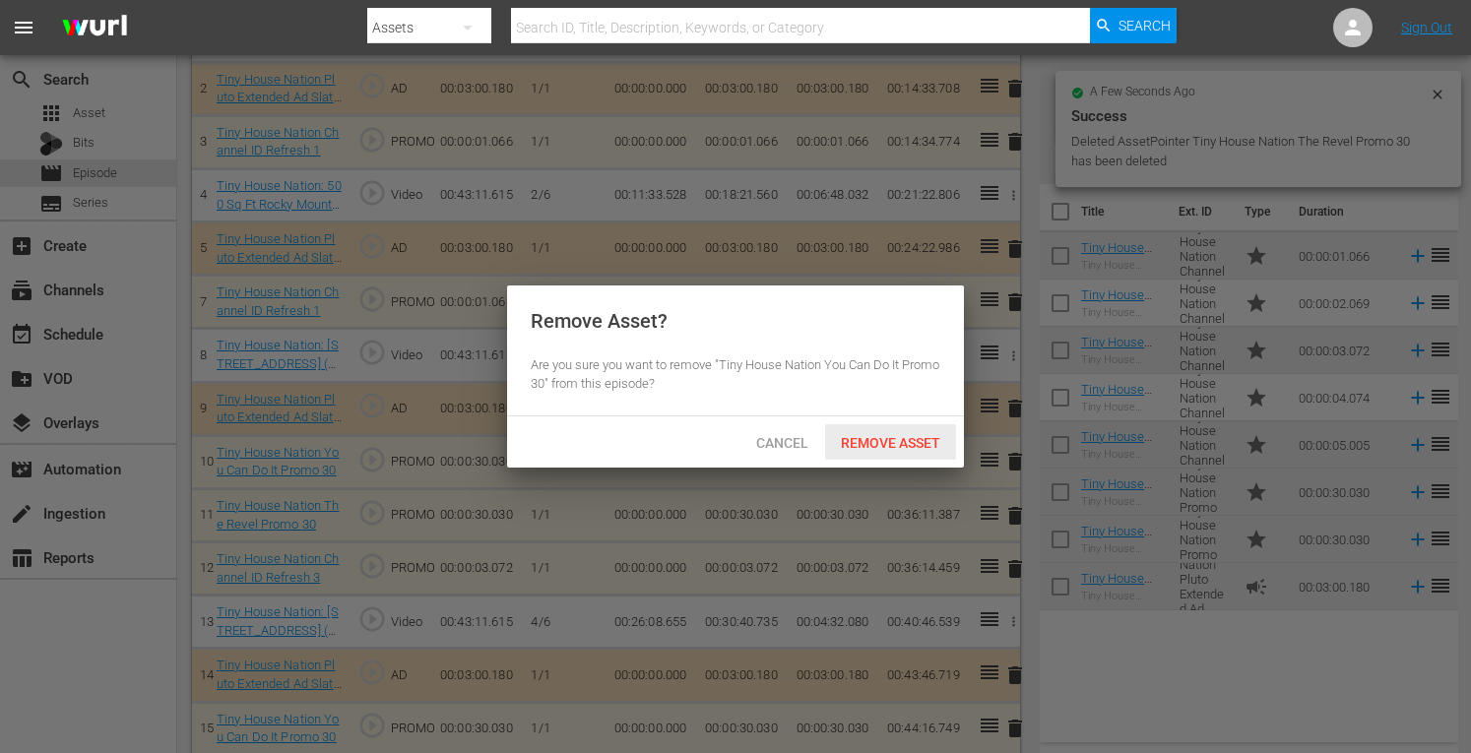
click at [900, 451] on div "Remove Asset" at bounding box center [890, 443] width 131 height 36
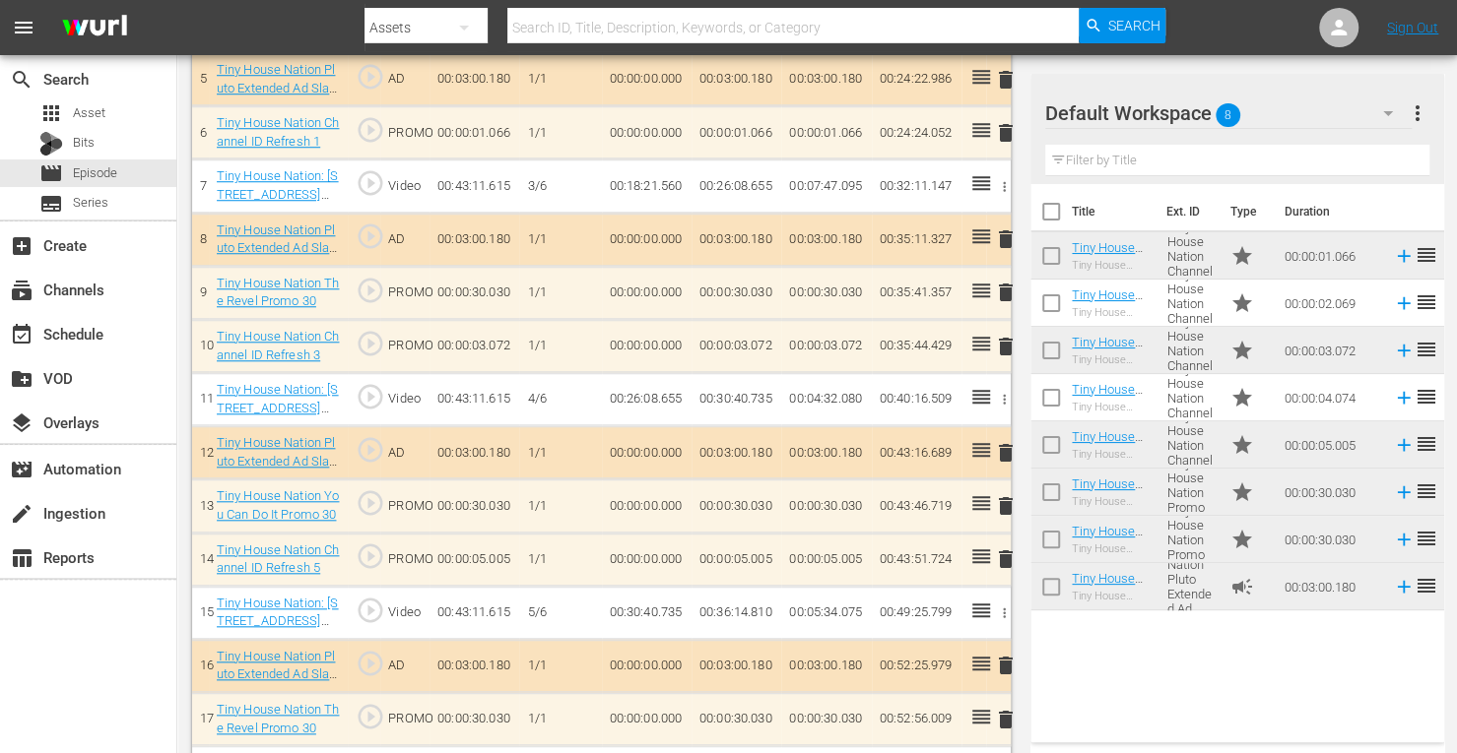
scroll to position [864, 0]
click at [1006, 549] on span "delete" at bounding box center [1006, 558] width 24 height 24
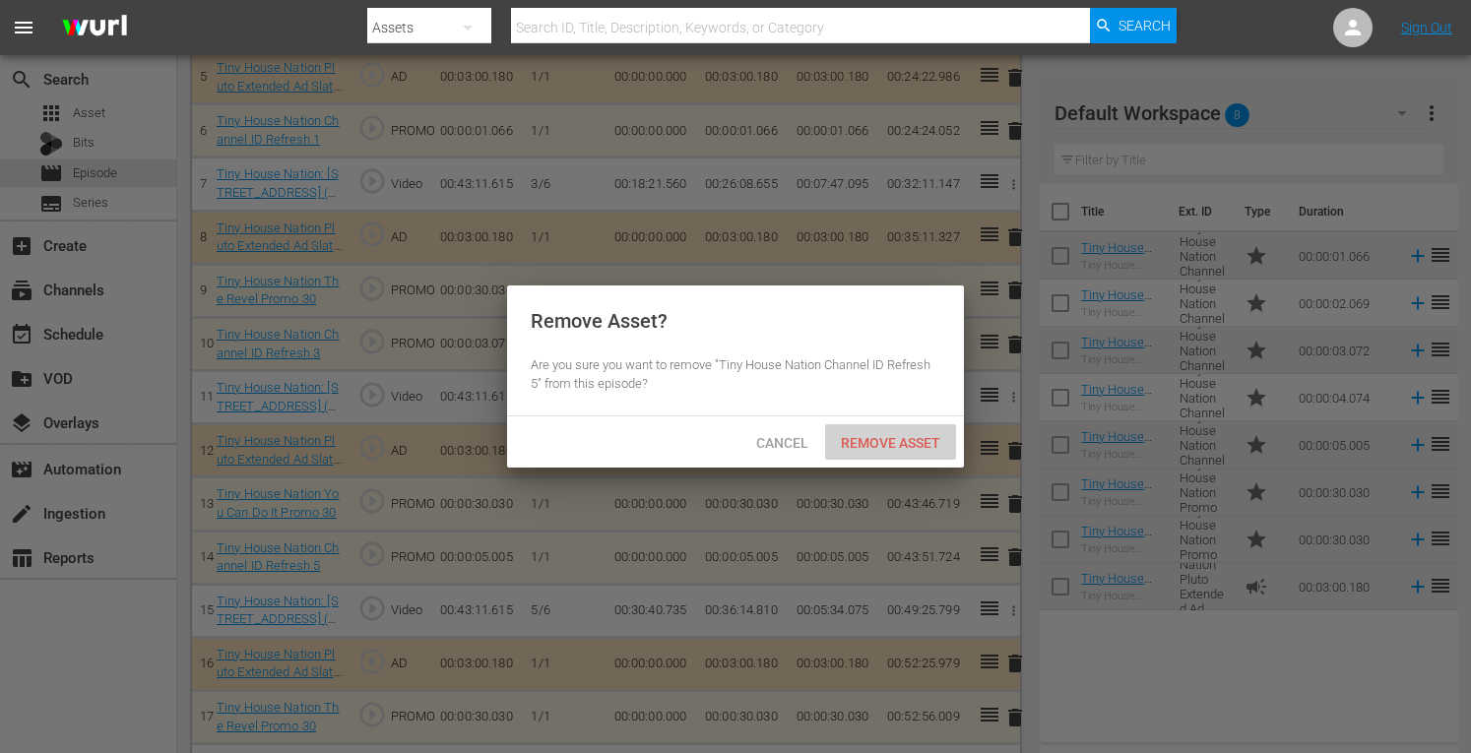
click at [895, 437] on span "Remove Asset" at bounding box center [890, 443] width 131 height 16
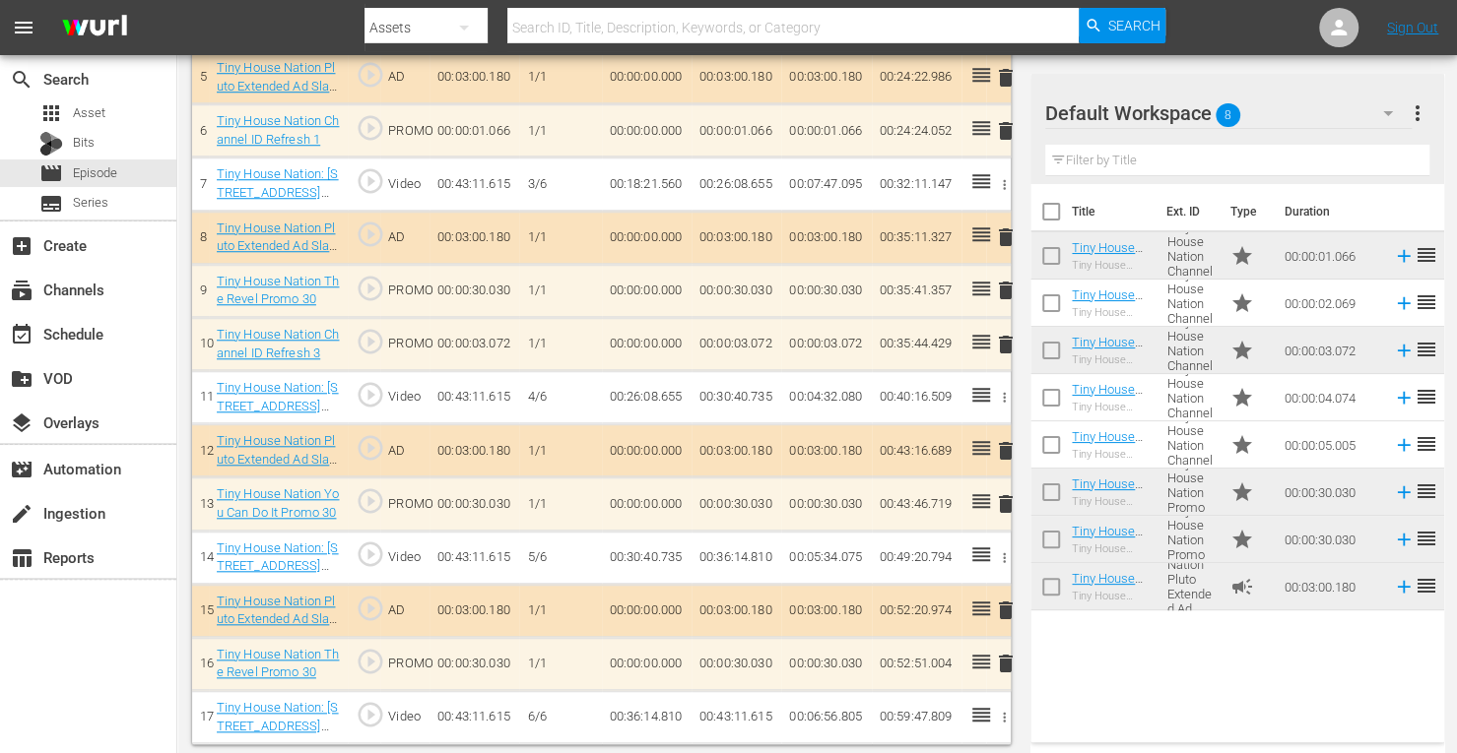
scroll to position [863, 0]
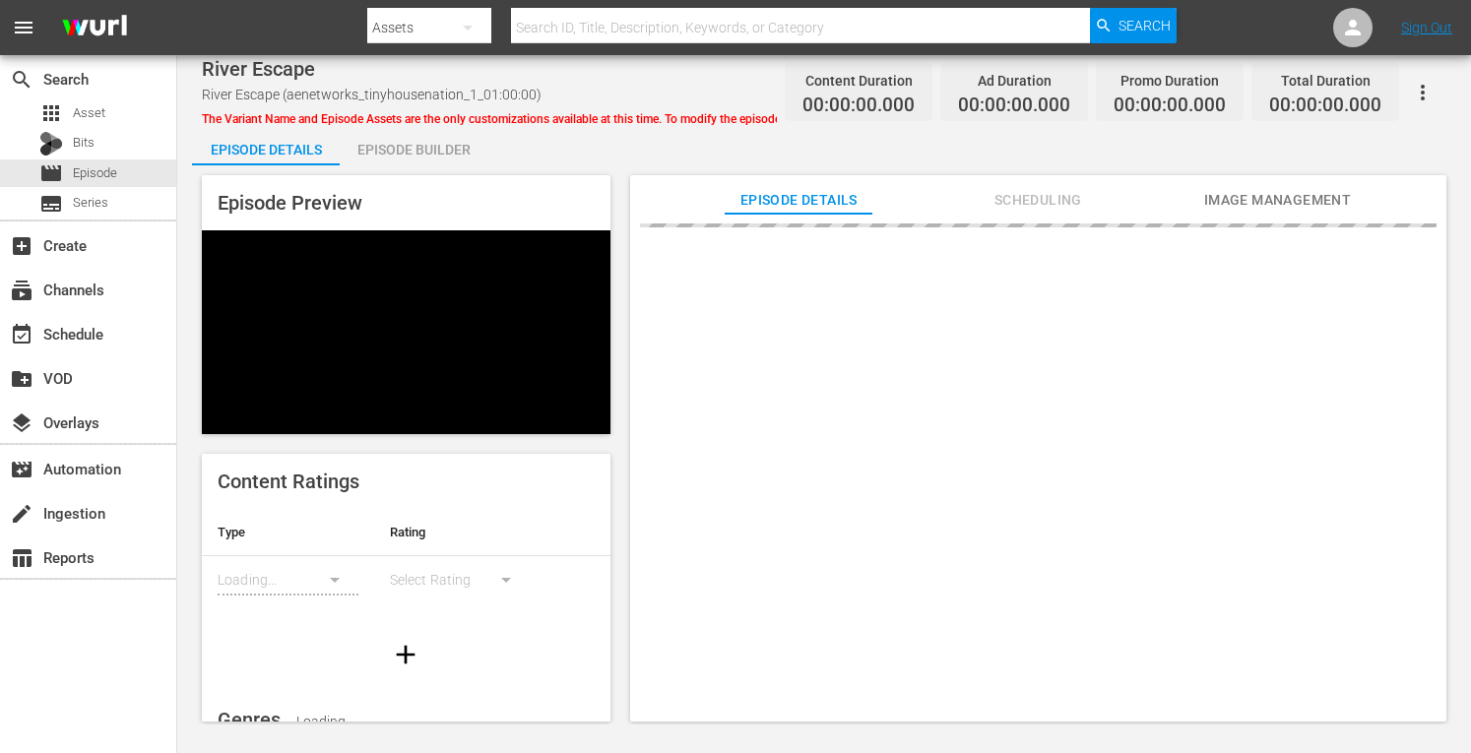
click at [409, 145] on div "Episode Builder" at bounding box center [414, 149] width 148 height 47
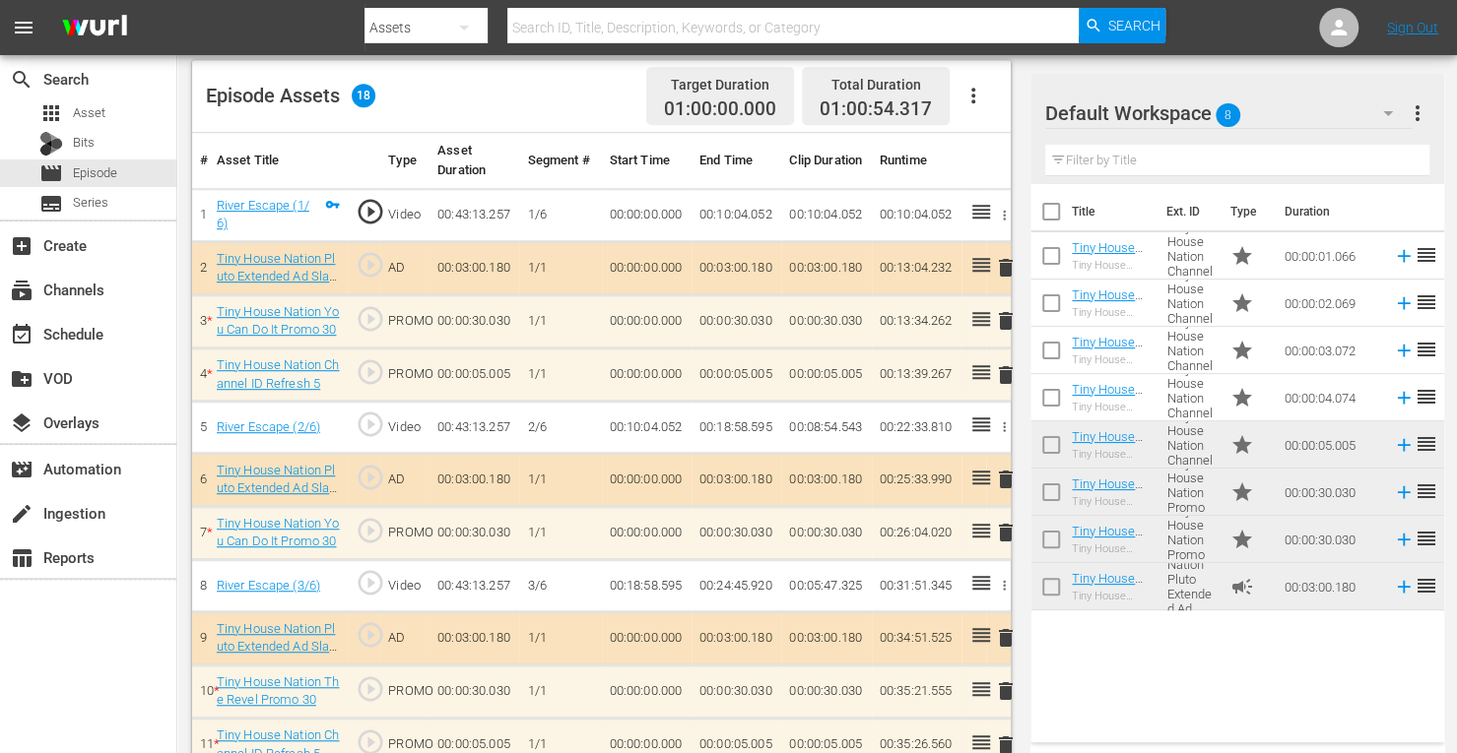
scroll to position [556, 0]
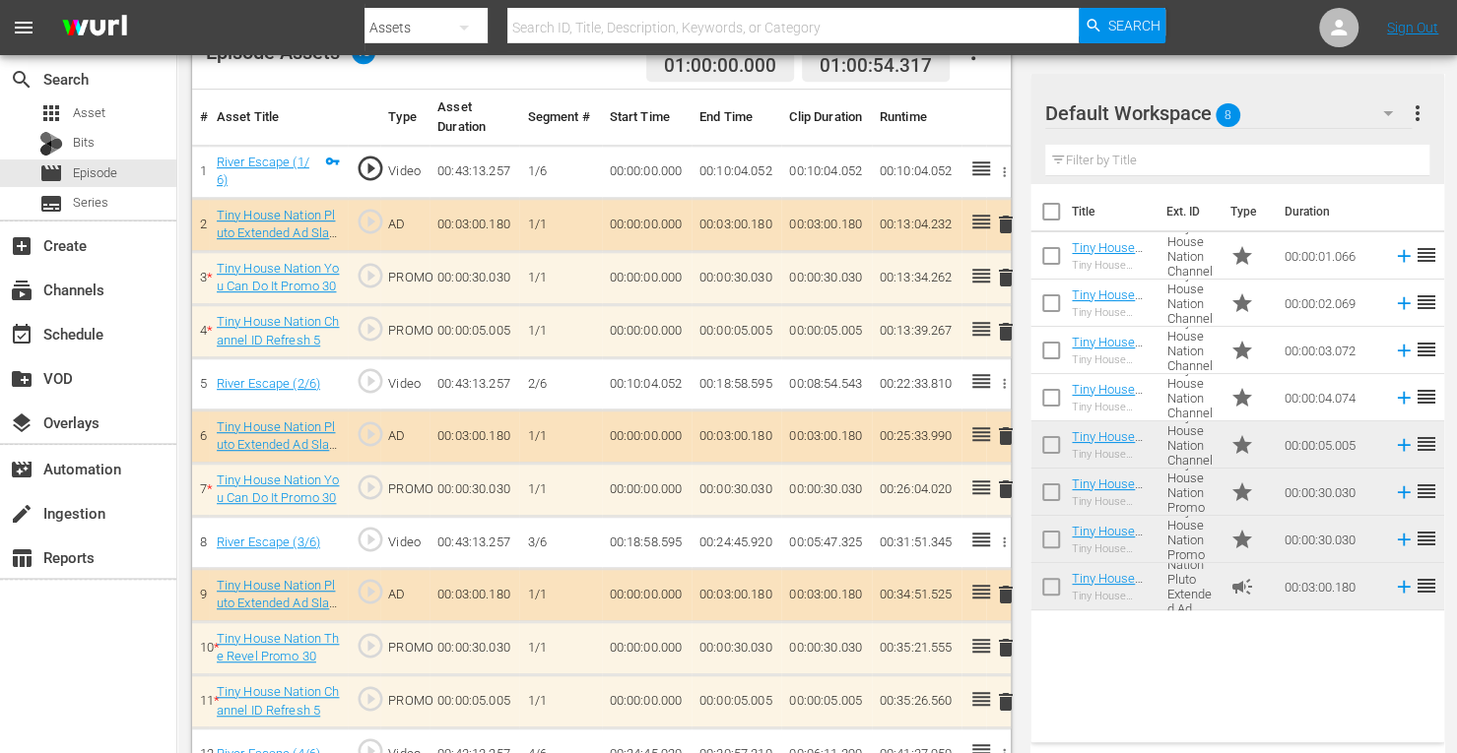
click at [1005, 429] on span "delete" at bounding box center [1006, 437] width 24 height 24
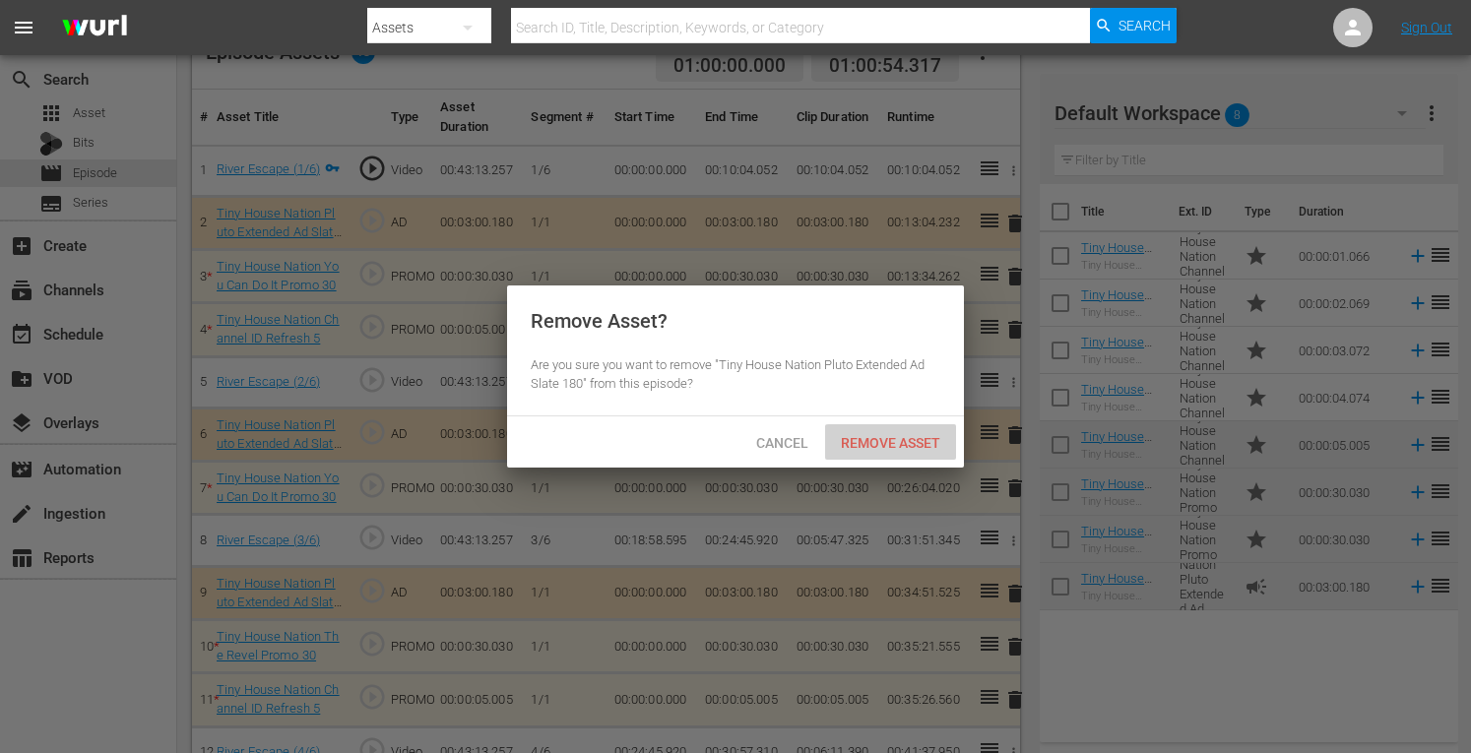
click at [911, 436] on span "Remove Asset" at bounding box center [890, 443] width 131 height 16
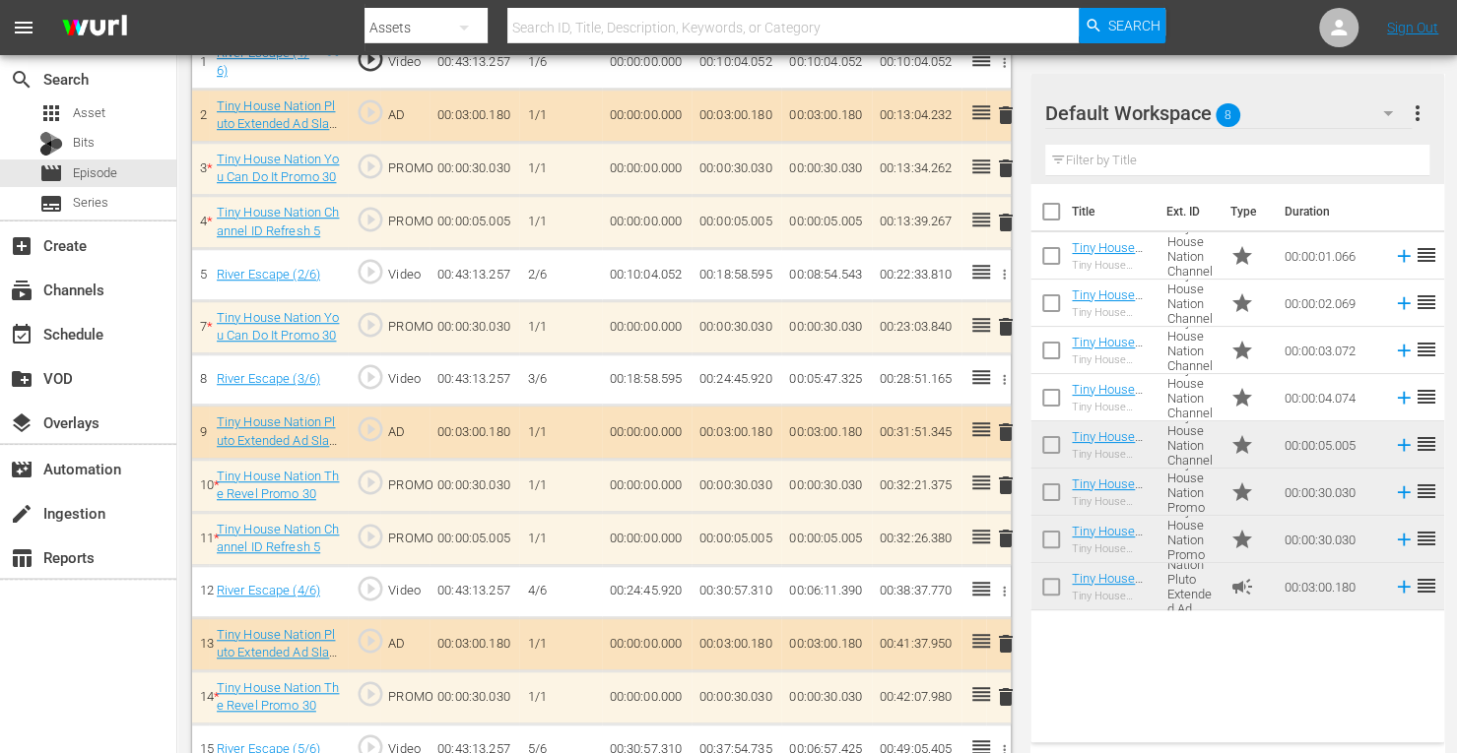
scroll to position [661, 0]
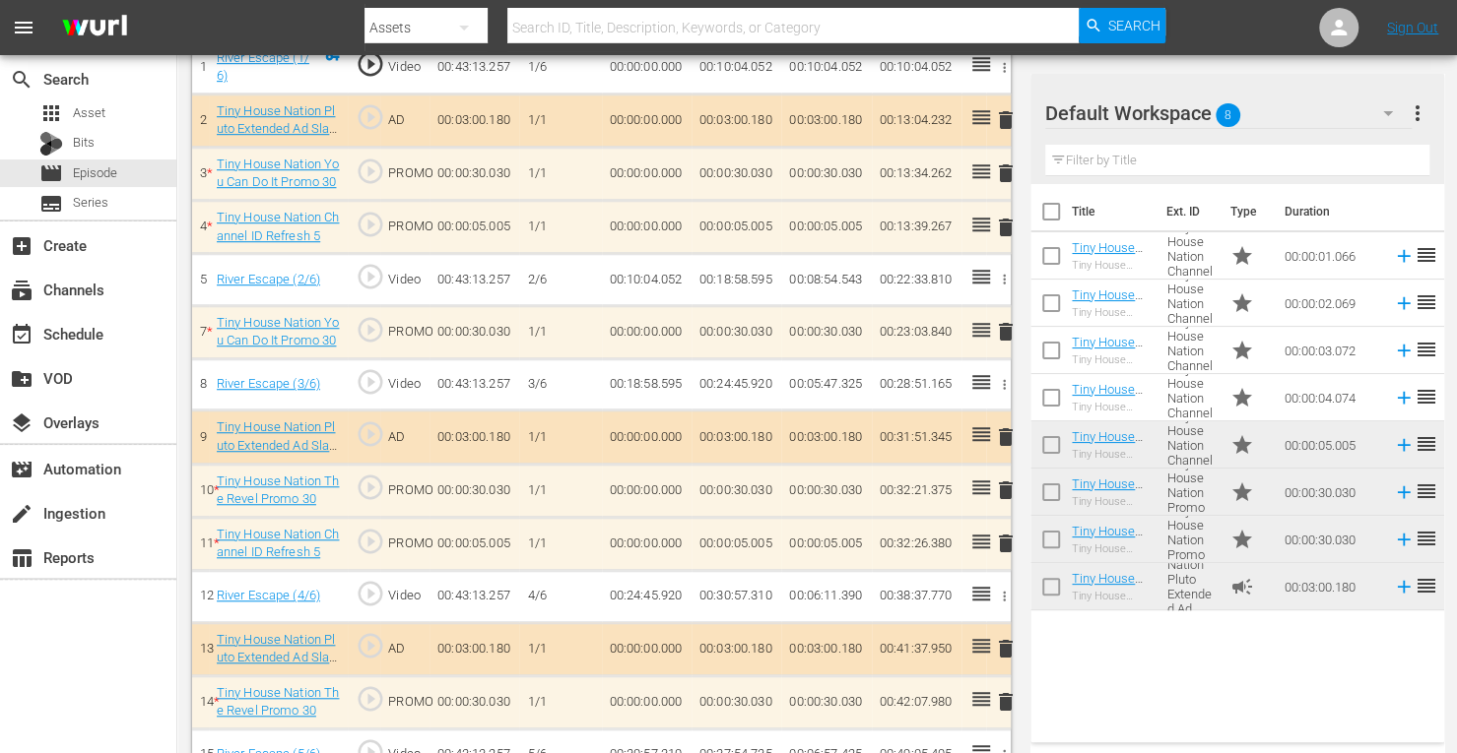
click at [1004, 178] on span "delete" at bounding box center [1006, 174] width 24 height 24
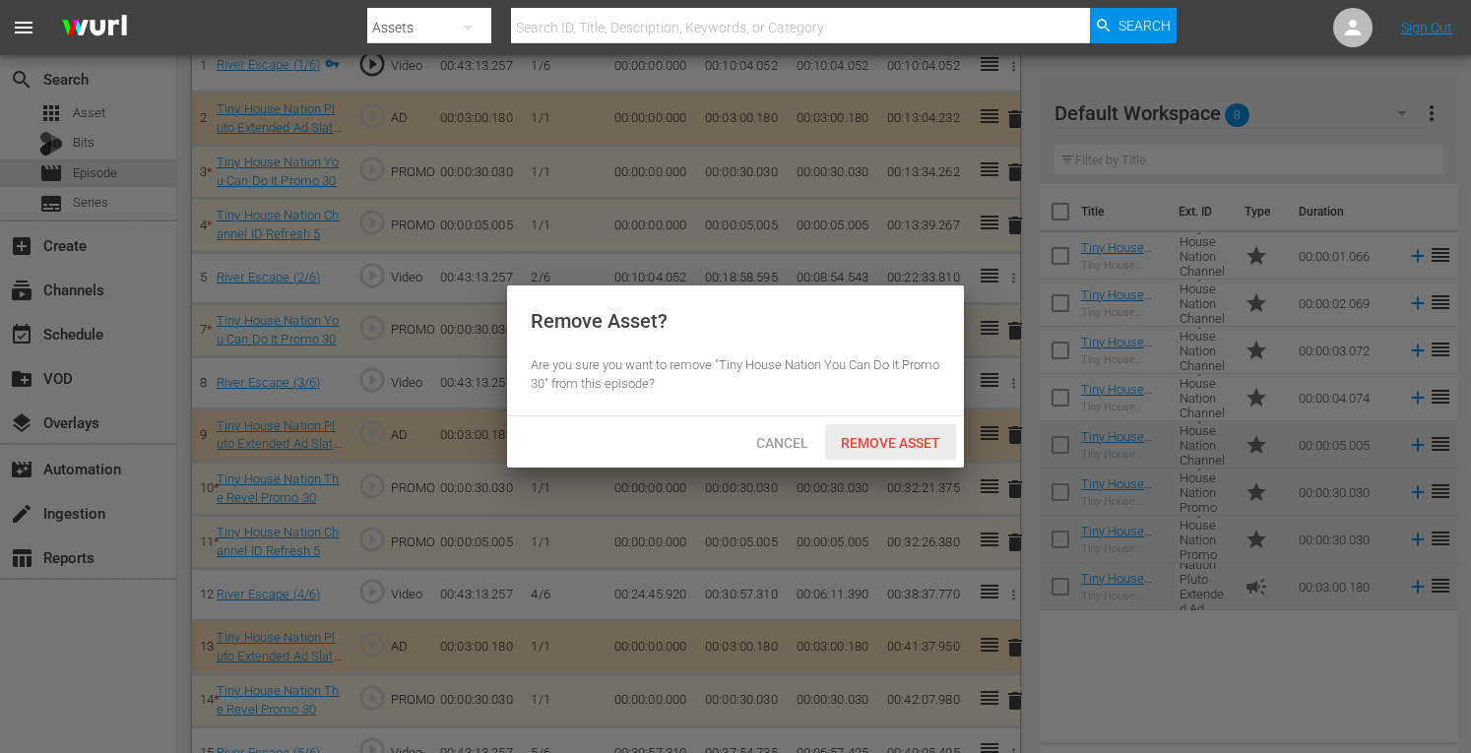
click at [902, 441] on span "Remove Asset" at bounding box center [890, 443] width 131 height 16
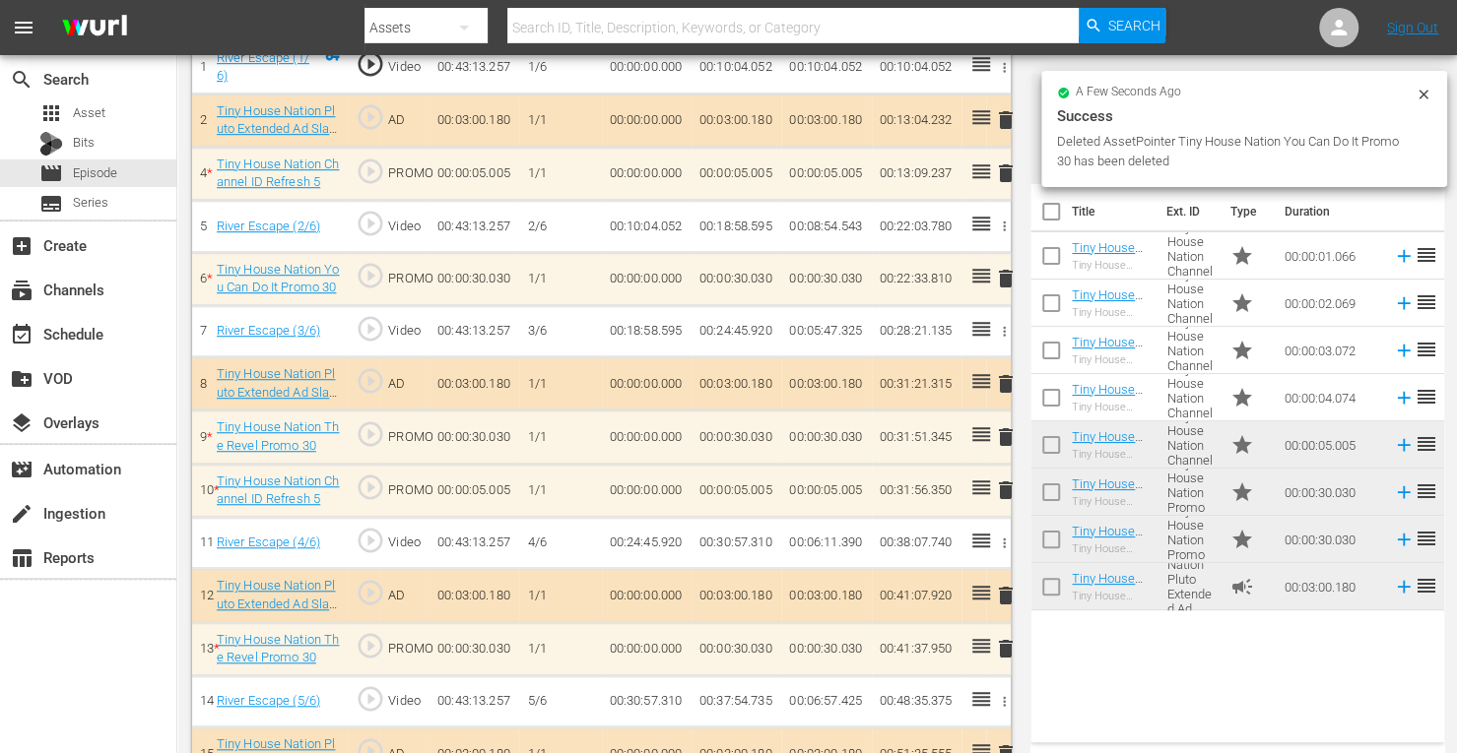
scroll to position [801, 0]
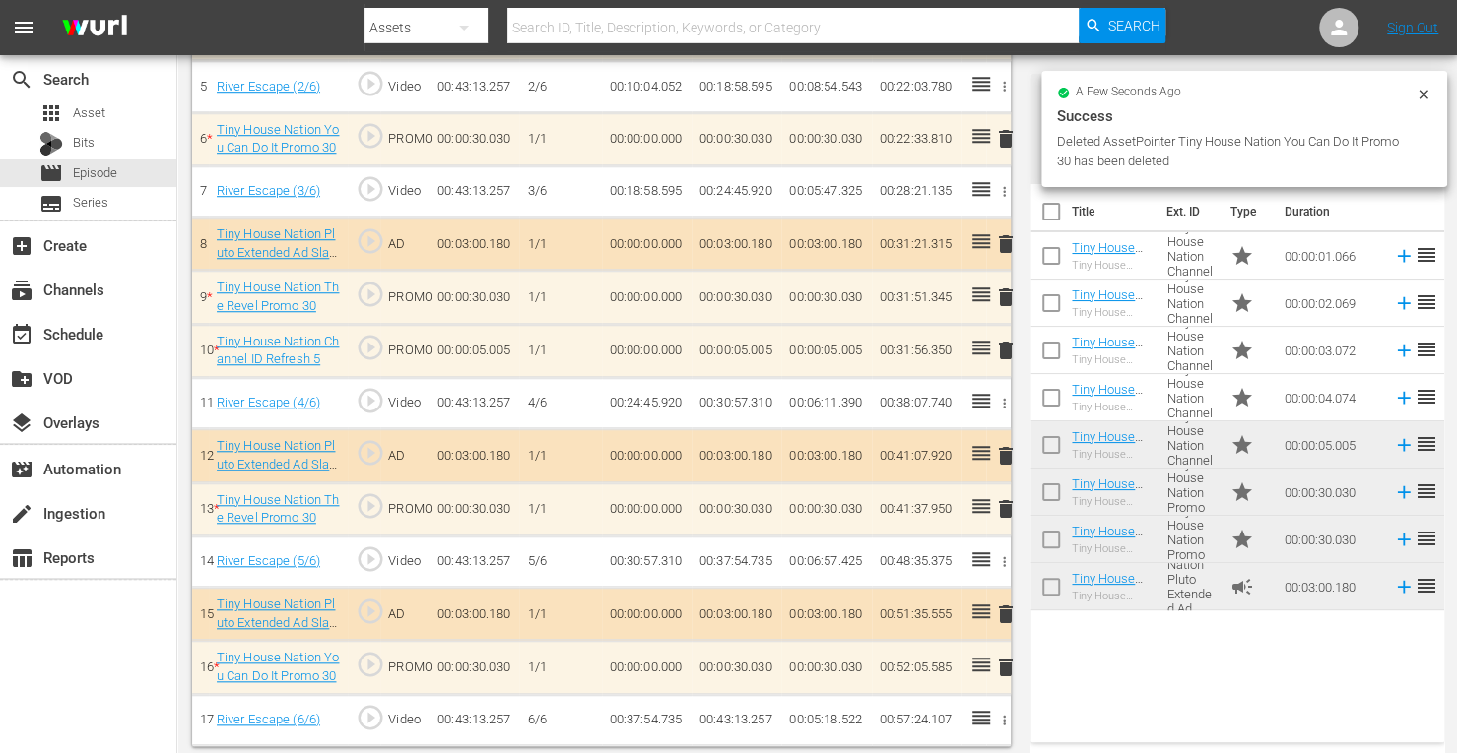
click at [1007, 506] on span "delete" at bounding box center [1006, 509] width 24 height 24
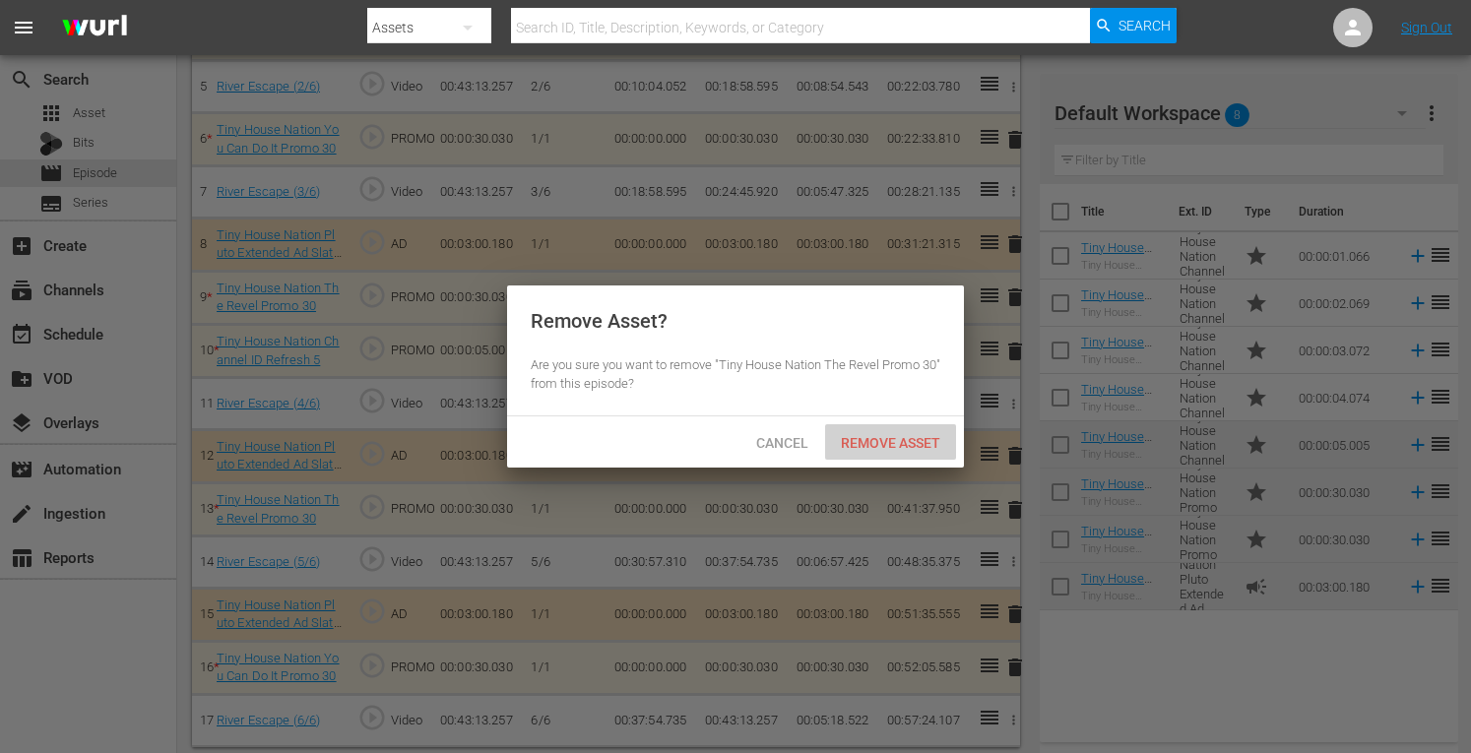
click at [896, 451] on div "Remove Asset" at bounding box center [890, 443] width 131 height 36
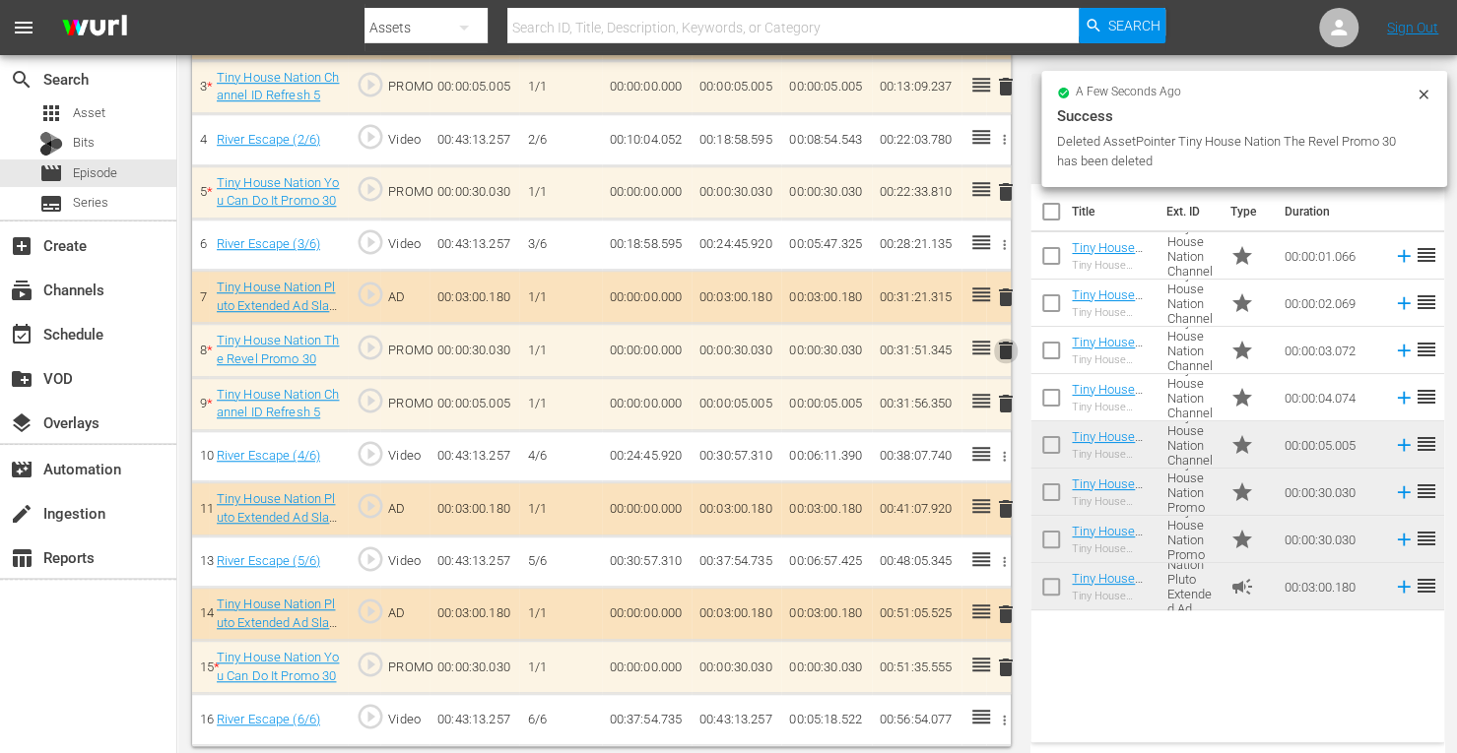
click at [1005, 349] on span "delete" at bounding box center [1006, 351] width 24 height 24
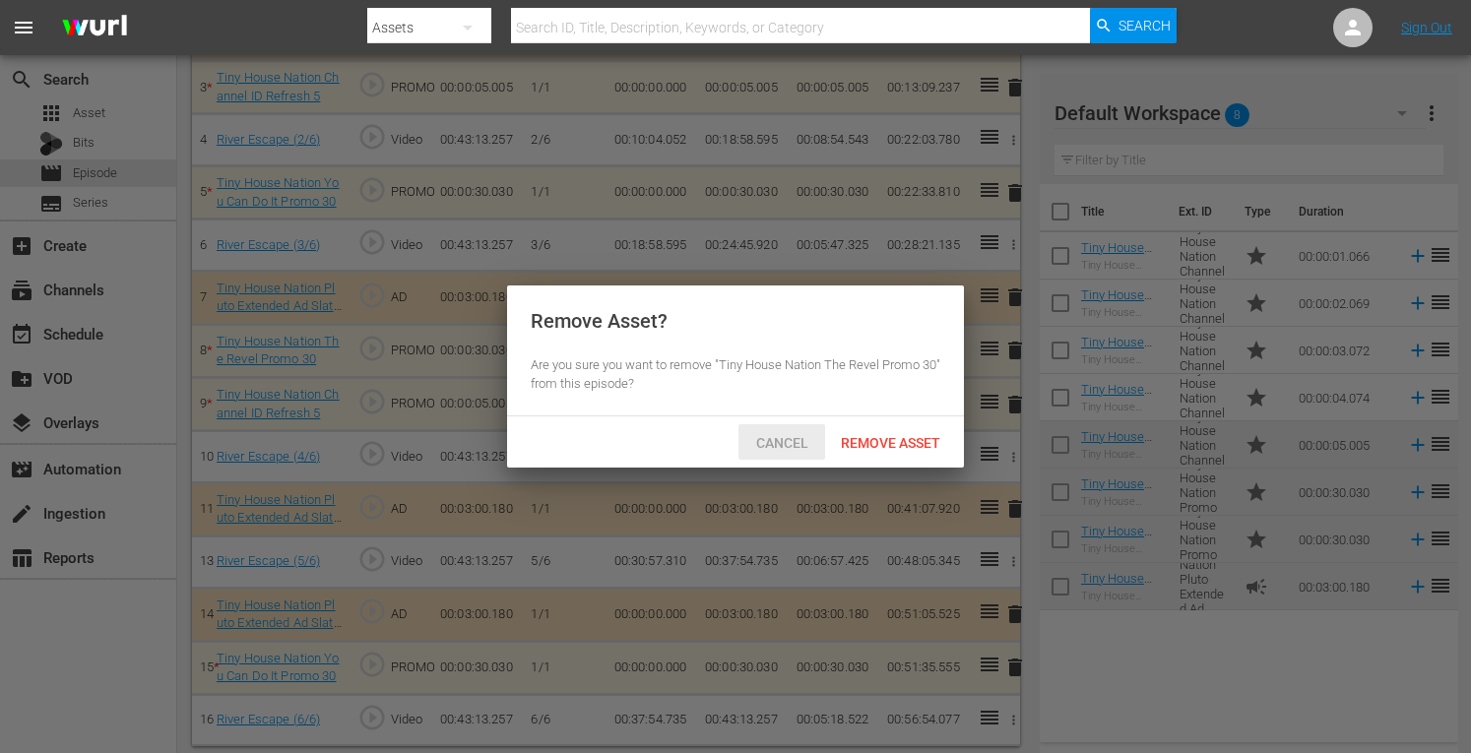
click at [795, 446] on span "Cancel" at bounding box center [783, 443] width 84 height 16
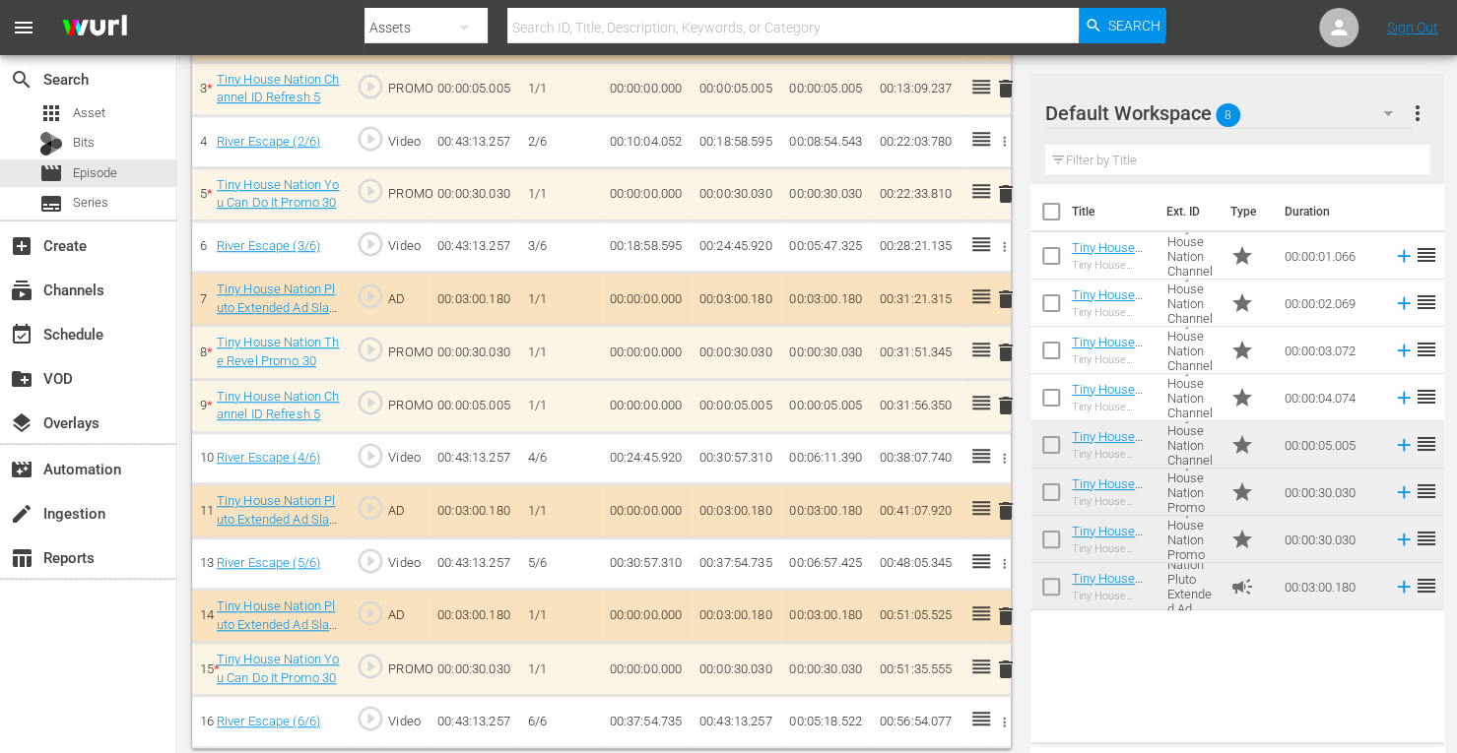
click at [1004, 399] on span "delete" at bounding box center [1006, 406] width 24 height 24
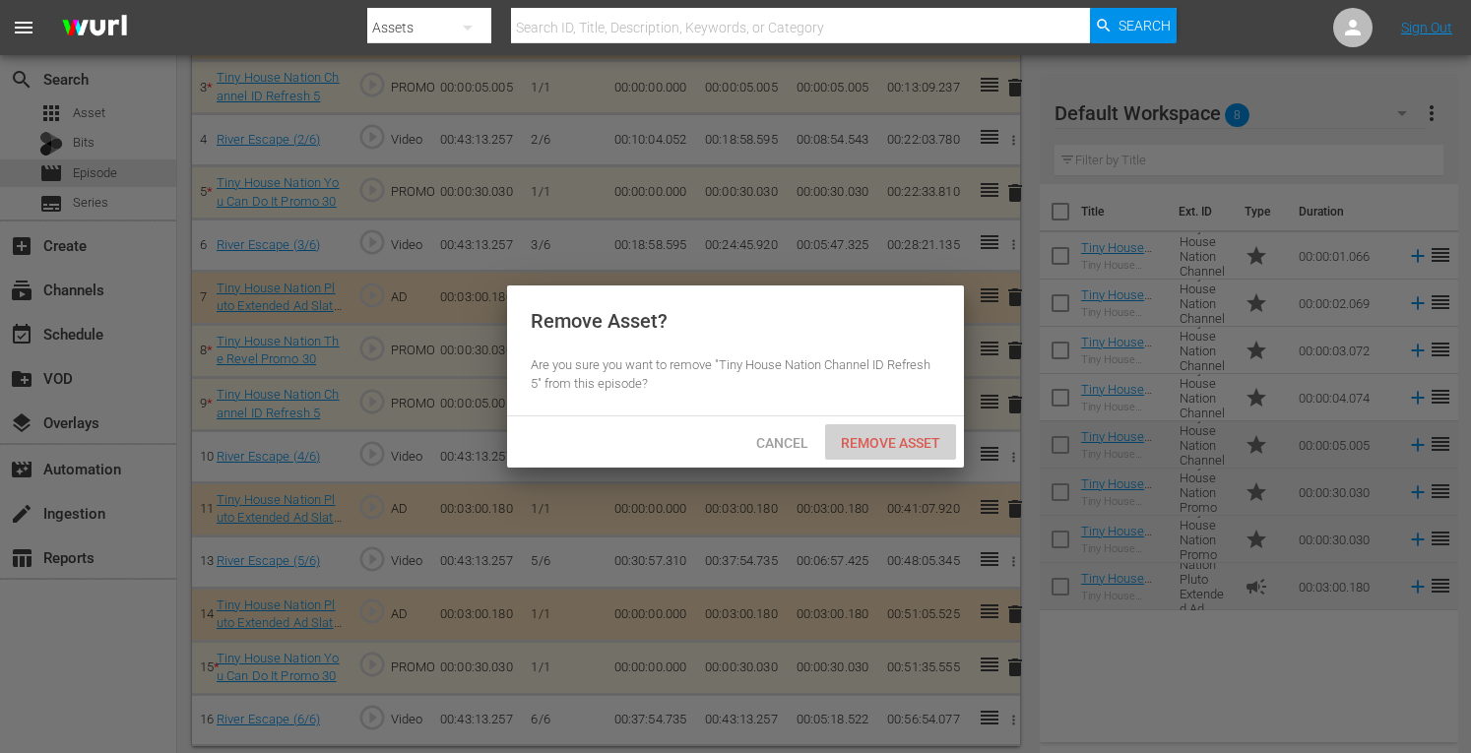
click at [906, 444] on span "Remove Asset" at bounding box center [890, 443] width 131 height 16
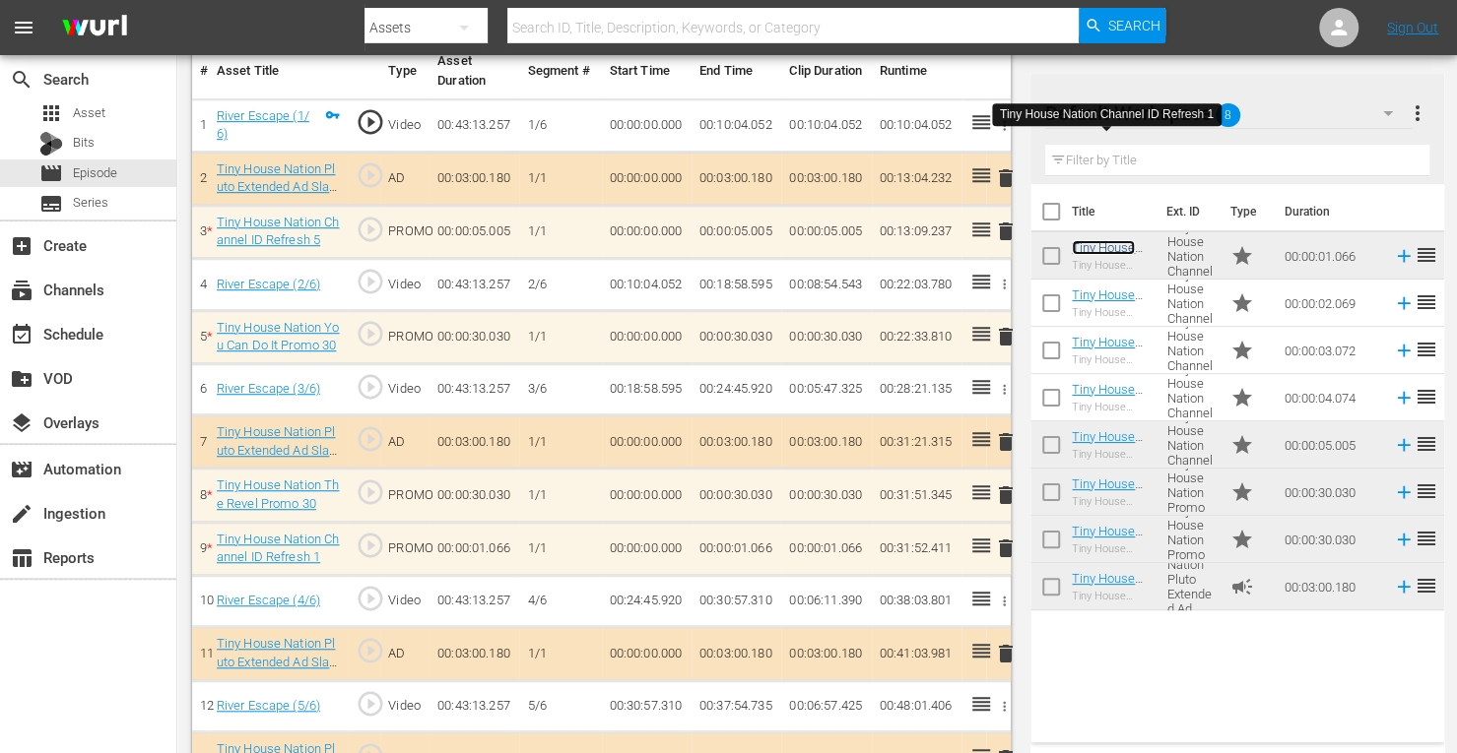
scroll to position [604, 0]
click at [1007, 231] on span "delete" at bounding box center [1006, 231] width 24 height 24
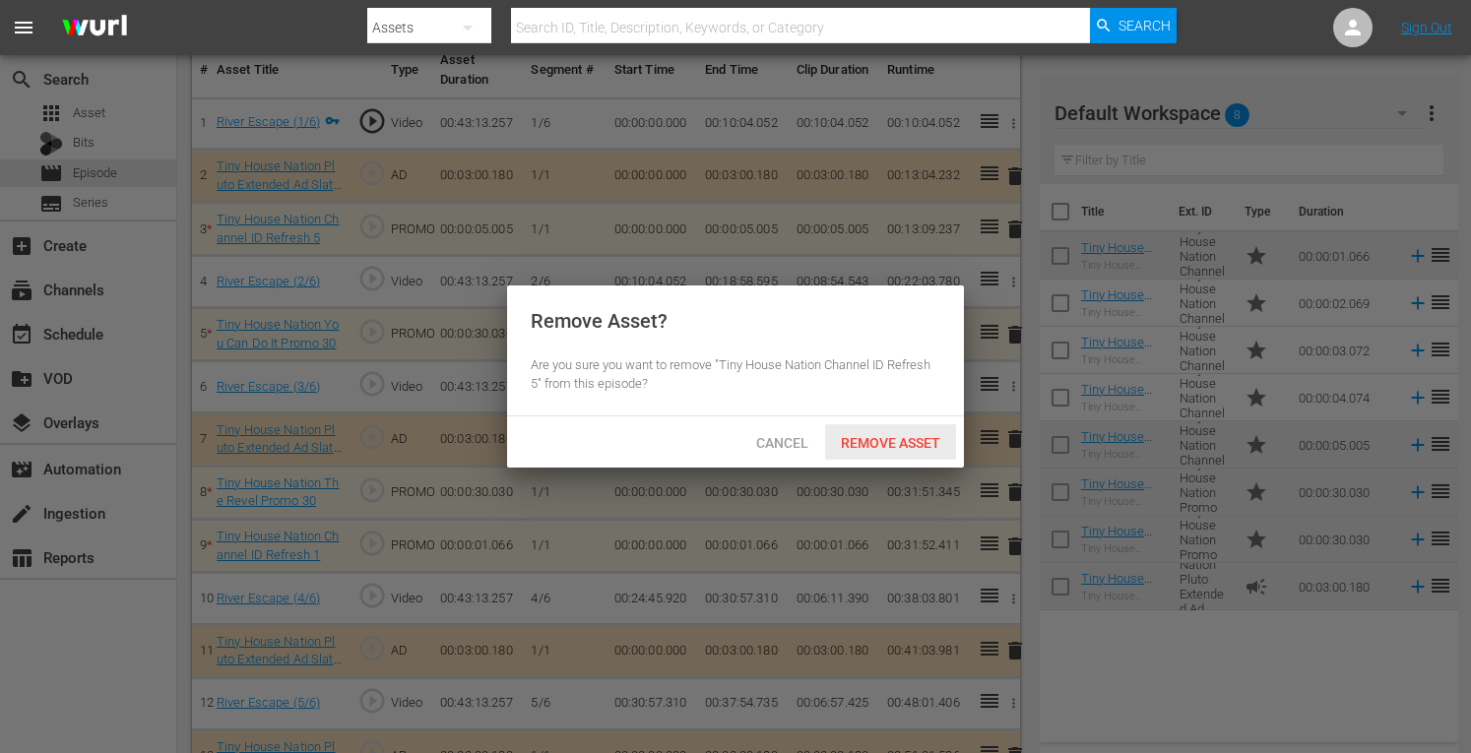
click at [894, 436] on span "Remove Asset" at bounding box center [890, 443] width 131 height 16
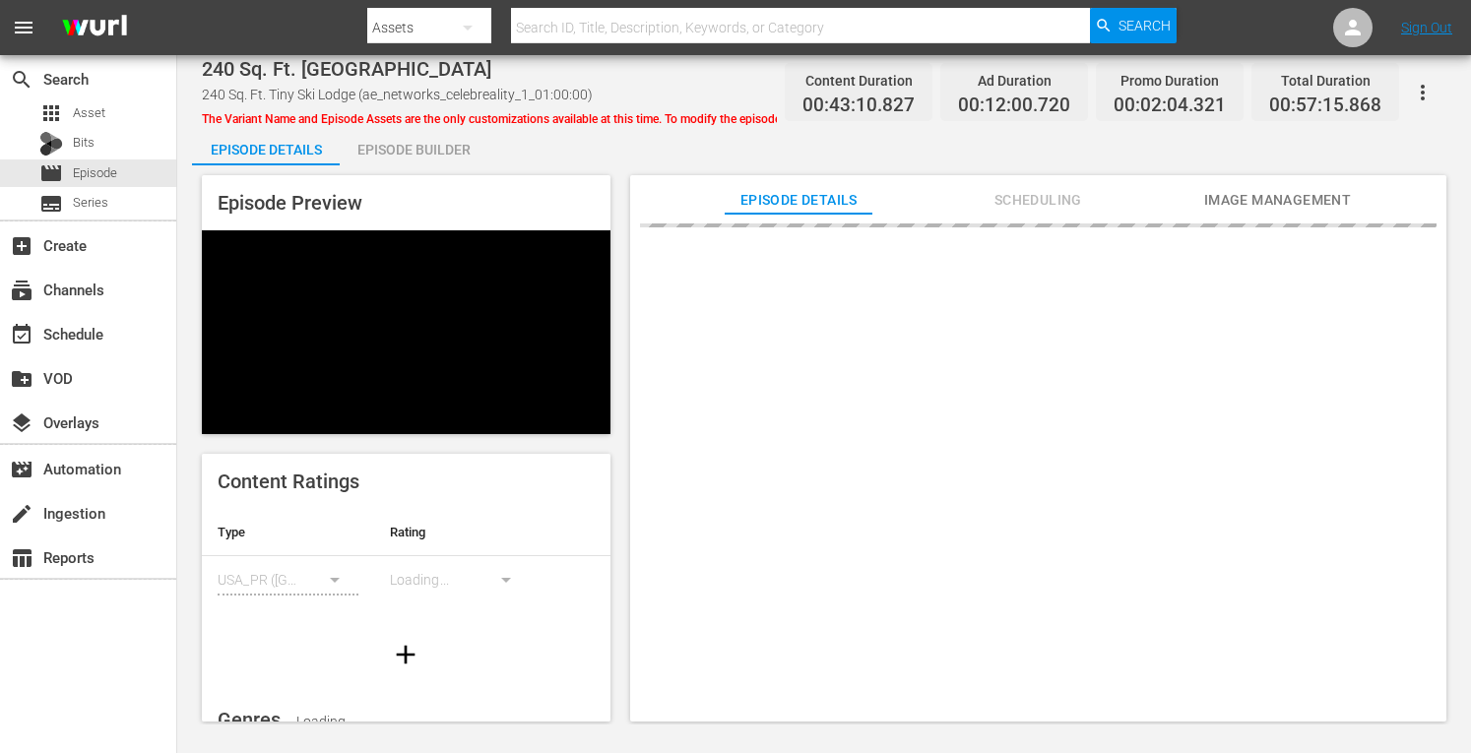
click at [420, 151] on div "Episode Builder" at bounding box center [414, 149] width 148 height 47
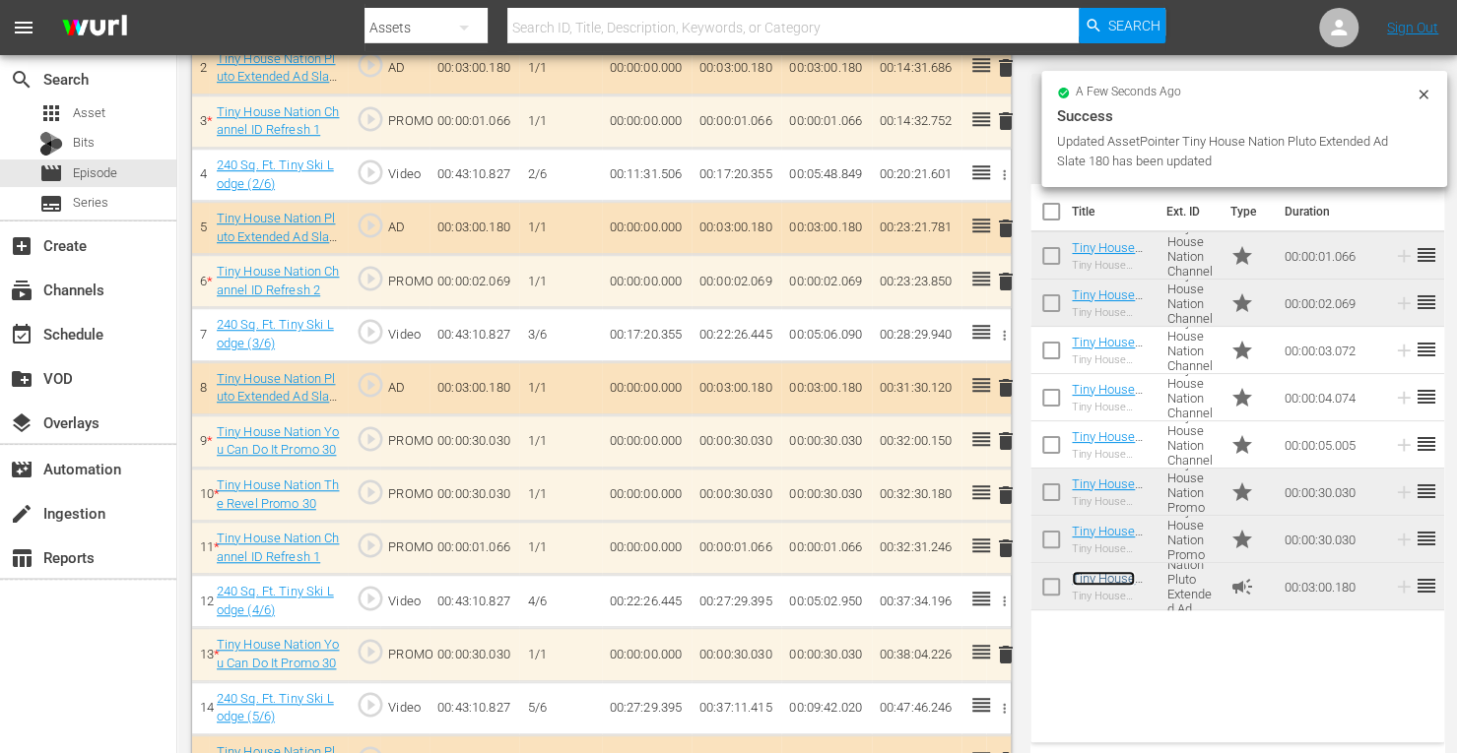
scroll to position [713, 0]
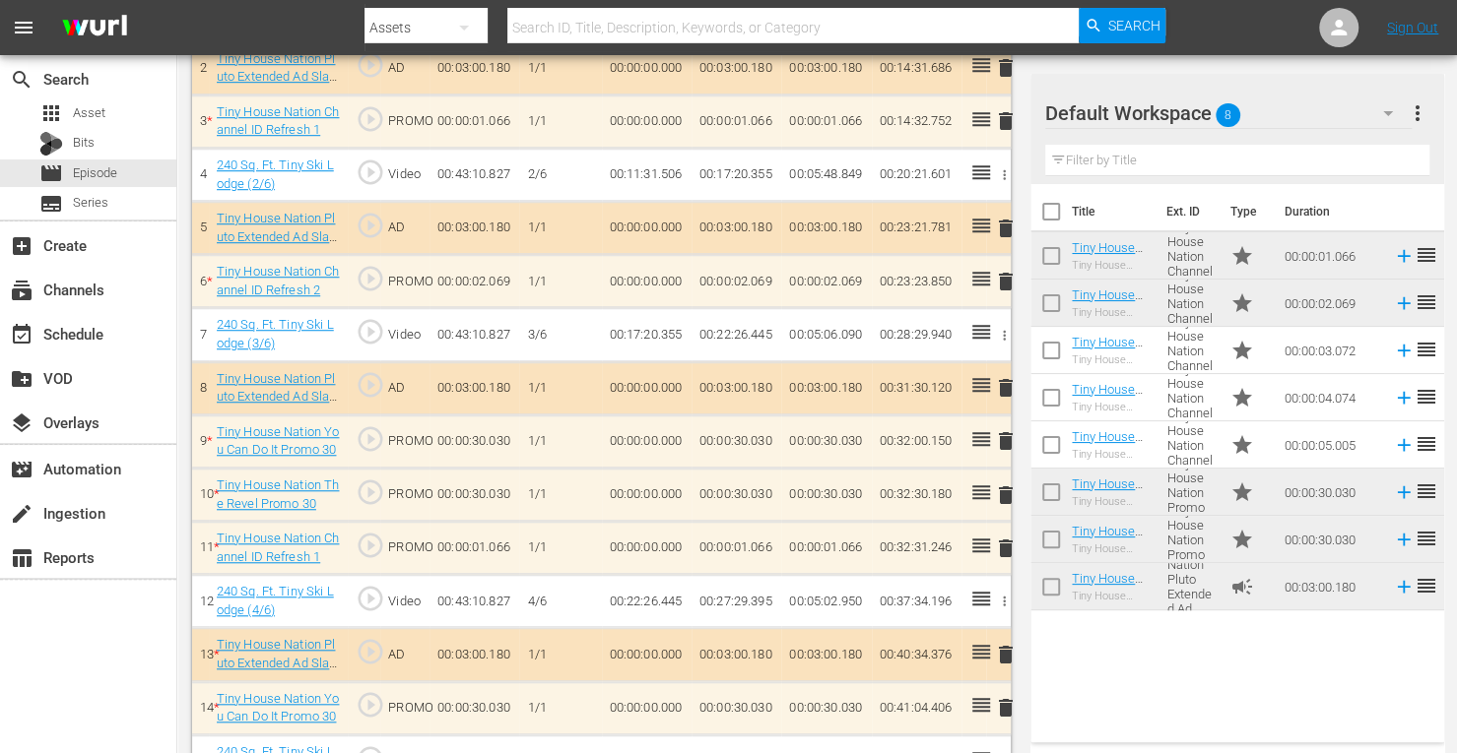
click at [1007, 281] on span "delete" at bounding box center [1006, 282] width 24 height 24
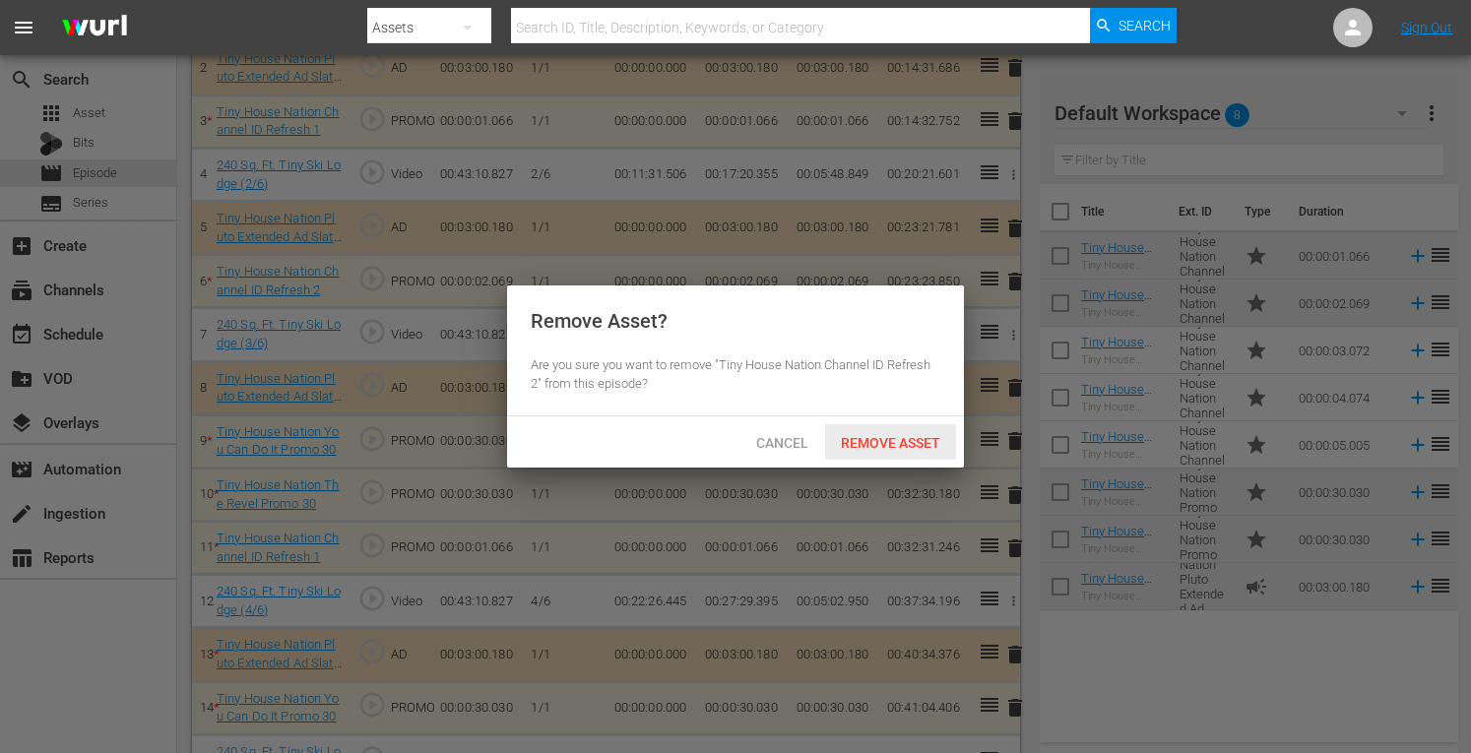
click at [883, 436] on span "Remove Asset" at bounding box center [890, 443] width 131 height 16
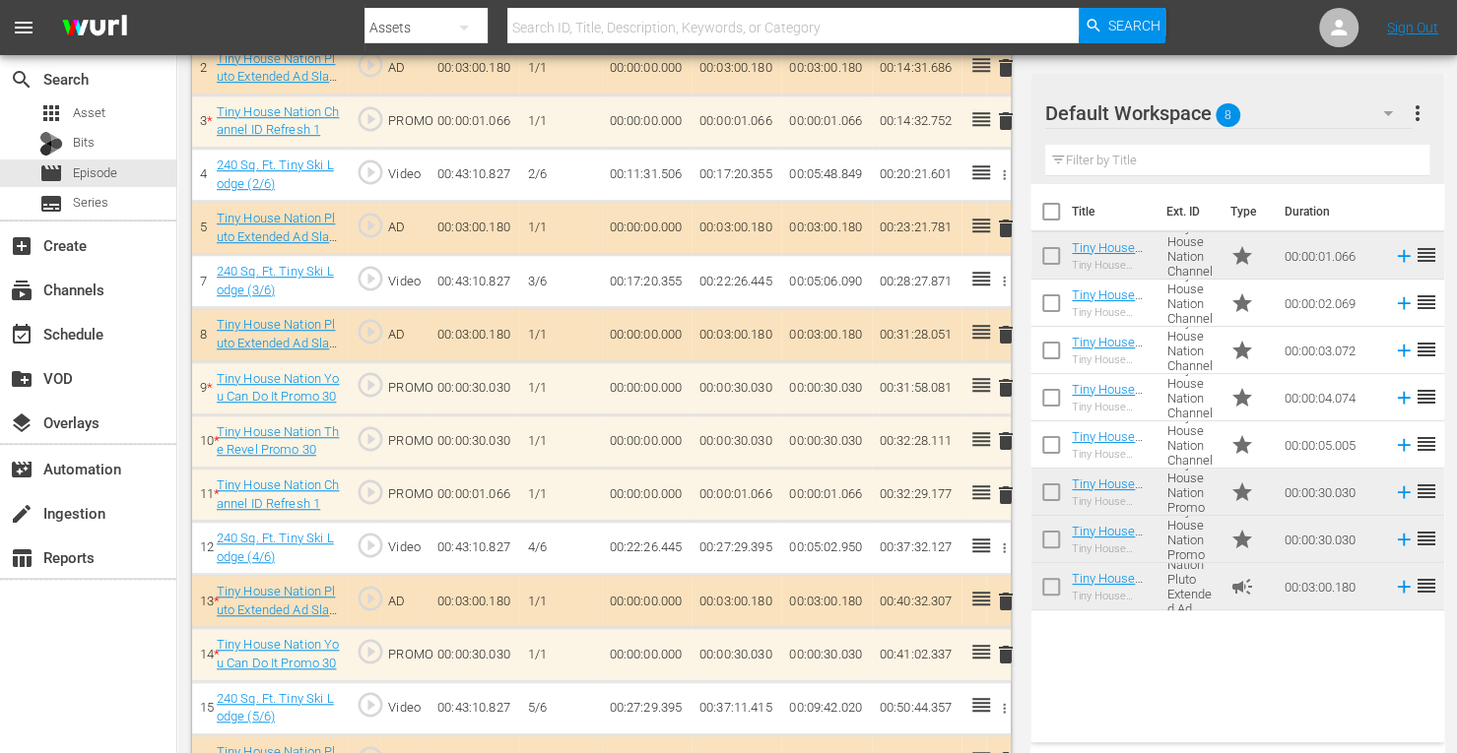
click at [1007, 489] on span "delete" at bounding box center [1006, 496] width 24 height 24
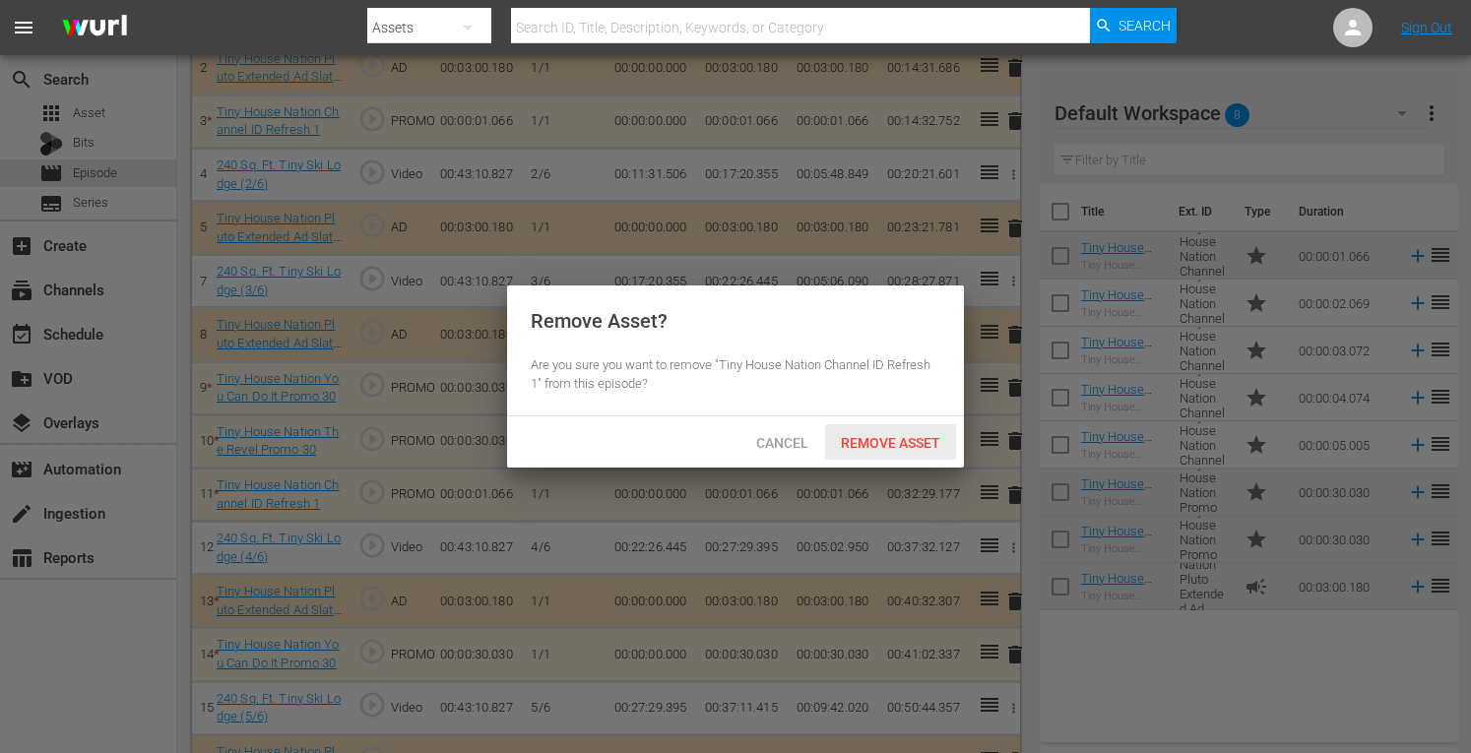
click at [922, 443] on span "Remove Asset" at bounding box center [890, 443] width 131 height 16
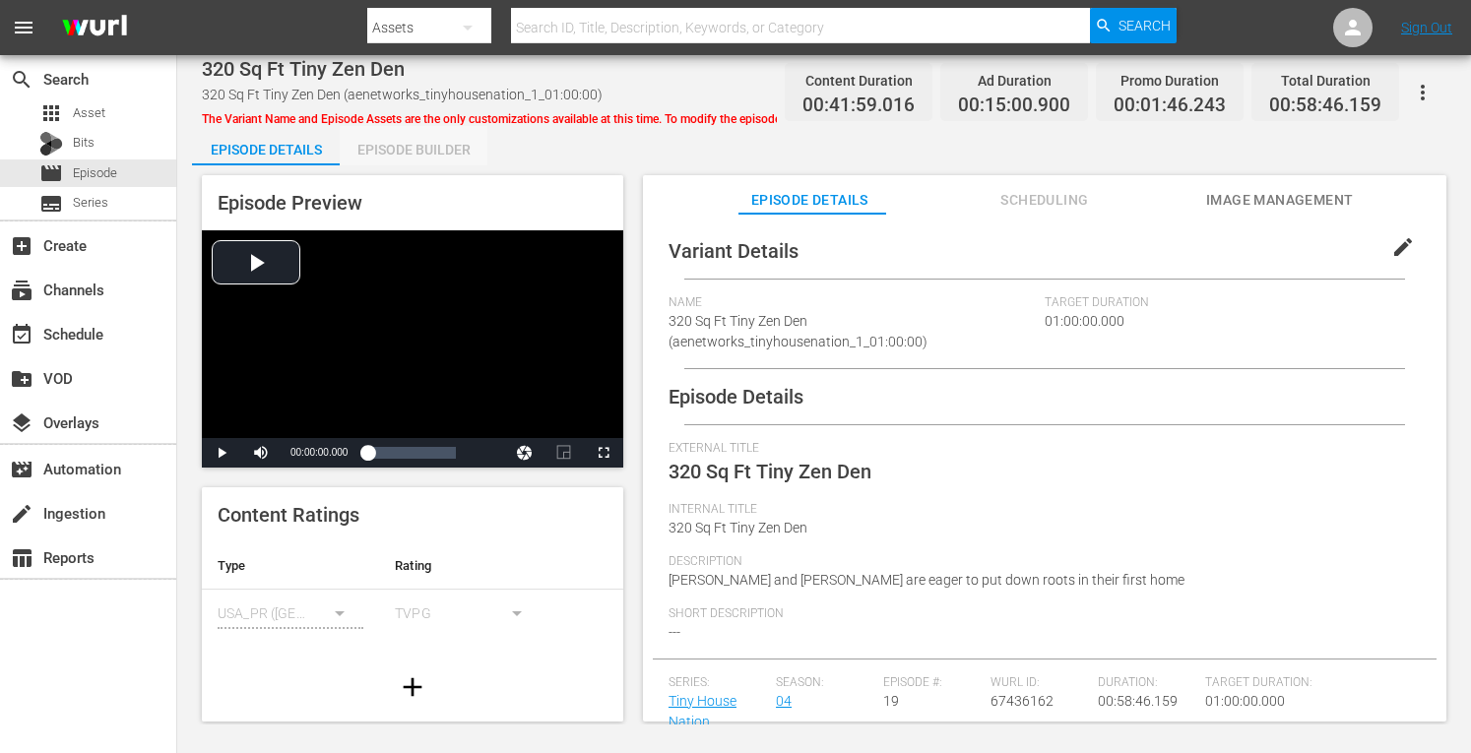
click at [425, 163] on div "Episode Builder" at bounding box center [414, 149] width 148 height 47
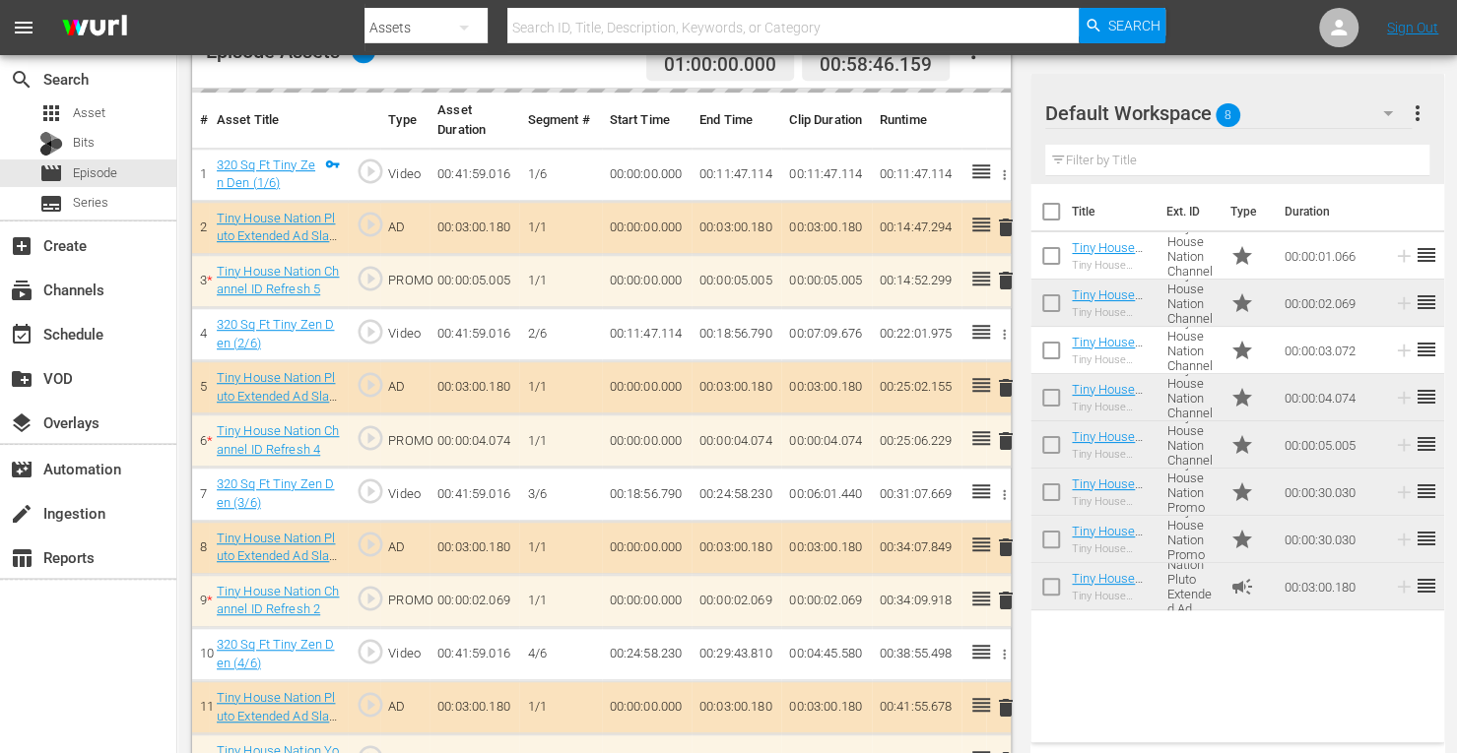
scroll to position [607, 0]
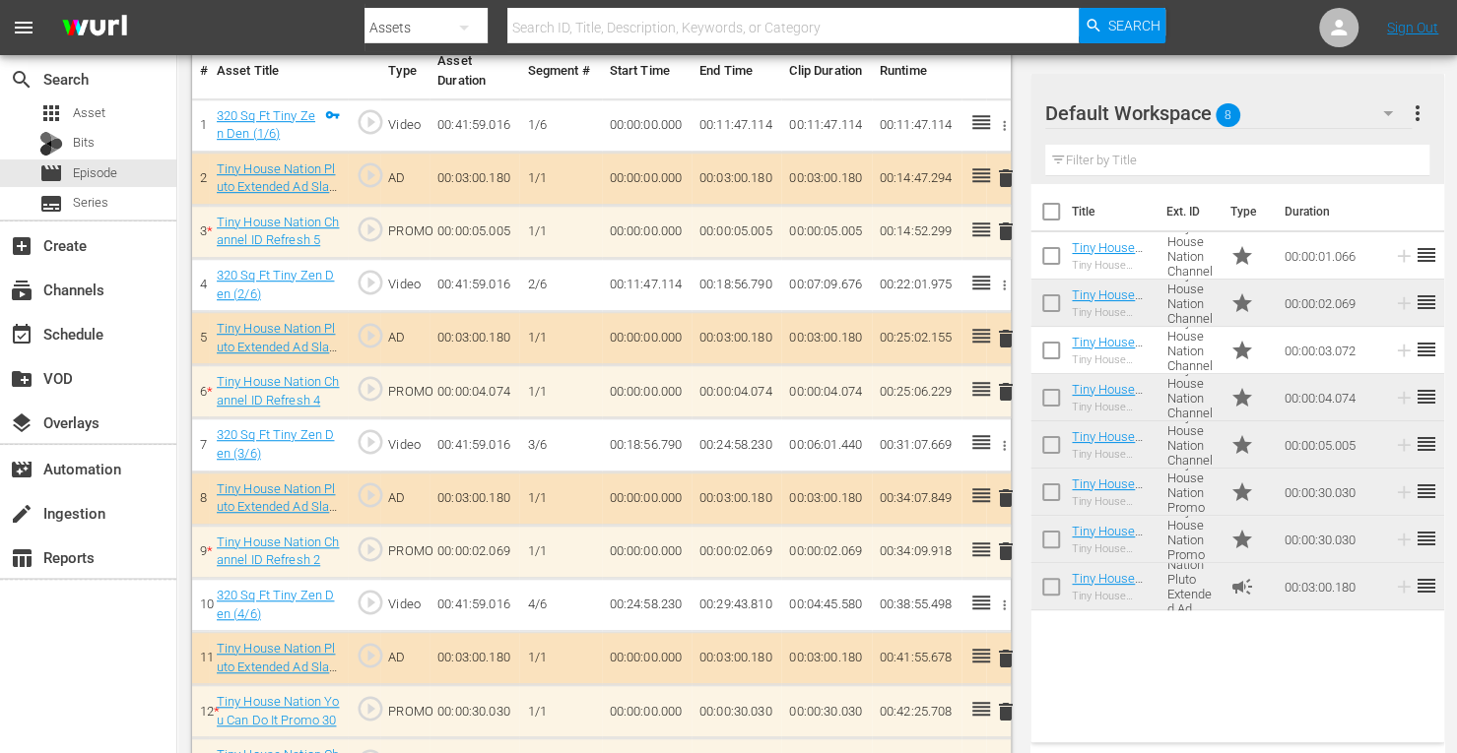
click at [1009, 229] on td "delete" at bounding box center [998, 231] width 25 height 53
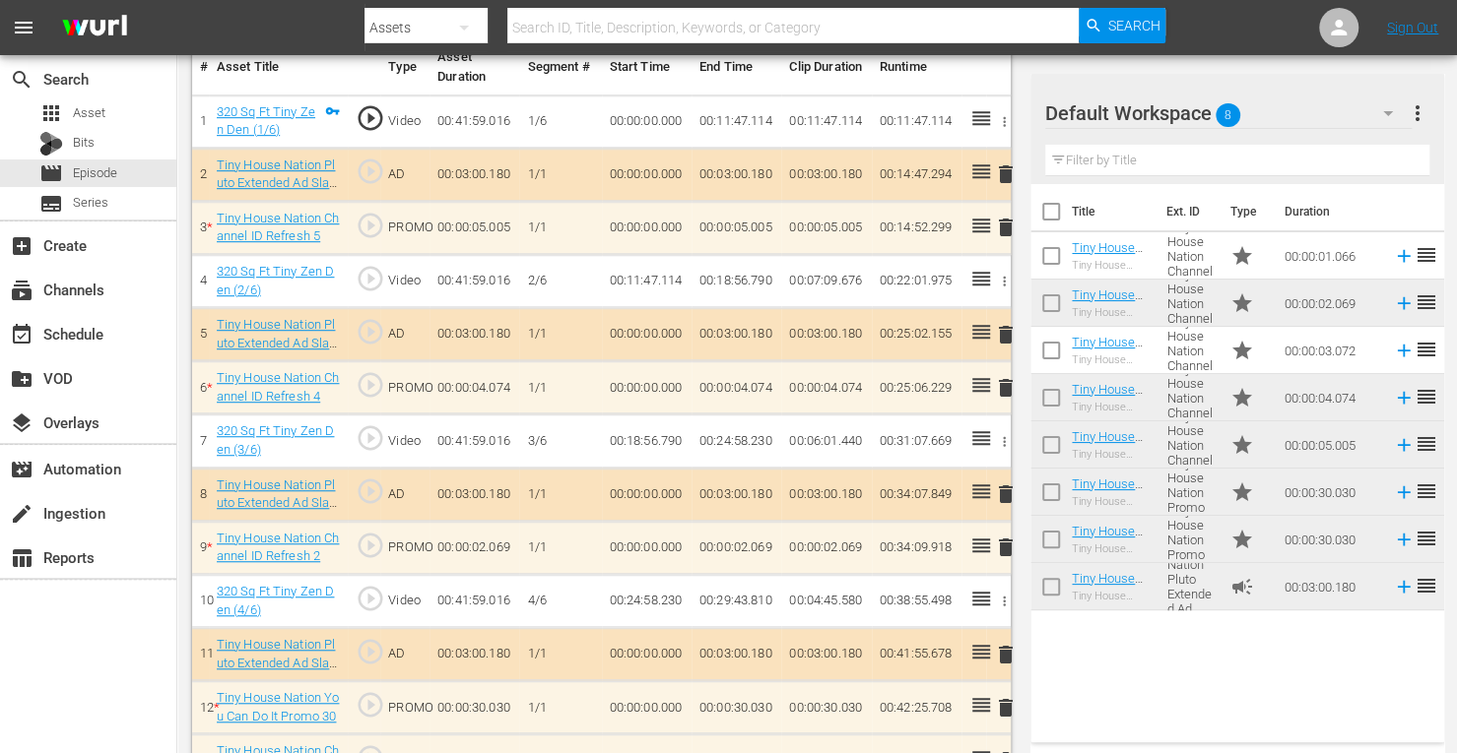
click at [1004, 228] on span "delete" at bounding box center [1006, 228] width 24 height 24
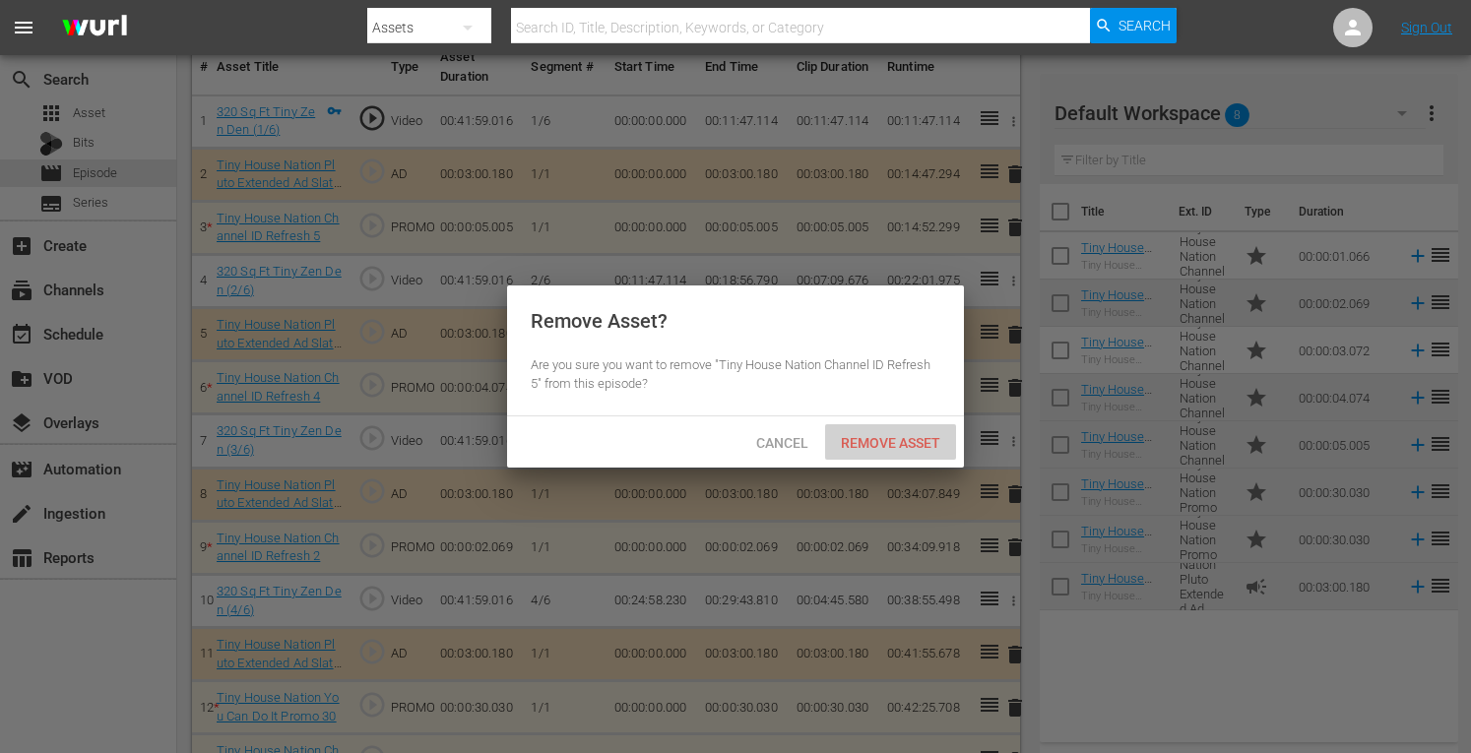
click at [888, 444] on span "Remove Asset" at bounding box center [890, 443] width 131 height 16
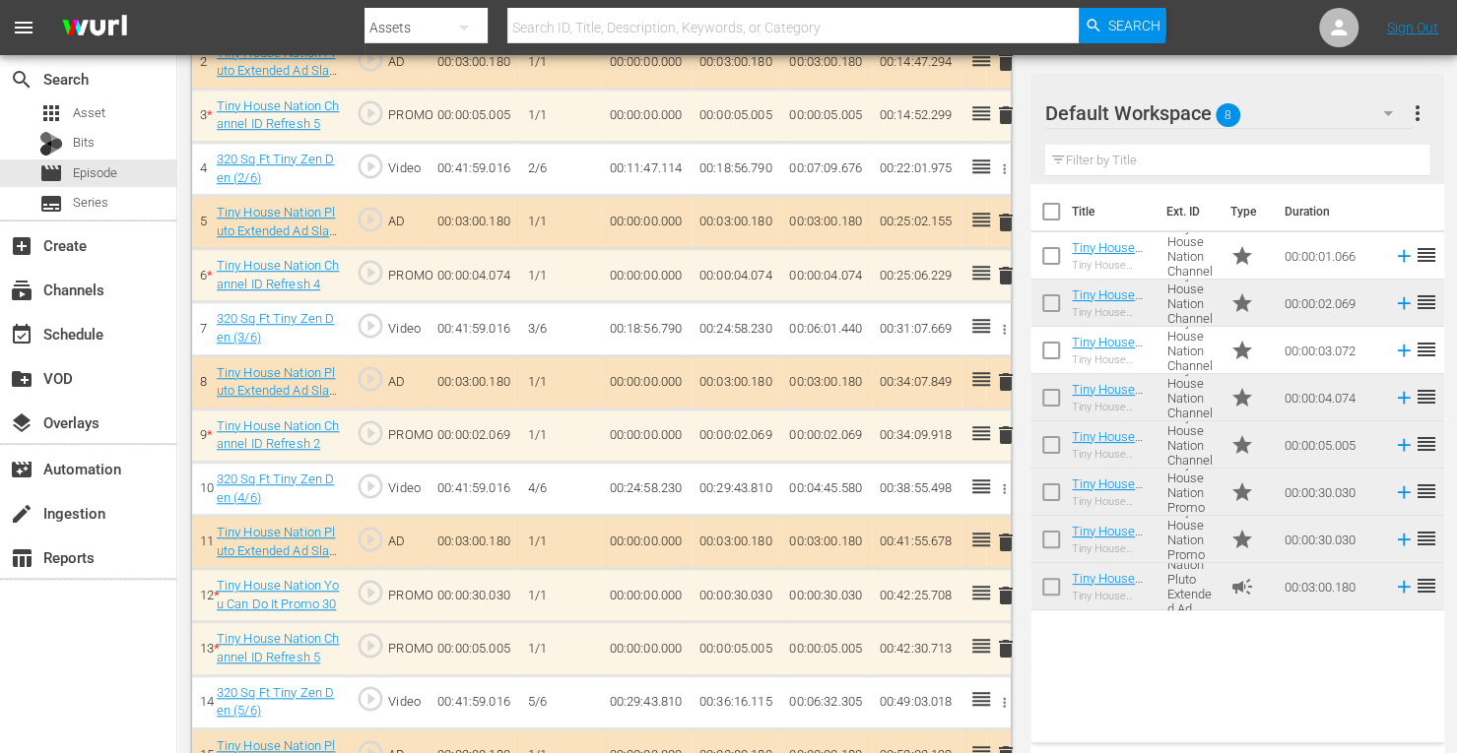
scroll to position [721, 0]
click at [1004, 643] on span "delete" at bounding box center [1006, 647] width 24 height 24
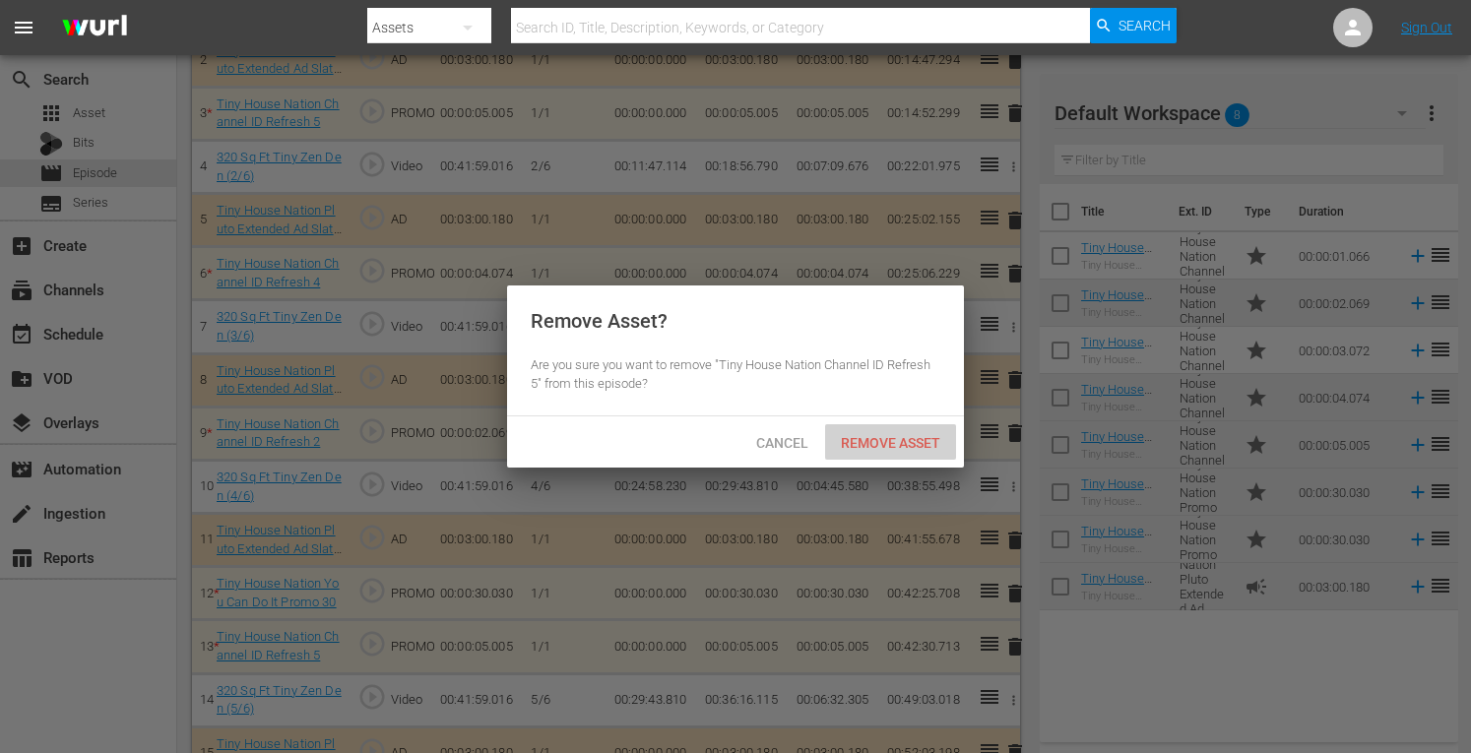
click at [910, 445] on span "Remove Asset" at bounding box center [890, 443] width 131 height 16
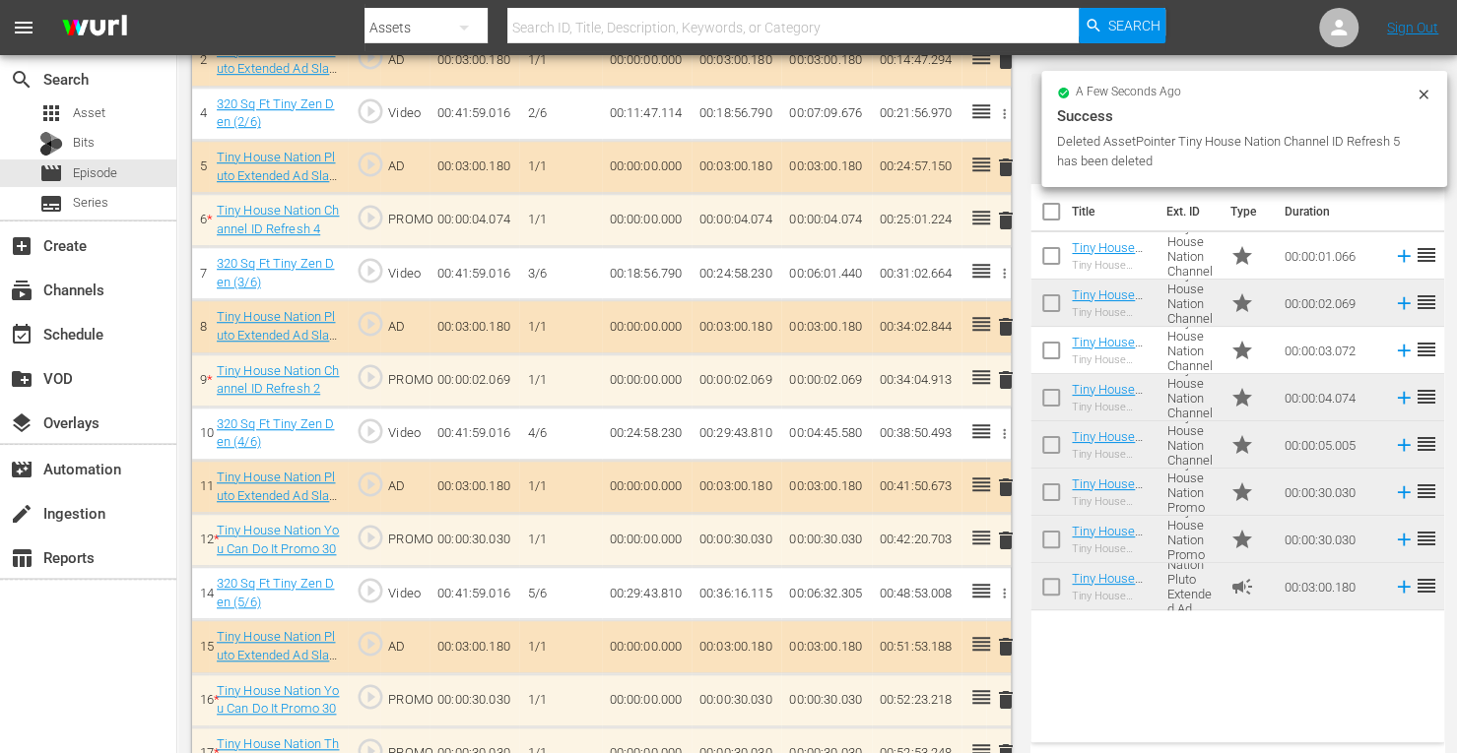
click at [1005, 223] on span "delete" at bounding box center [1006, 221] width 24 height 24
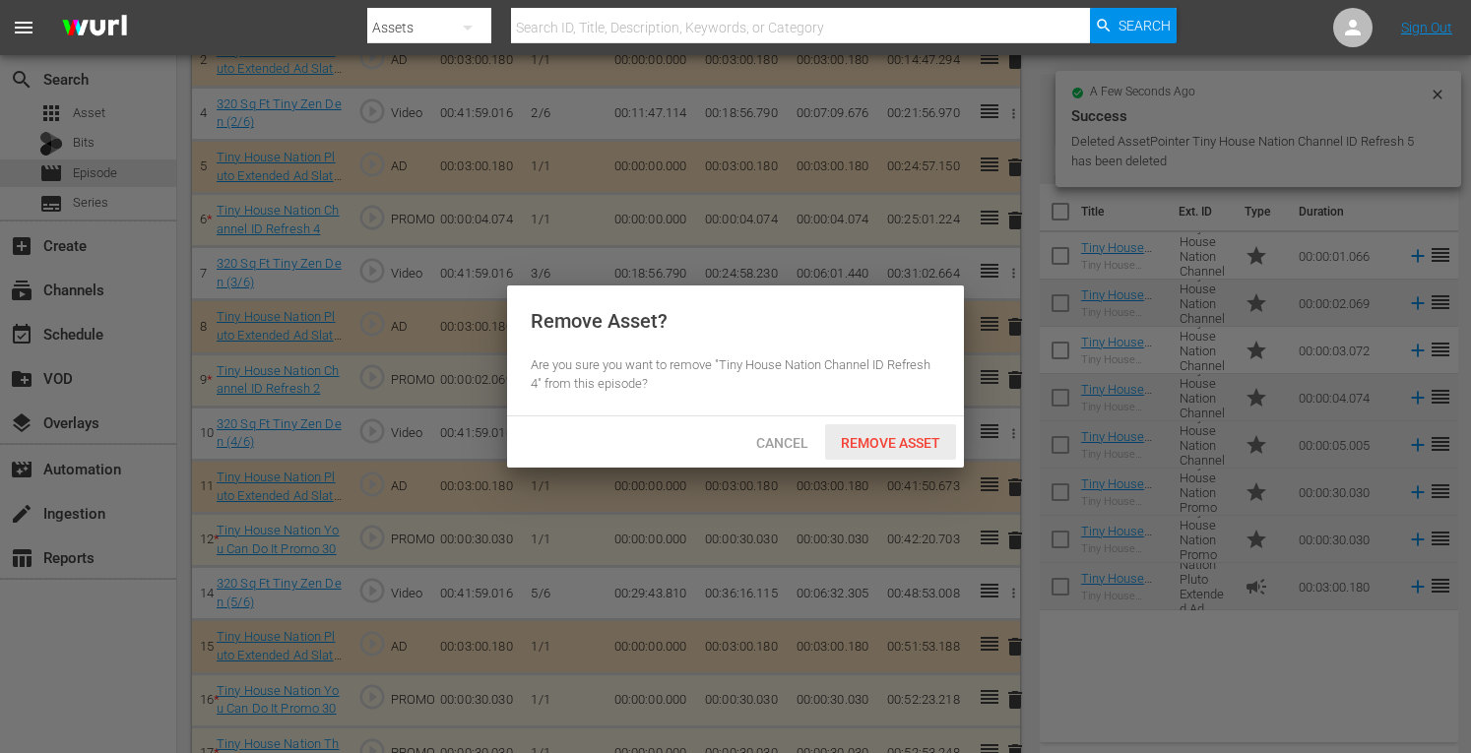
click at [886, 440] on span "Remove Asset" at bounding box center [890, 443] width 131 height 16
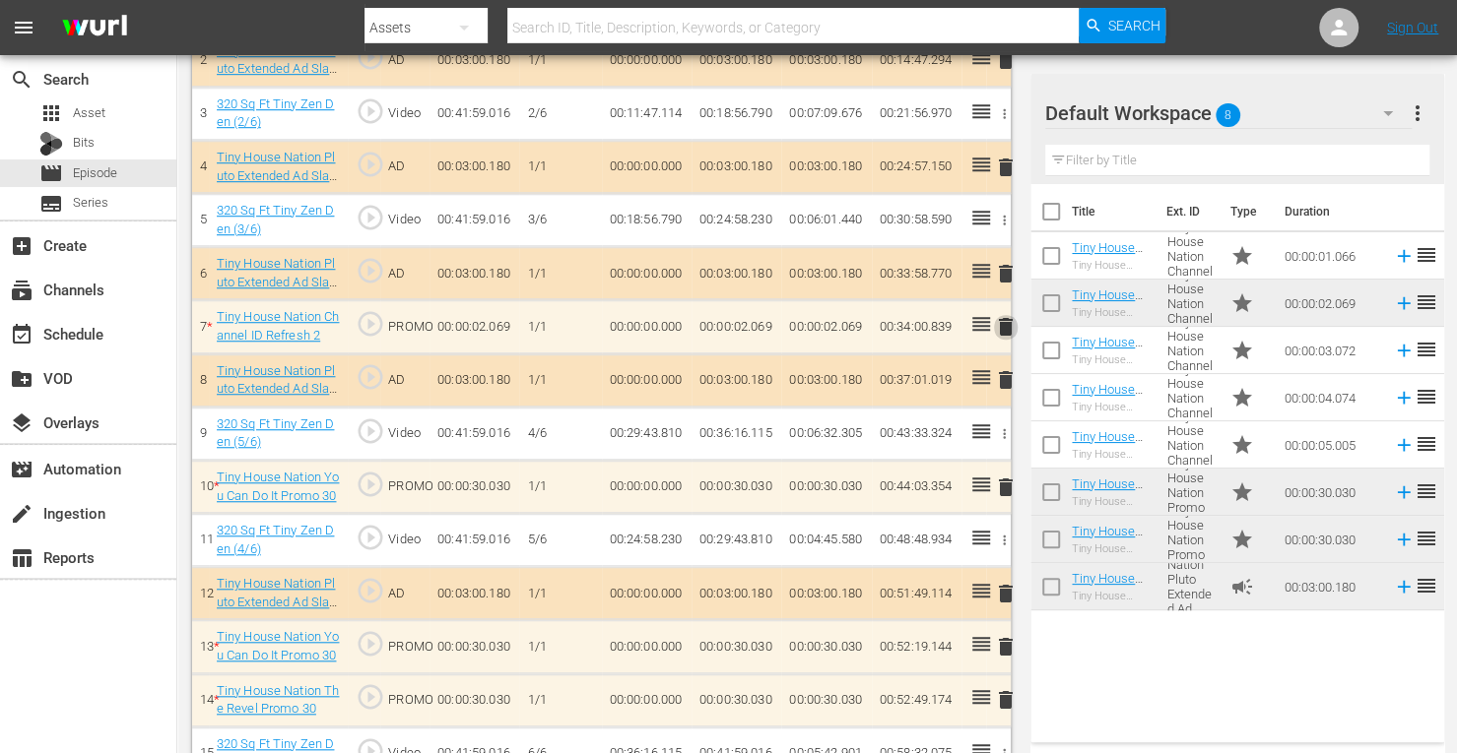
click at [1006, 320] on span "delete" at bounding box center [1006, 327] width 24 height 24
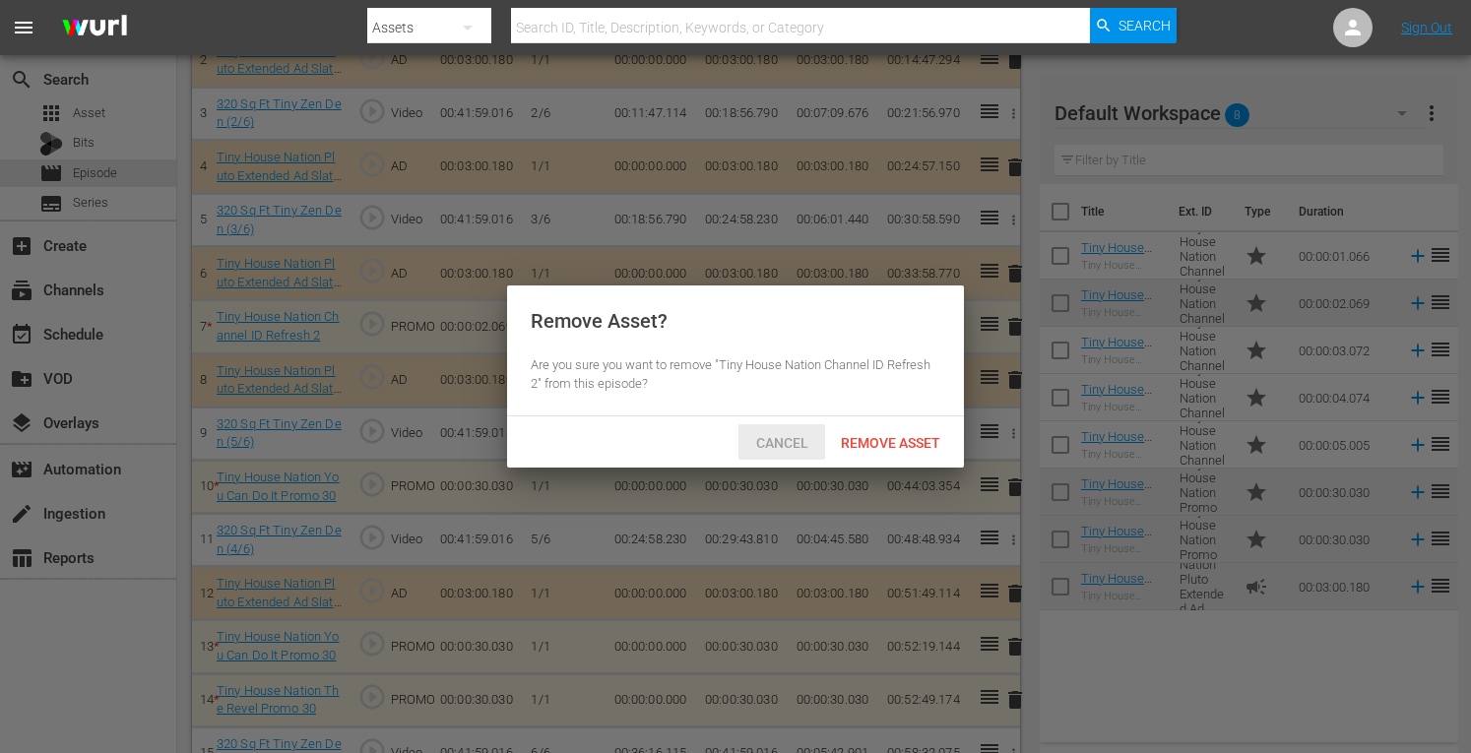
click at [796, 439] on span "Cancel" at bounding box center [783, 443] width 84 height 16
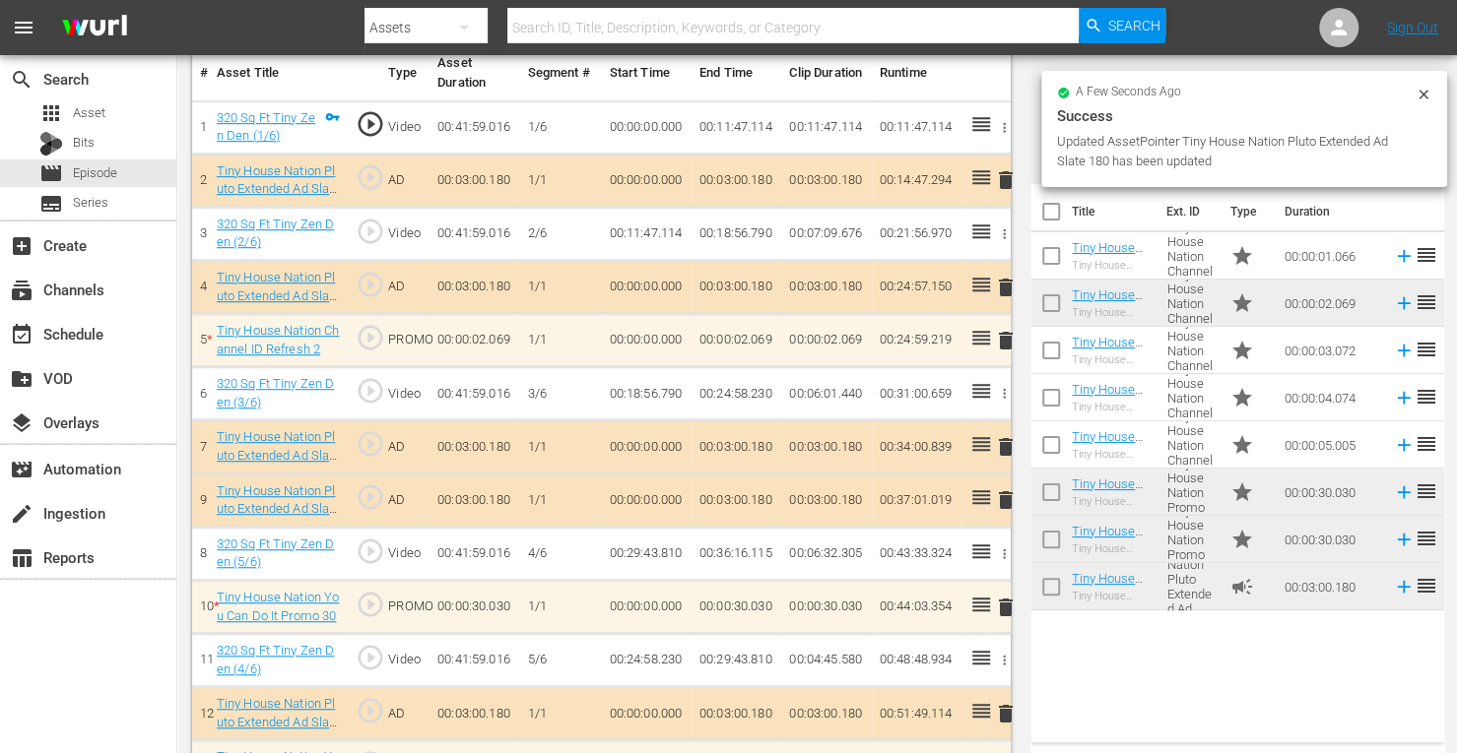
scroll to position [600, 0]
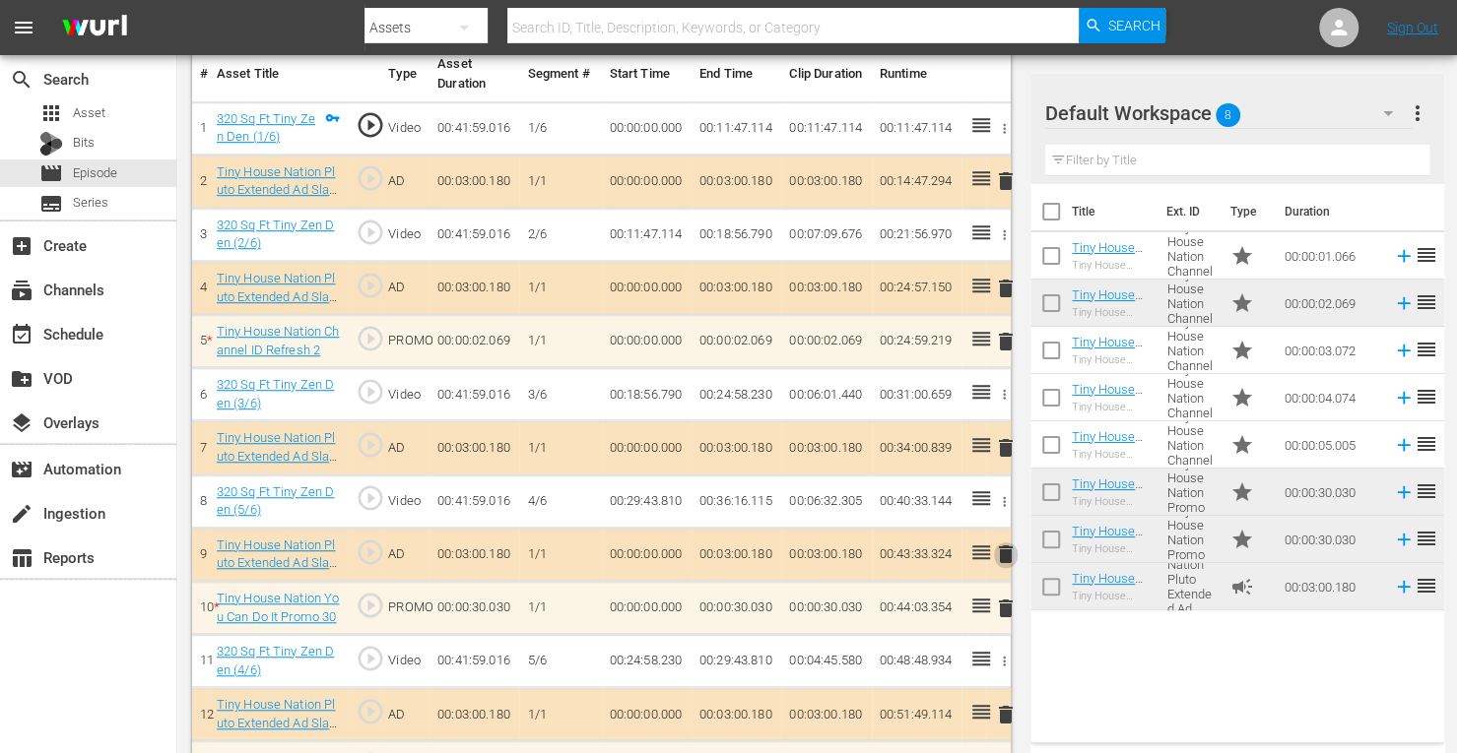
click at [1007, 551] on span "delete" at bounding box center [1006, 555] width 24 height 24
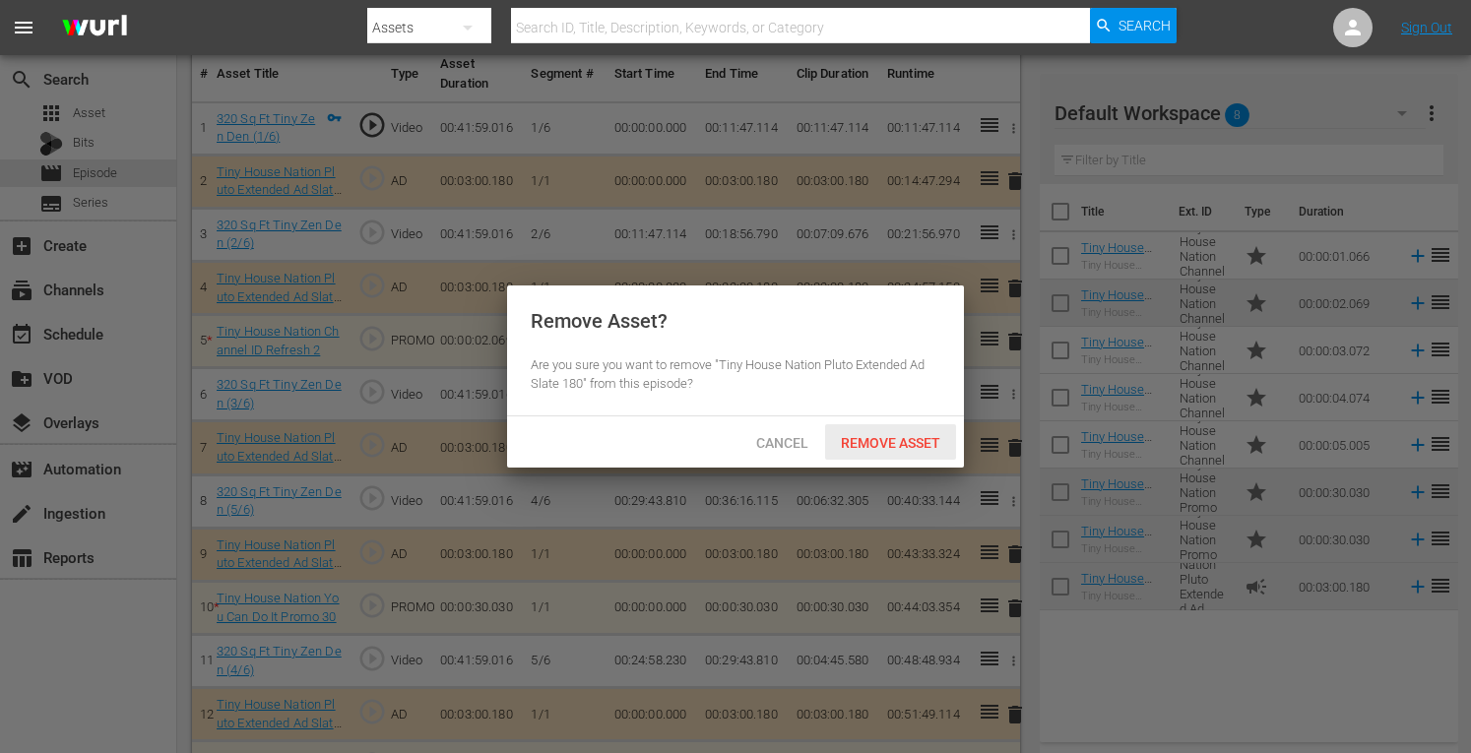
click at [902, 442] on span "Remove Asset" at bounding box center [890, 443] width 131 height 16
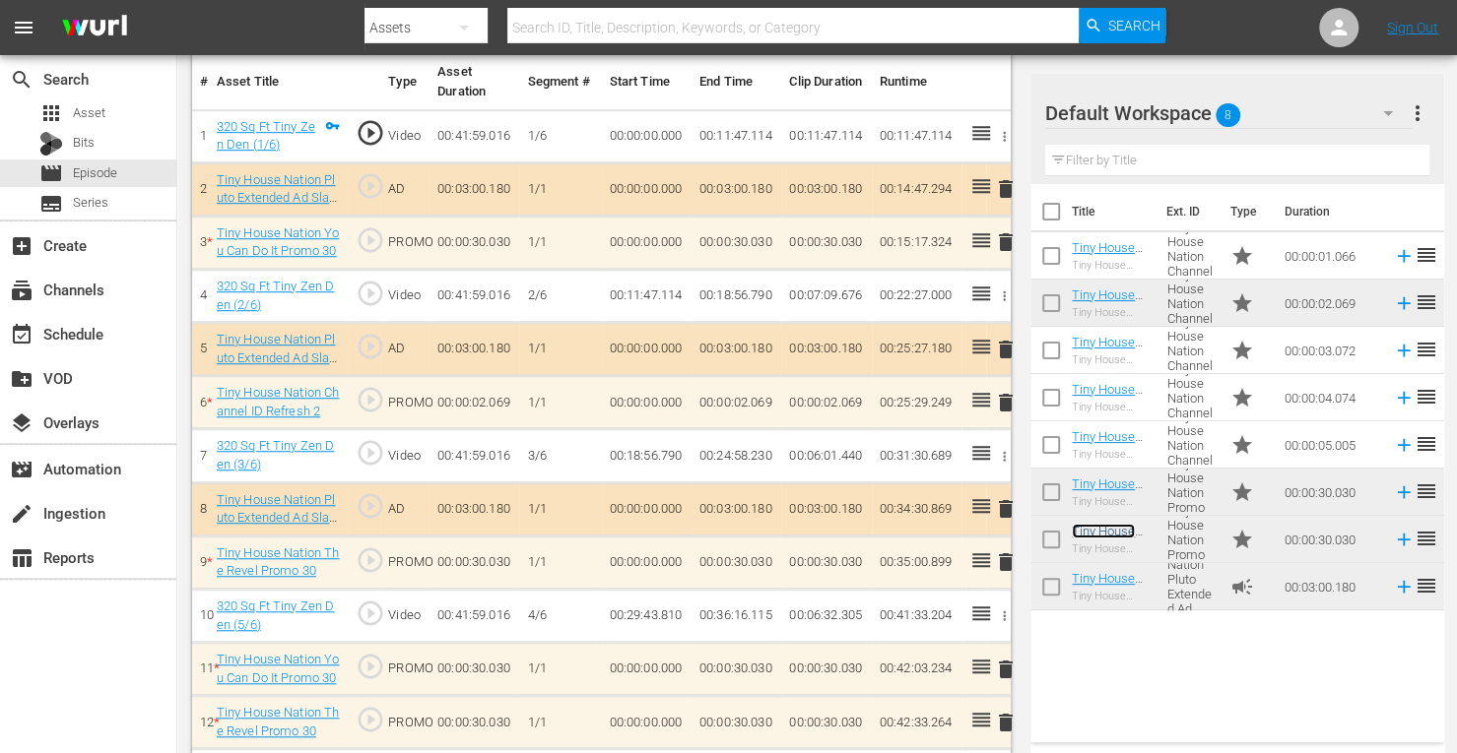
scroll to position [810, 0]
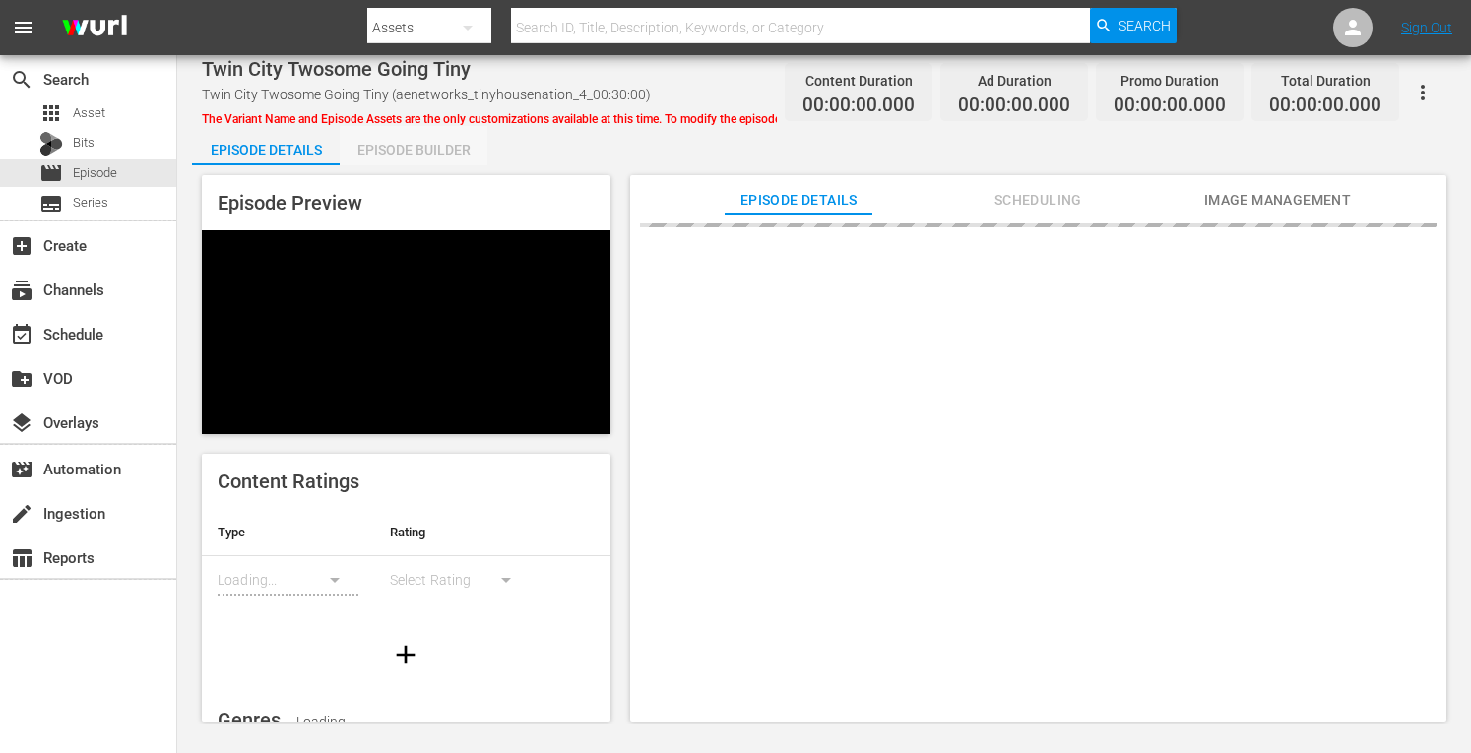
click at [427, 152] on div "Episode Builder" at bounding box center [414, 149] width 148 height 47
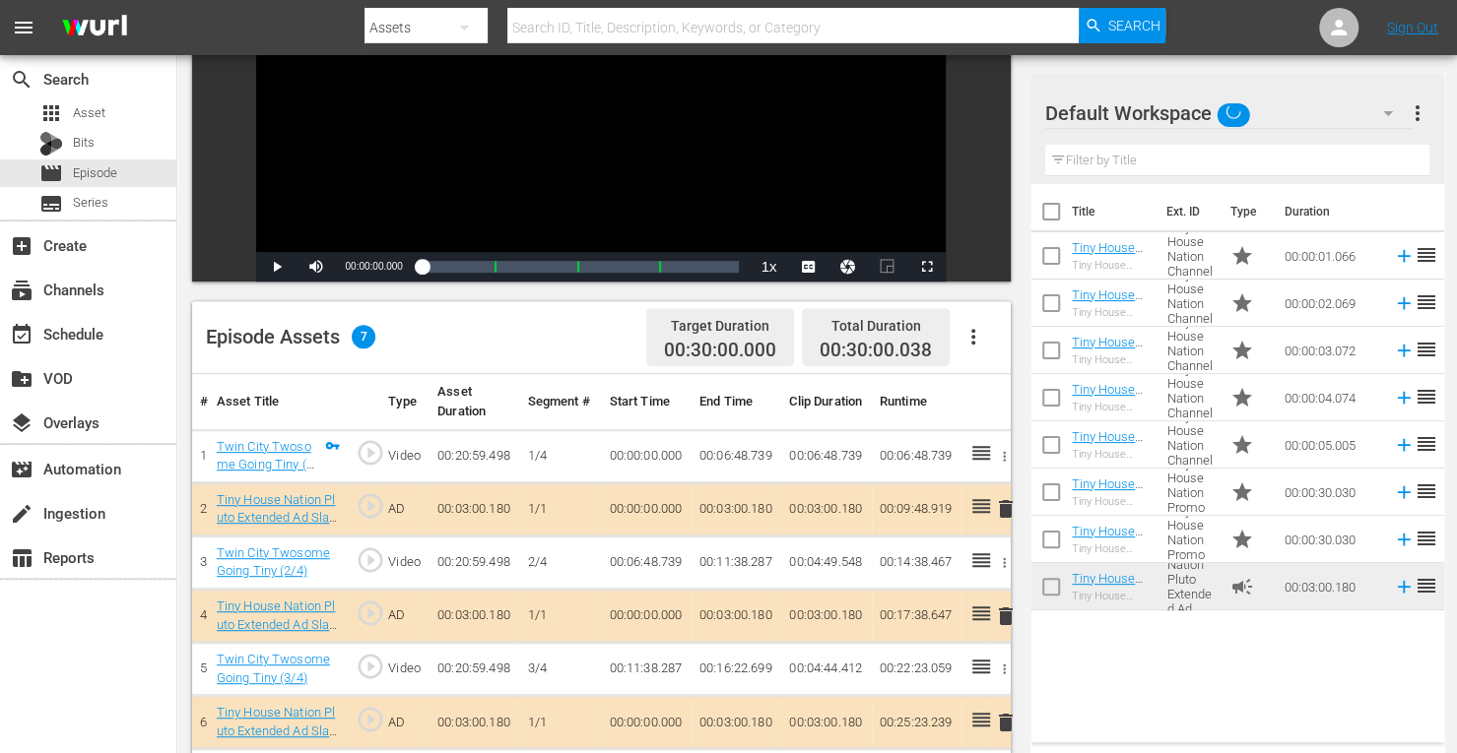
scroll to position [512, 0]
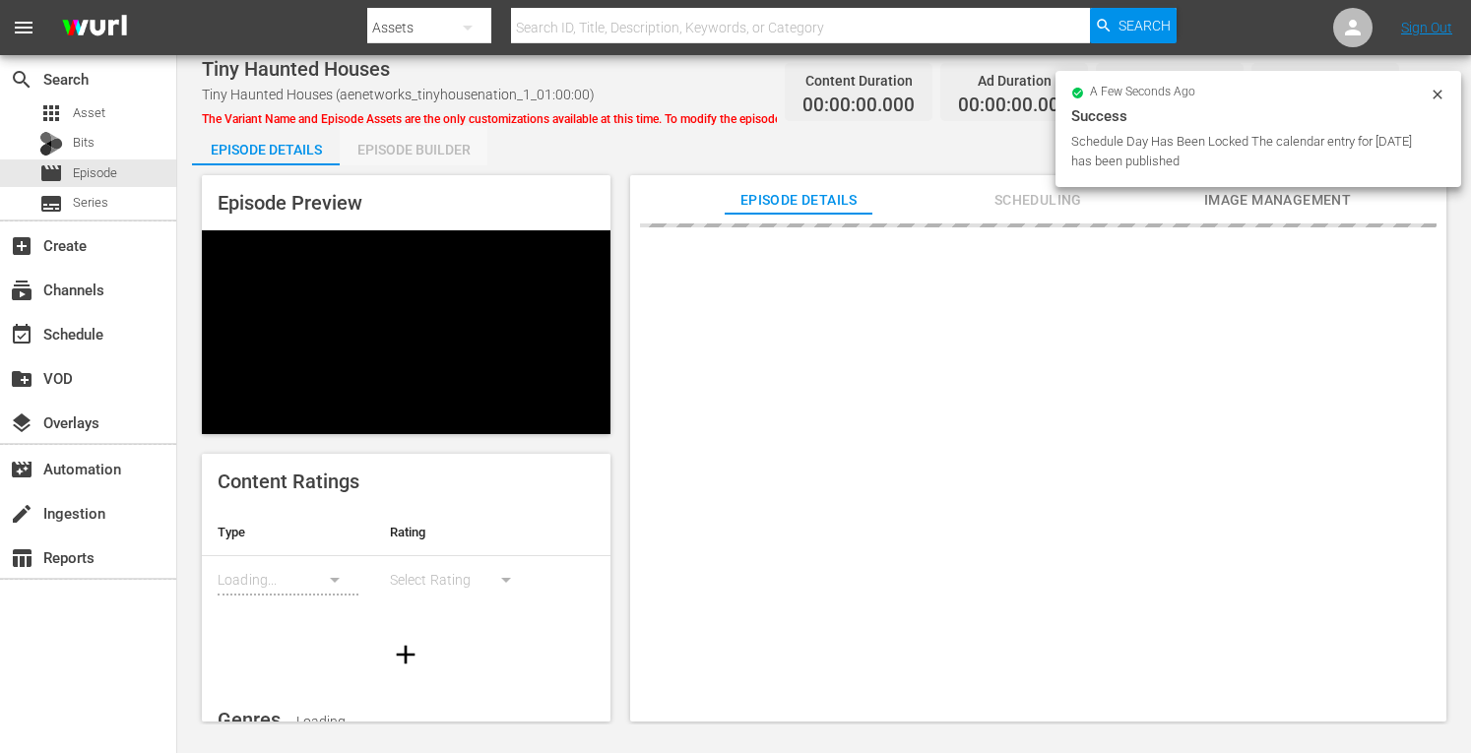
click at [425, 155] on div "Episode Builder" at bounding box center [414, 149] width 148 height 47
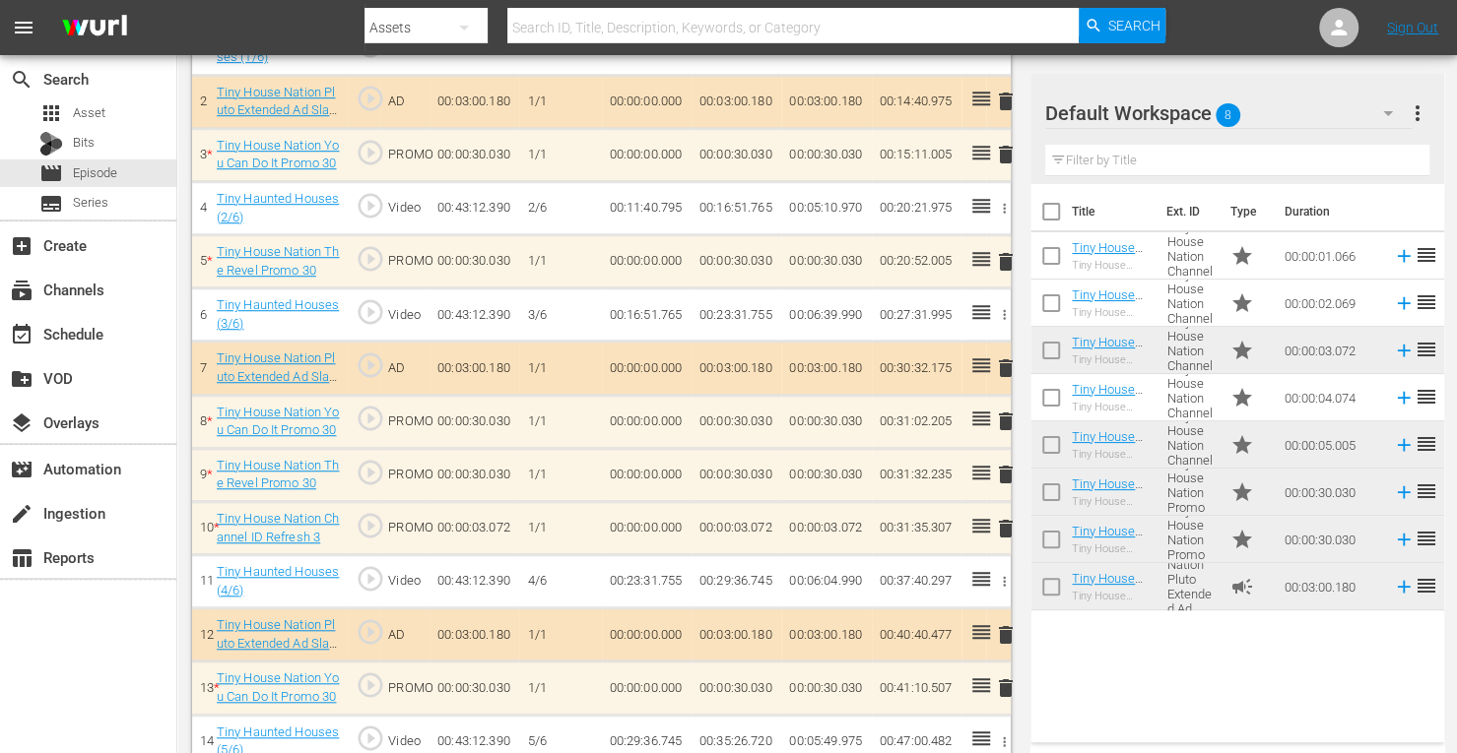
scroll to position [676, 0]
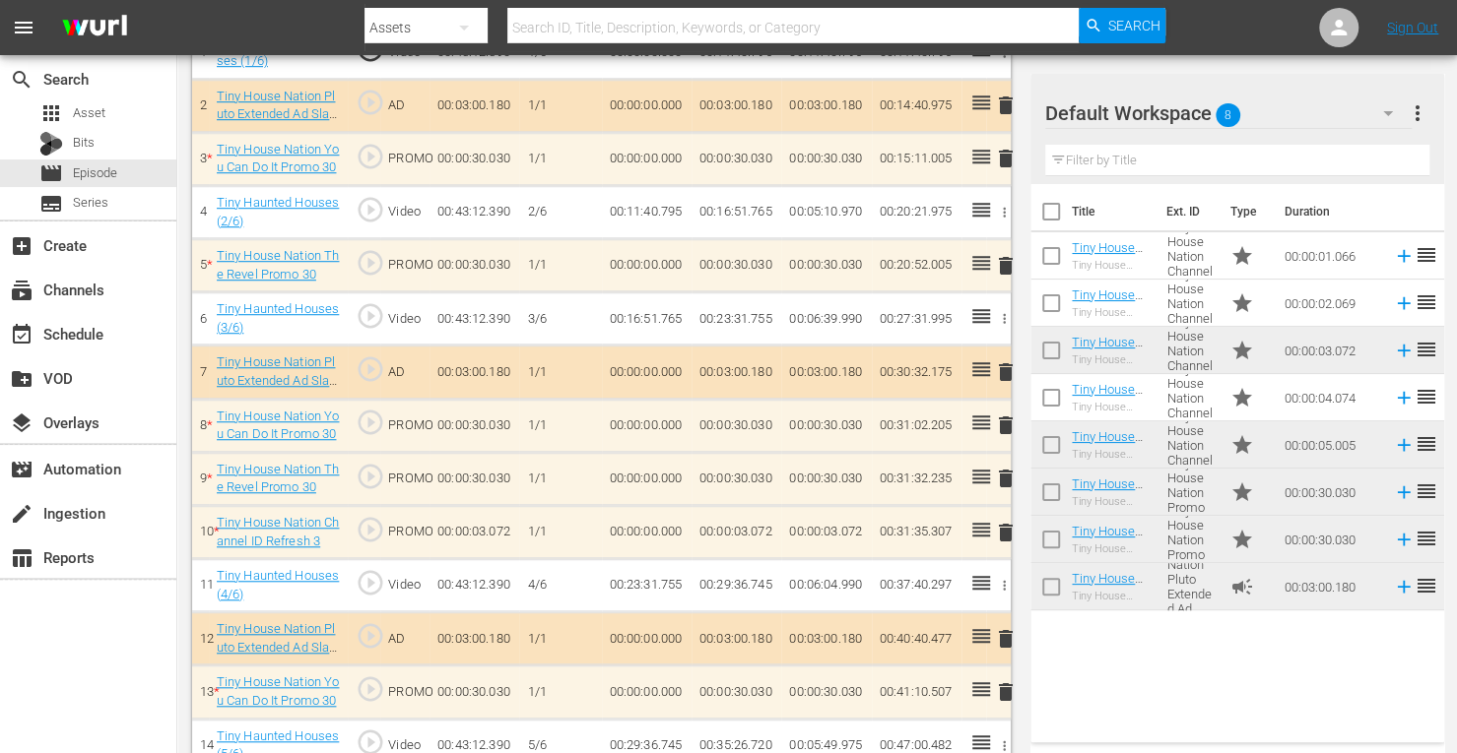
click at [1005, 421] on span "delete" at bounding box center [1006, 426] width 24 height 24
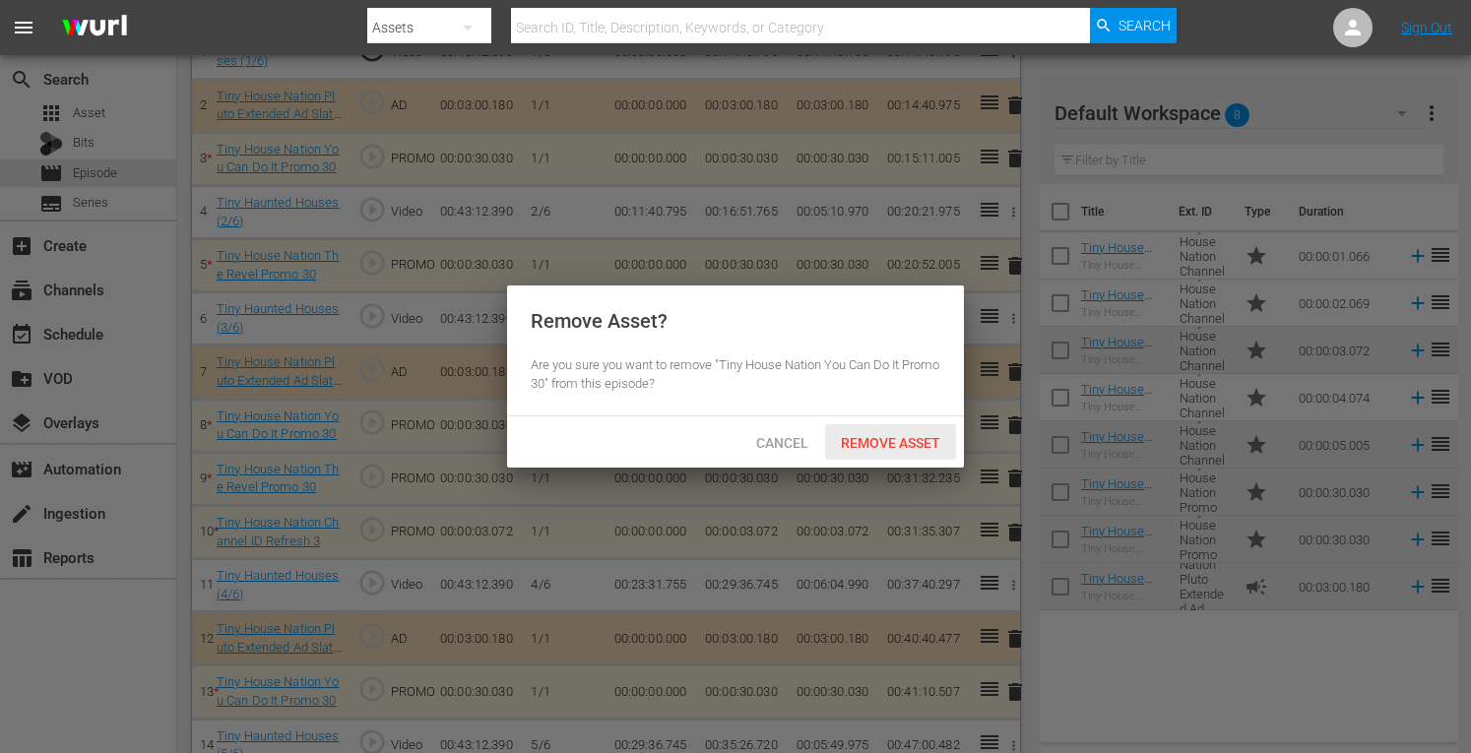
click at [902, 430] on div "Remove Asset" at bounding box center [890, 443] width 131 height 36
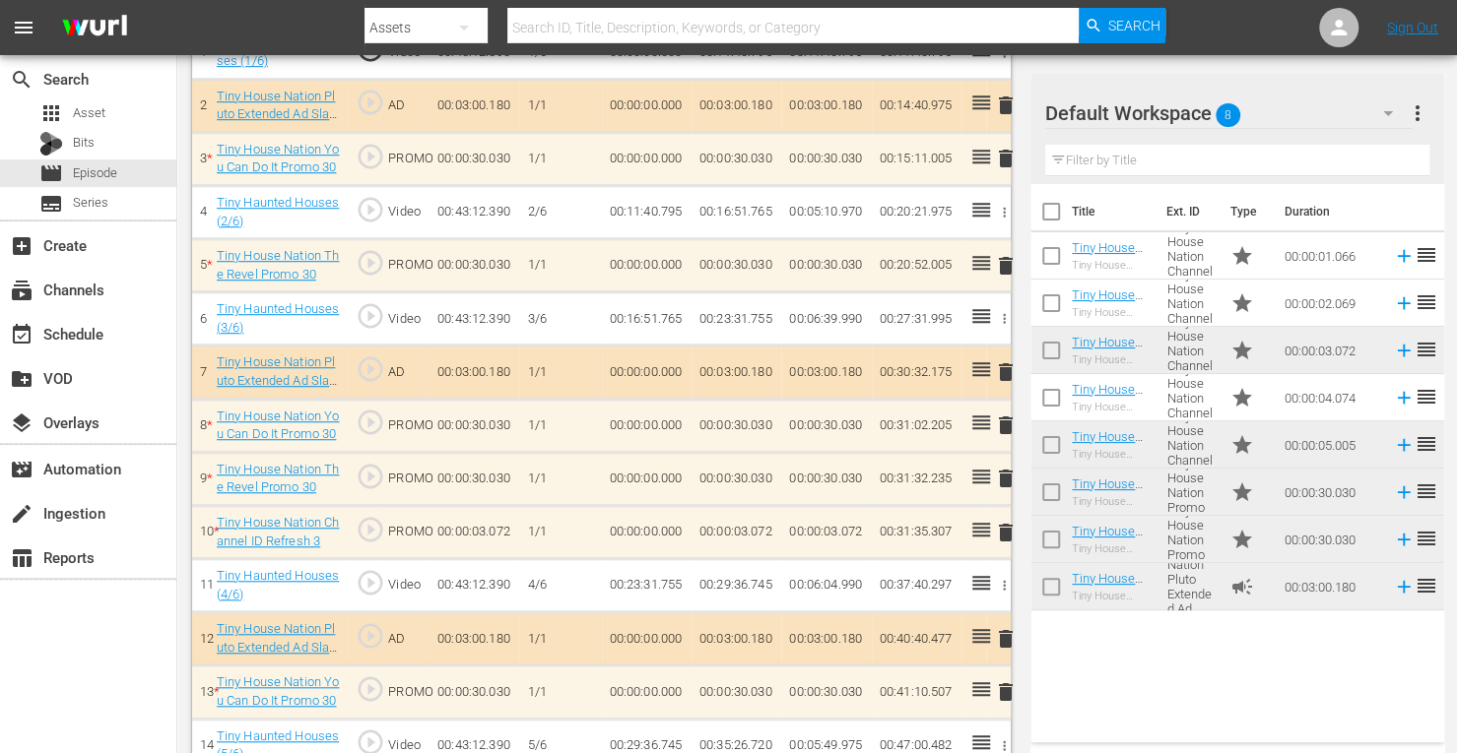
scroll to position [738, 0]
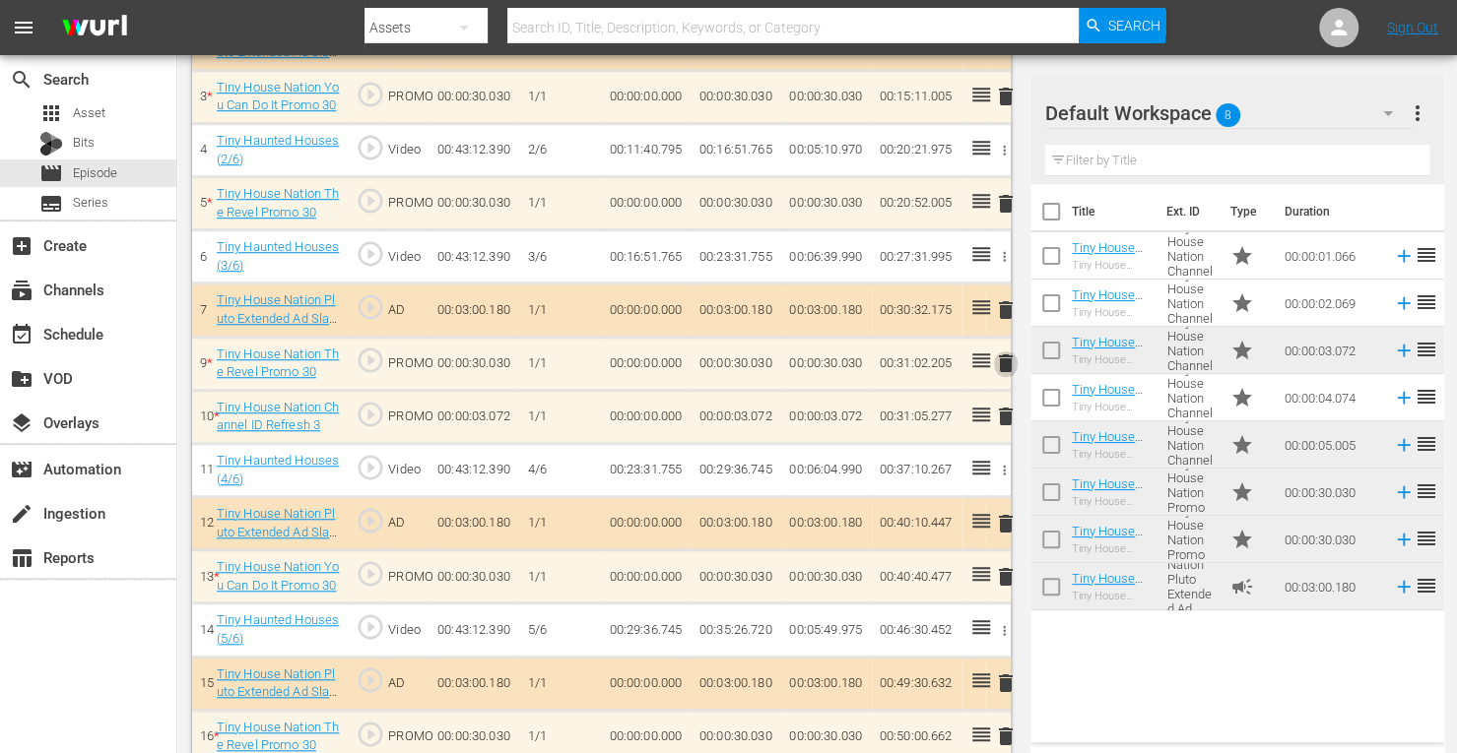
click at [1002, 361] on span "delete" at bounding box center [1006, 364] width 24 height 24
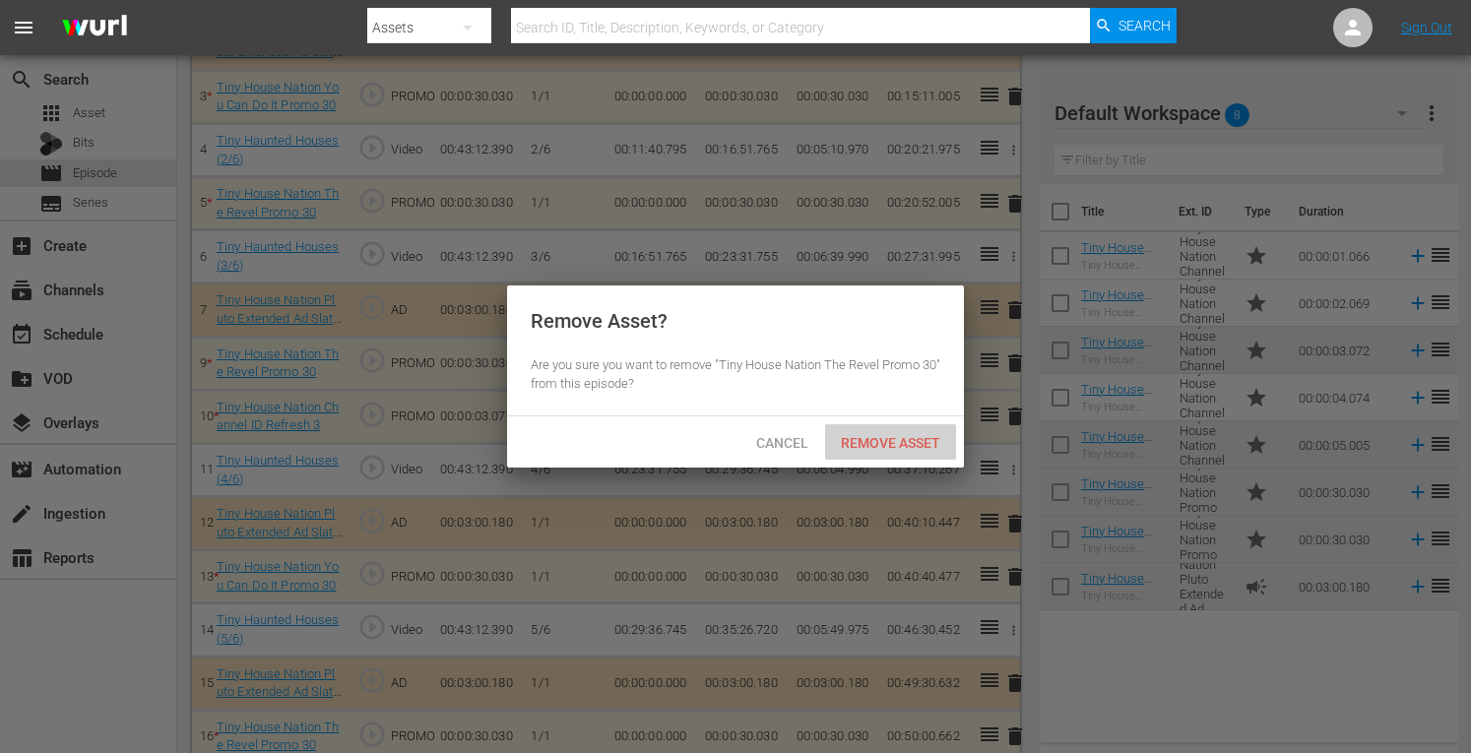
click at [873, 436] on span "Remove Asset" at bounding box center [890, 443] width 131 height 16
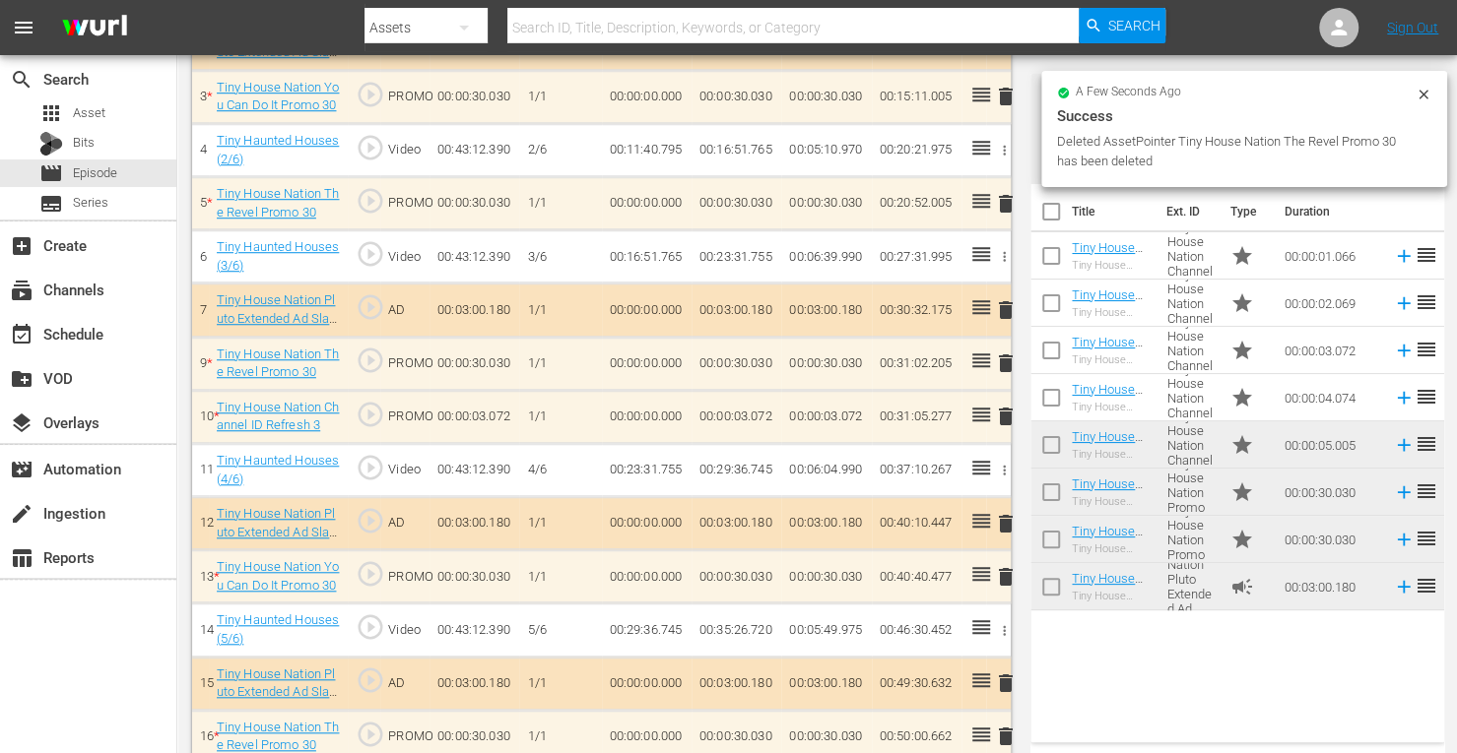
scroll to position [797, 0]
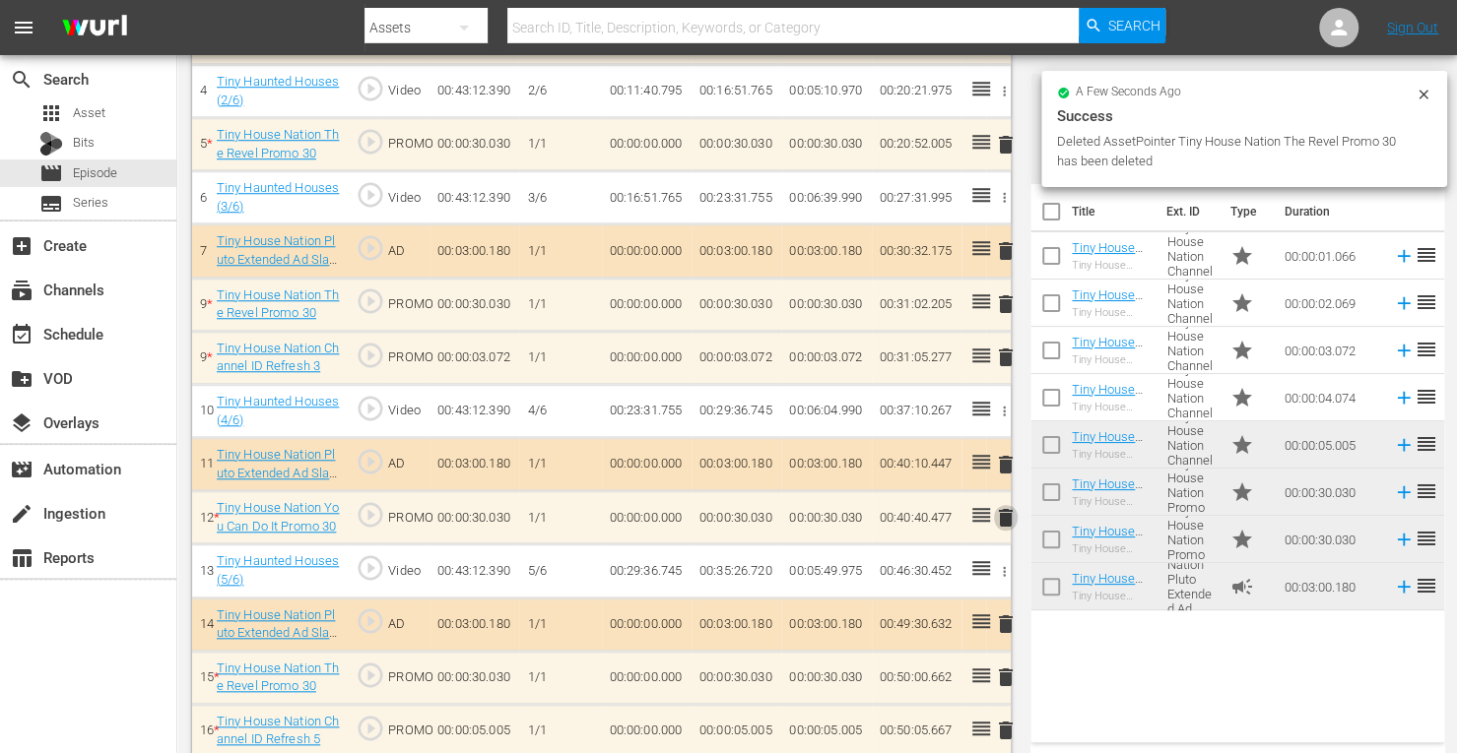
click at [1005, 513] on span "delete" at bounding box center [1006, 518] width 24 height 24
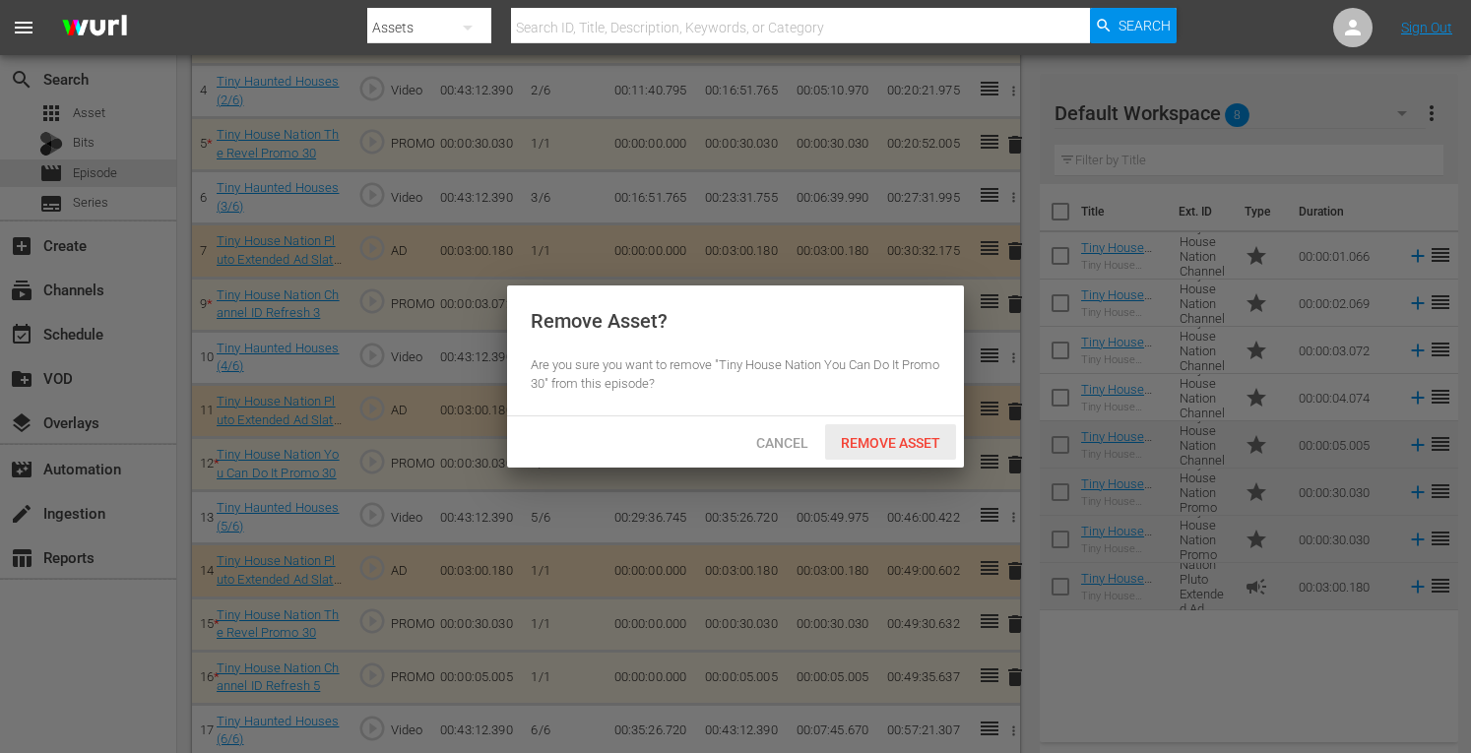
click at [889, 446] on span "Remove Asset" at bounding box center [890, 443] width 131 height 16
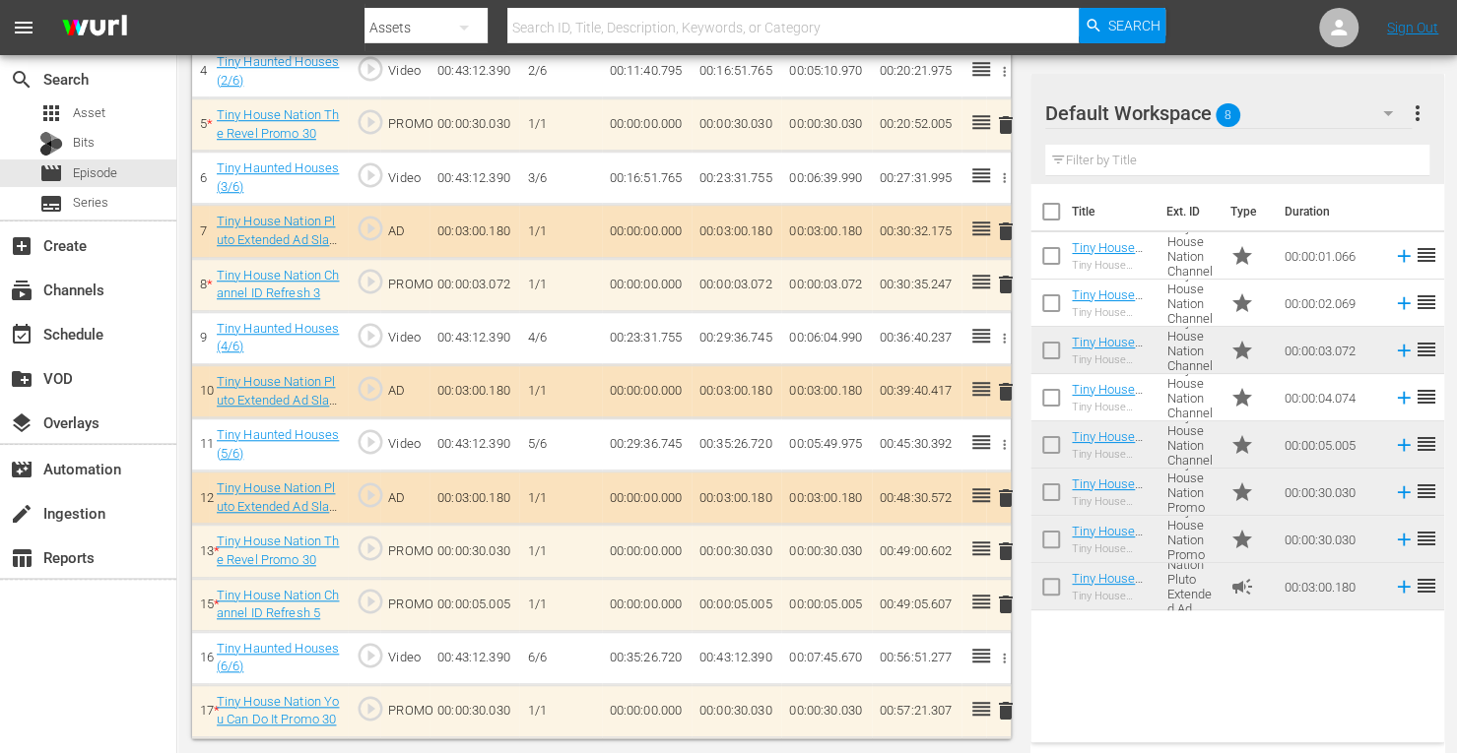
scroll to position [810, 0]
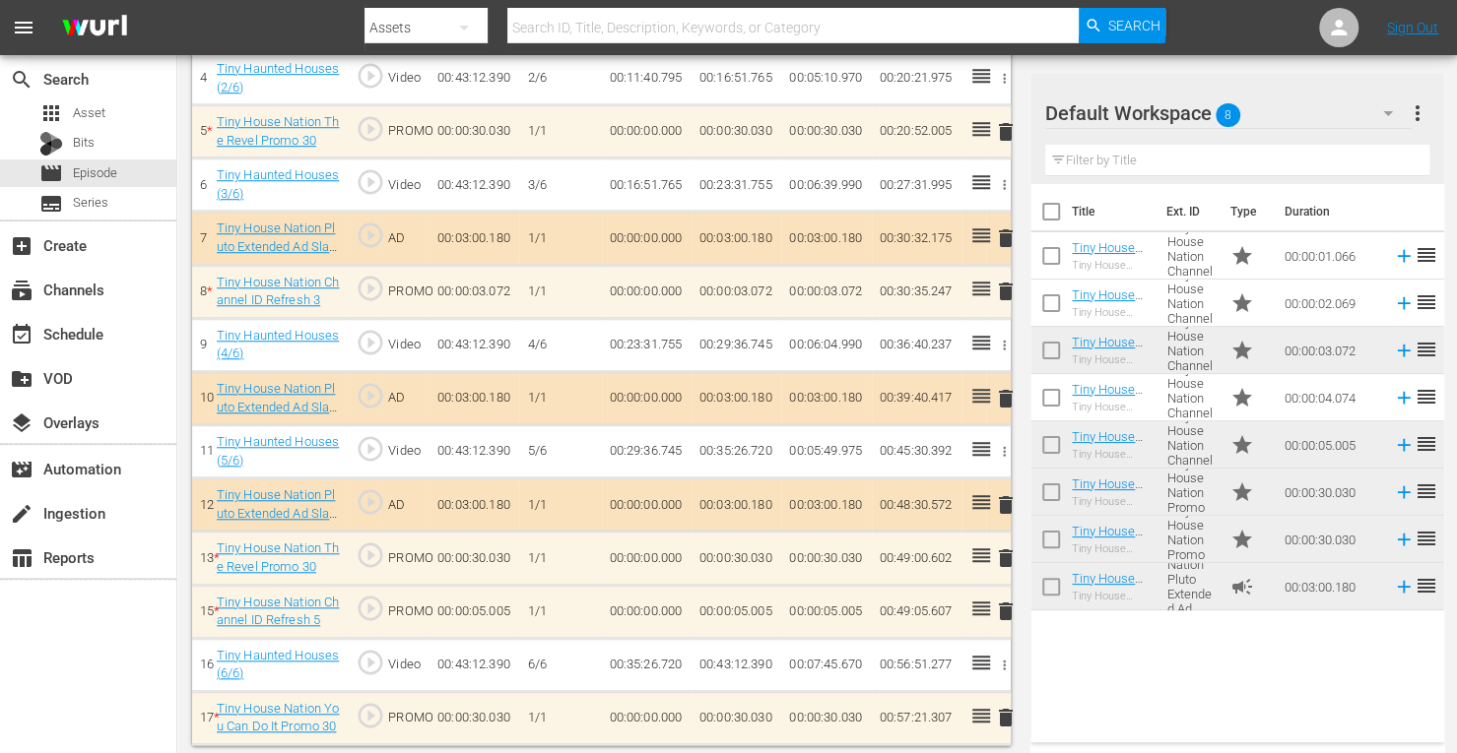
click at [1012, 716] on span "delete" at bounding box center [1006, 718] width 24 height 24
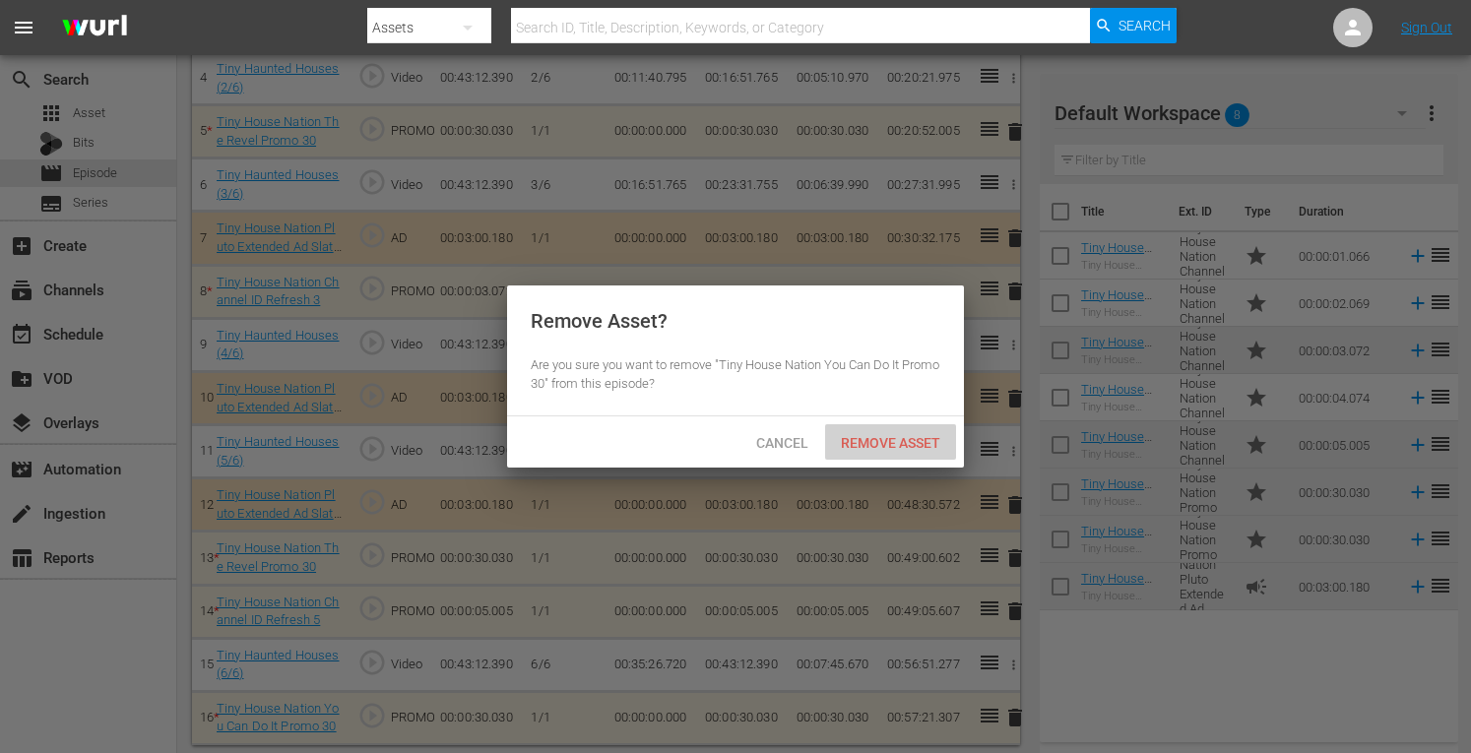
click at [888, 444] on span "Remove Asset" at bounding box center [890, 443] width 131 height 16
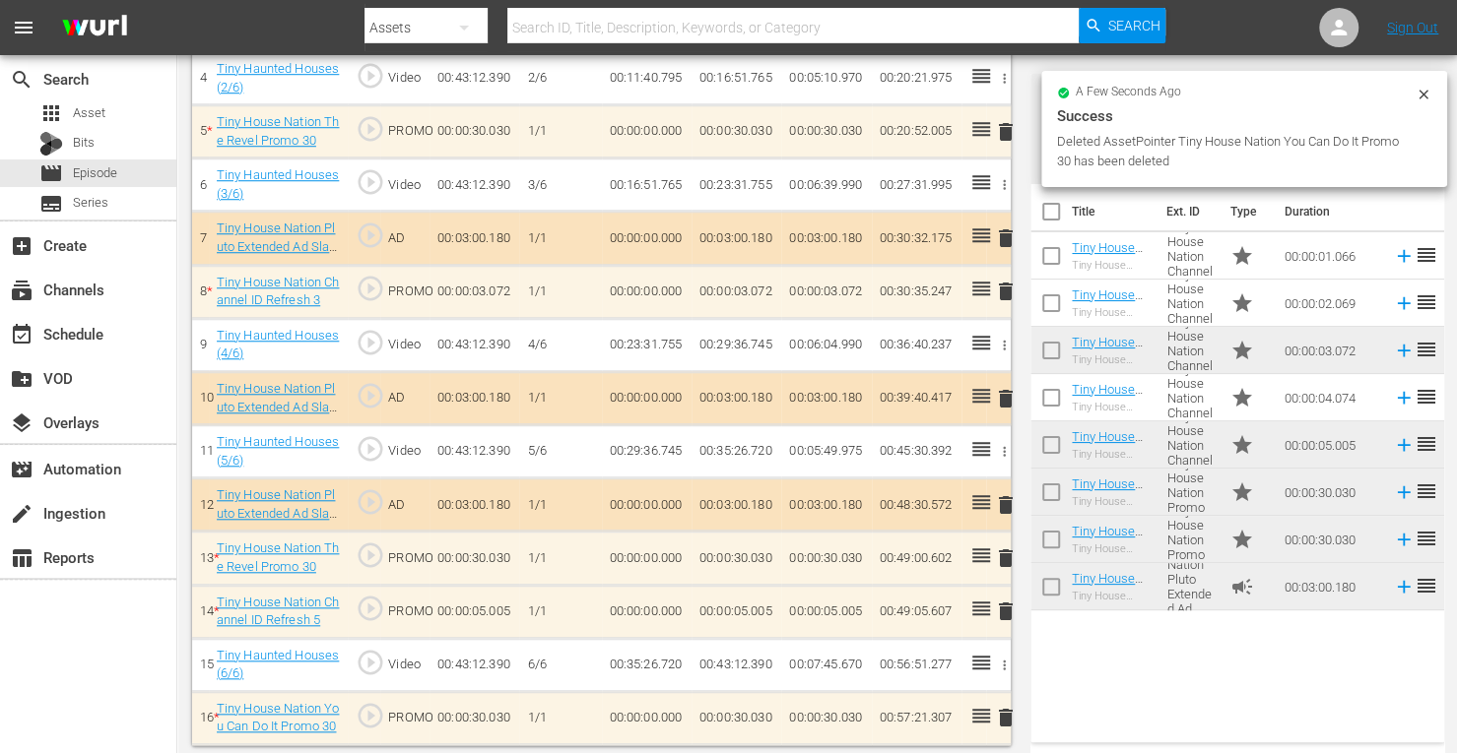
scroll to position [757, 0]
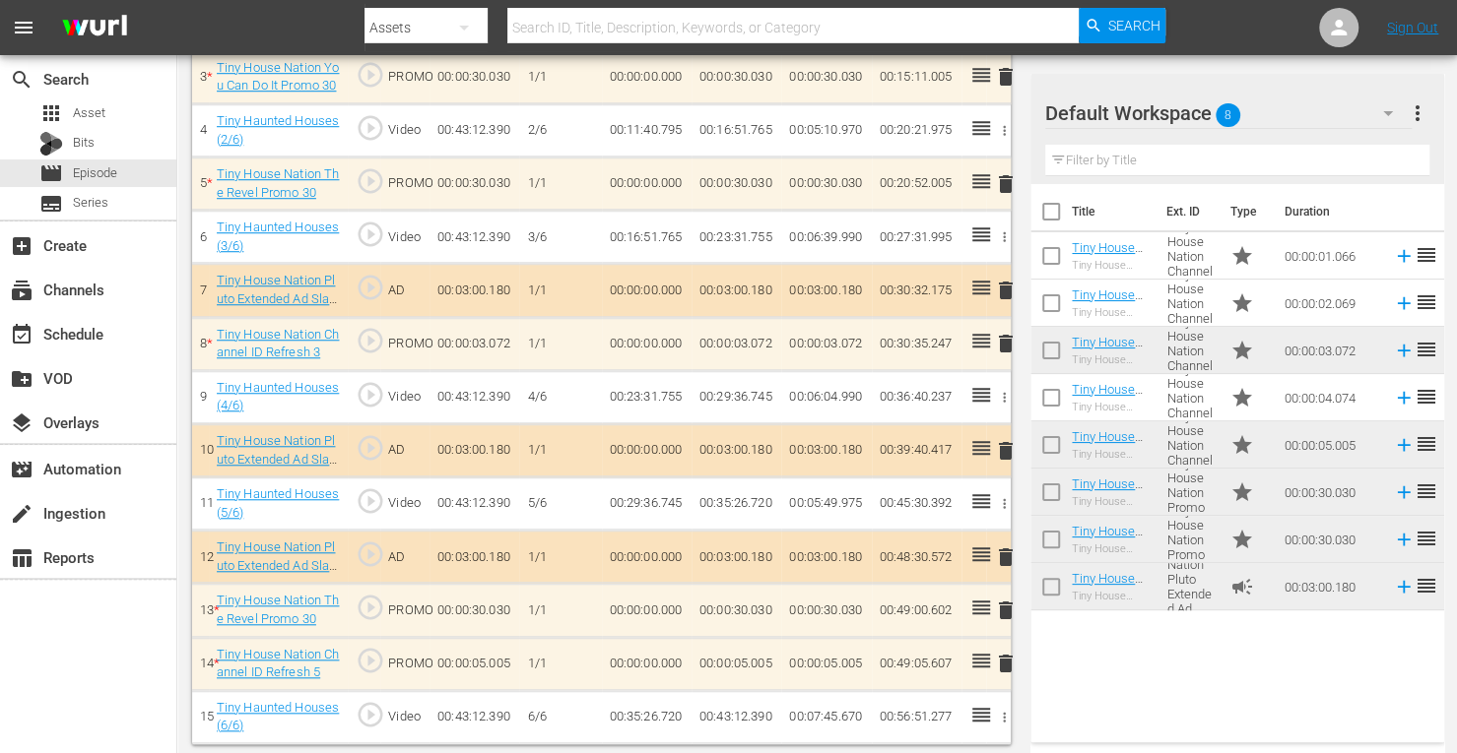
click at [1008, 345] on span "delete" at bounding box center [1006, 344] width 24 height 24
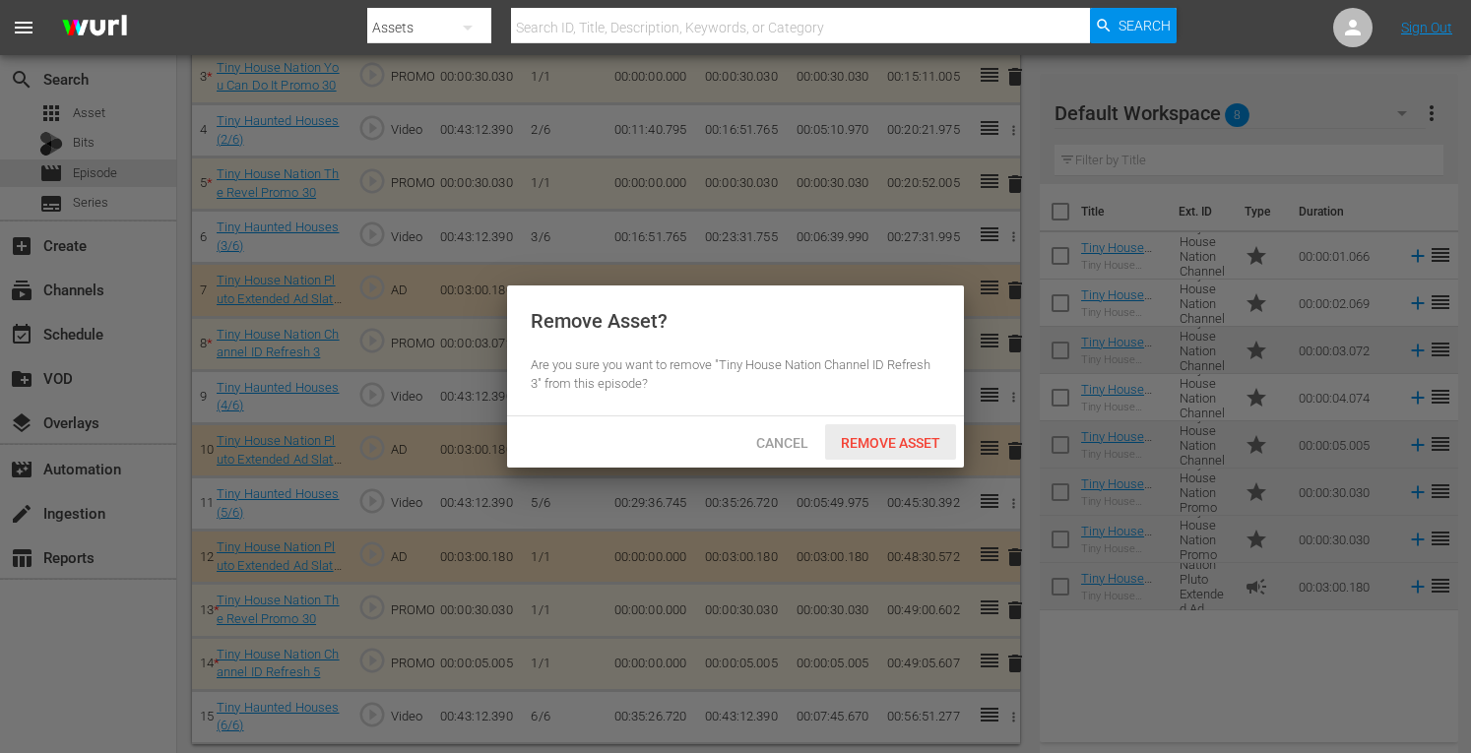
click at [867, 450] on span "Remove Asset" at bounding box center [890, 443] width 131 height 16
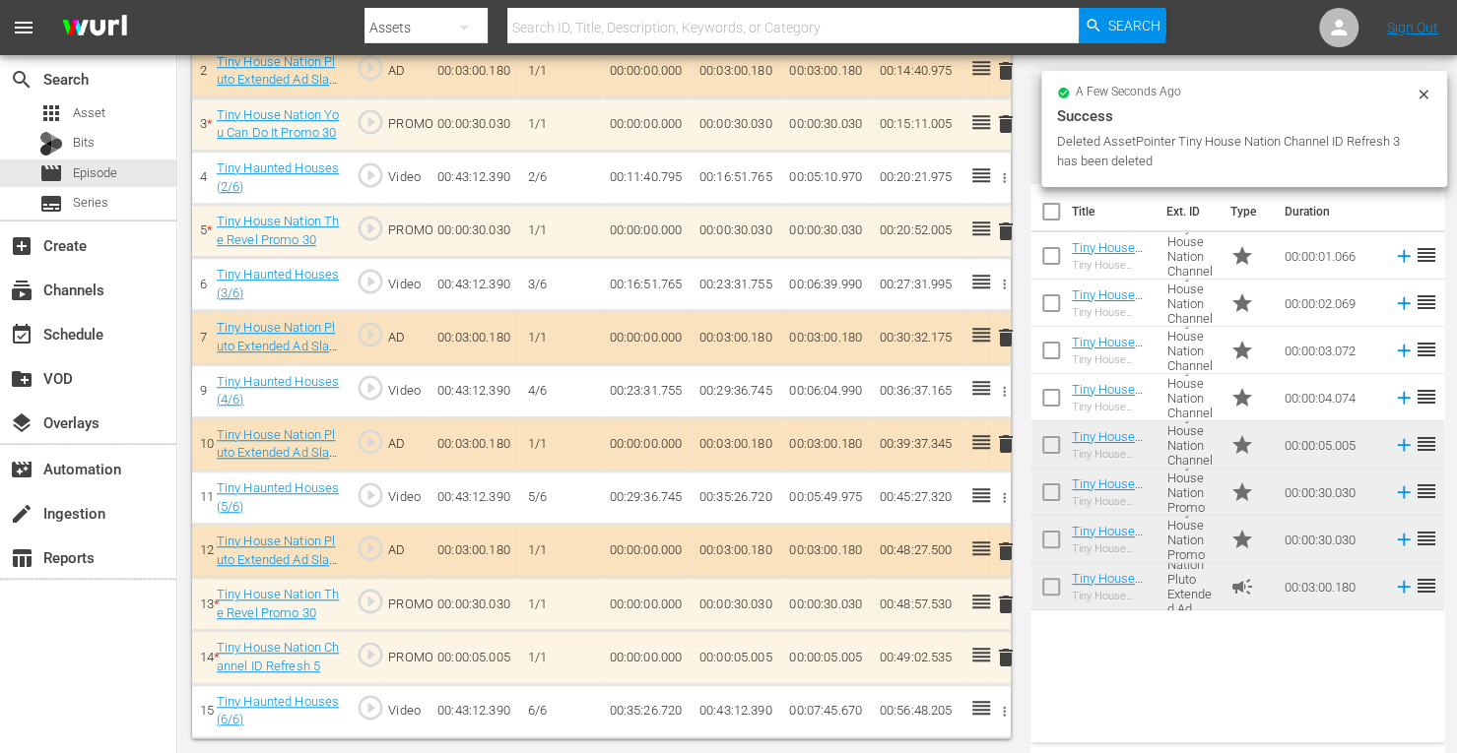
scroll to position [704, 0]
